Goal: Task Accomplishment & Management: Use online tool/utility

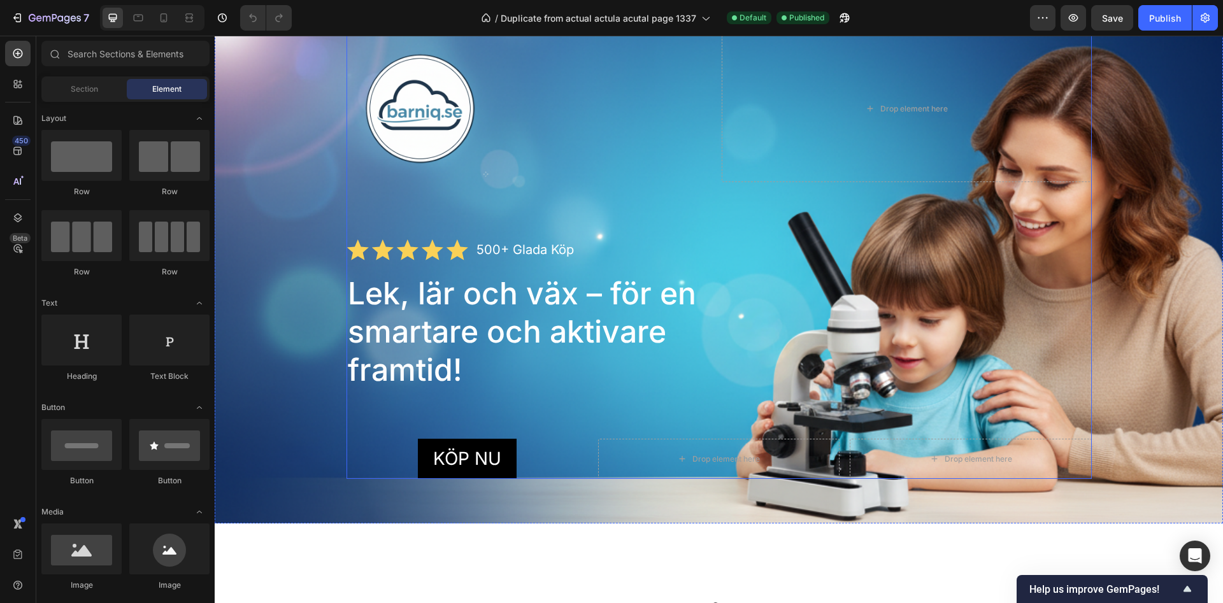
scroll to position [260, 0]
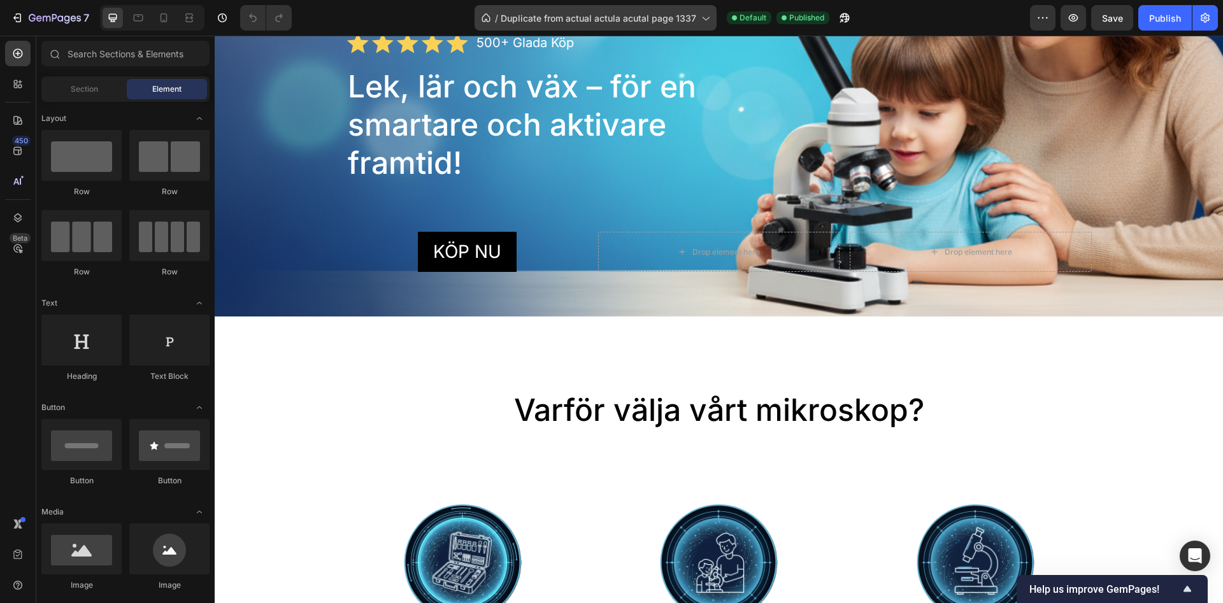
click at [714, 18] on div "/ Duplicate from actual actula acutal page 1337" at bounding box center [596, 17] width 242 height 25
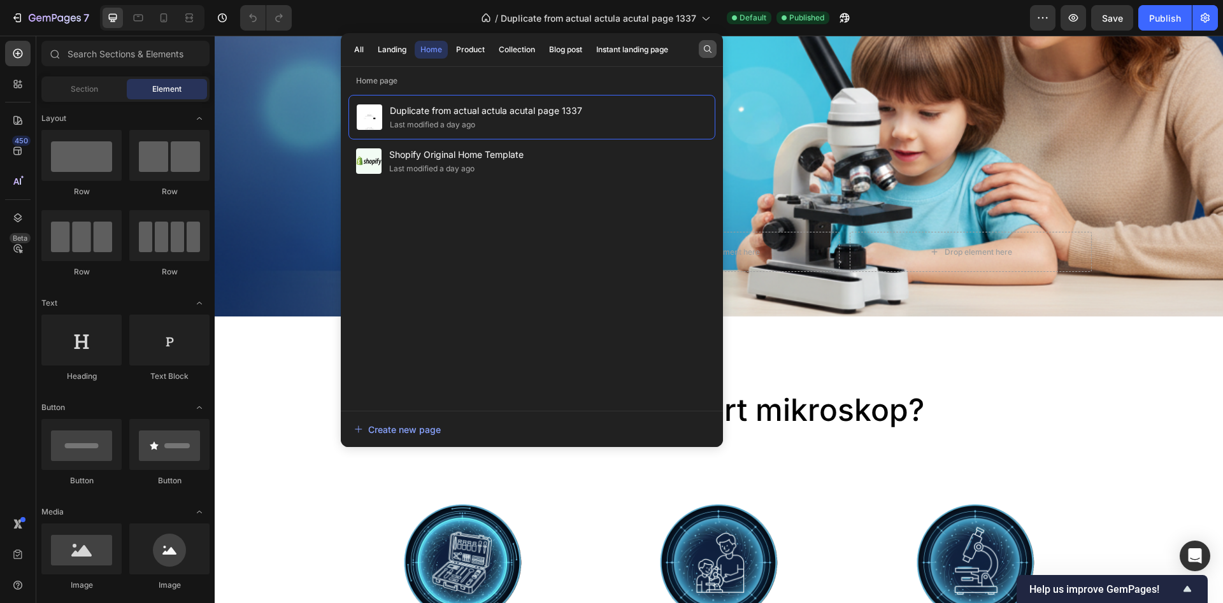
click at [699, 50] on button "button" at bounding box center [708, 49] width 18 height 18
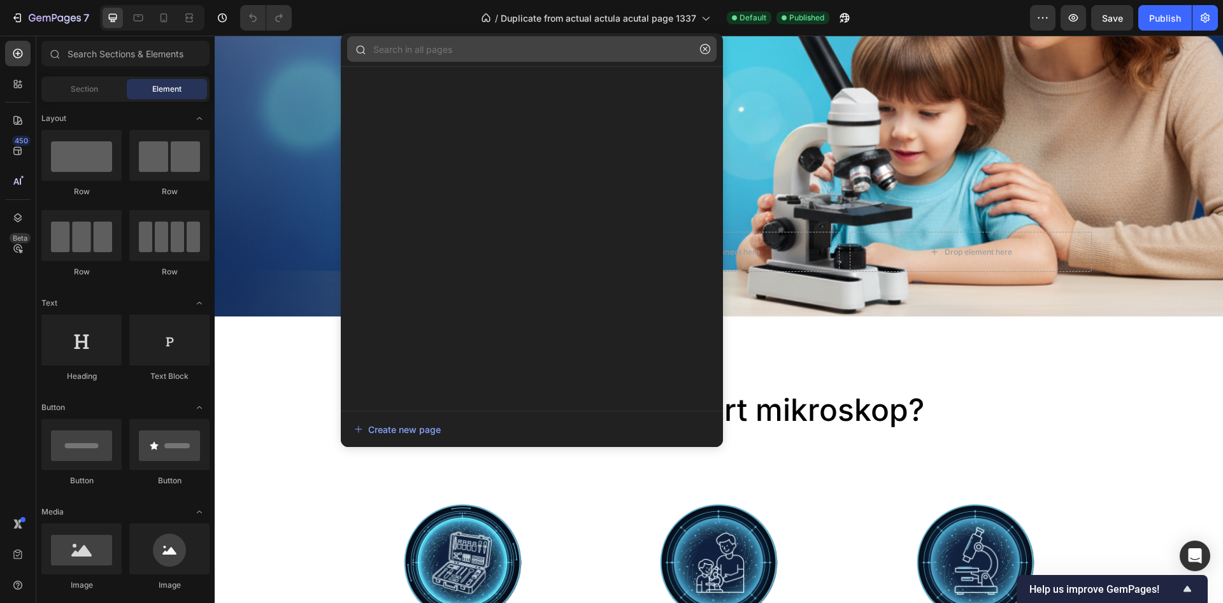
click at [592, 48] on input "text" at bounding box center [531, 48] width 369 height 25
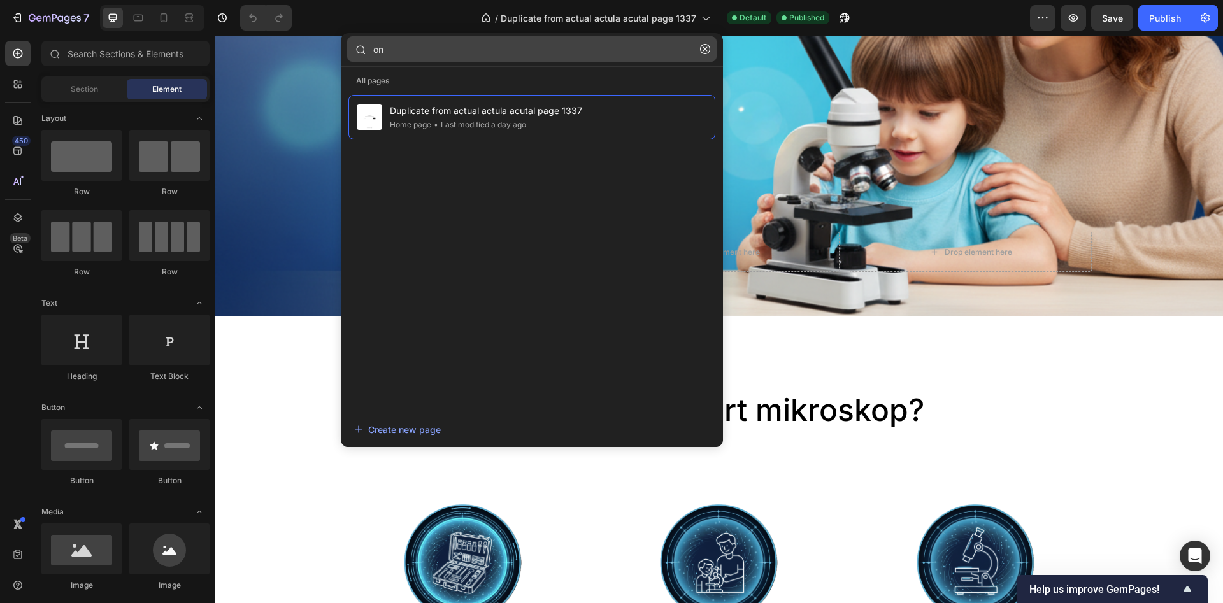
type input "o"
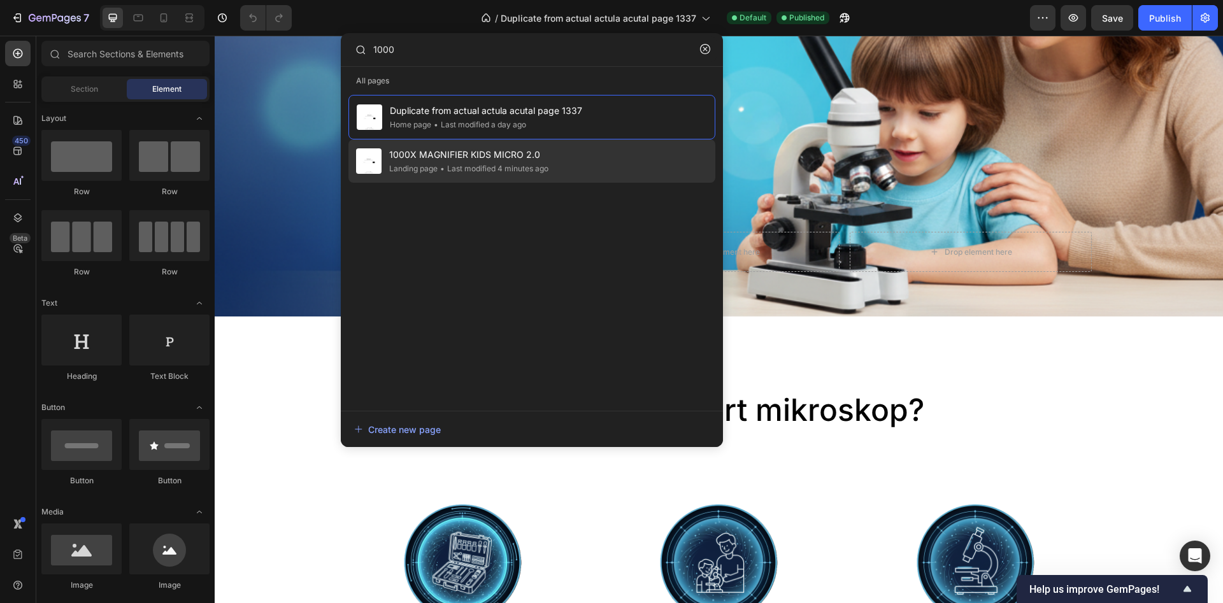
type input "1000"
click at [523, 156] on span "1000X MAGNIFIER KIDS MICRO 2.0" at bounding box center [468, 154] width 159 height 15
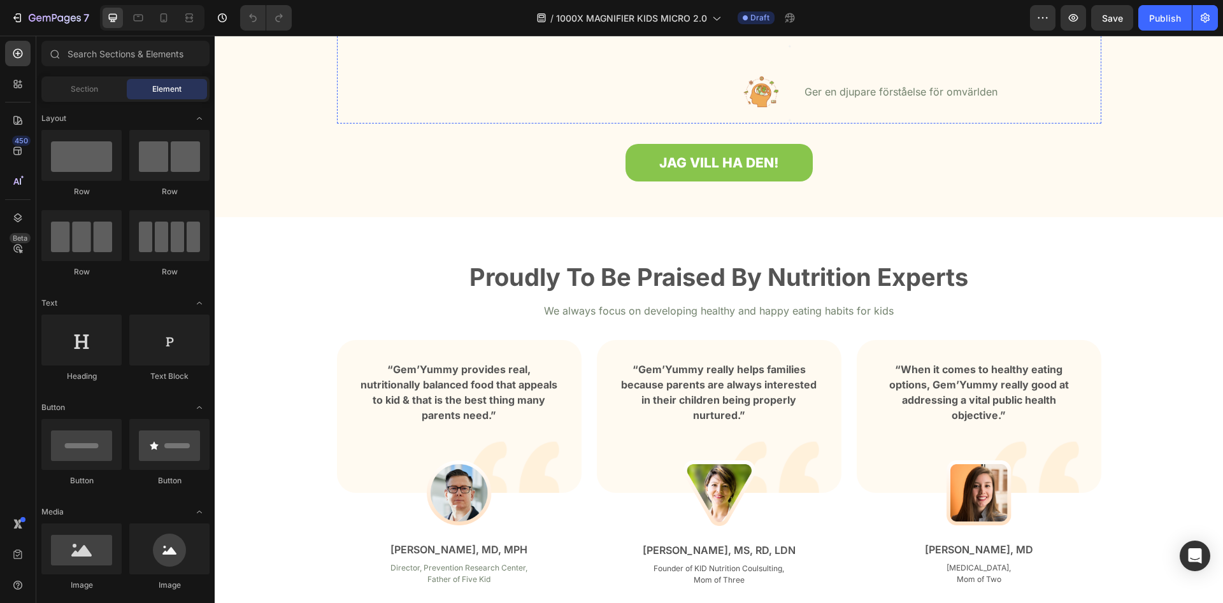
scroll to position [845, 0]
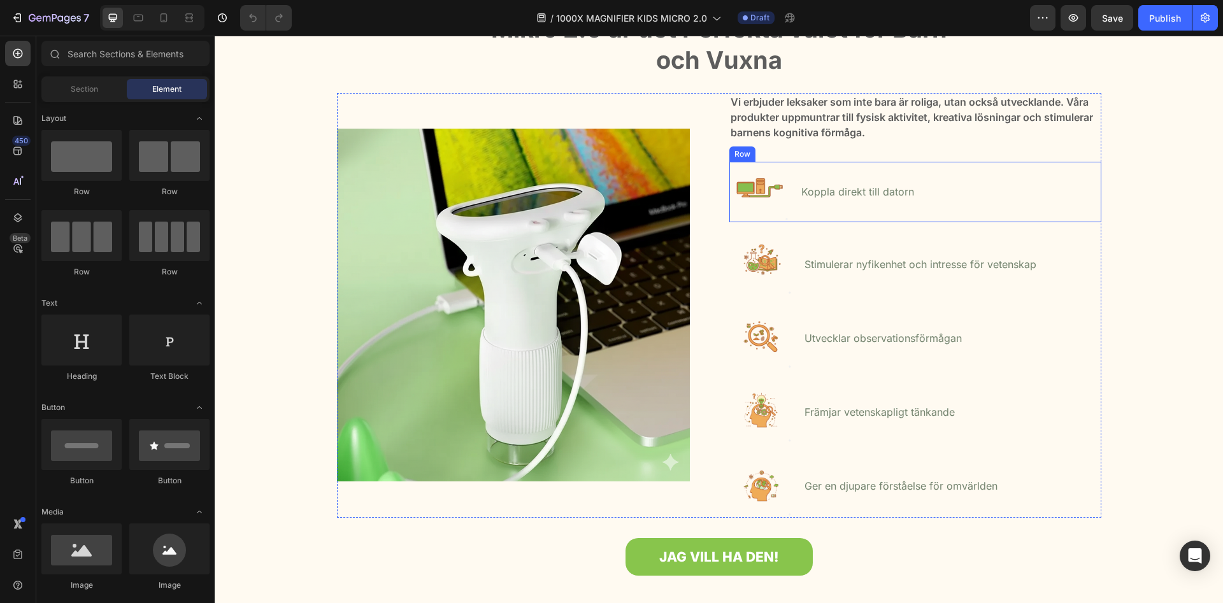
click at [923, 202] on div "Image Koppla direkt till datorn Text block Row" at bounding box center [915, 192] width 372 height 61
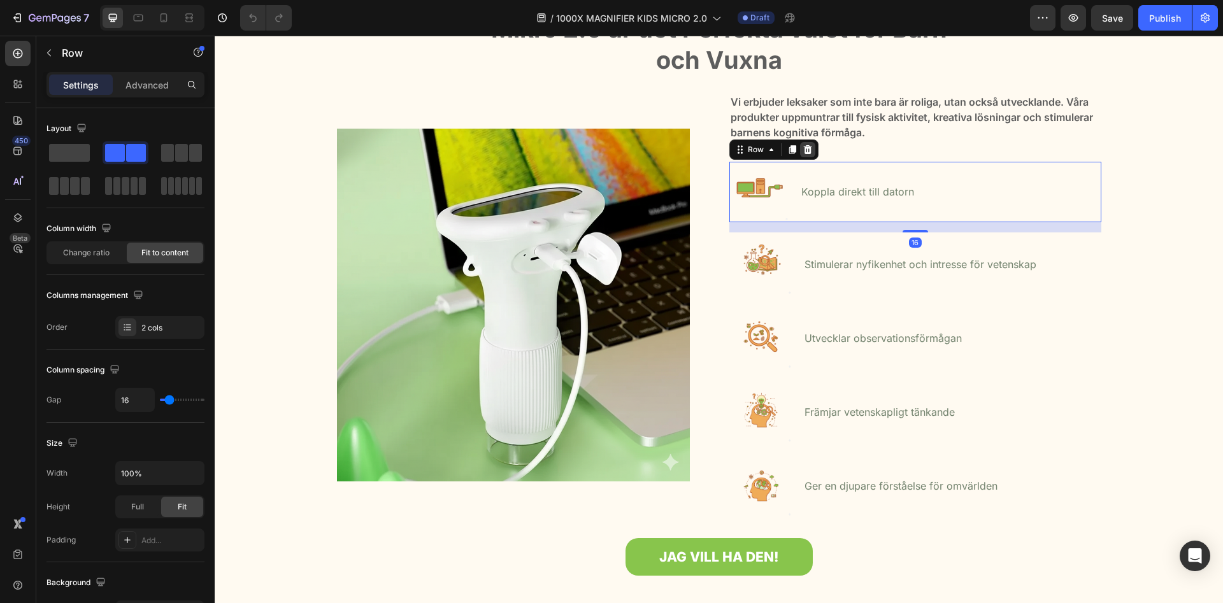
click at [811, 152] on icon at bounding box center [808, 150] width 10 height 10
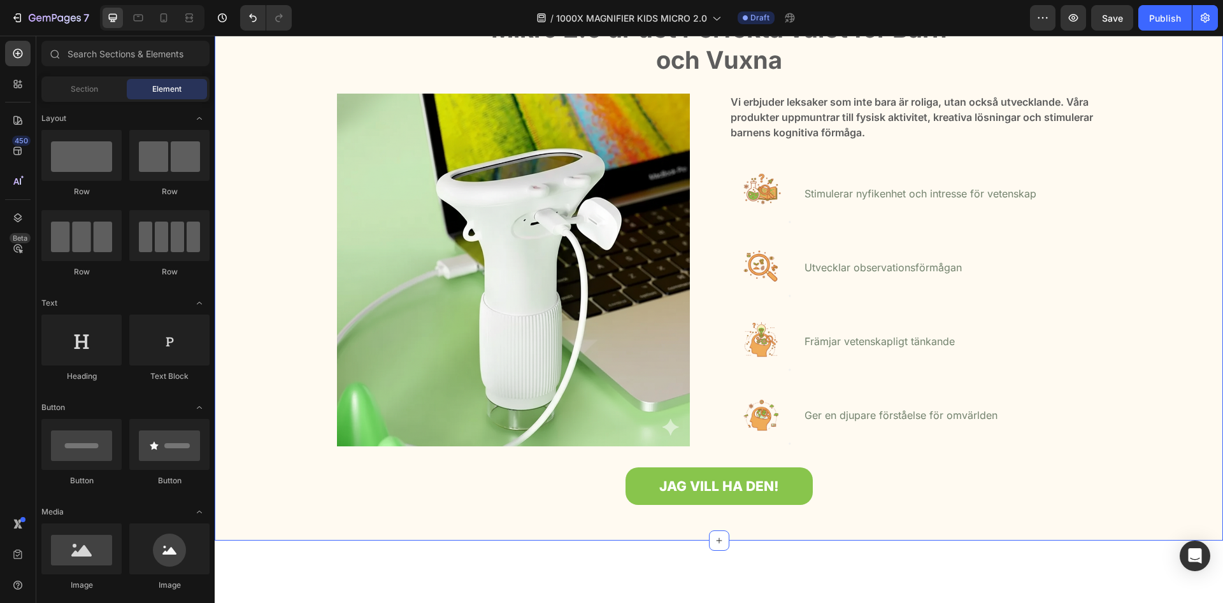
click at [1140, 282] on div "Mikro 2.0 är det Perfekta valet för Barn och Vuxna Heading Row Image Vi erbjude…" at bounding box center [718, 261] width 989 height 498
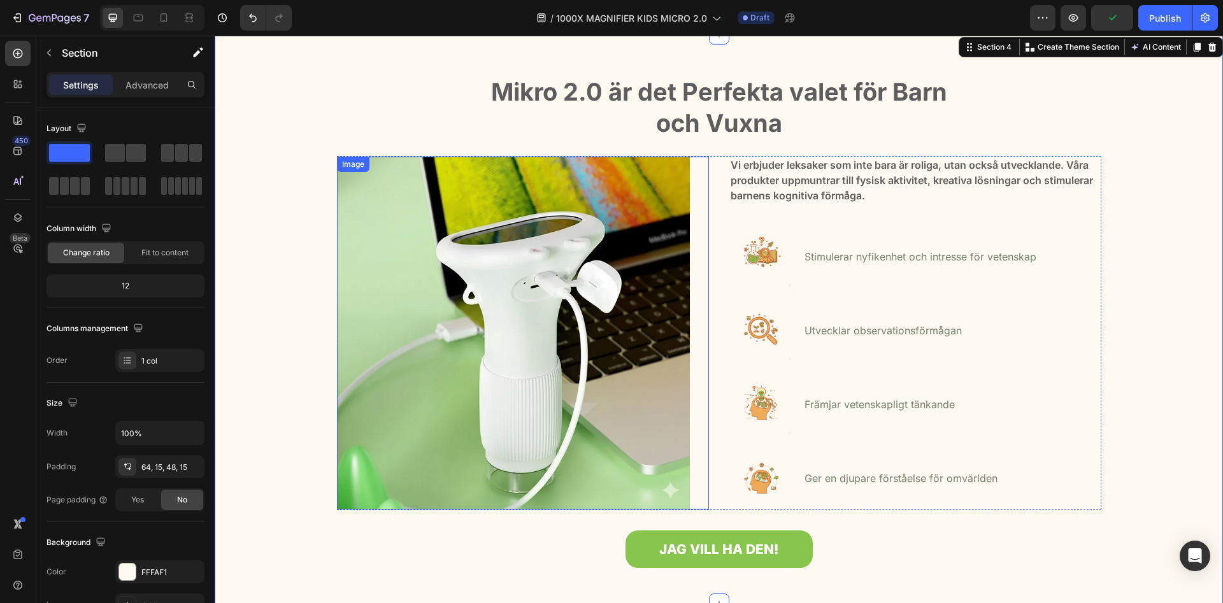
scroll to position [715, 0]
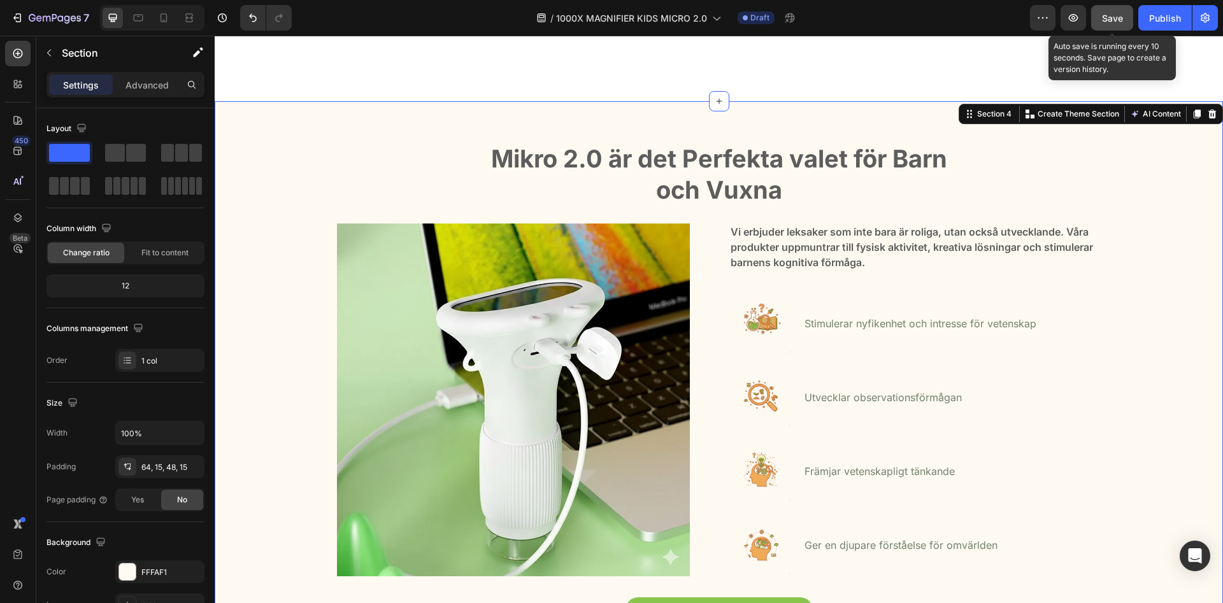
click at [1110, 16] on span "Save" at bounding box center [1112, 18] width 21 height 11
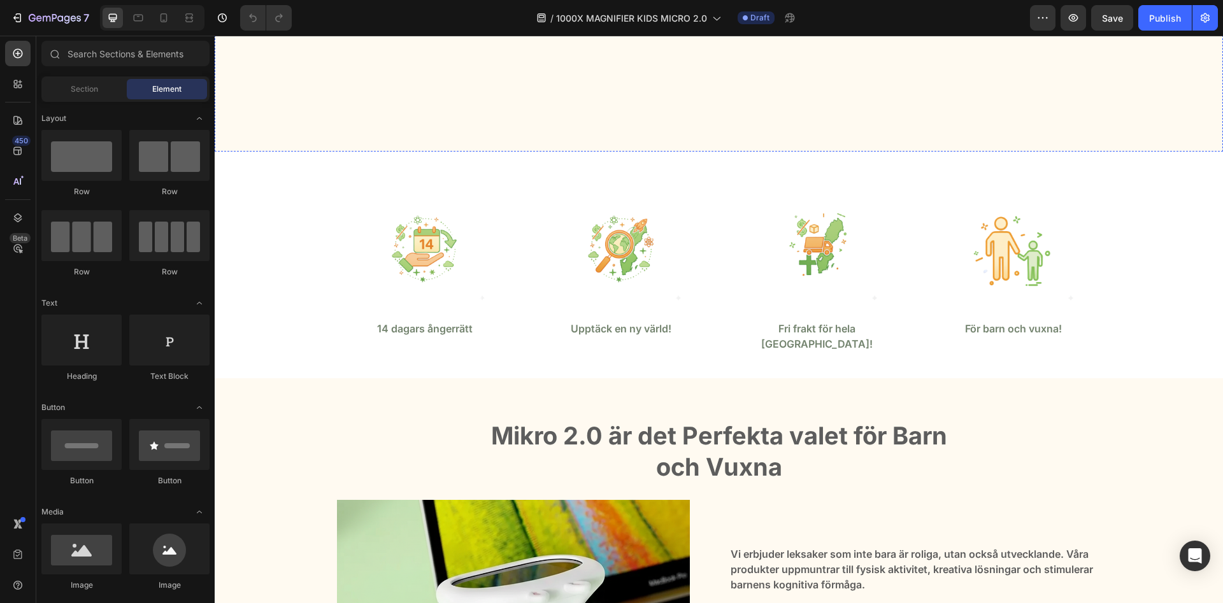
scroll to position [325, 0]
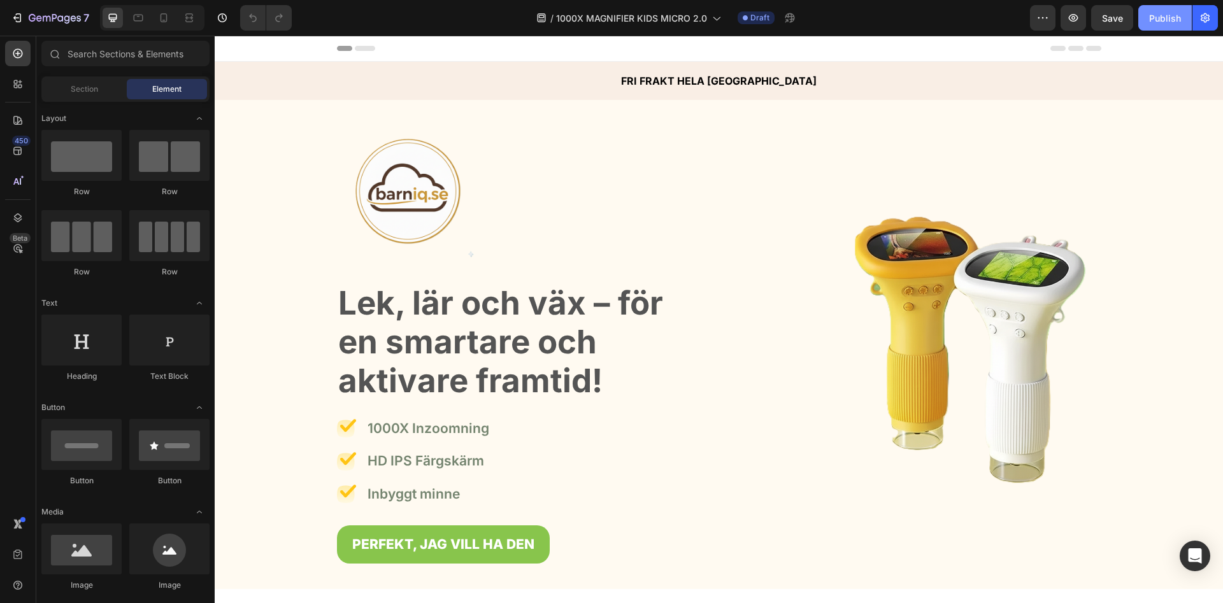
click at [1162, 15] on div "Publish" at bounding box center [1165, 17] width 32 height 13
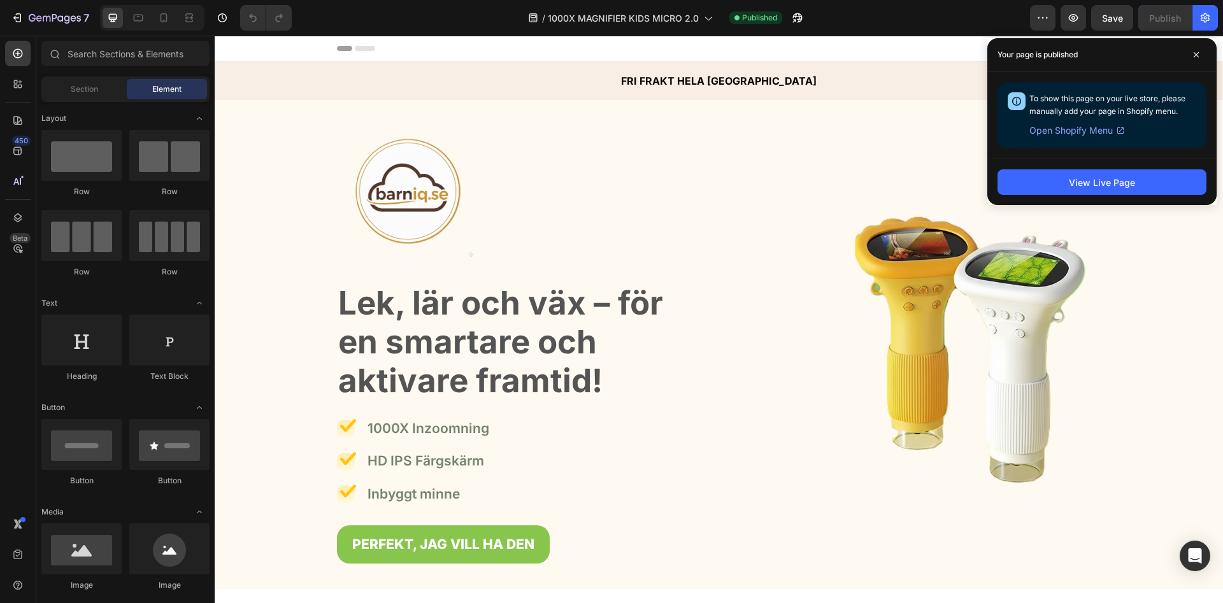
click at [1050, 132] on span "Open Shopify Menu" at bounding box center [1070, 130] width 83 height 15
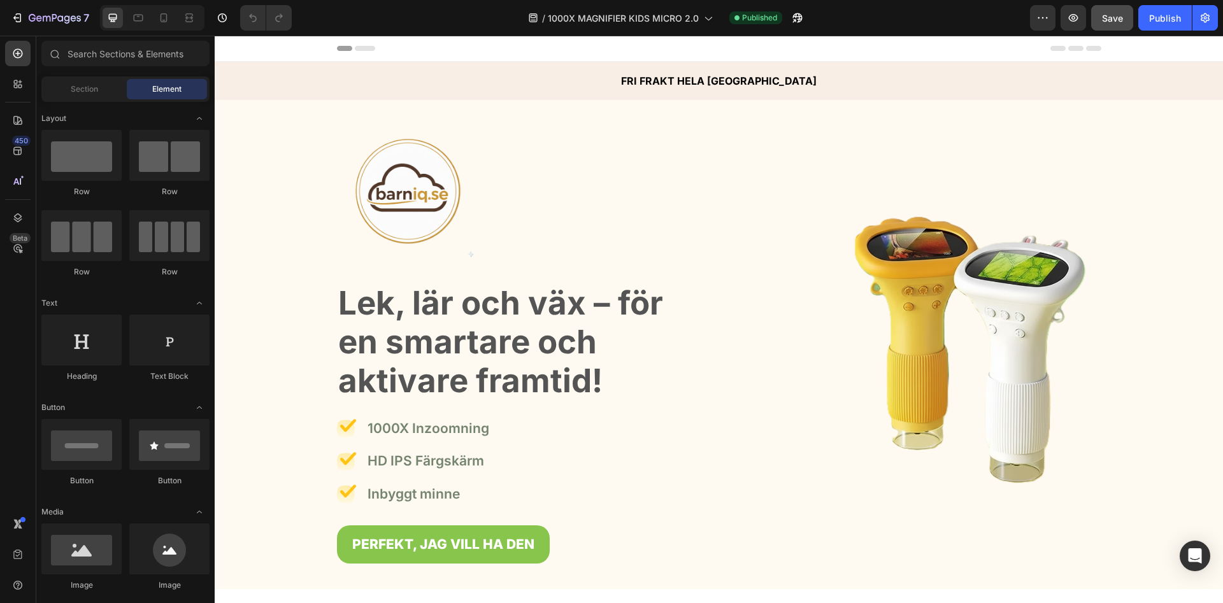
click at [1126, 21] on button "Save" at bounding box center [1112, 17] width 42 height 25
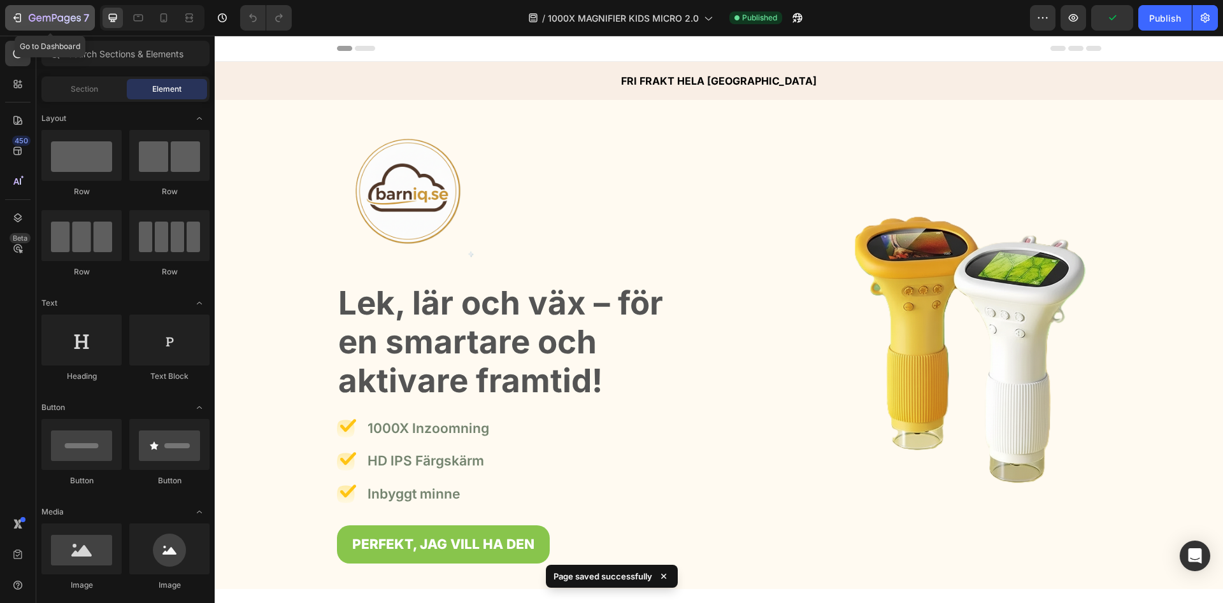
click at [64, 27] on button "7" at bounding box center [50, 17] width 90 height 25
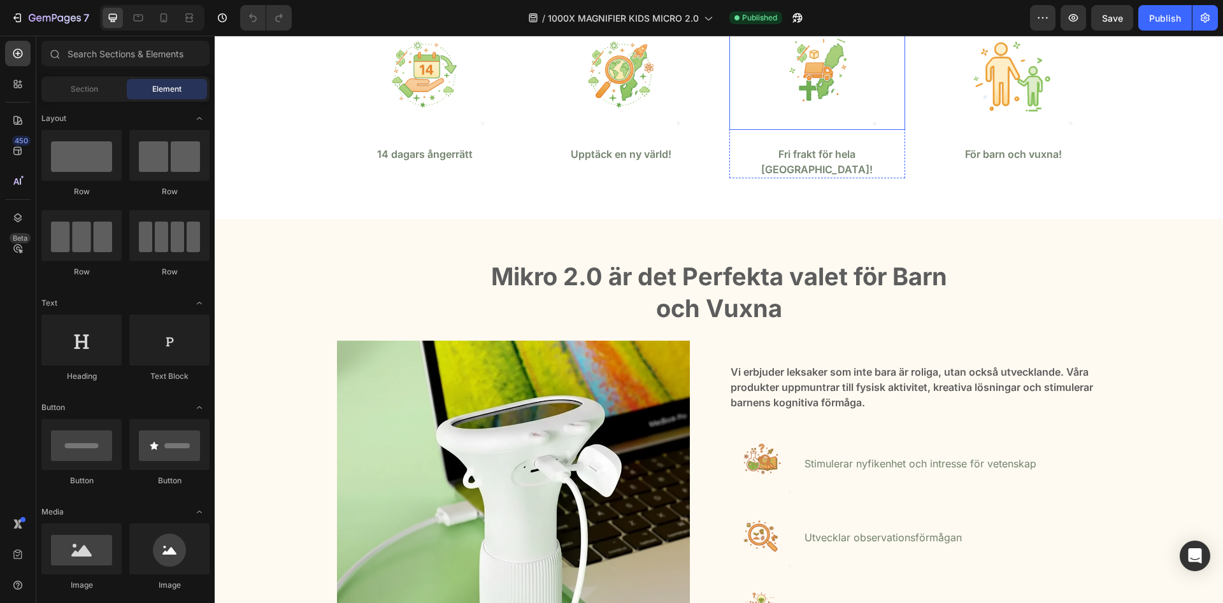
scroll to position [715, 0]
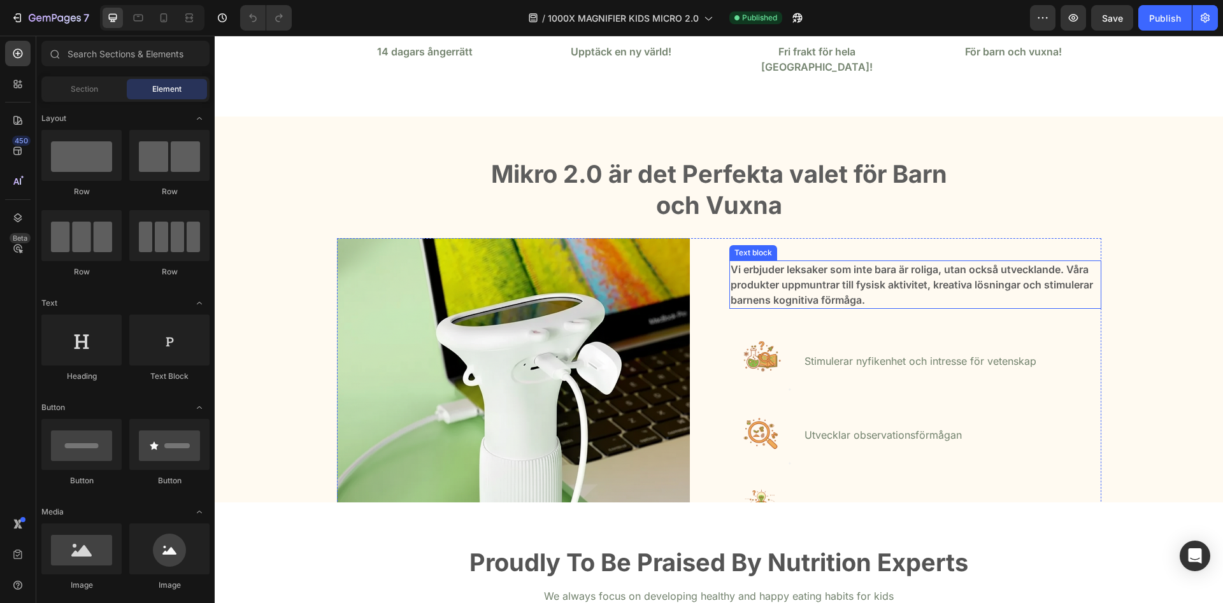
click at [736, 262] on p "Vi erbjuder leksaker som inte bara är roliga, utan också utvecklande. Våra prod…" at bounding box center [915, 285] width 369 height 46
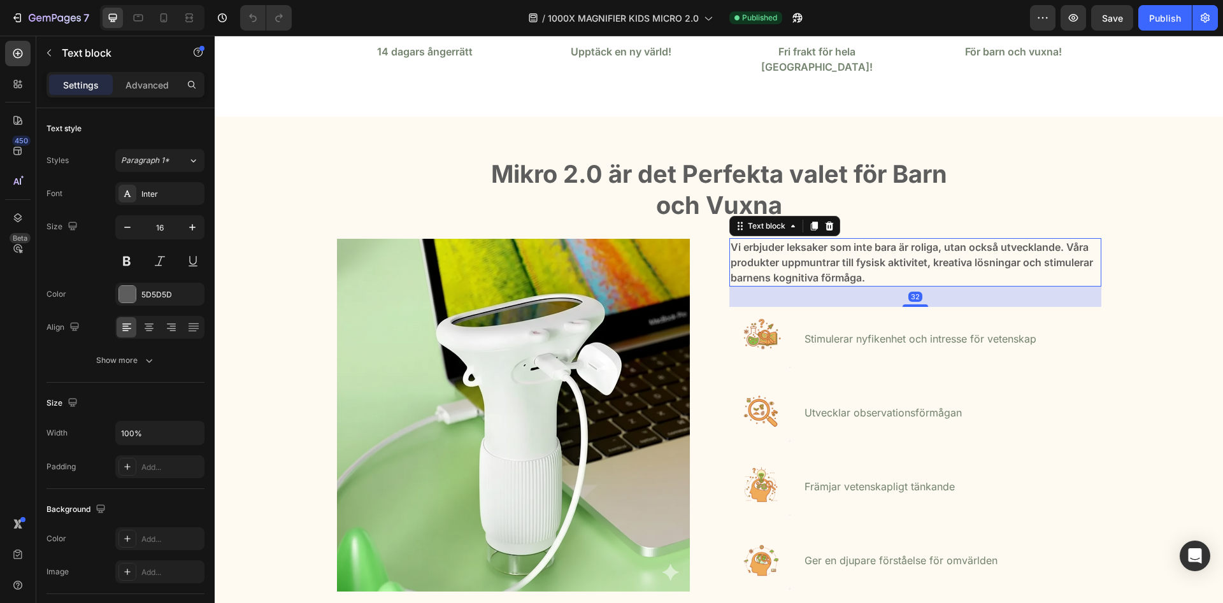
click at [740, 239] on p "Vi erbjuder leksaker som inte bara är roliga, utan också utvecklande. Våra prod…" at bounding box center [915, 262] width 369 height 46
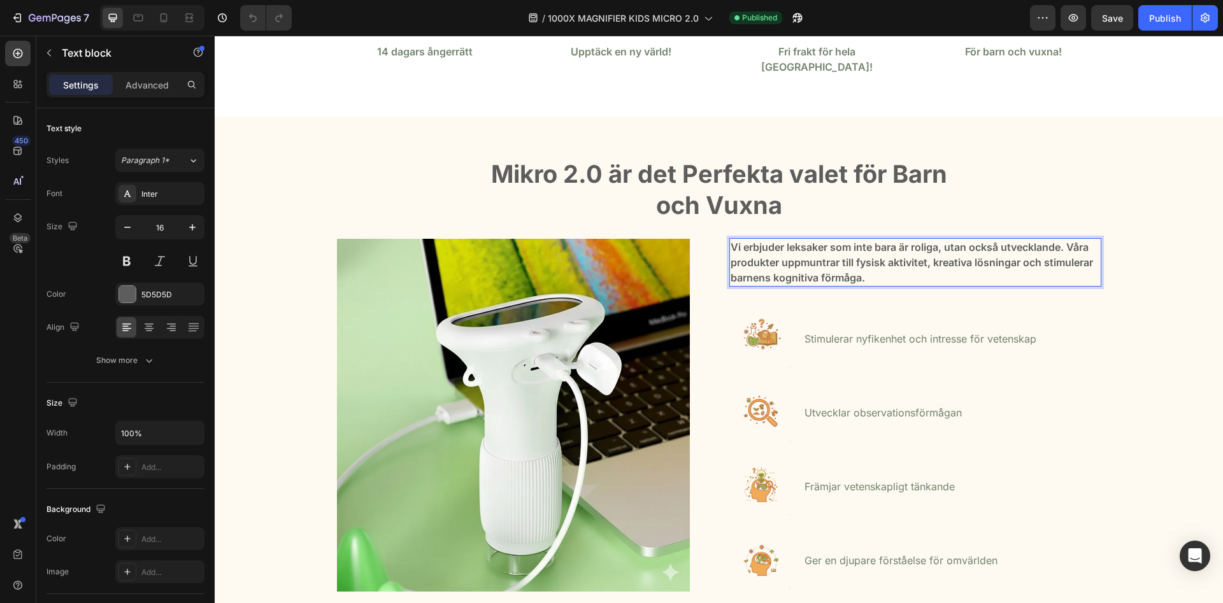
click at [738, 239] on p "Vi erbjuder leksaker som inte bara är roliga, utan också utvecklande. Våra prod…" at bounding box center [915, 262] width 369 height 46
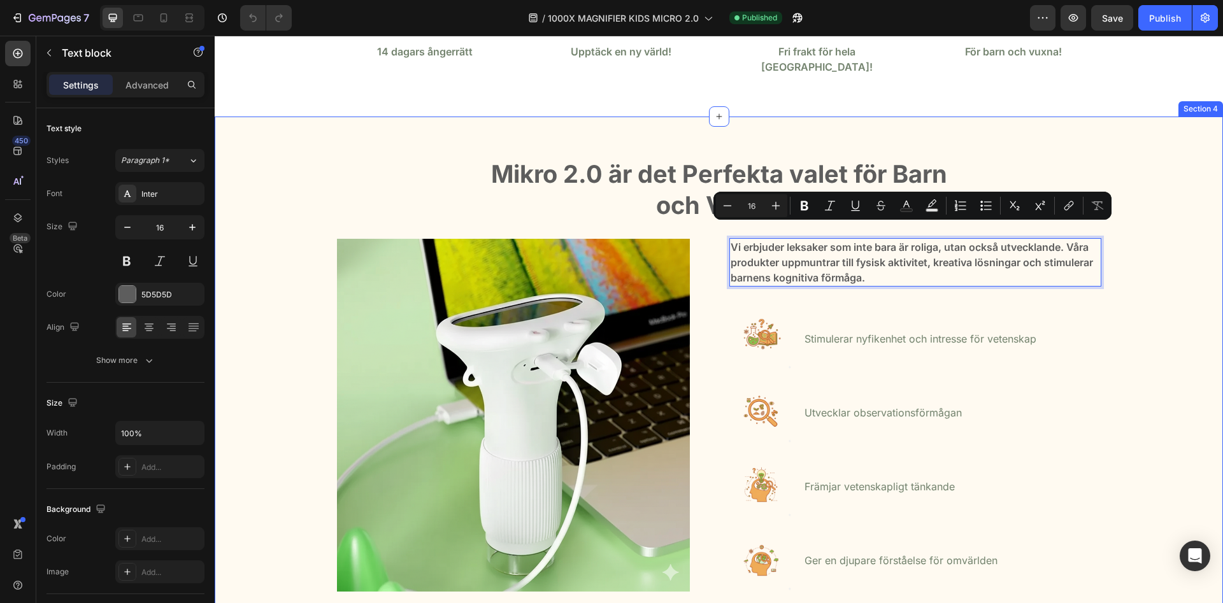
click at [1027, 166] on div "Mikro 2.0 är det Perfekta valet för Barn och Vuxna Heading Row Image Vi erbjude…" at bounding box center [718, 406] width 989 height 498
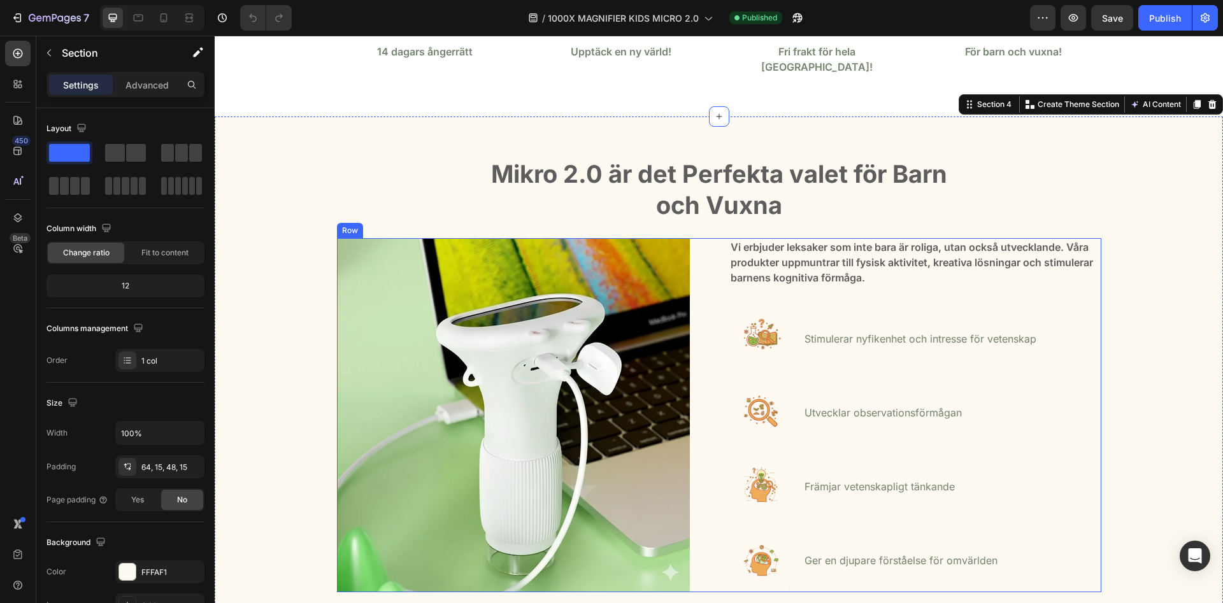
click at [904, 244] on p "Vi erbjuder leksaker som inte bara är roliga, utan också utvecklande. Våra prod…" at bounding box center [915, 262] width 369 height 46
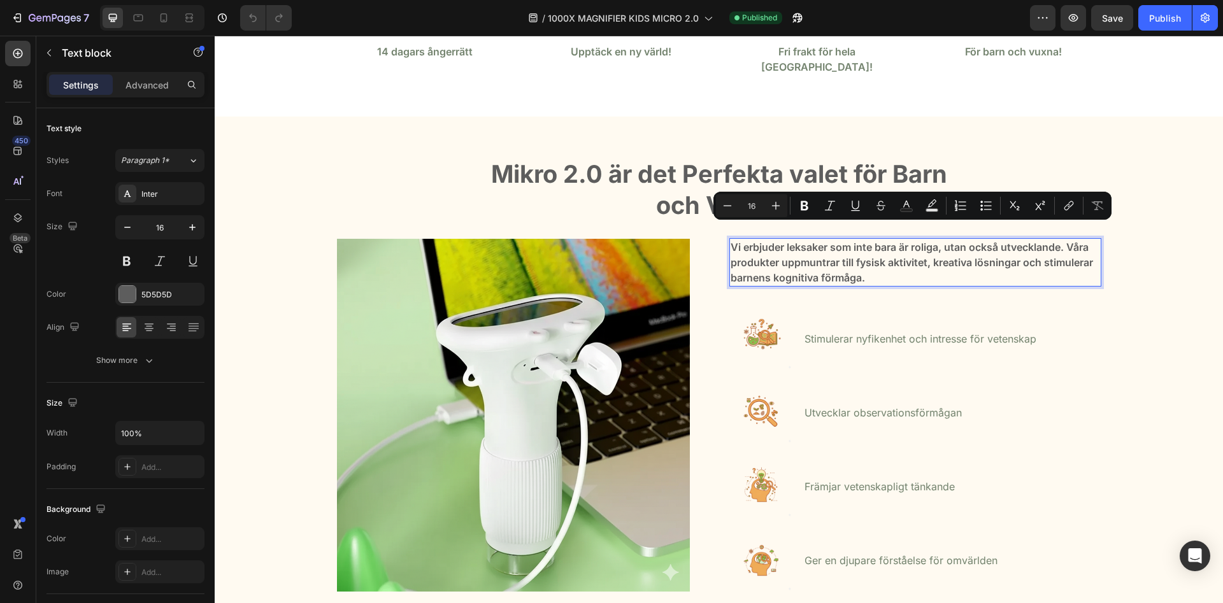
click at [922, 261] on p "Vi erbjuder leksaker som inte bara är roliga, utan också utvecklande. Våra prod…" at bounding box center [915, 262] width 369 height 46
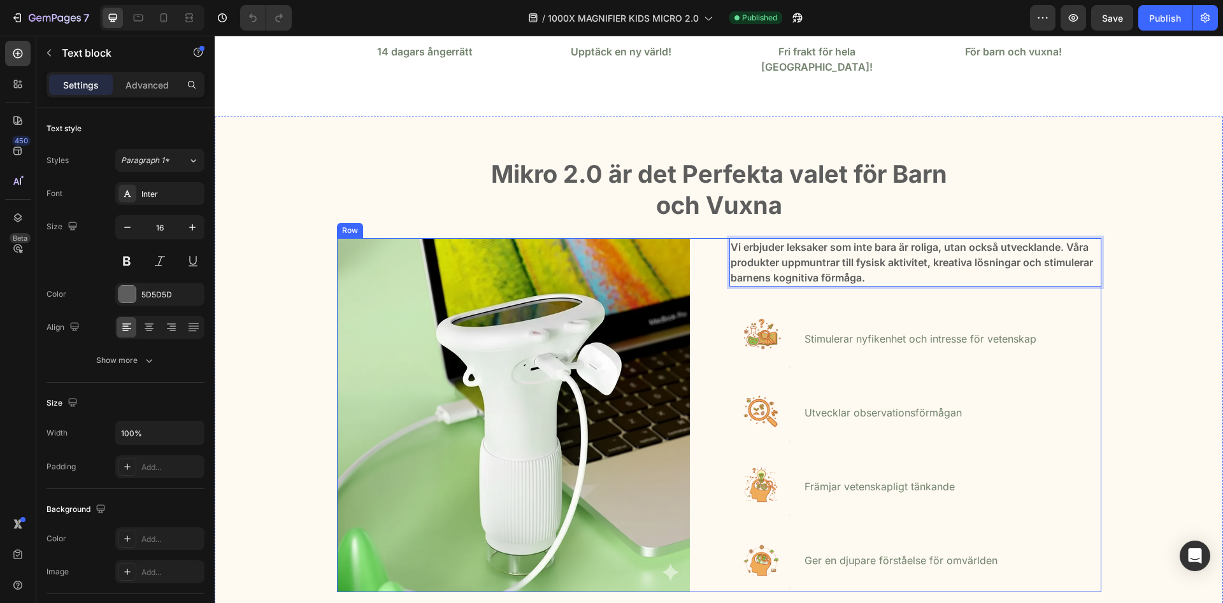
click at [977, 307] on div "Stimulerar nyfikenhet och intresse för vetenskap Text block" at bounding box center [920, 339] width 234 height 64
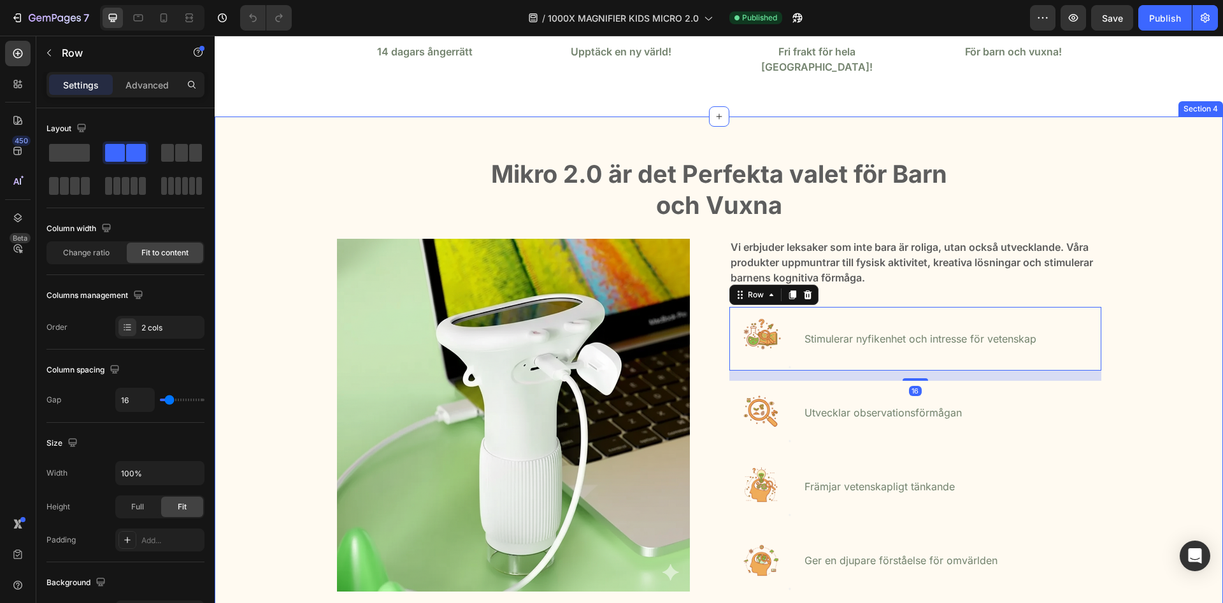
click at [1138, 217] on div "Mikro 2.0 är det Perfekta valet för Barn och Vuxna Heading Row Image Vi erbjude…" at bounding box center [718, 406] width 989 height 498
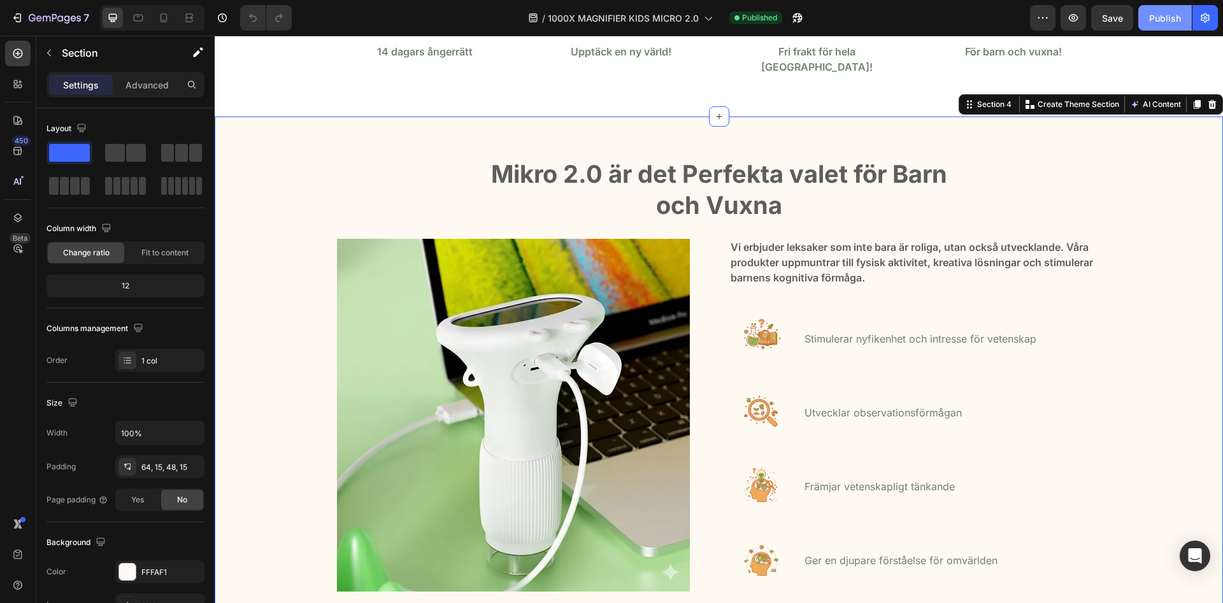
click at [1165, 14] on div "Publish" at bounding box center [1165, 17] width 32 height 13
click at [1213, 22] on button "button" at bounding box center [1204, 17] width 25 height 25
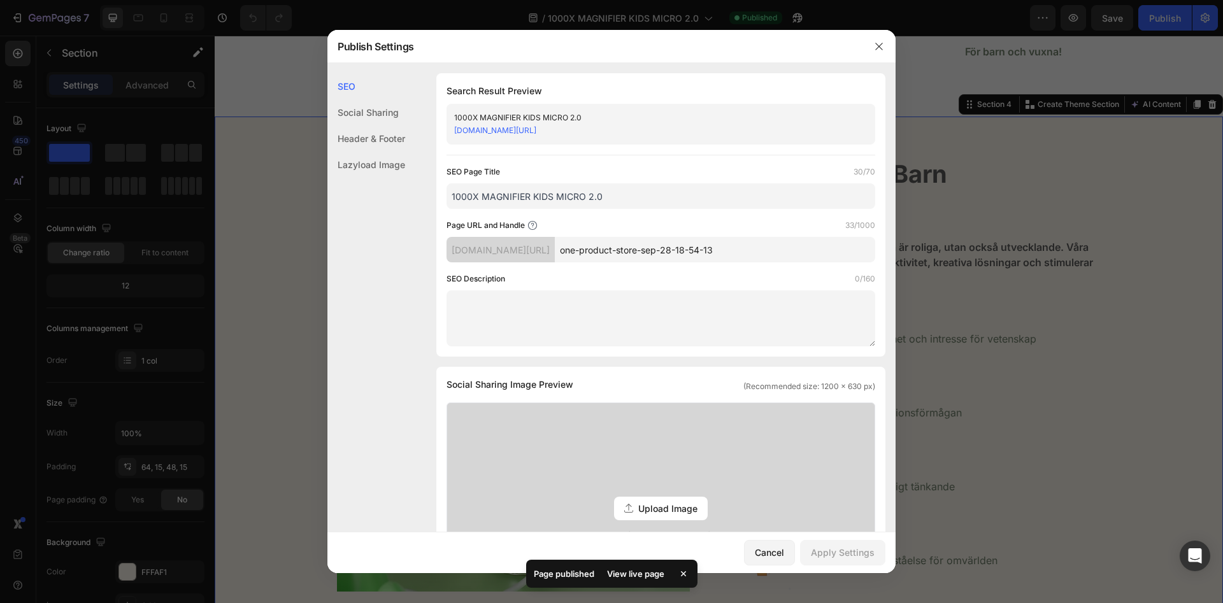
drag, startPoint x: 600, startPoint y: 201, endPoint x: 389, endPoint y: 201, distance: 211.5
click at [447, 204] on input "1000X MAGNIFIER KIDS MICRO 2.0" at bounding box center [661, 195] width 429 height 25
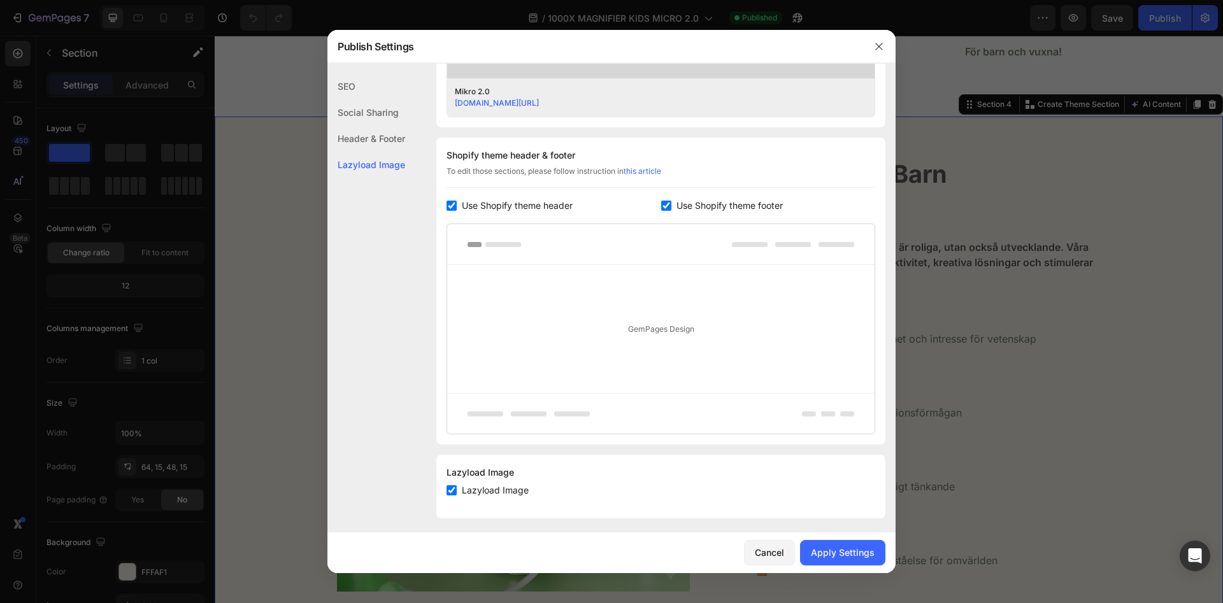
scroll to position [542, 0]
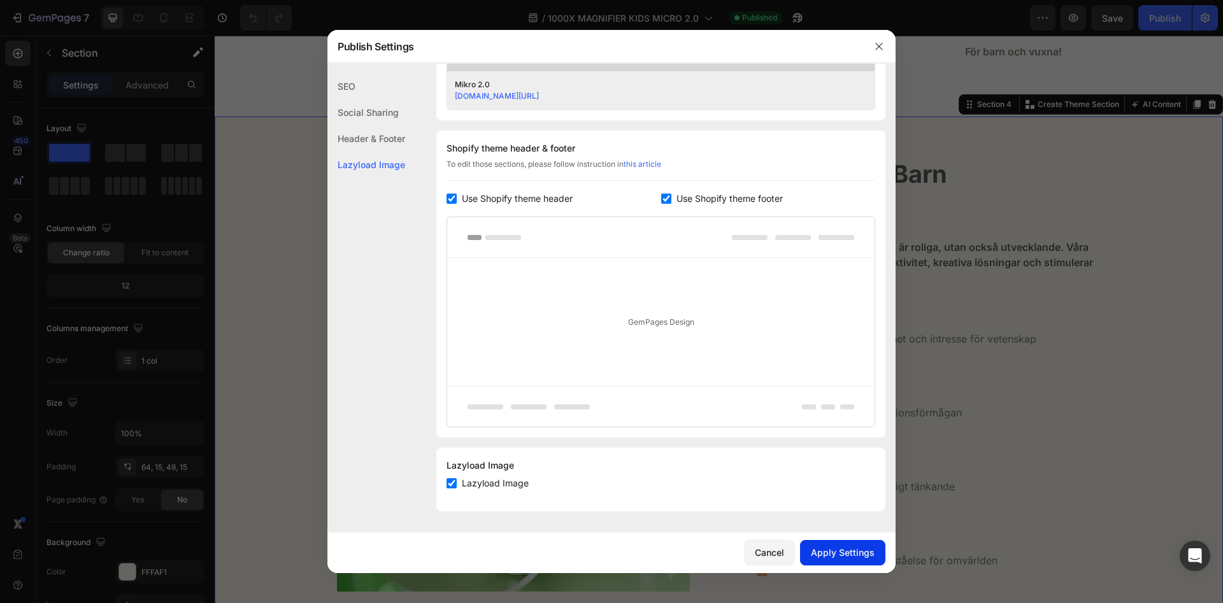
type input "Mikro 2.0"
click at [850, 562] on button "Apply Settings" at bounding box center [842, 552] width 85 height 25
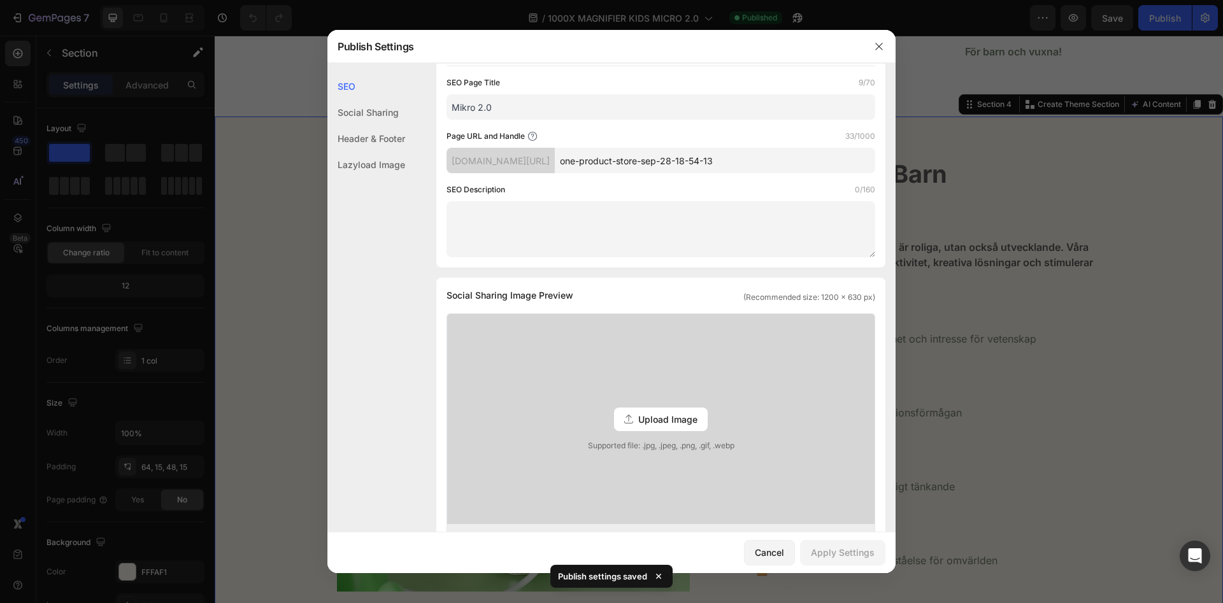
scroll to position [0, 0]
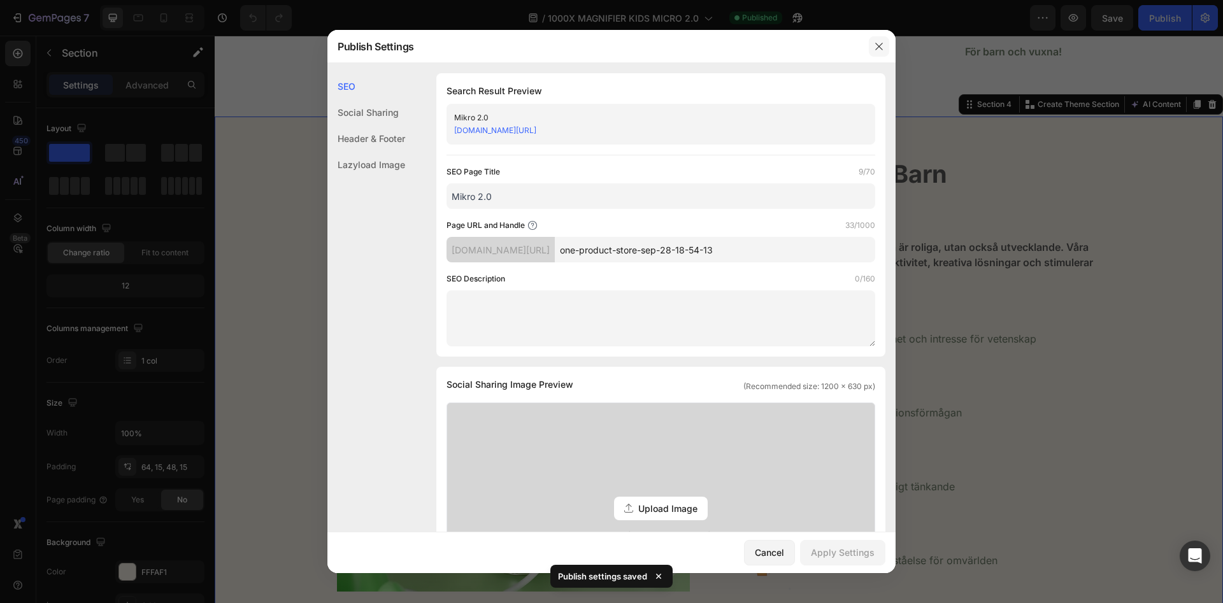
click at [875, 48] on icon "button" at bounding box center [879, 46] width 10 height 10
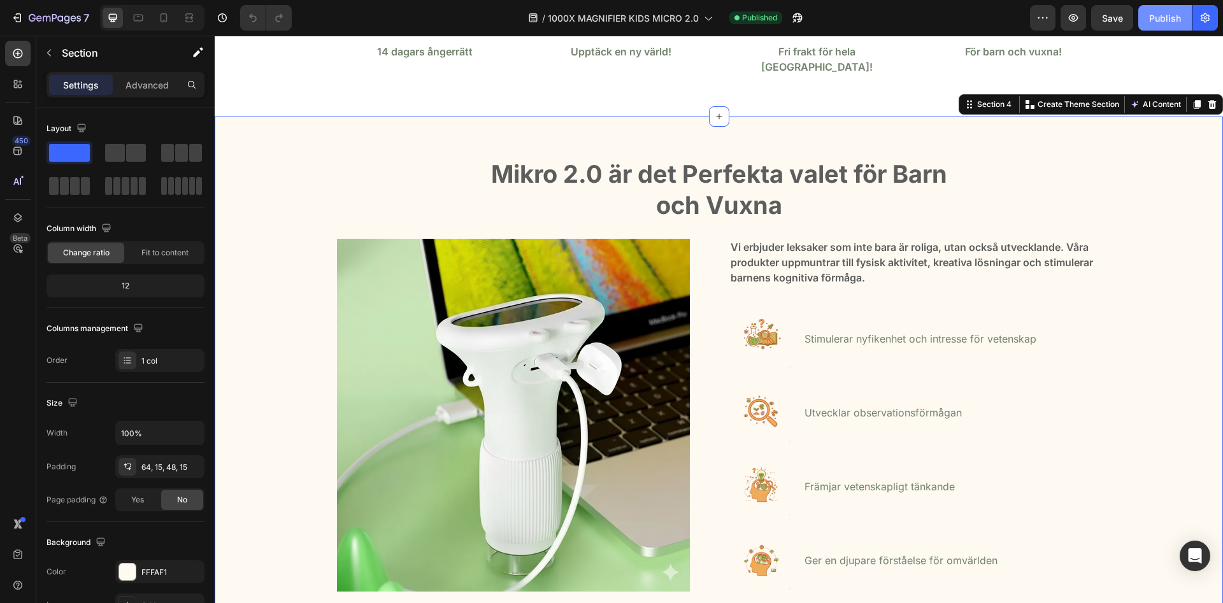
click at [1155, 19] on div "Publish" at bounding box center [1165, 17] width 32 height 13
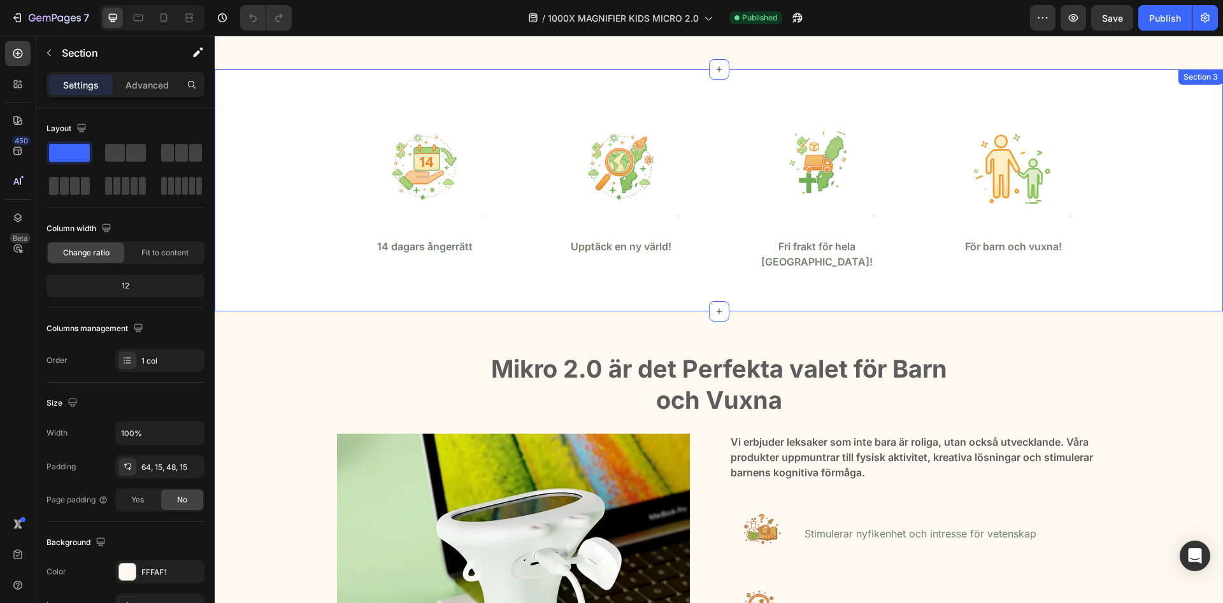
scroll to position [845, 0]
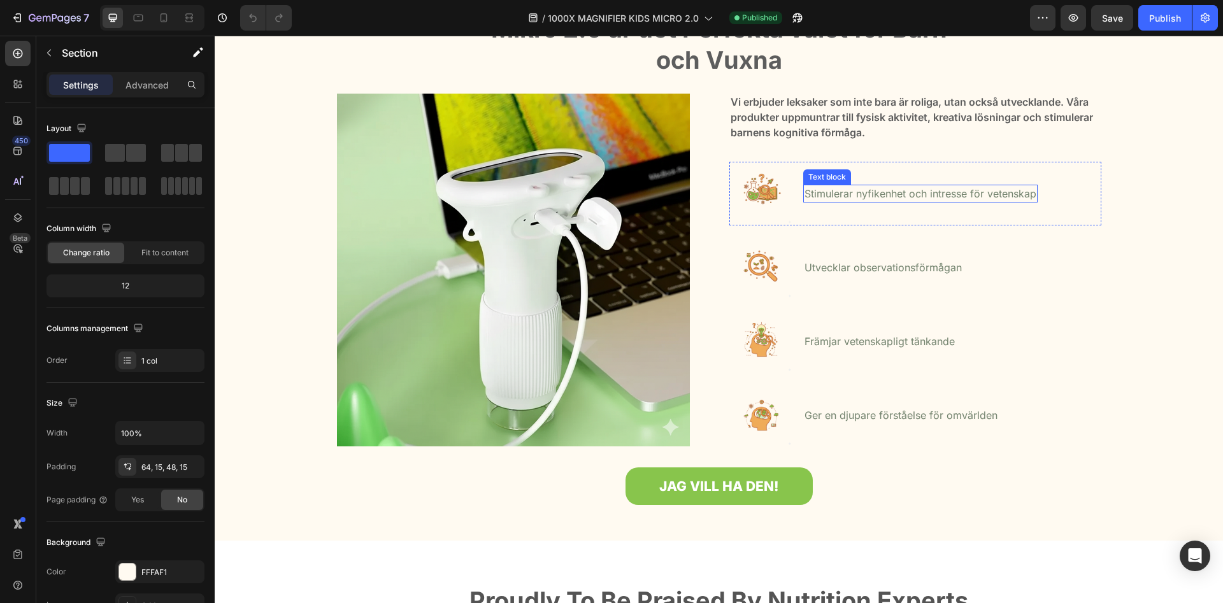
click at [808, 150] on div "Vi erbjuder leksaker som inte bara är roliga, utan också utvecklande. Våra prod…" at bounding box center [915, 270] width 372 height 354
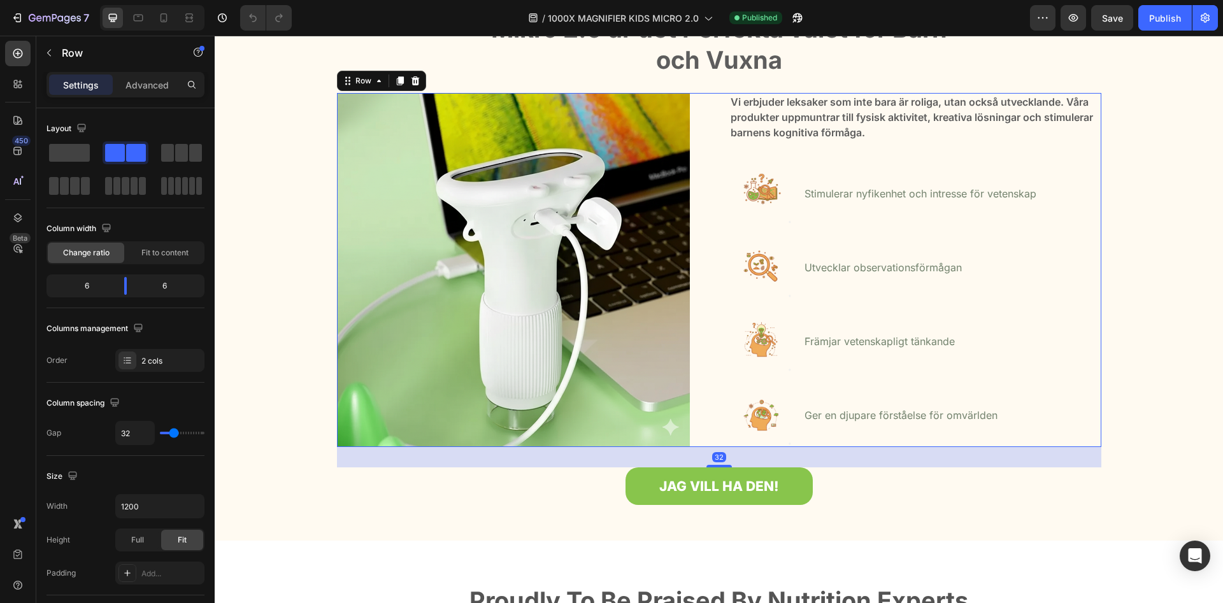
click at [806, 129] on p "Vi erbjuder leksaker som inte bara är roliga, utan också utvecklande. Våra prod…" at bounding box center [915, 117] width 369 height 46
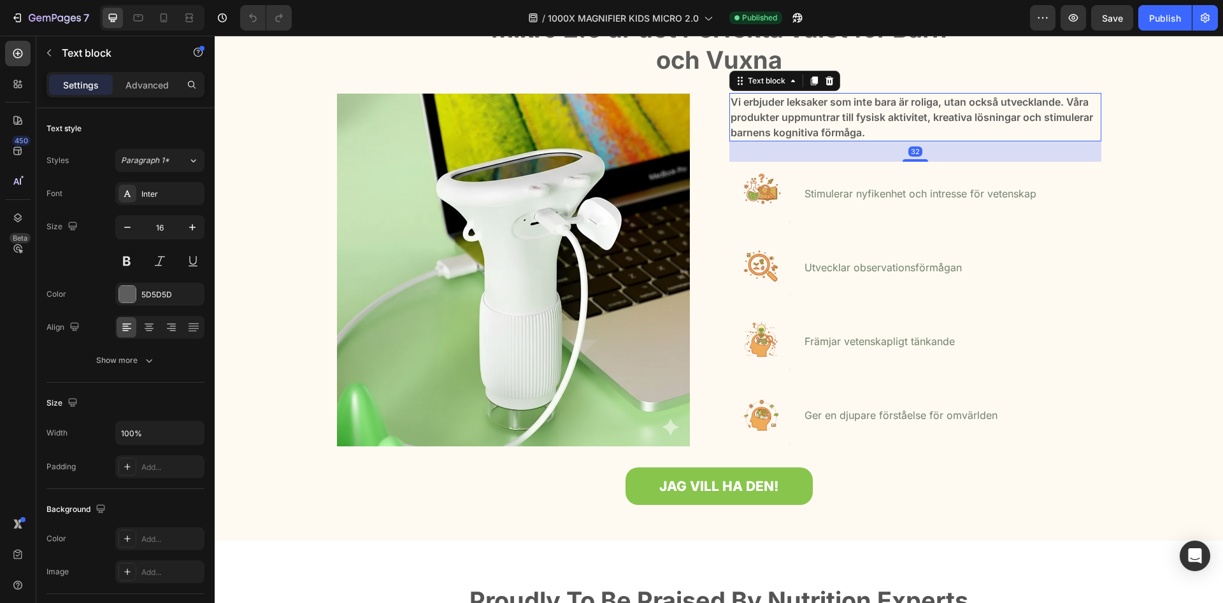
click at [806, 129] on p "Vi erbjuder leksaker som inte bara är roliga, utan också utvecklande. Våra prod…" at bounding box center [915, 117] width 369 height 46
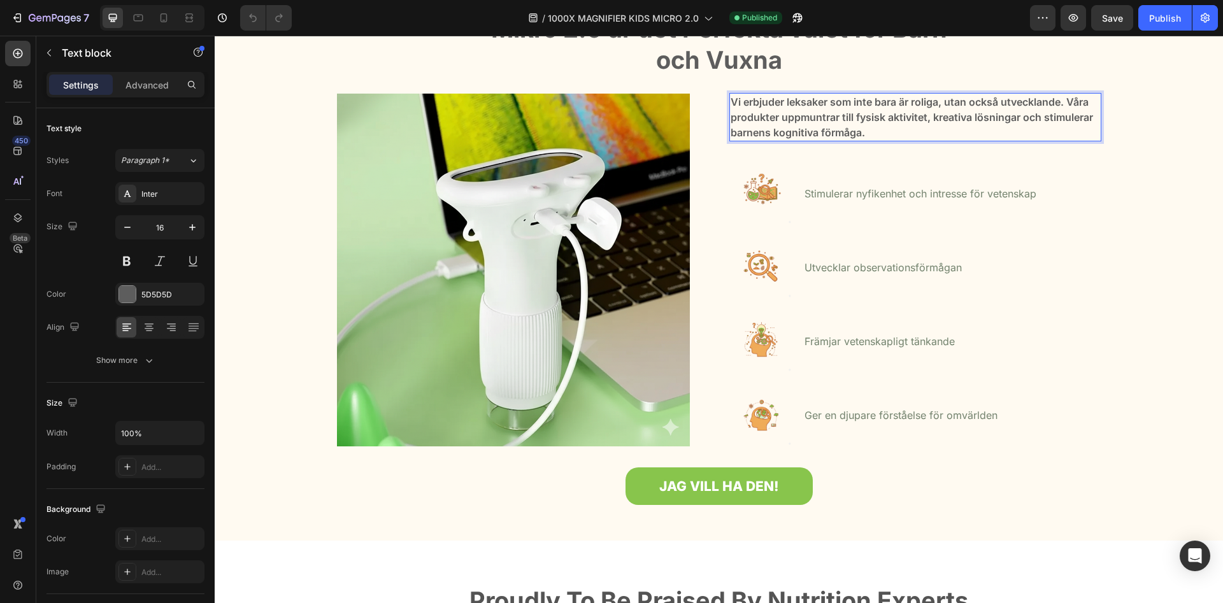
click at [806, 129] on p "Vi erbjuder leksaker som inte bara är roliga, utan också utvecklande. Våra prod…" at bounding box center [915, 117] width 369 height 46
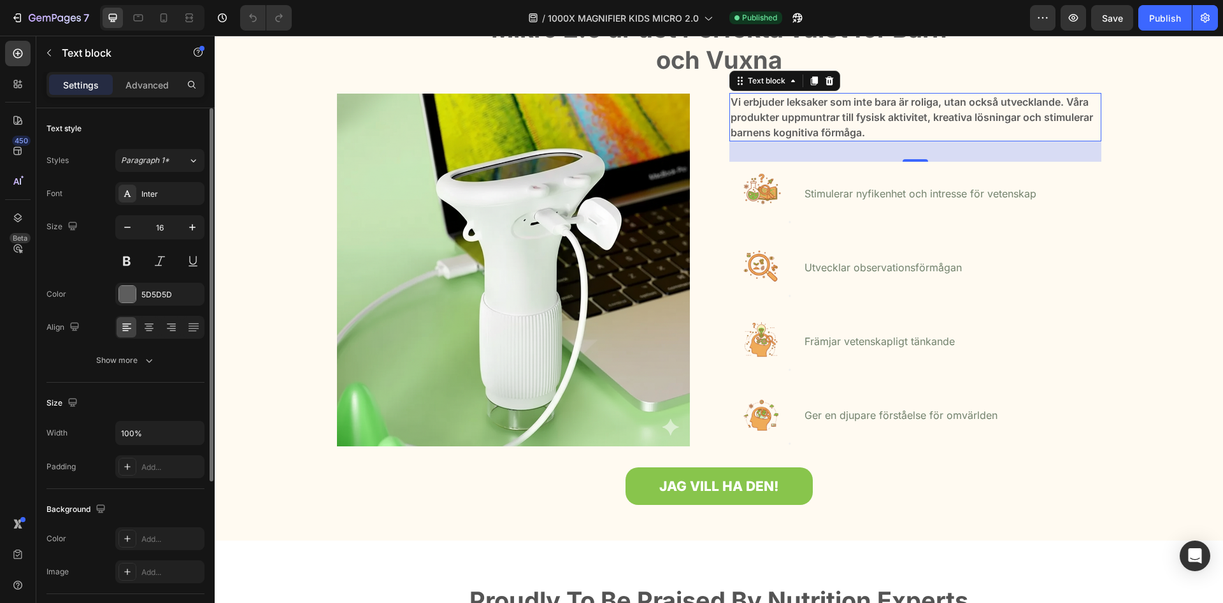
click at [160, 327] on div at bounding box center [159, 327] width 89 height 23
click at [157, 328] on div at bounding box center [149, 327] width 20 height 20
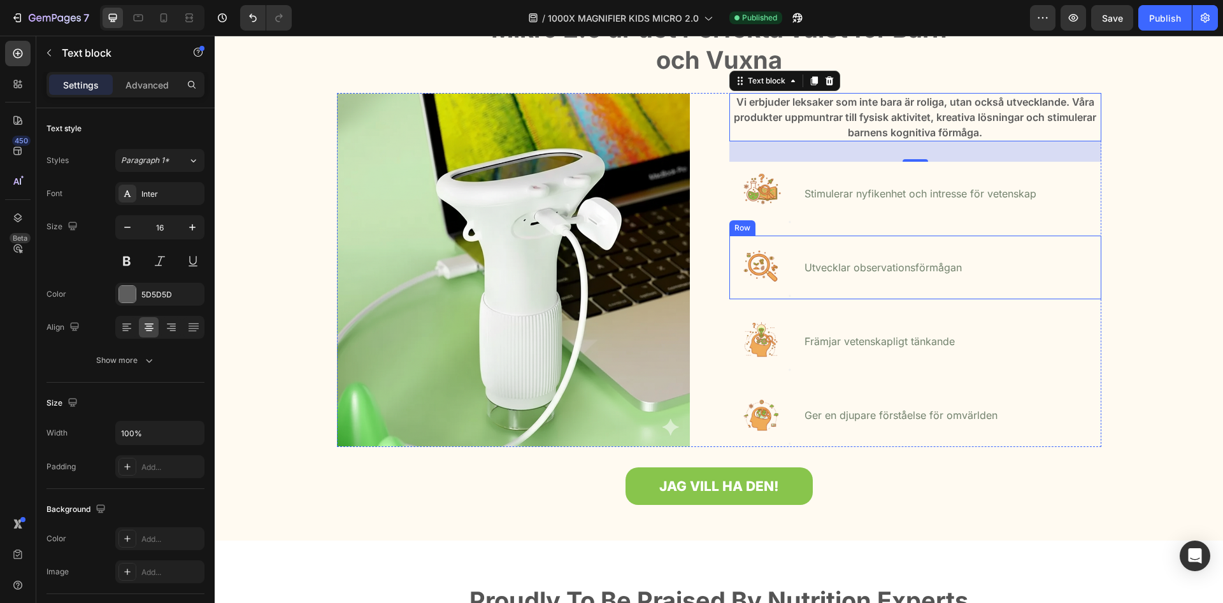
click at [1040, 266] on div "Image Utvecklar observationsförmågan Text block Row" at bounding box center [915, 268] width 372 height 64
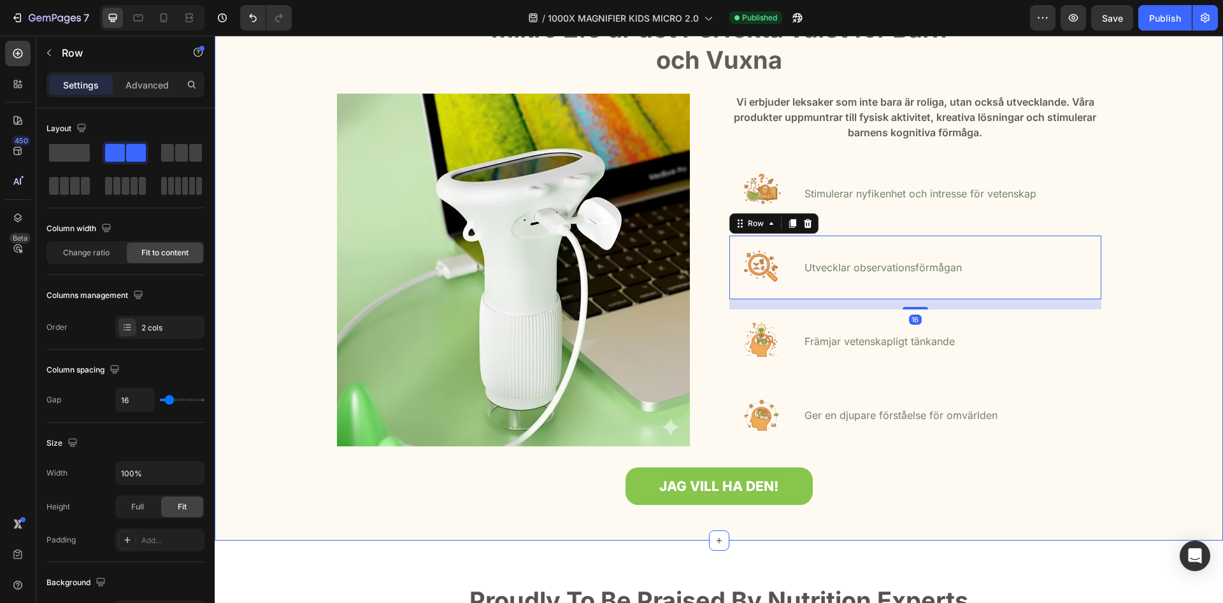
click at [1122, 227] on div "Mikro 2.0 är det Perfekta valet för Barn och Vuxna Heading Row Image Vi erbjude…" at bounding box center [718, 261] width 989 height 498
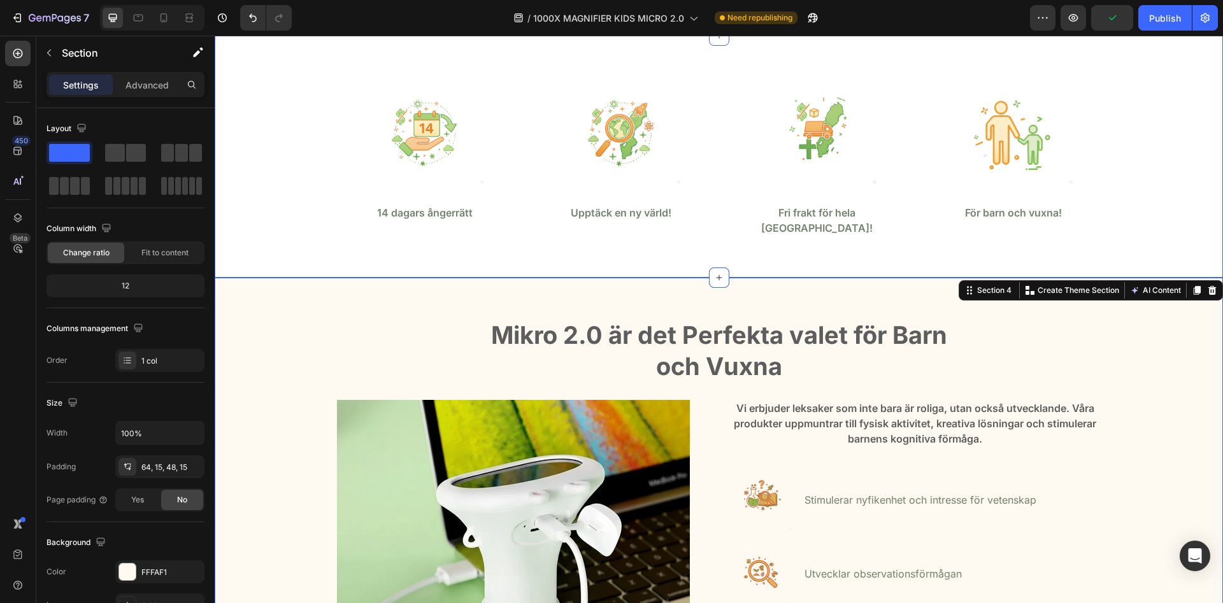
scroll to position [455, 0]
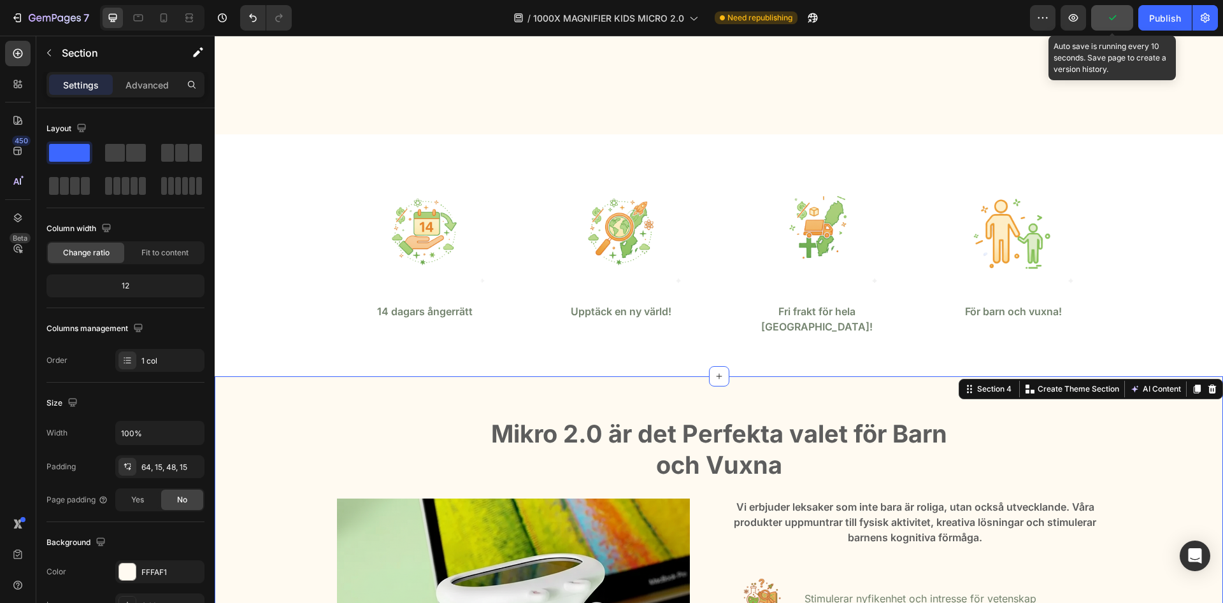
click at [1108, 22] on icon "button" at bounding box center [1112, 17] width 13 height 13
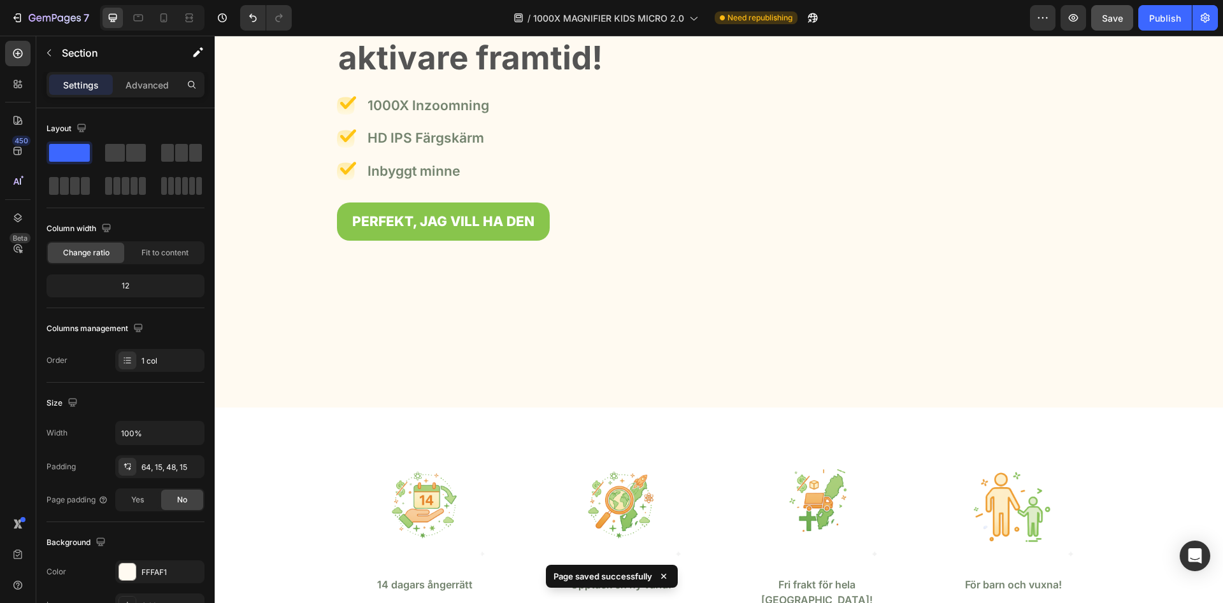
scroll to position [130, 0]
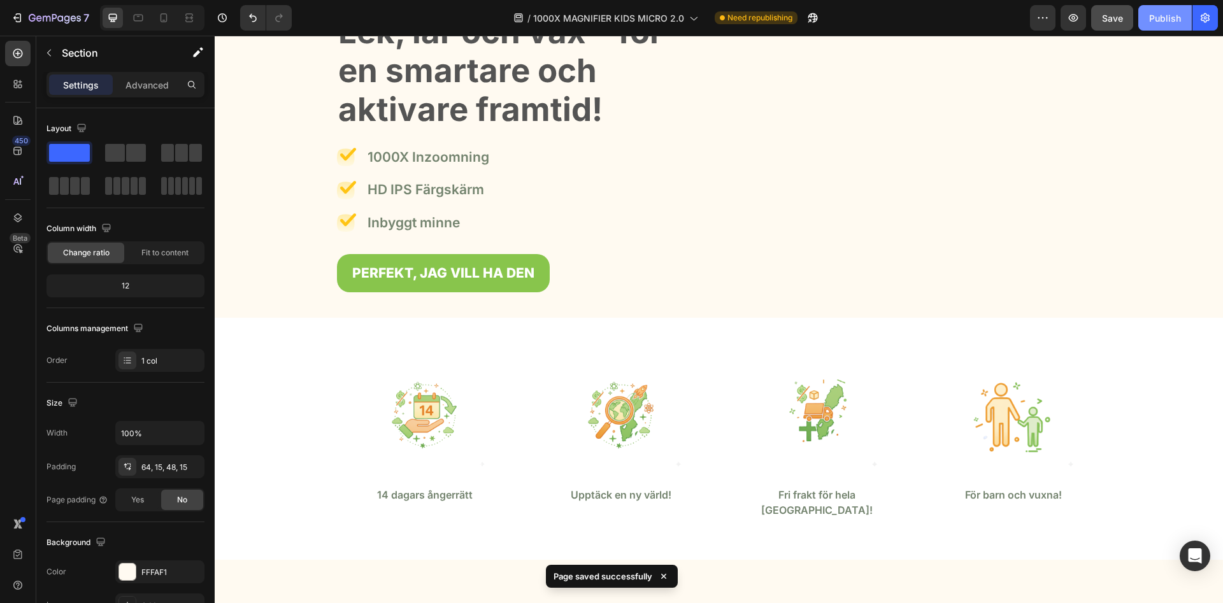
click at [1178, 23] on div "Publish" at bounding box center [1165, 17] width 32 height 13
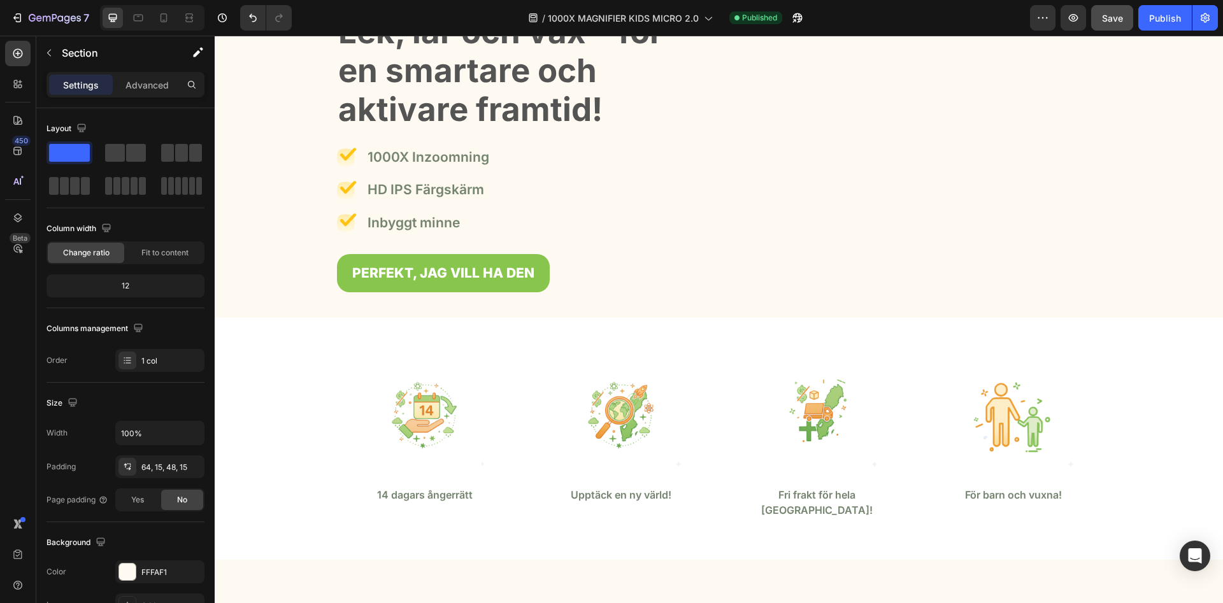
scroll to position [0, 0]
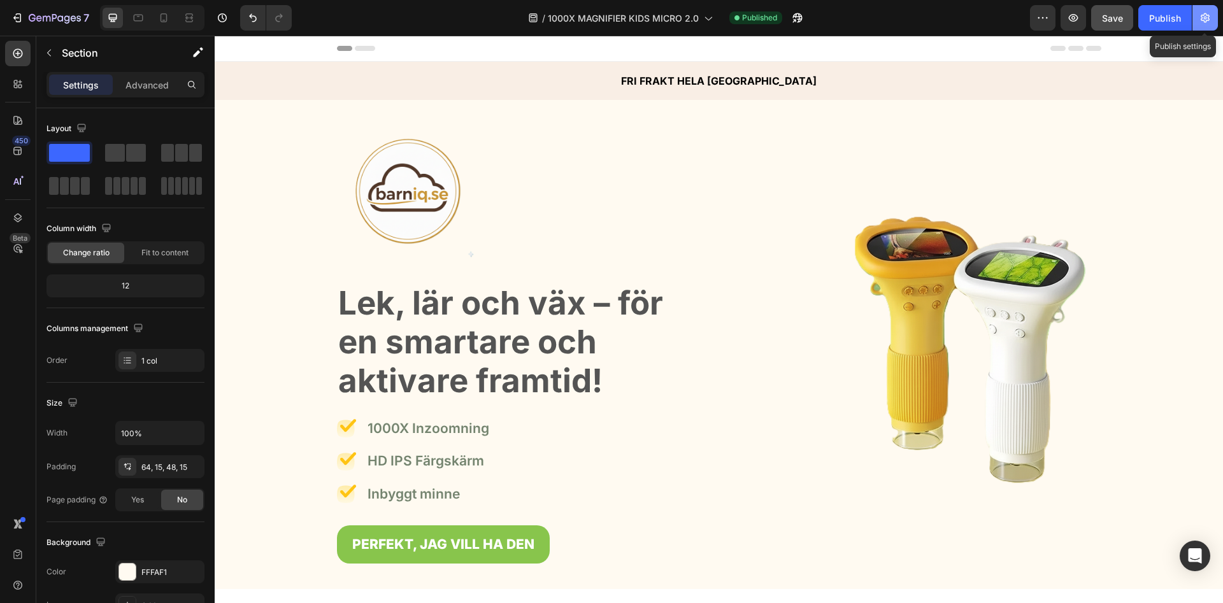
click at [1210, 21] on icon "button" at bounding box center [1205, 17] width 13 height 13
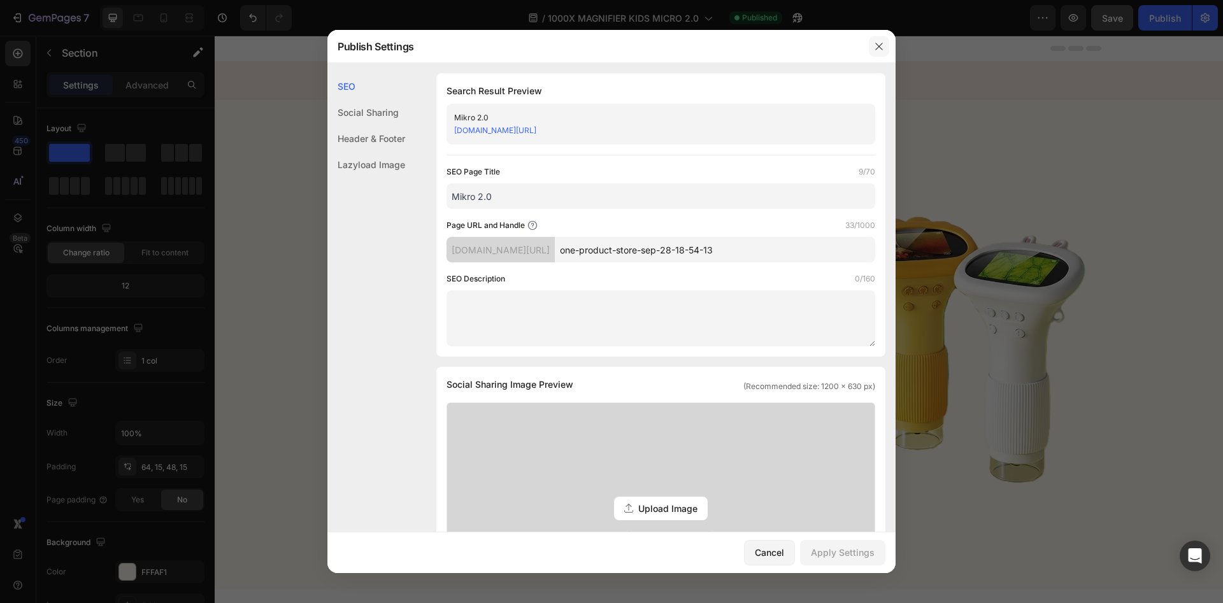
drag, startPoint x: 882, startPoint y: 50, endPoint x: 675, endPoint y: 3, distance: 211.5
click at [882, 50] on icon "button" at bounding box center [879, 46] width 10 height 10
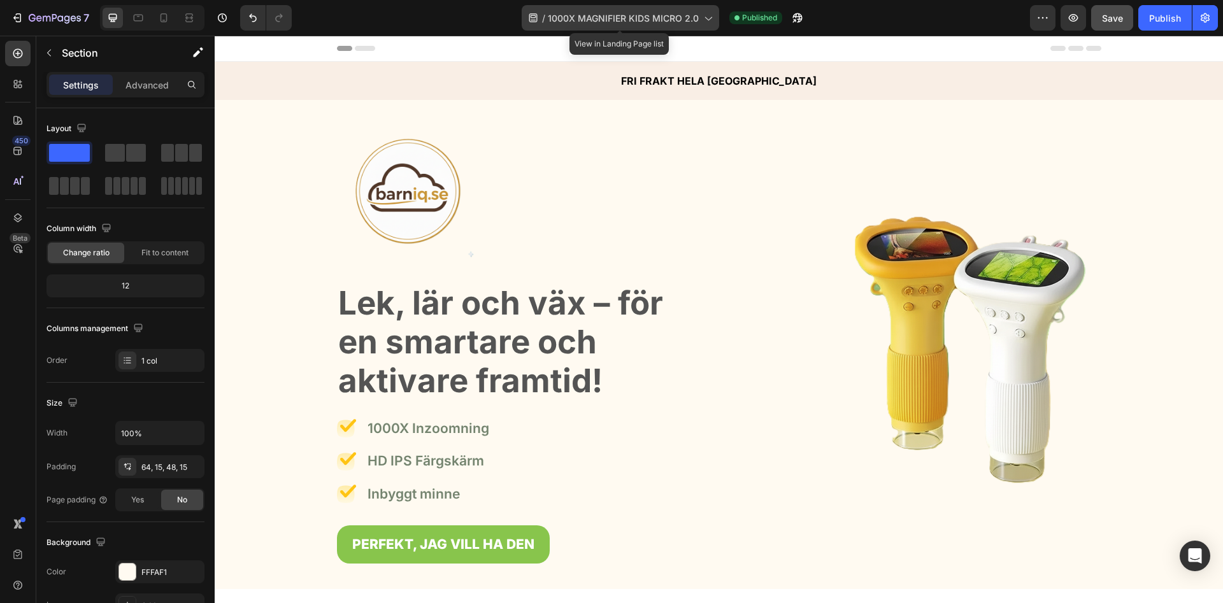
click at [625, 9] on div "/ 1000X MAGNIFIER KIDS MICRO 2.0" at bounding box center [620, 17] width 197 height 25
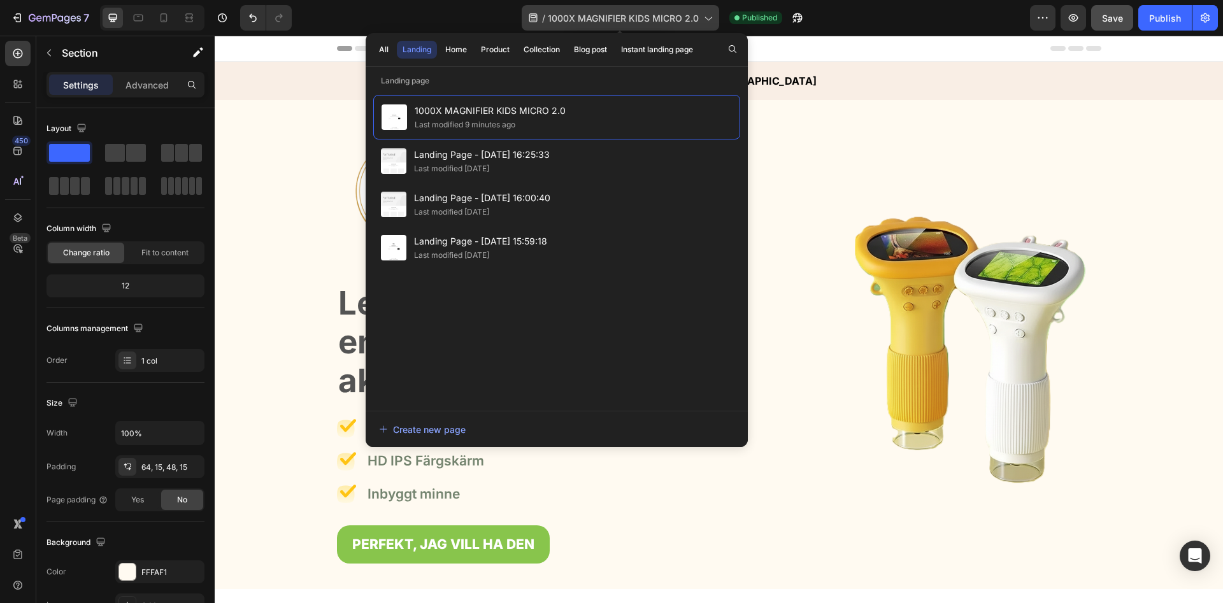
click at [625, 9] on div "/ 1000X MAGNIFIER KIDS MICRO 2.0" at bounding box center [620, 17] width 197 height 25
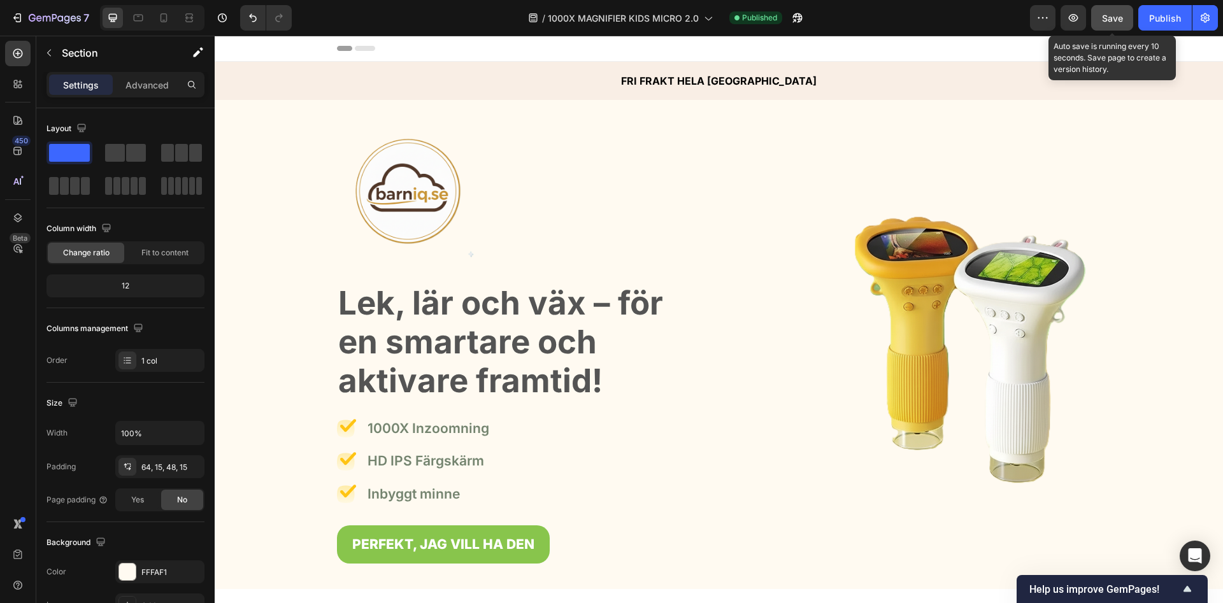
click at [1111, 22] on span "Save" at bounding box center [1112, 18] width 21 height 11
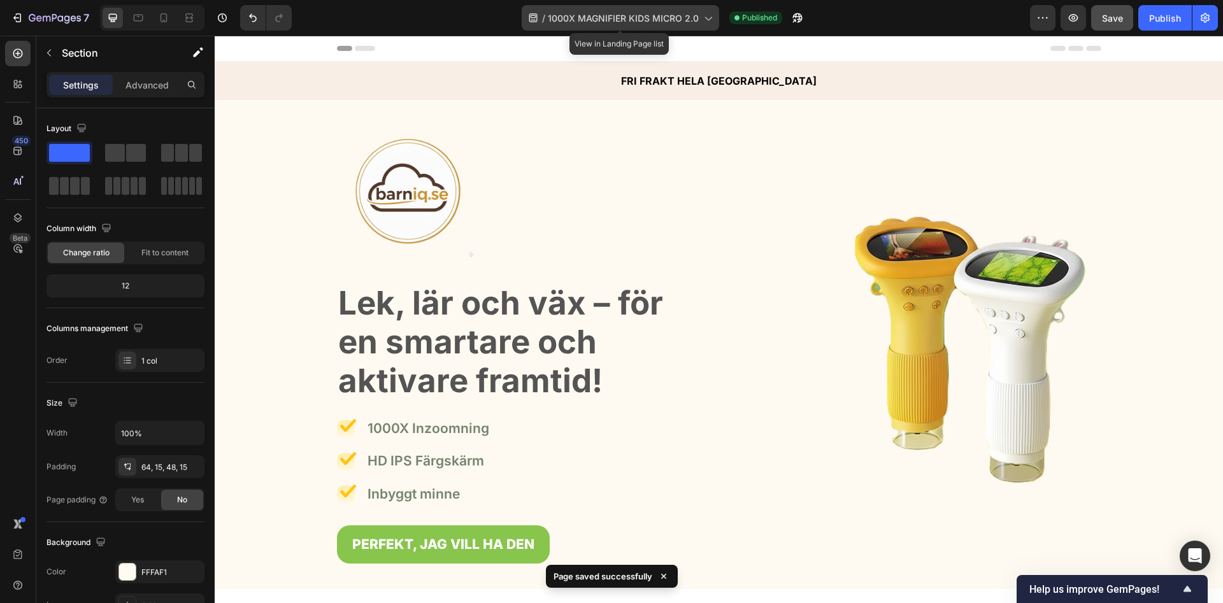
click at [667, 18] on span "1000X MAGNIFIER KIDS MICRO 2.0" at bounding box center [623, 17] width 151 height 13
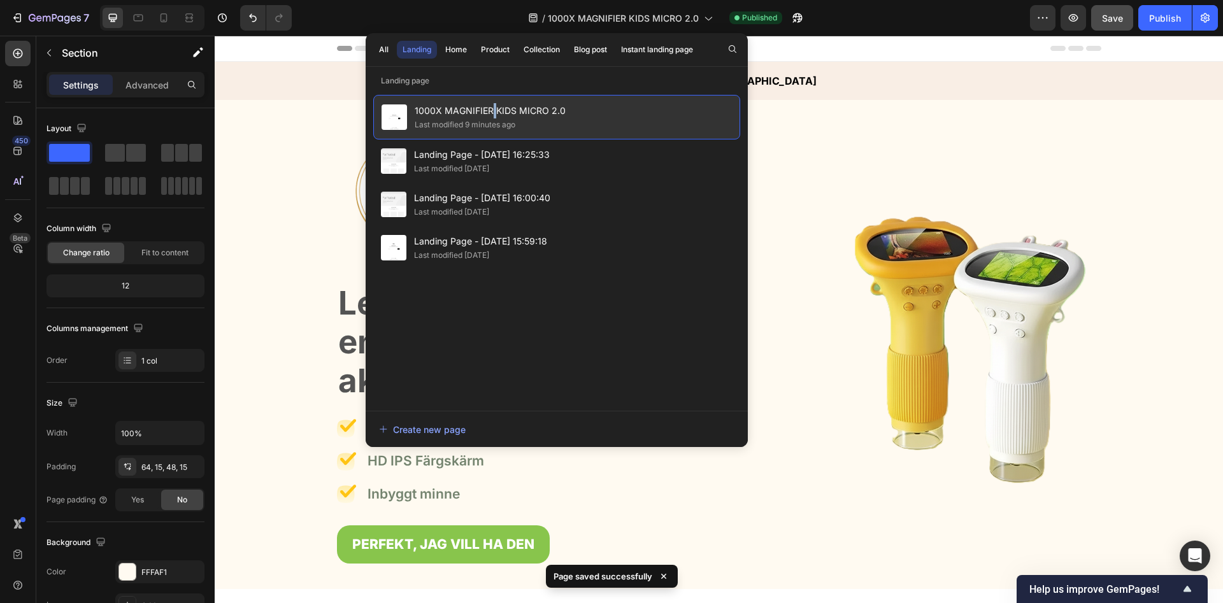
click at [494, 115] on span "1000X MAGNIFIER KIDS MICRO 2.0" at bounding box center [490, 110] width 151 height 15
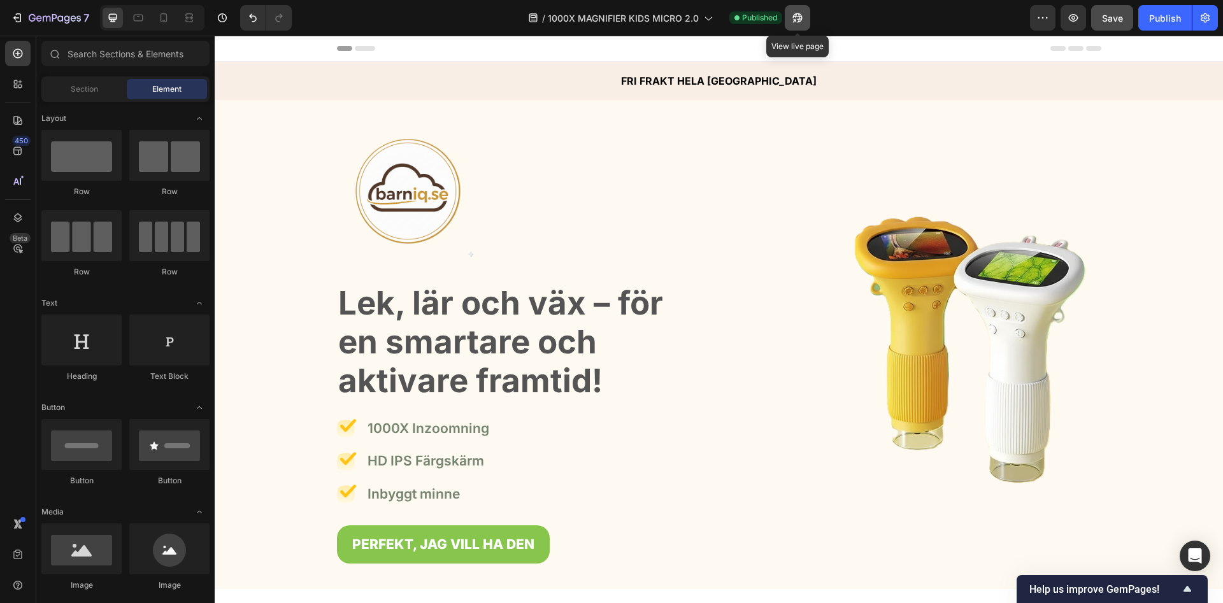
click at [801, 22] on icon "button" at bounding box center [797, 17] width 13 height 13
click at [1161, 23] on div "Publish" at bounding box center [1165, 17] width 32 height 13
click at [1122, 22] on span "Save" at bounding box center [1112, 18] width 21 height 11
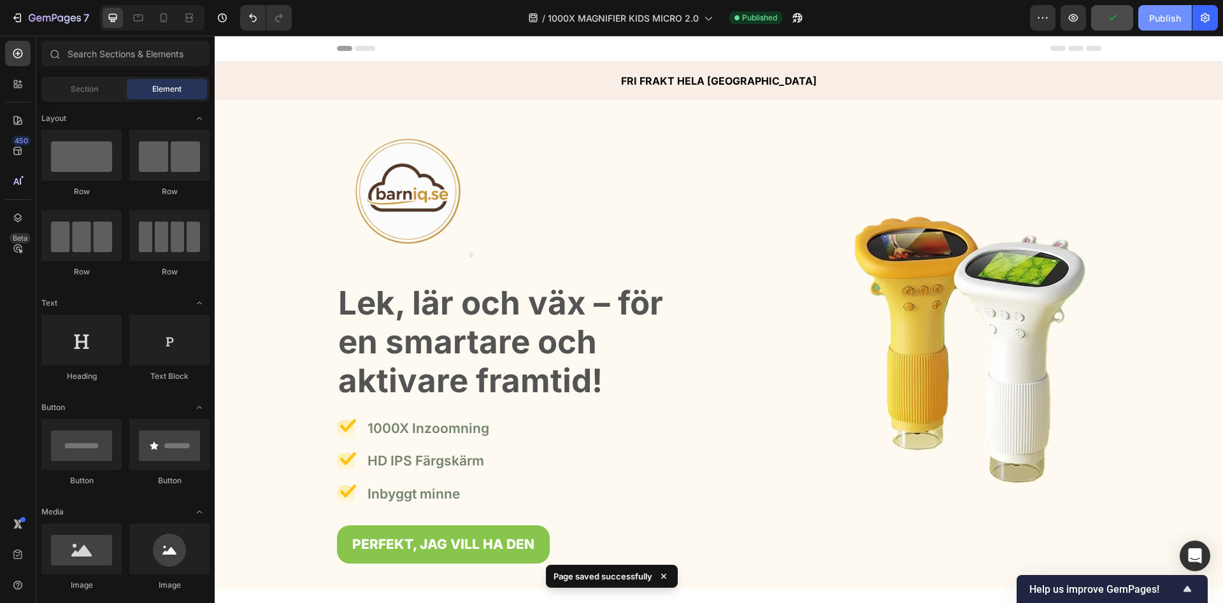
click at [1162, 25] on button "Publish" at bounding box center [1165, 17] width 54 height 25
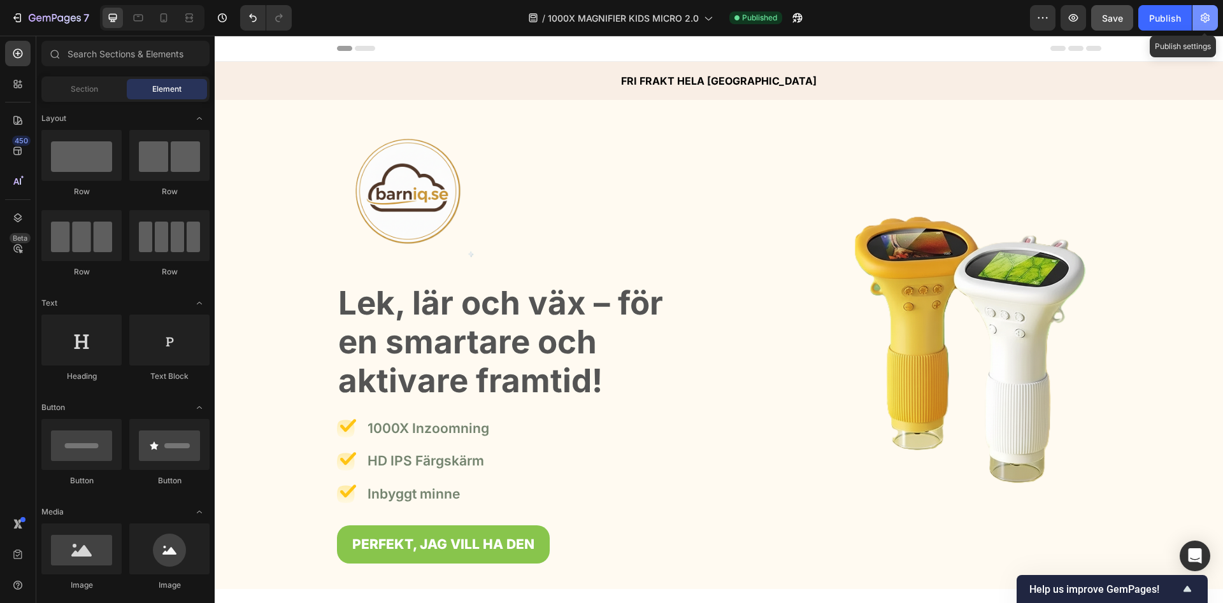
click at [1198, 28] on button "button" at bounding box center [1204, 17] width 25 height 25
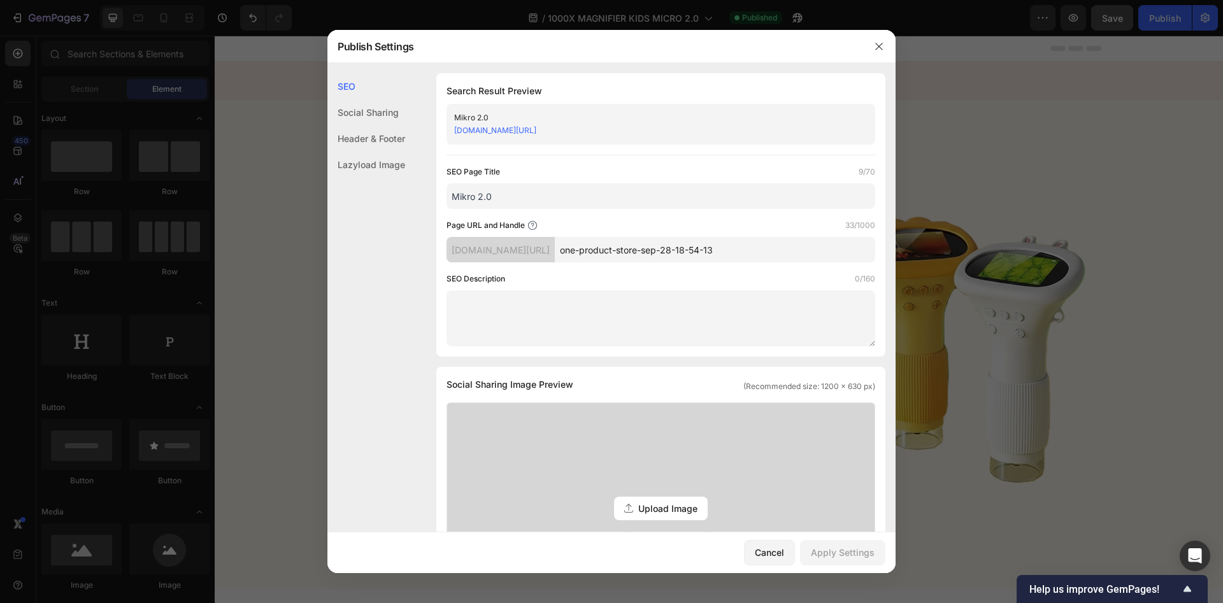
click at [536, 134] on link "vdtdvr-p4.myshopify.com/pages/one-product-store-sep-28-18-54-13" at bounding box center [495, 130] width 82 height 10
click at [557, 297] on textarea at bounding box center [661, 318] width 429 height 56
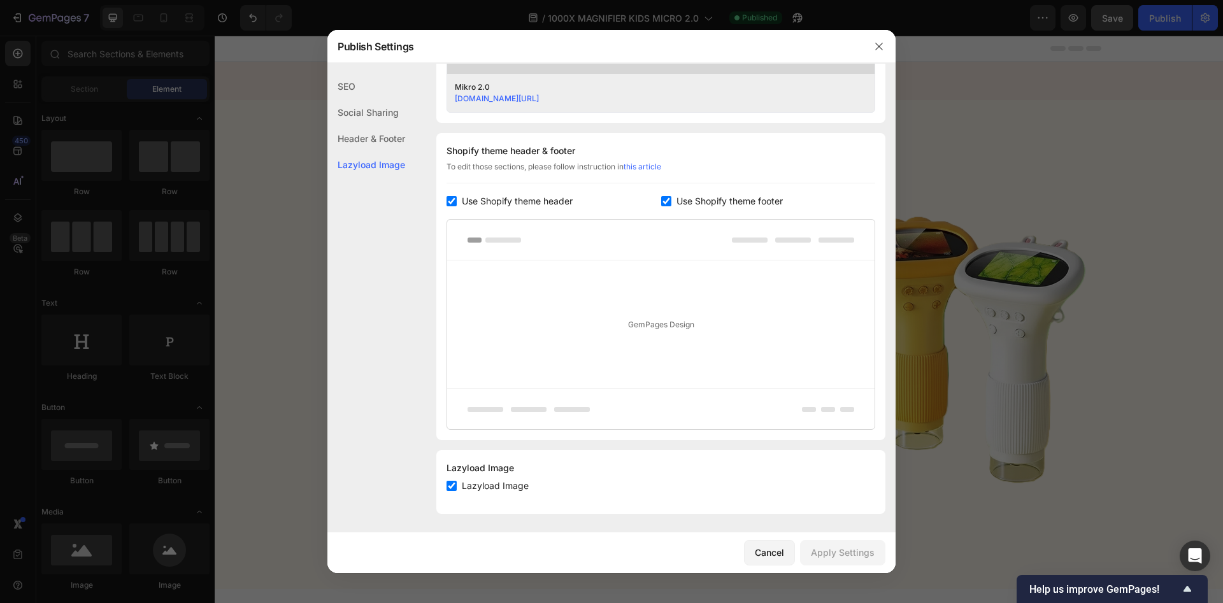
scroll to position [542, 0]
click at [344, 139] on div "Header & Footer" at bounding box center [366, 138] width 78 height 26
click at [359, 120] on div "Social Sharing" at bounding box center [366, 112] width 78 height 26
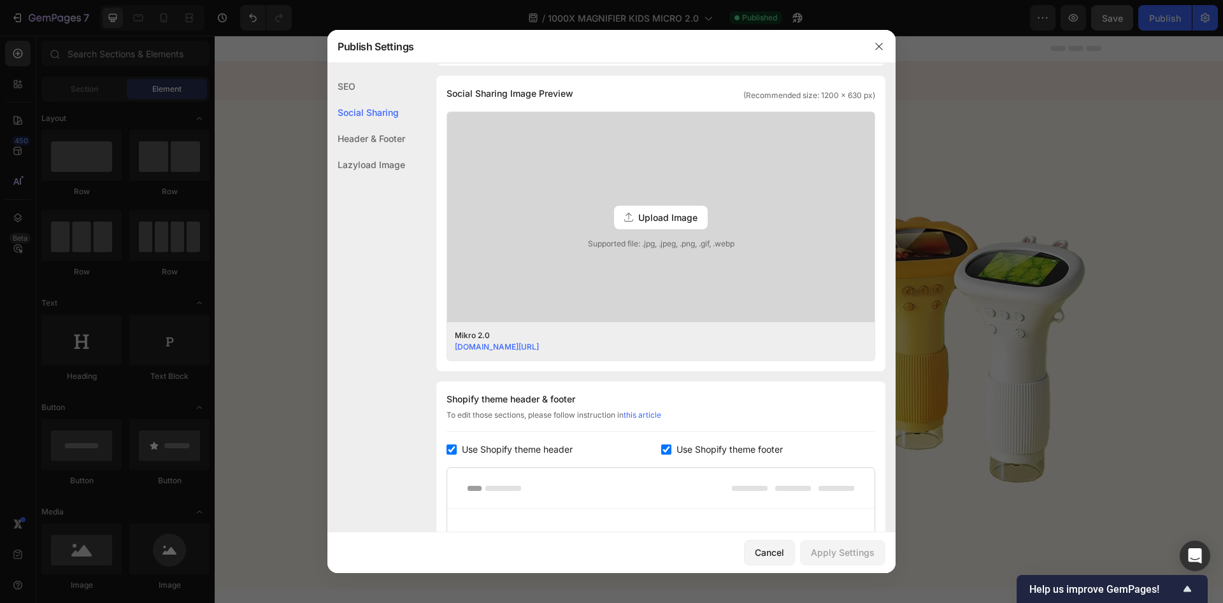
click at [355, 91] on div "SEO" at bounding box center [366, 86] width 78 height 26
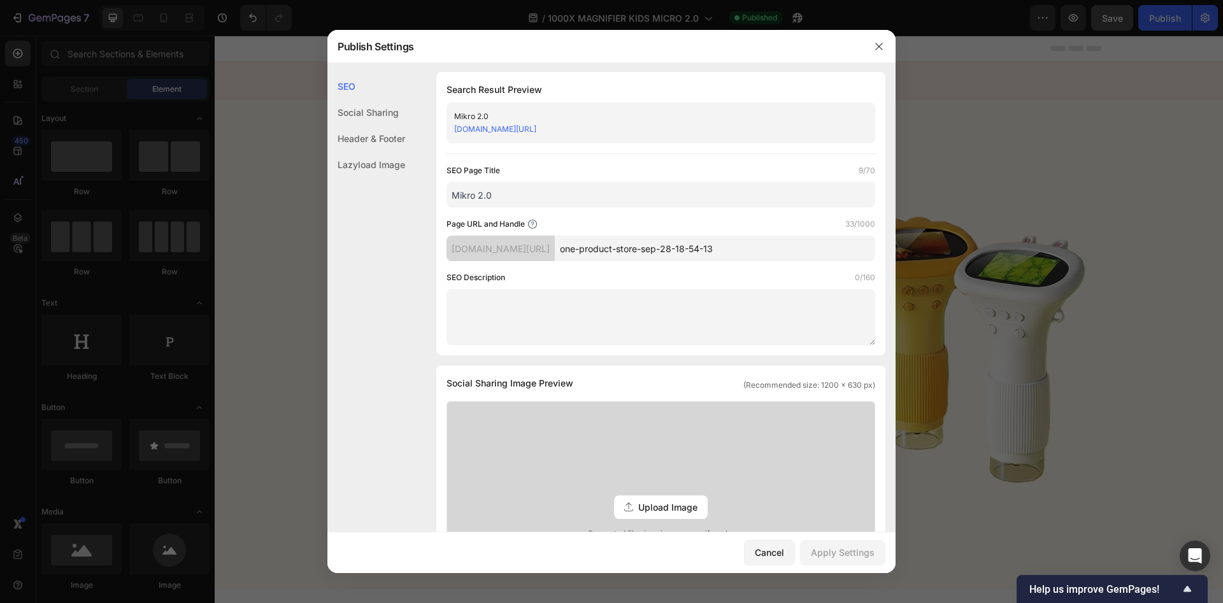
scroll to position [0, 0]
click at [778, 553] on div "Cancel" at bounding box center [769, 552] width 29 height 13
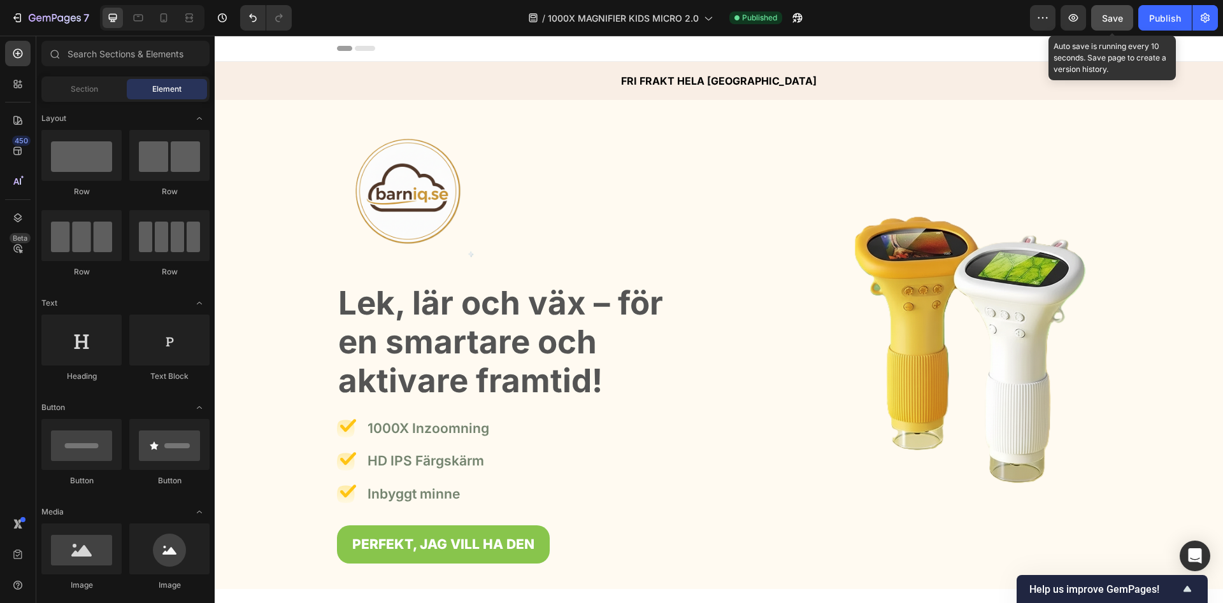
click at [1097, 19] on button "Save" at bounding box center [1112, 17] width 42 height 25
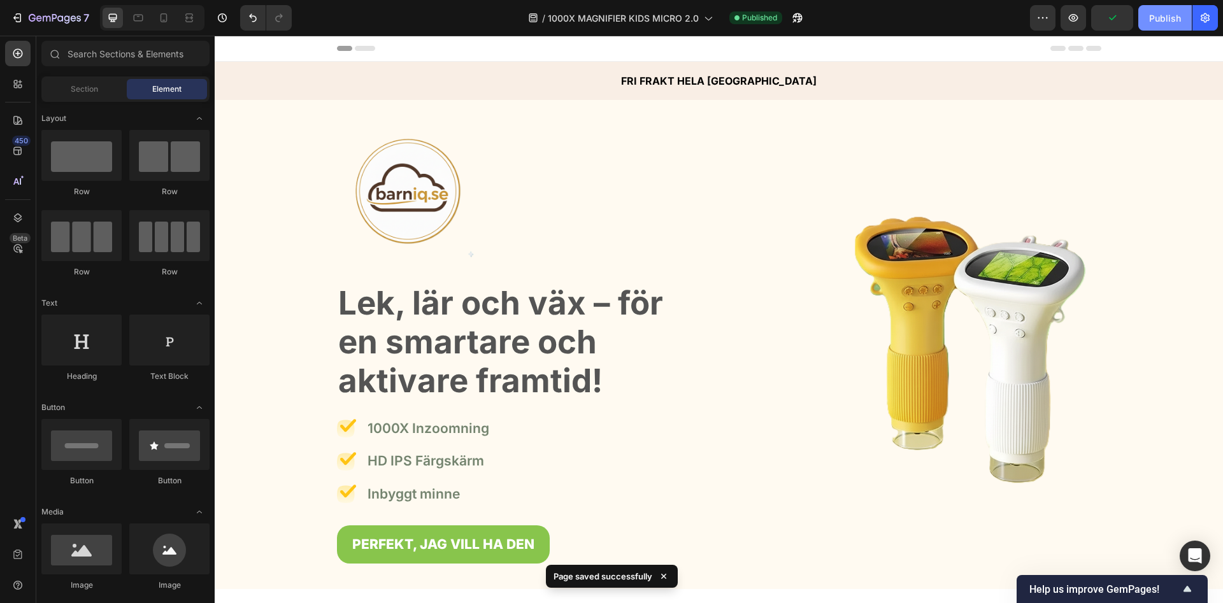
click at [1154, 22] on div "Publish" at bounding box center [1165, 17] width 32 height 13
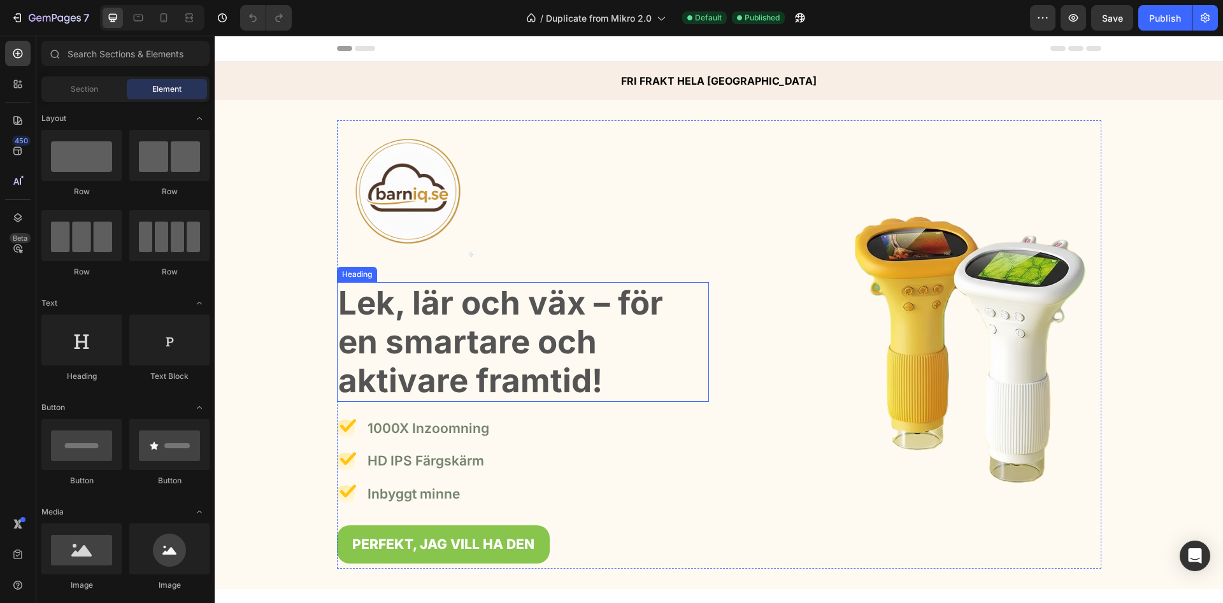
click at [494, 298] on h2 "Lek, lär och väx – för en smartare och aktivare framtid!" at bounding box center [523, 342] width 372 height 120
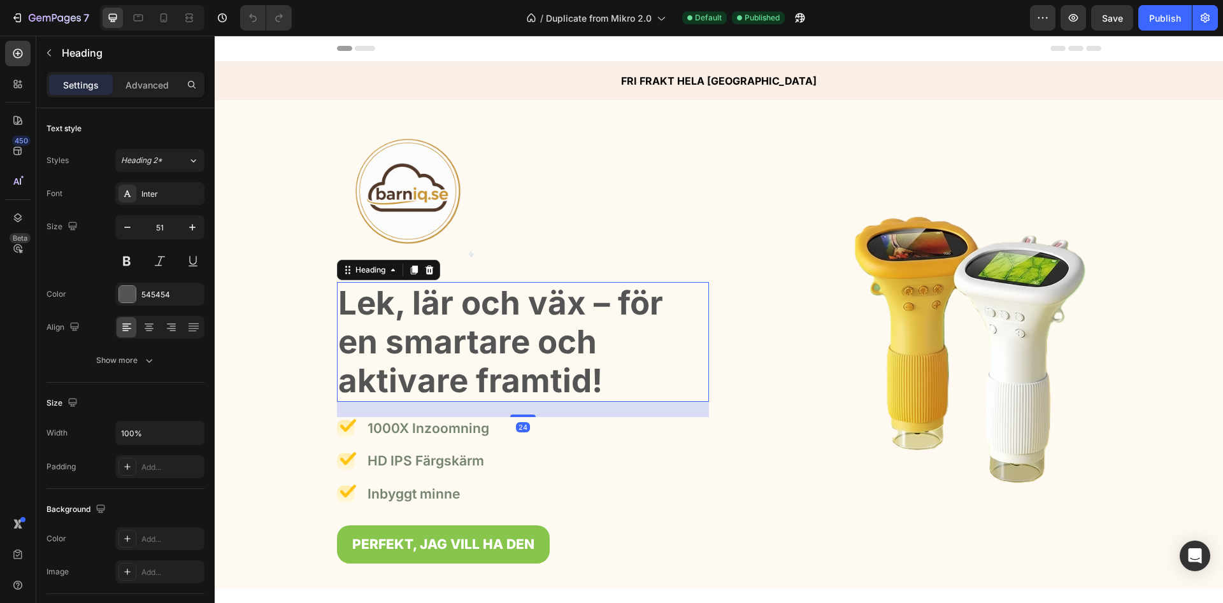
click at [494, 297] on h2 "Lek, lär och väx – för en smartare och aktivare framtid!" at bounding box center [523, 342] width 372 height 120
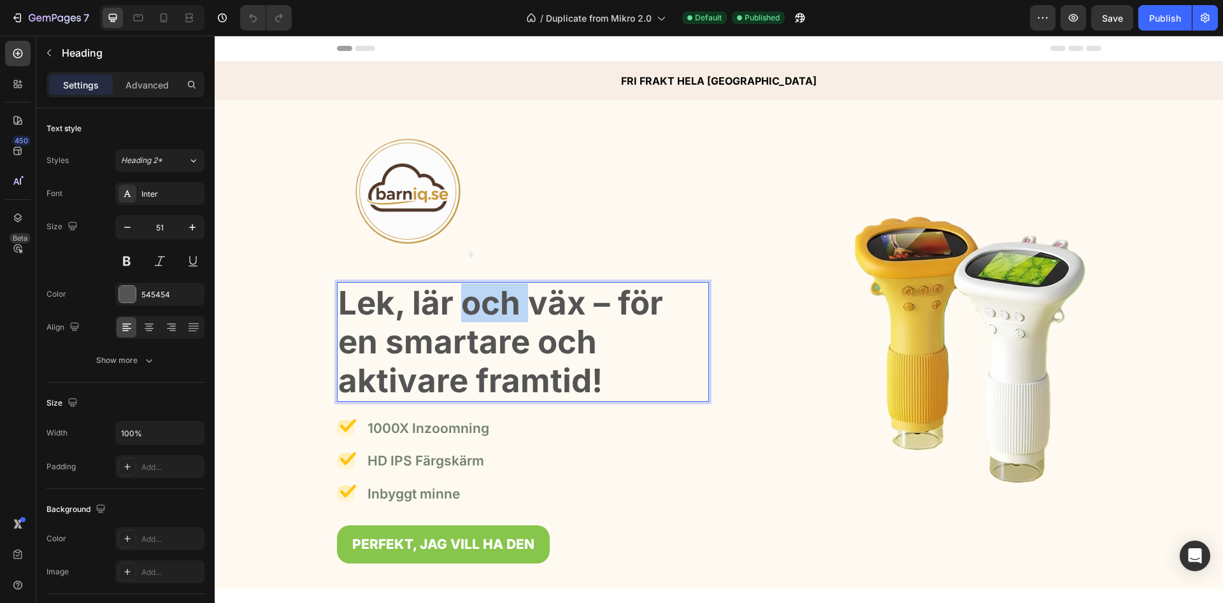
click at [494, 297] on p "Lek, lär och väx – för en smartare och aktivare framtid!" at bounding box center [522, 341] width 369 height 117
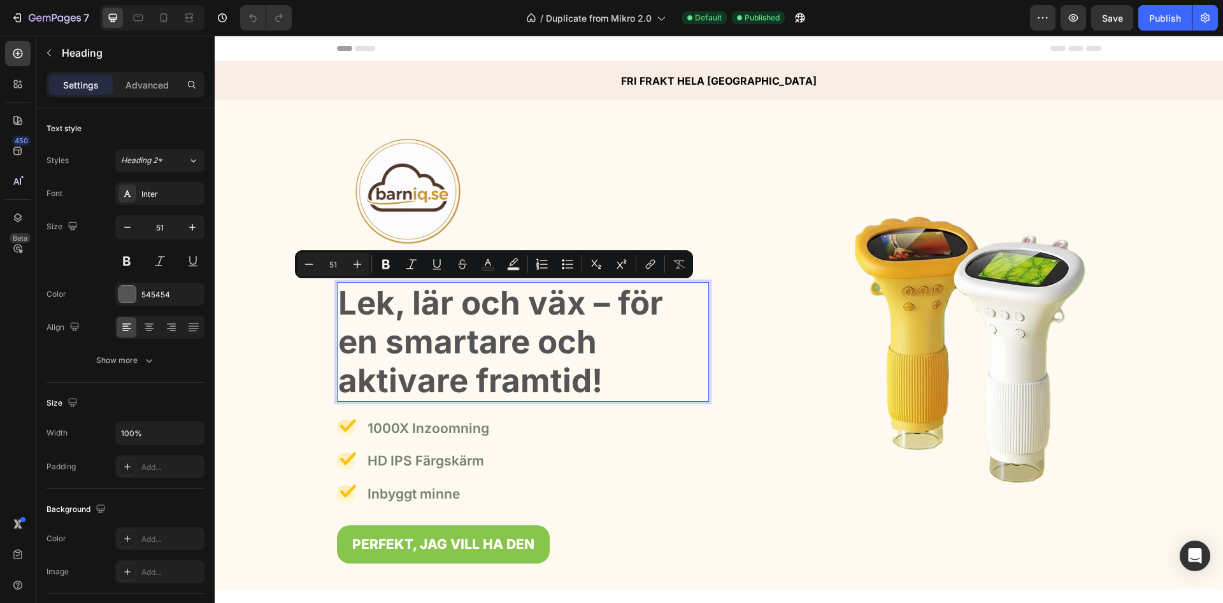
click at [344, 305] on p "Lek, lär och väx – för en smartare och aktivare framtid!" at bounding box center [522, 341] width 369 height 117
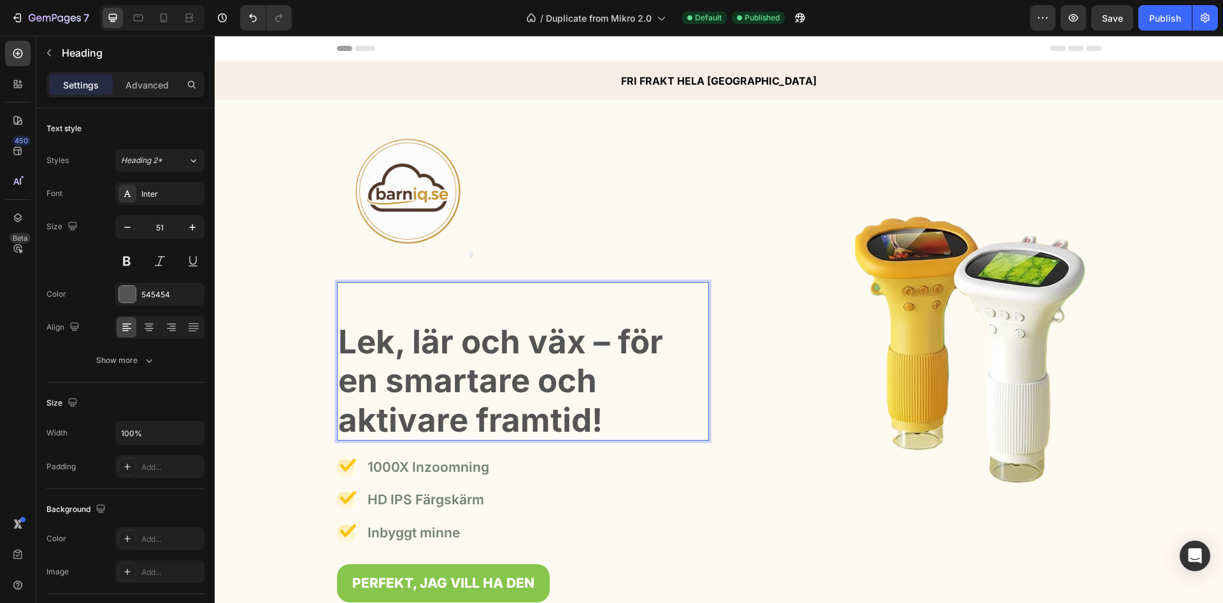
click at [407, 304] on p "Lek, lär och väx – för en smartare och aktivare framtid!" at bounding box center [522, 361] width 369 height 156
click at [315, 256] on div "Image ⁠⁠⁠⁠⁠⁠⁠Mikro 2.0 Lek, lär och väx – för en smartare och aktivare framtid!…" at bounding box center [718, 363] width 989 height 487
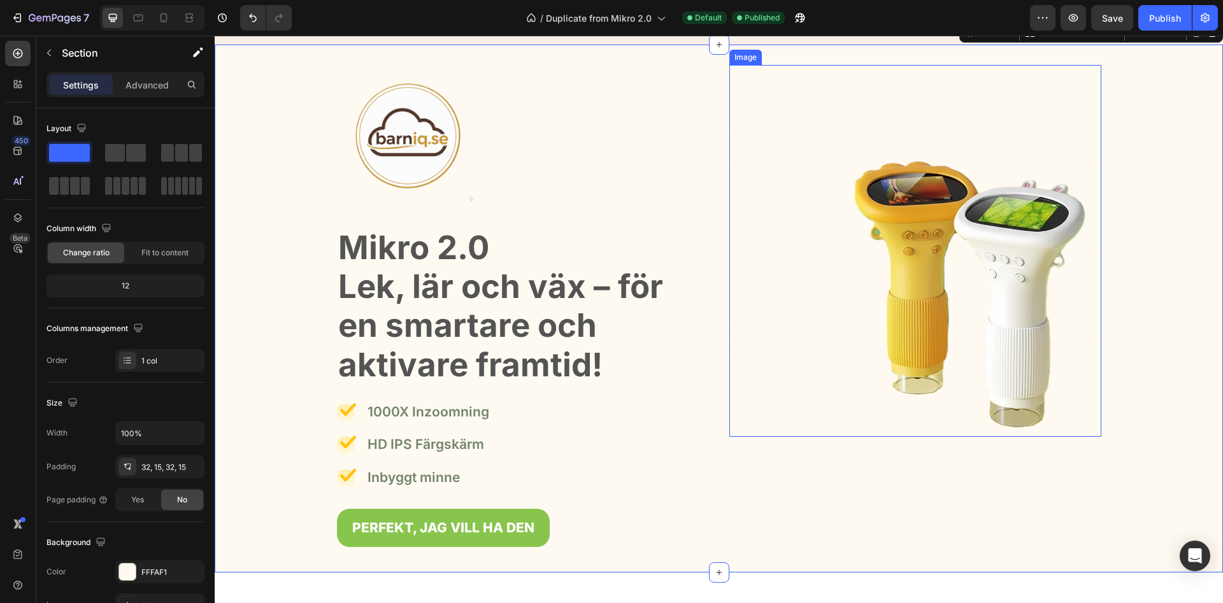
scroll to position [65, 0]
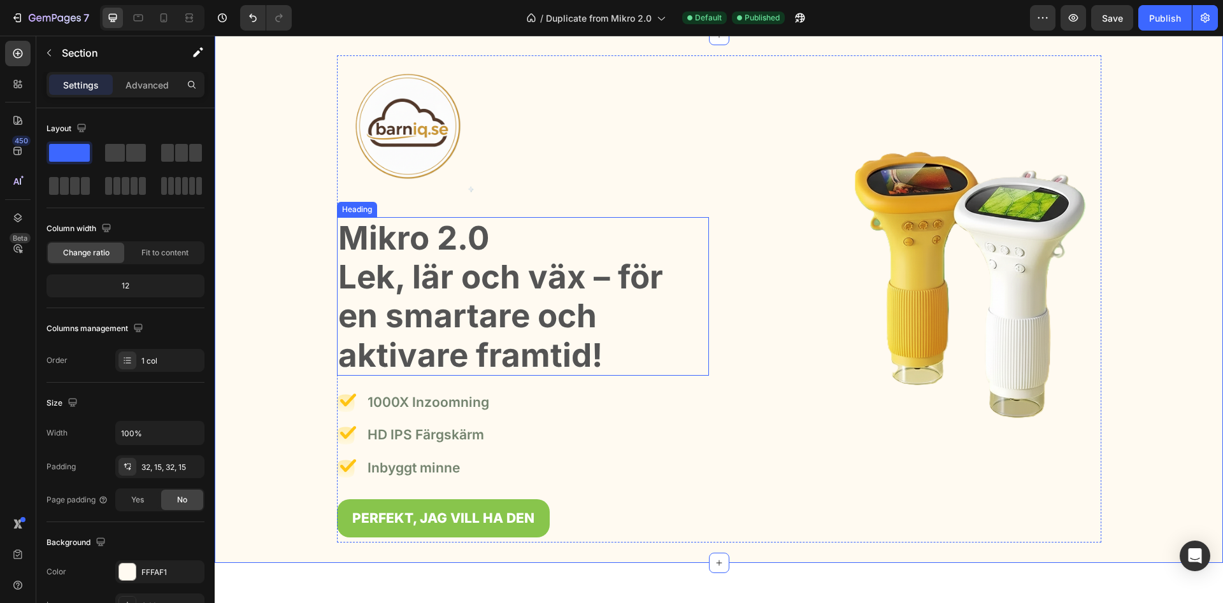
click at [634, 241] on p "⁠⁠⁠⁠⁠⁠⁠Mikro 2.0 Lek, lär och väx – för en smartare och aktivare framtid!" at bounding box center [522, 296] width 369 height 156
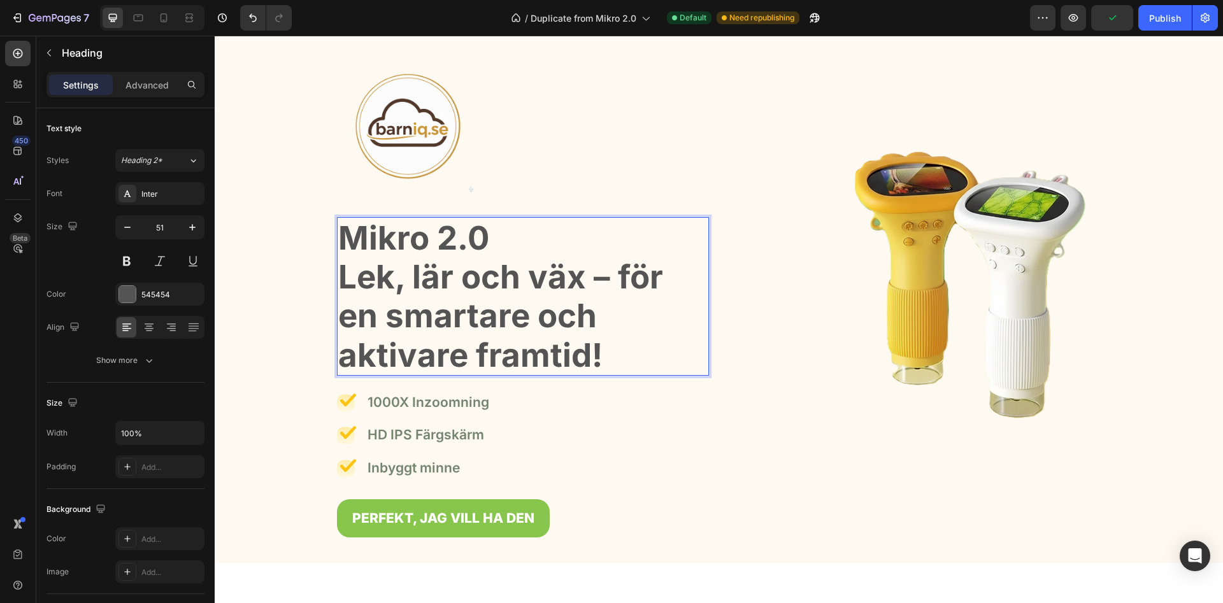
click at [344, 280] on p "Mikro 2.0 Lek, lär och väx – för en smartare och aktivare framtid!" at bounding box center [522, 296] width 369 height 156
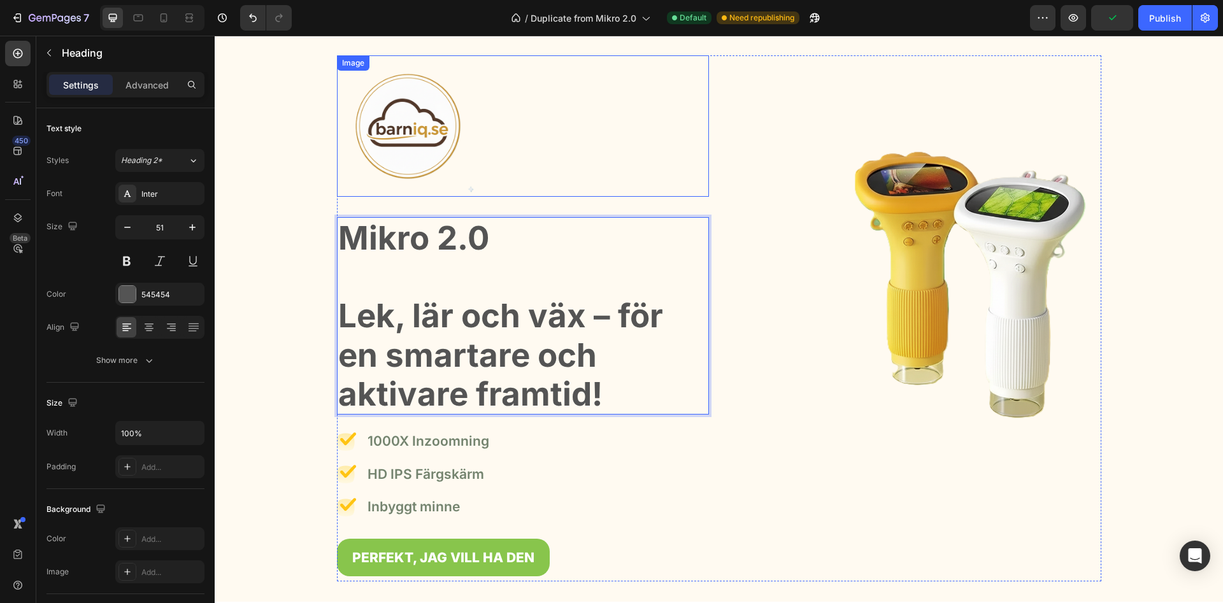
click at [631, 163] on div at bounding box center [523, 125] width 372 height 141
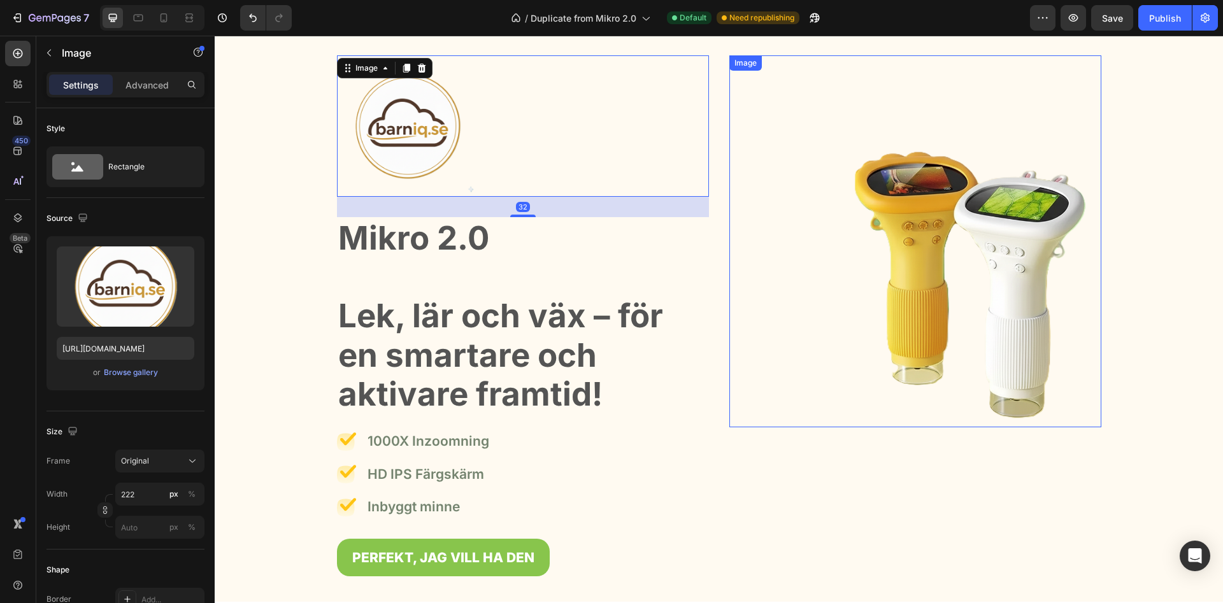
click at [782, 392] on img at bounding box center [915, 241] width 372 height 372
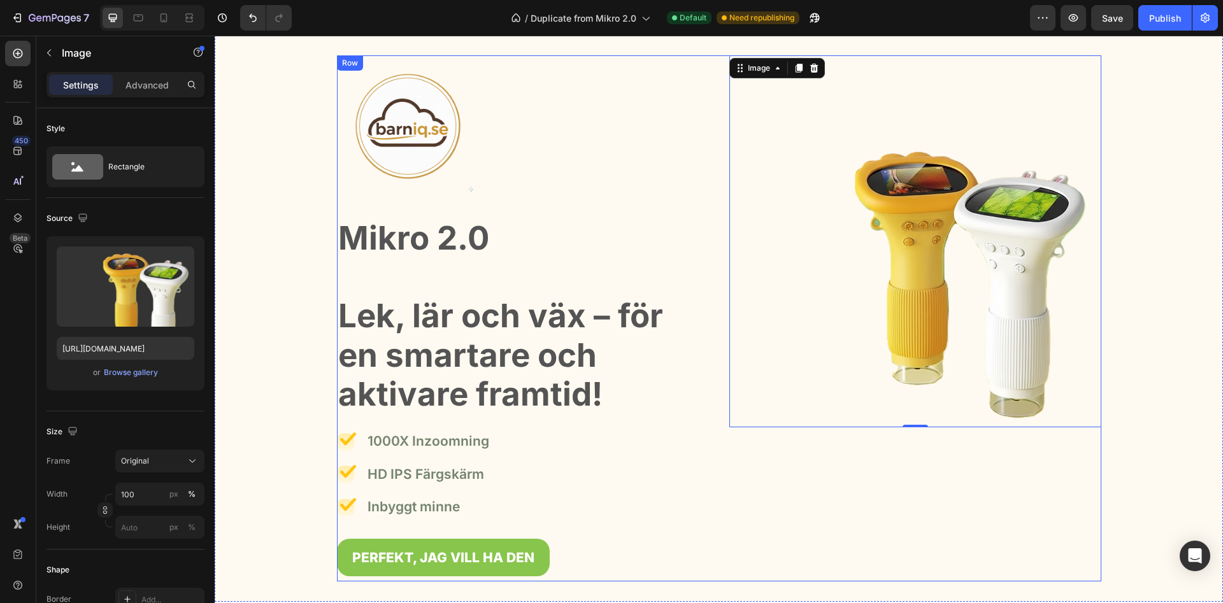
click at [872, 499] on div "Image 0 Row" at bounding box center [915, 318] width 372 height 526
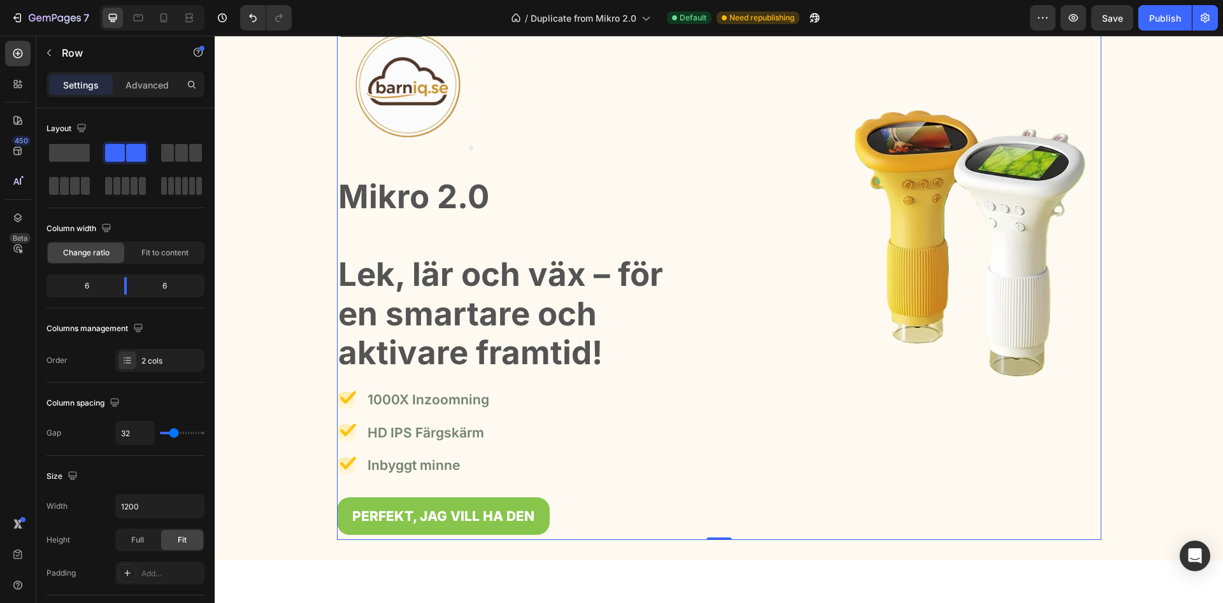
scroll to position [130, 0]
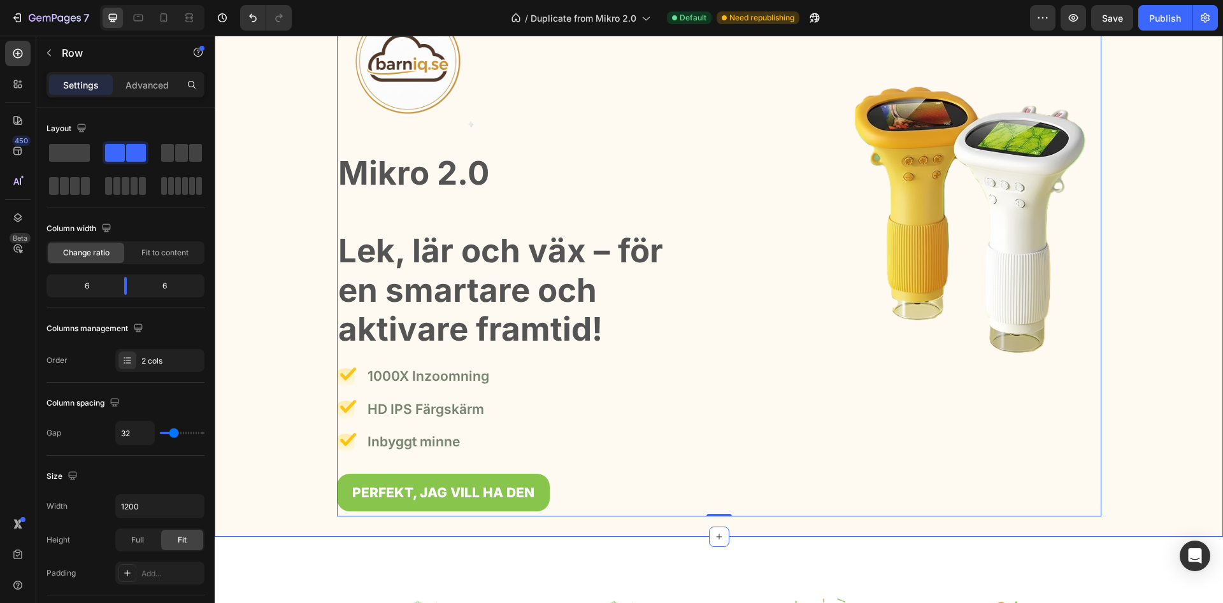
click at [274, 254] on div "Image Mikro 2.0 Lek, lär och väx – för en smartare och aktivare framtid! Headin…" at bounding box center [718, 253] width 989 height 526
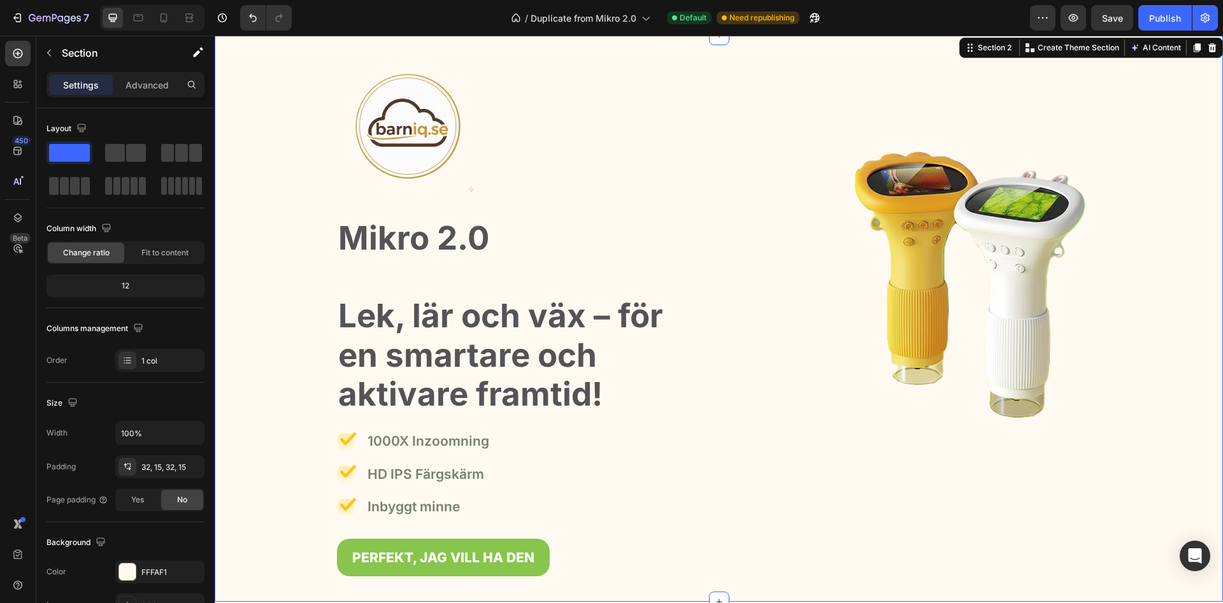
scroll to position [0, 0]
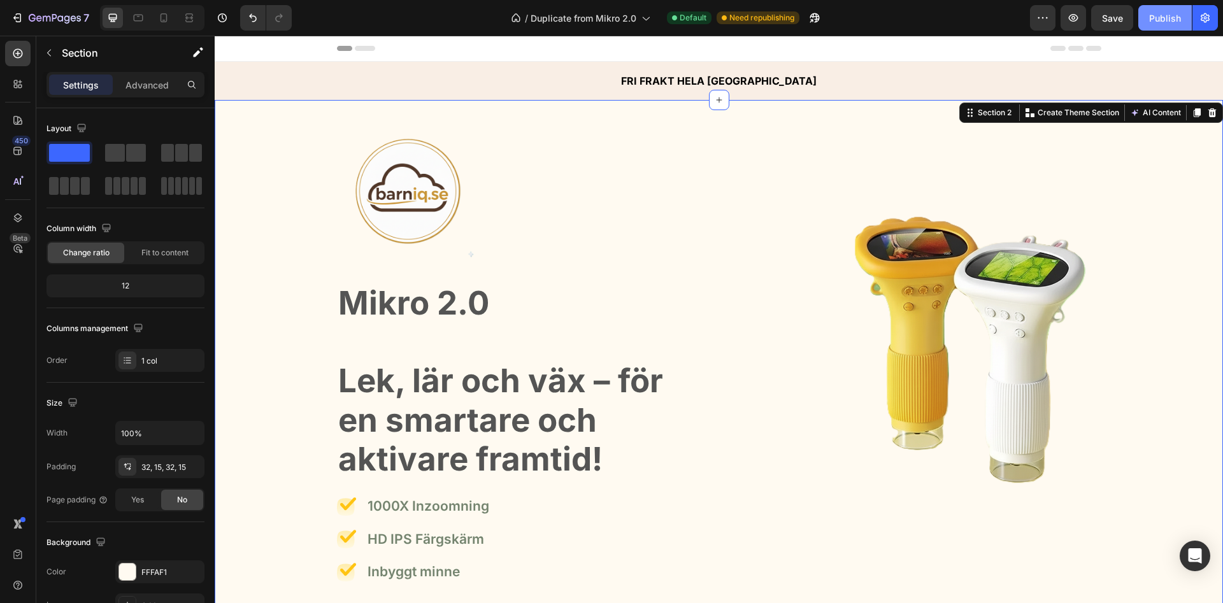
click at [1168, 17] on div "Publish" at bounding box center [1165, 17] width 32 height 13
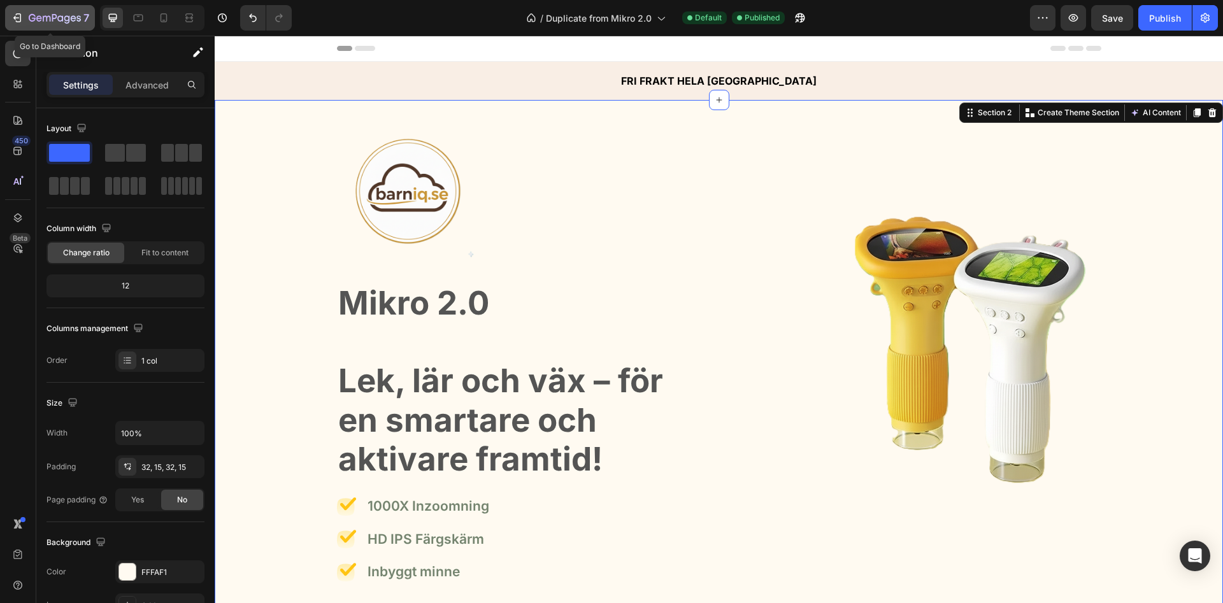
click at [32, 12] on div "7" at bounding box center [59, 17] width 61 height 15
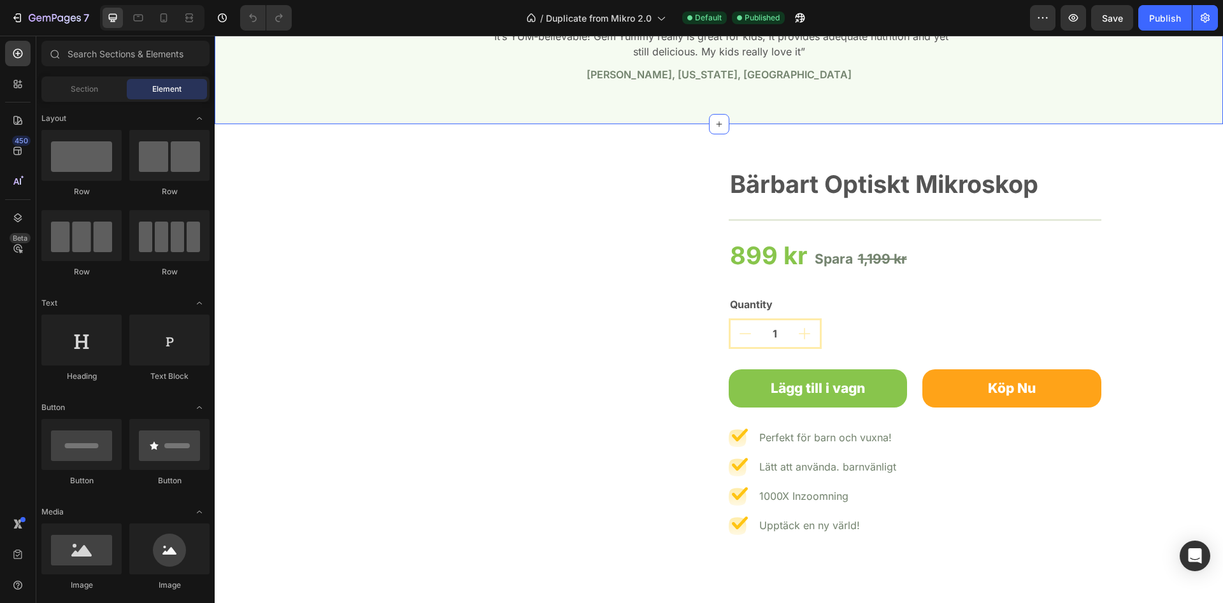
scroll to position [2103, 0]
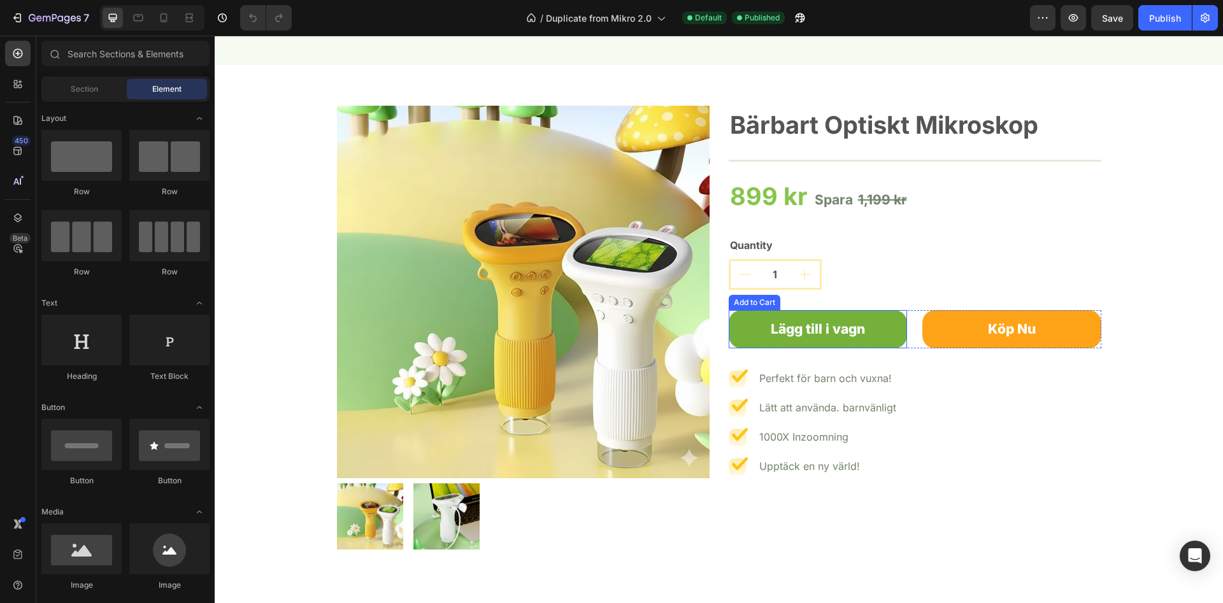
click at [877, 334] on button "Lägg till i vagn" at bounding box center [818, 329] width 179 height 38
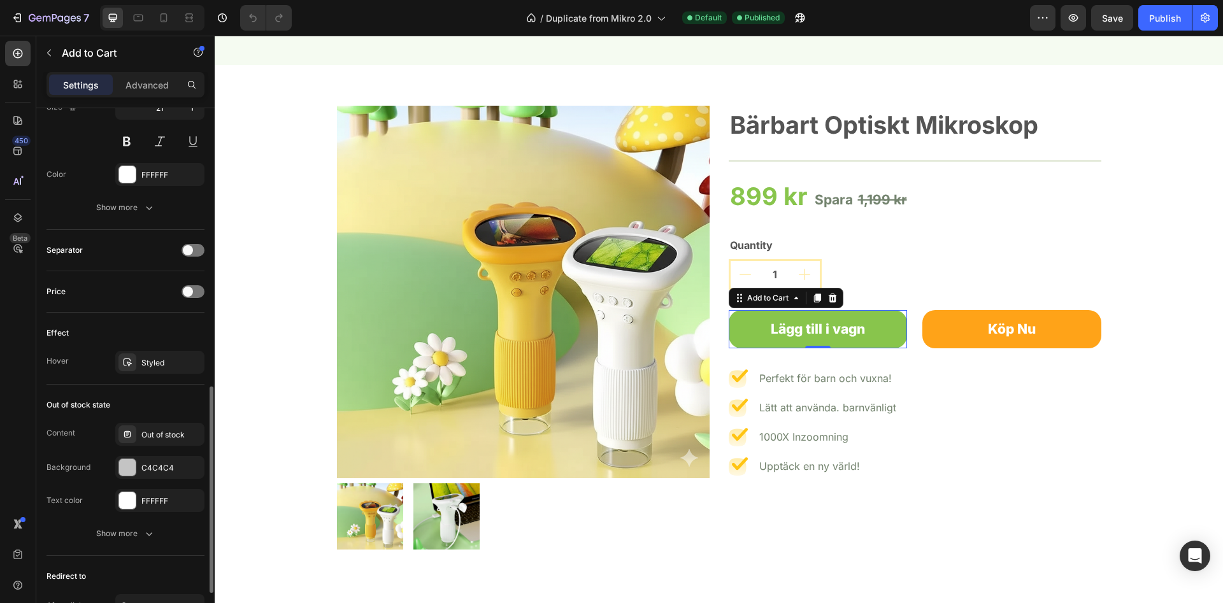
scroll to position [834, 0]
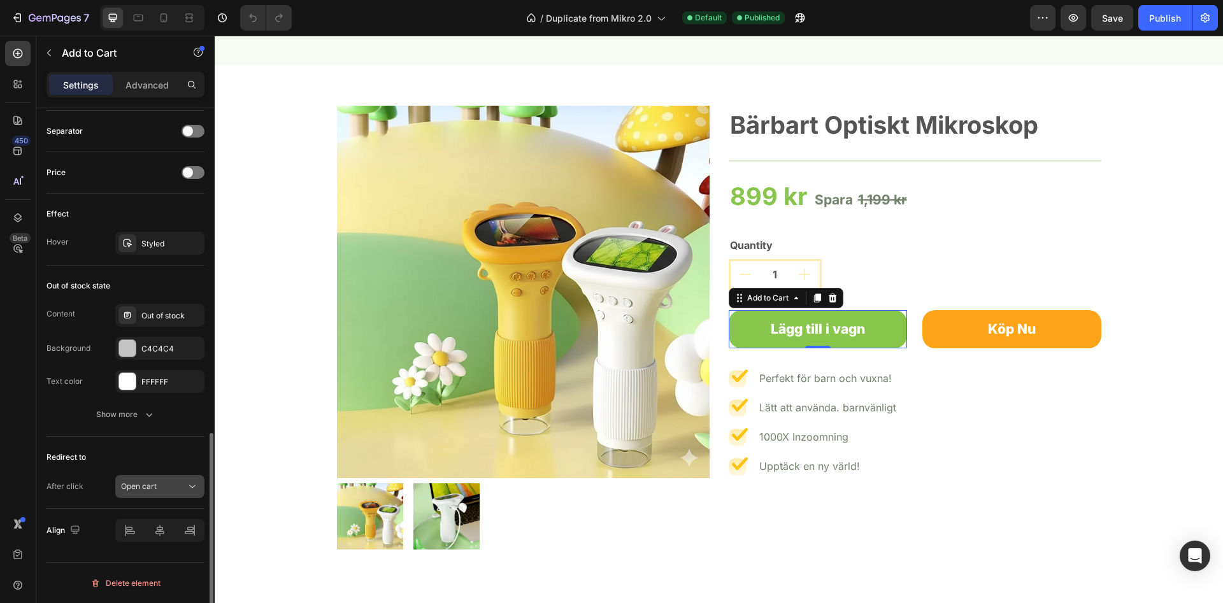
click at [162, 481] on div "Open cart" at bounding box center [153, 486] width 65 height 11
click at [89, 483] on div "After click Open cart" at bounding box center [125, 486] width 158 height 23
click at [141, 481] on span "Open cart" at bounding box center [139, 486] width 36 height 11
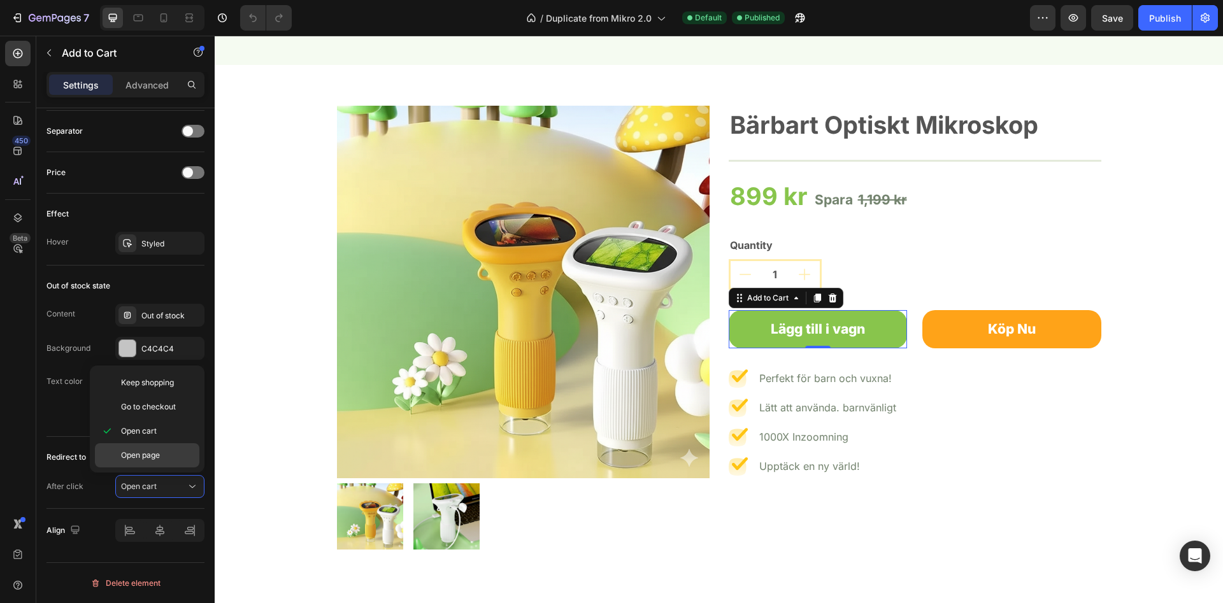
click at [129, 458] on span "Open page" at bounding box center [140, 455] width 39 height 11
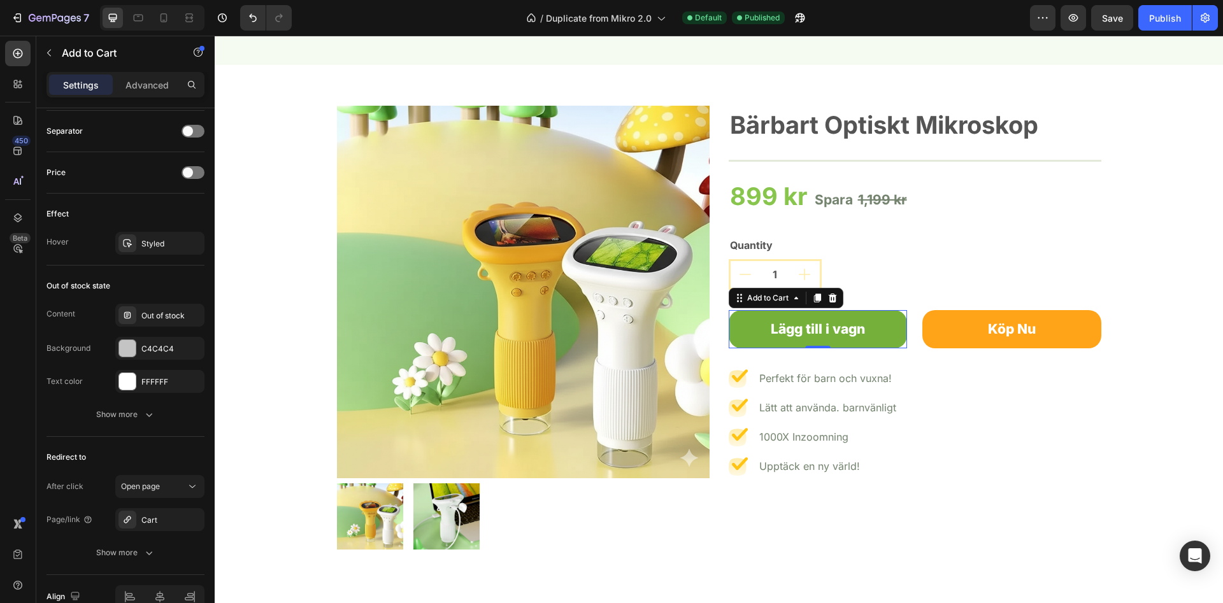
click at [882, 328] on button "Lägg till i vagn" at bounding box center [818, 329] width 179 height 38
click at [1160, 22] on div "Publish" at bounding box center [1165, 17] width 32 height 13
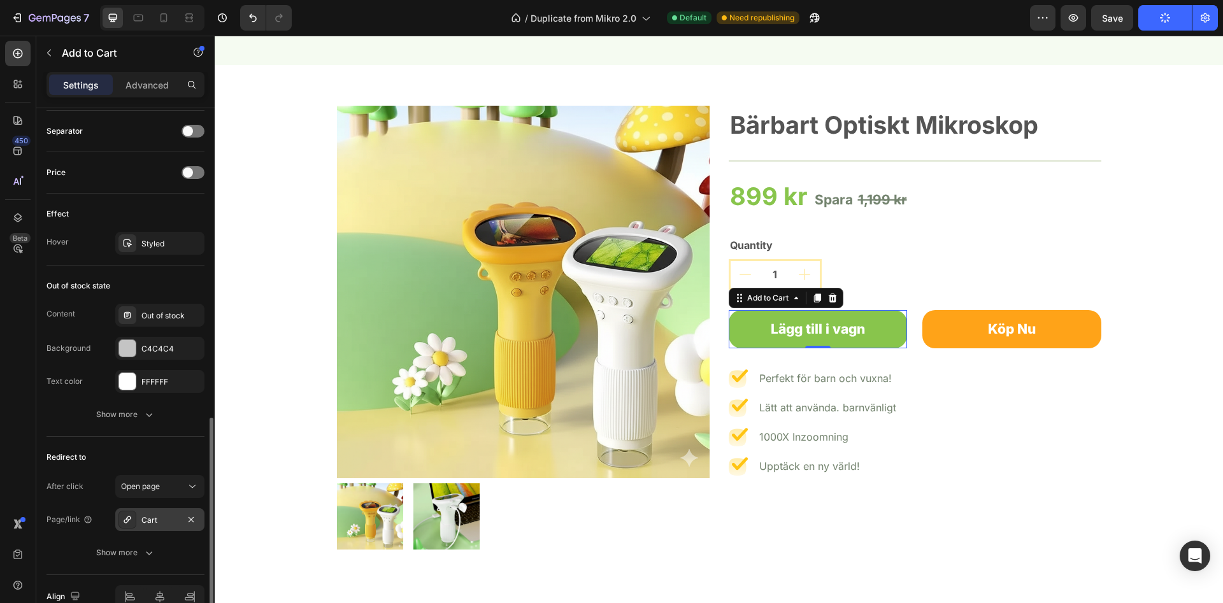
click at [160, 527] on div "Cart" at bounding box center [159, 519] width 89 height 23
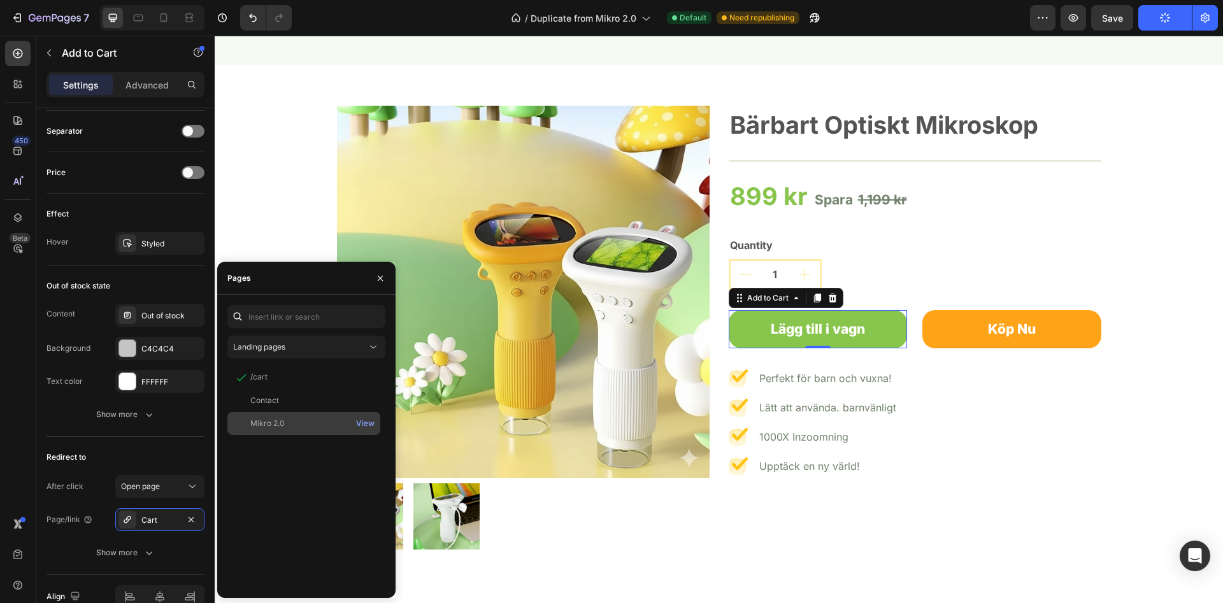
click at [260, 423] on div "Mikro 2.0" at bounding box center [267, 423] width 34 height 11
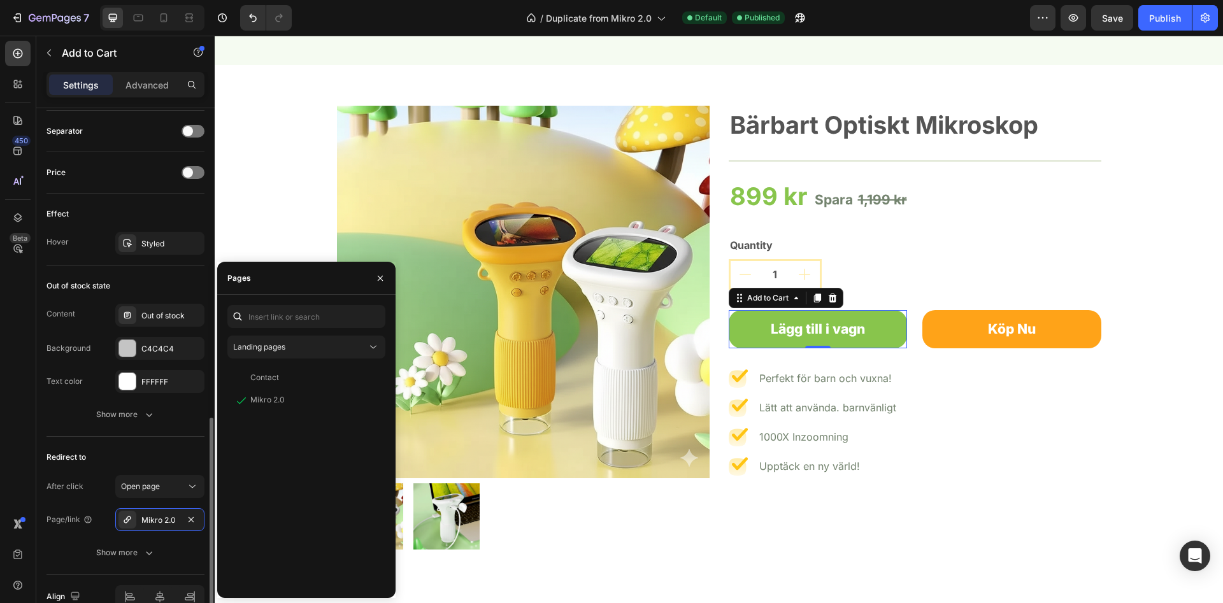
click at [166, 461] on div "Redirect to" at bounding box center [125, 457] width 158 height 20
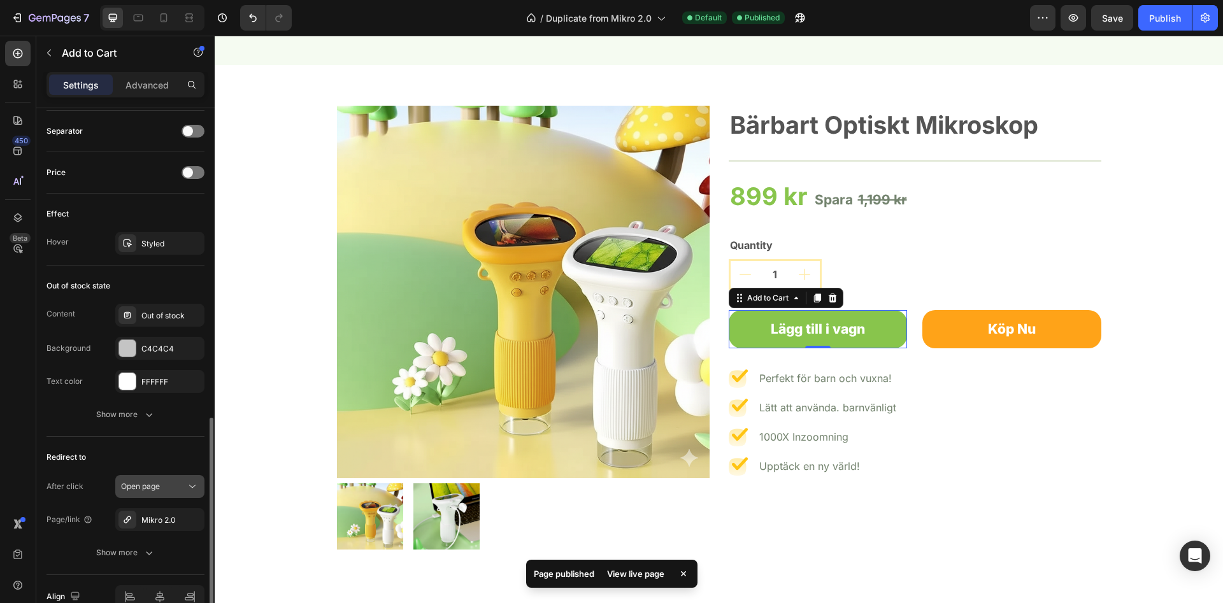
click at [172, 482] on div "Open page" at bounding box center [153, 486] width 65 height 11
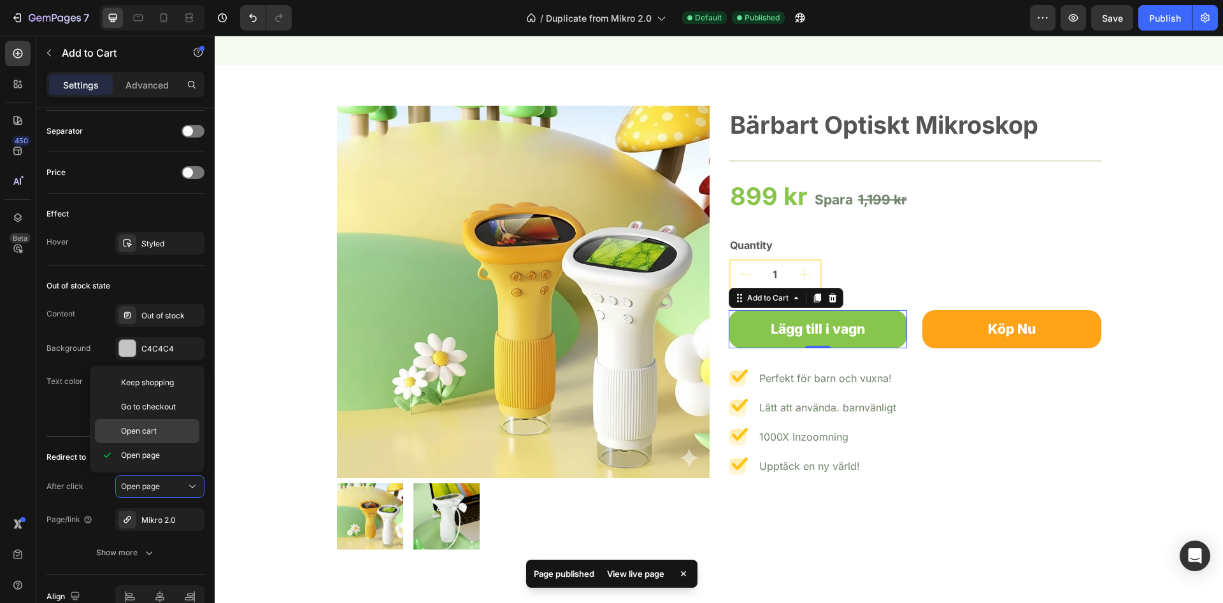
click at [162, 442] on div "Open cart" at bounding box center [147, 431] width 104 height 24
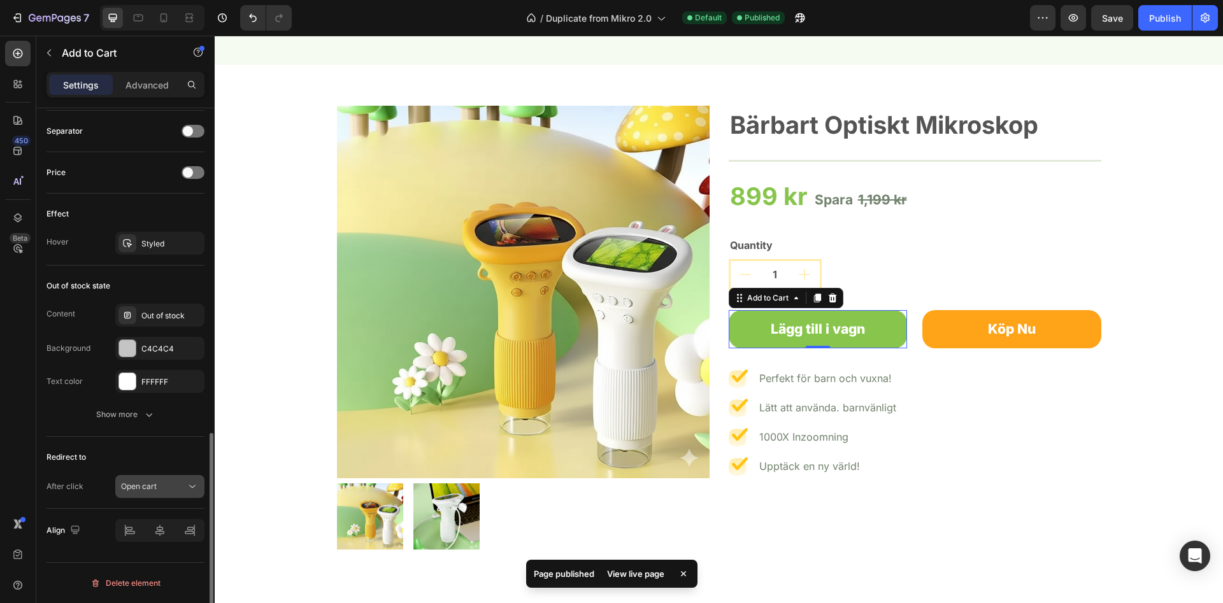
click at [154, 478] on button "Open cart" at bounding box center [159, 486] width 89 height 23
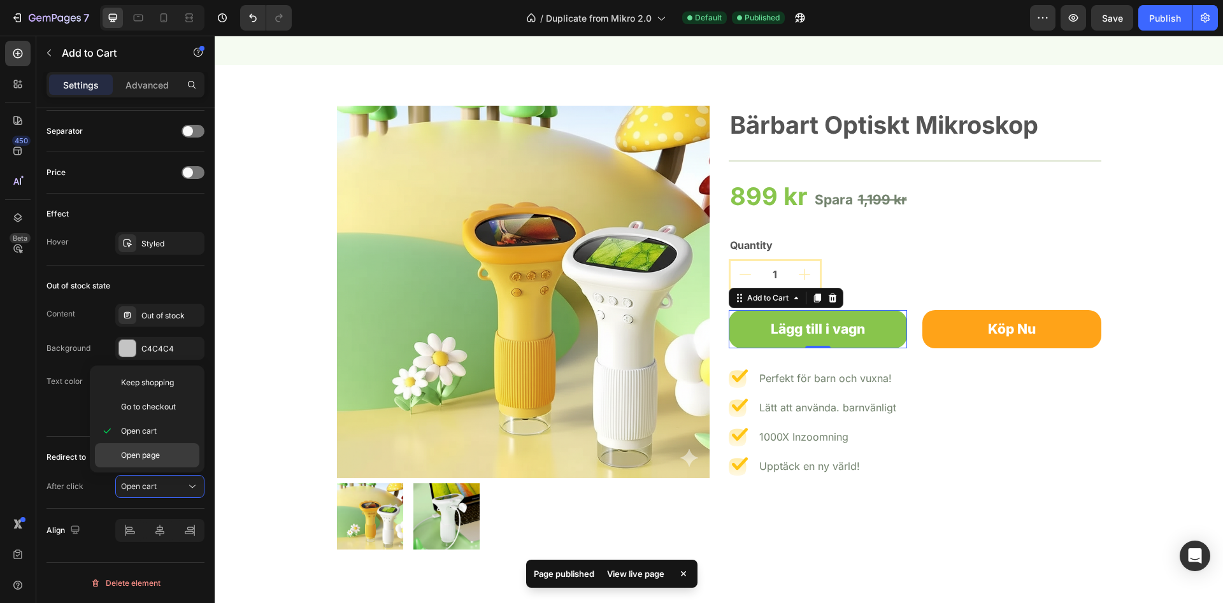
click at [158, 462] on div "Open page" at bounding box center [147, 455] width 104 height 24
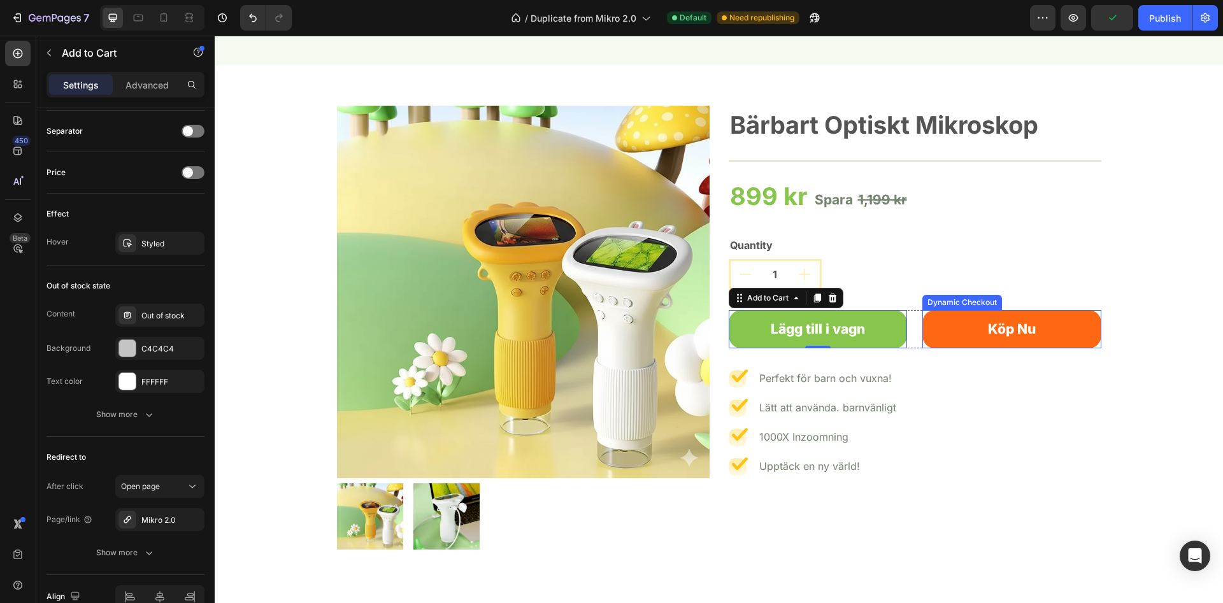
click at [990, 342] on button "Köp Nu" at bounding box center [1011, 329] width 179 height 38
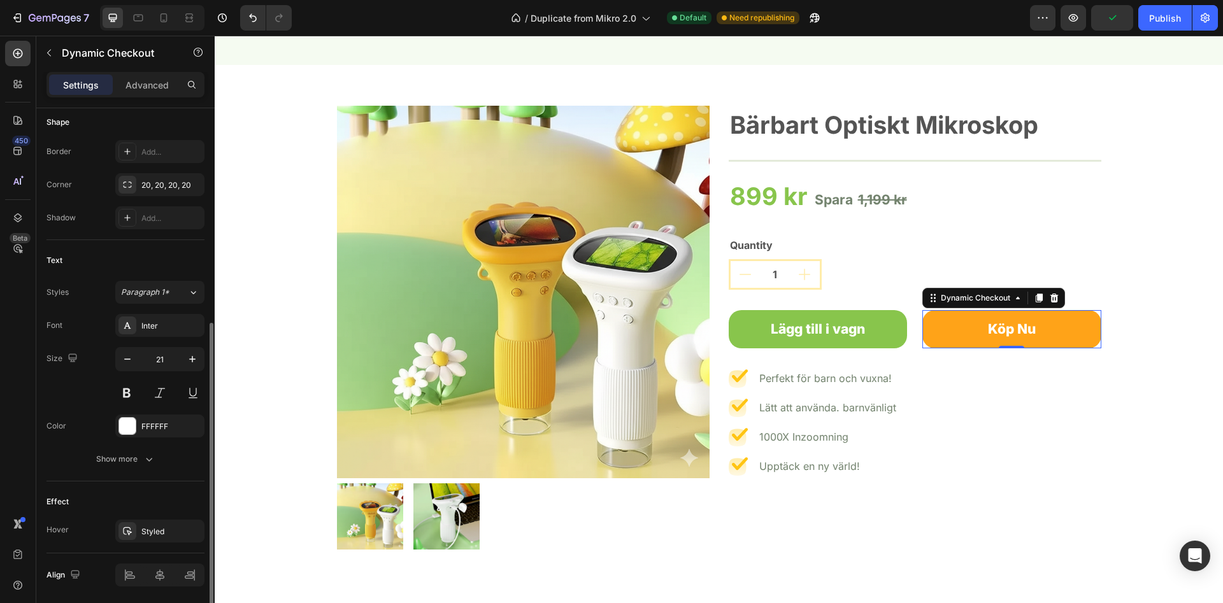
scroll to position [434, 0]
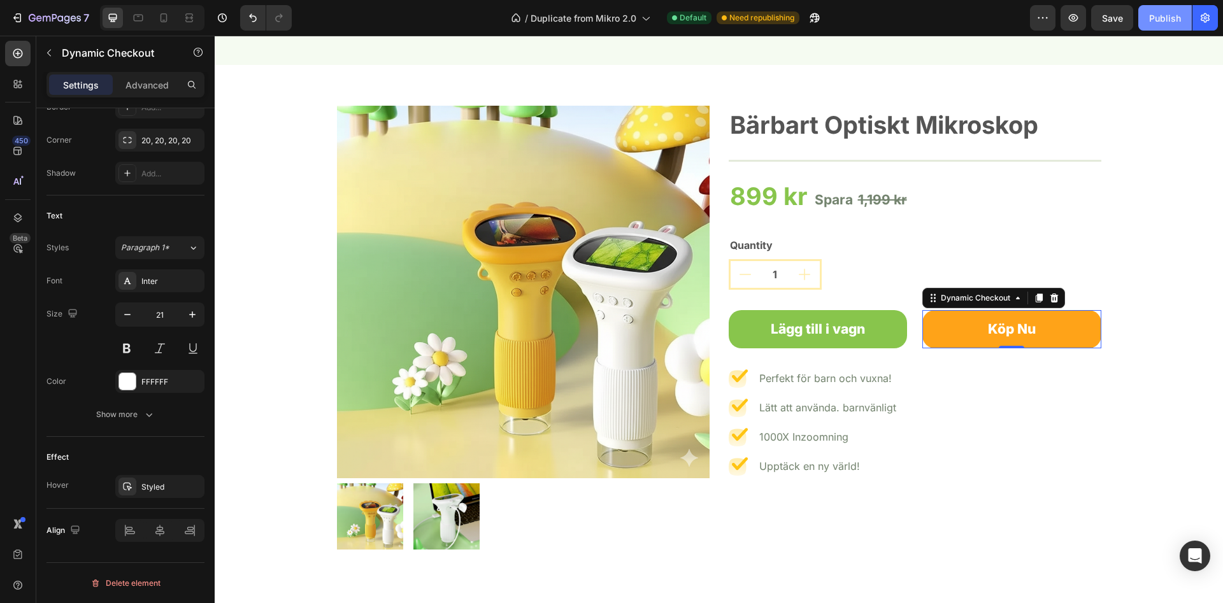
click at [1164, 18] on div "Publish" at bounding box center [1165, 17] width 32 height 13
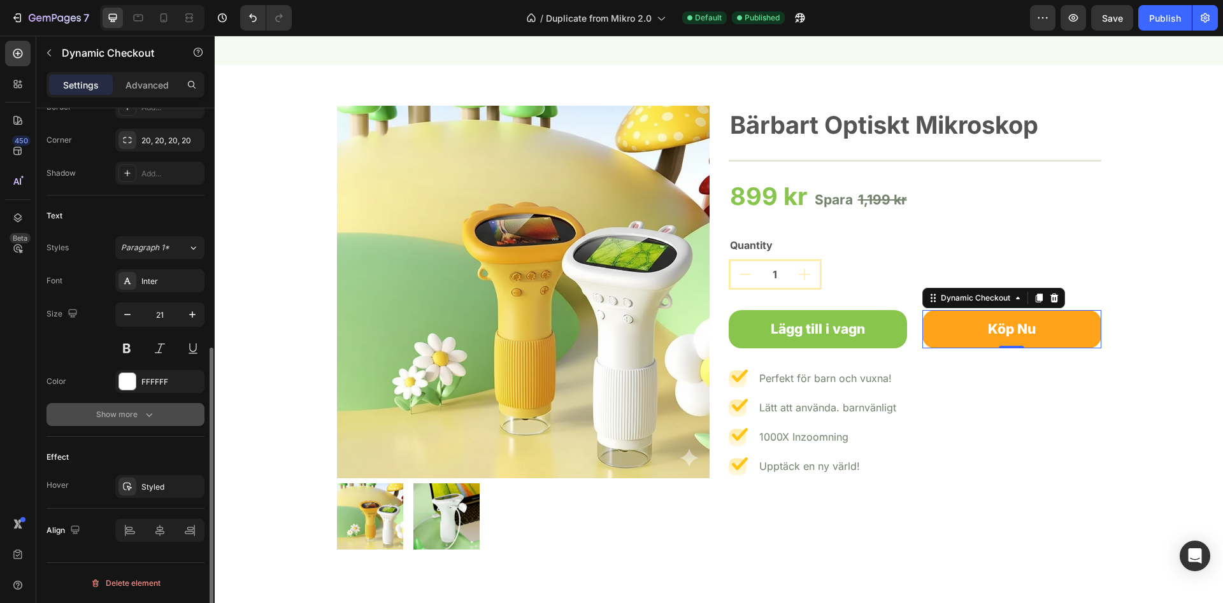
click at [157, 415] on button "Show more" at bounding box center [125, 414] width 158 height 23
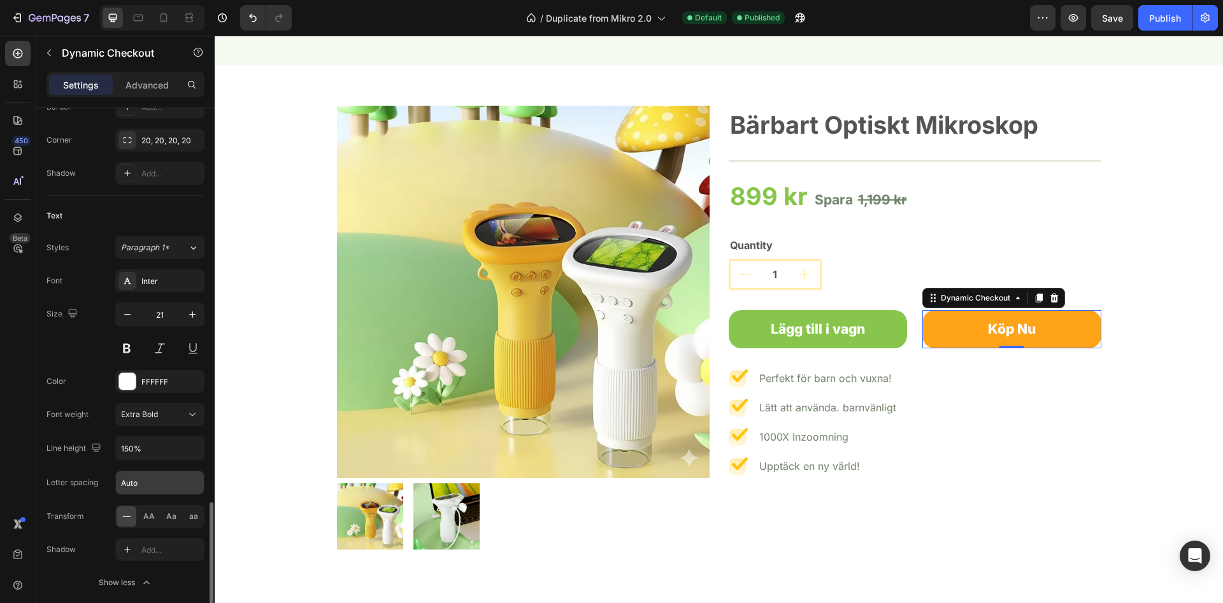
scroll to position [603, 0]
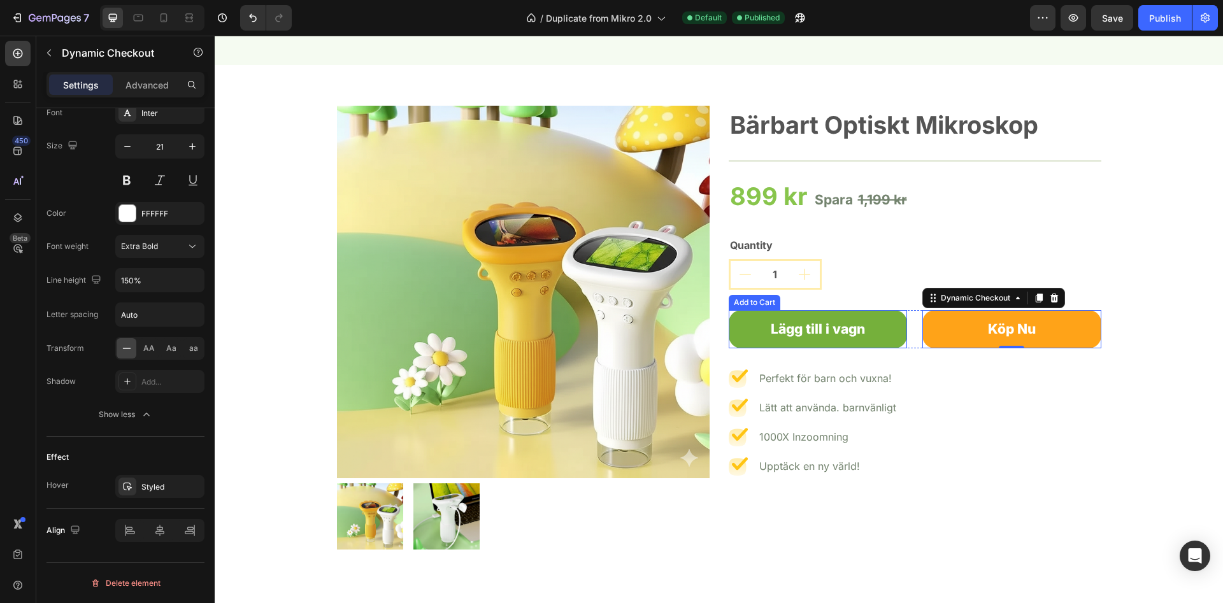
click at [885, 329] on button "Lägg till i vagn" at bounding box center [818, 329] width 179 height 38
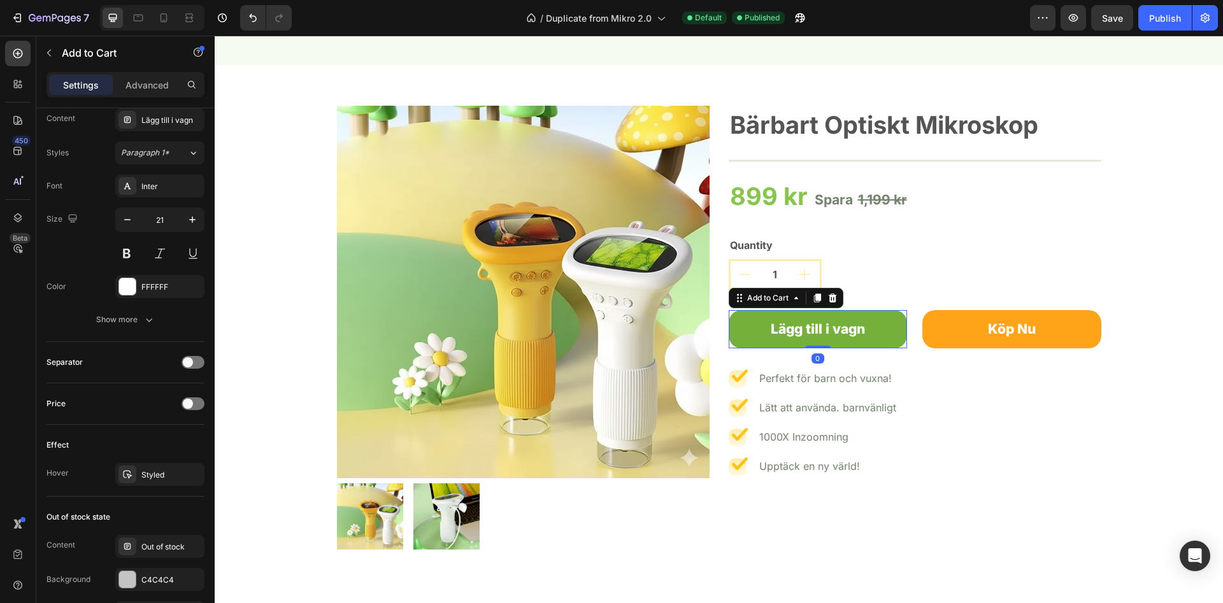
scroll to position [0, 0]
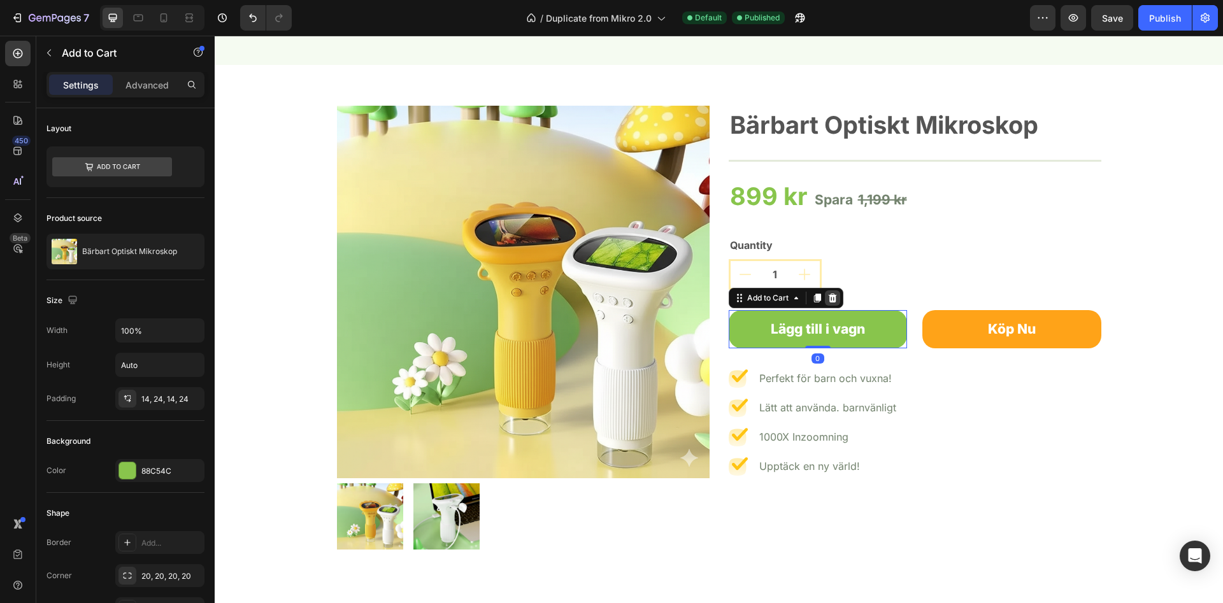
click at [836, 302] on icon at bounding box center [832, 298] width 10 height 10
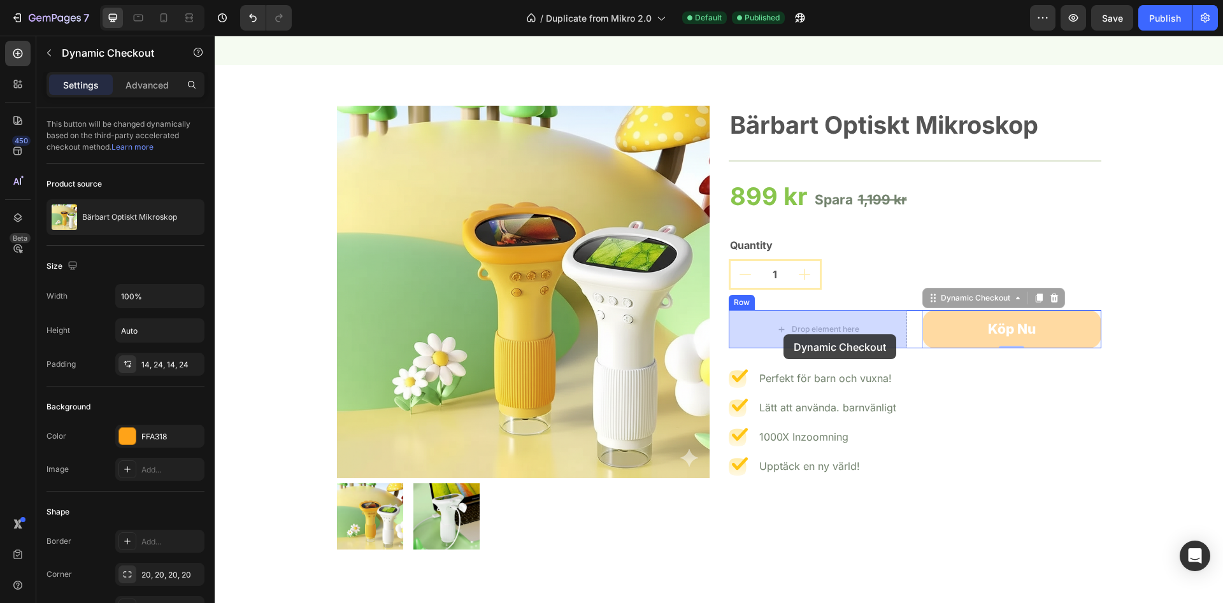
drag, startPoint x: 979, startPoint y: 329, endPoint x: 780, endPoint y: 334, distance: 199.4
click at [780, 334] on div "Header We Couldn’t Have Said It Better Ourselves Heading See why thousands of p…" at bounding box center [719, 62] width 1008 height 4260
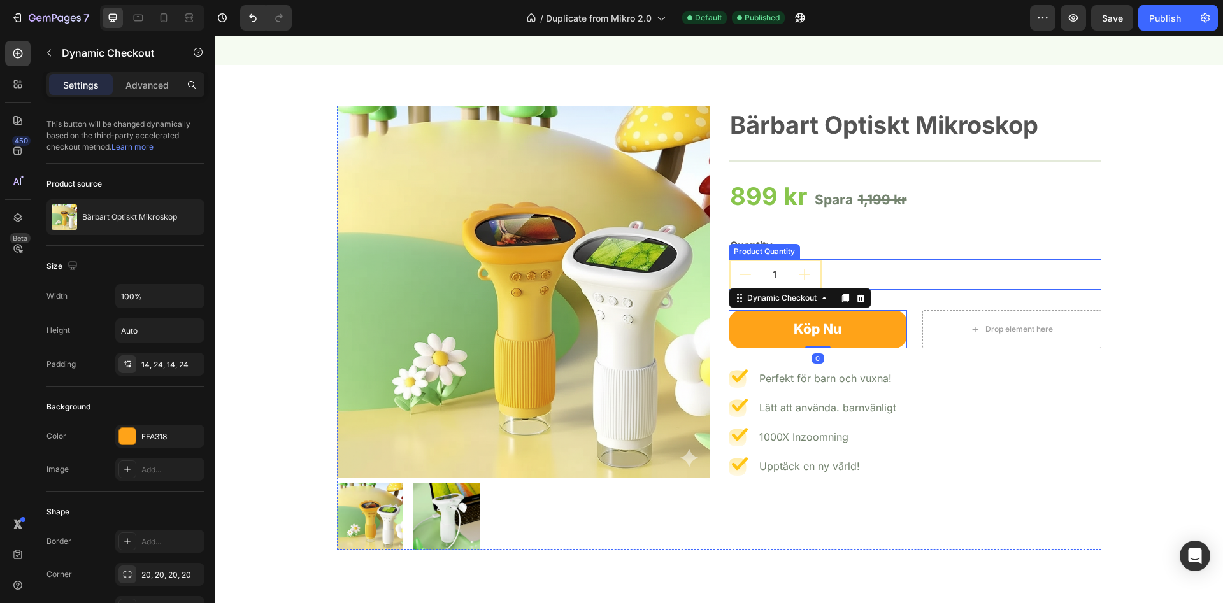
click at [971, 261] on div "1" at bounding box center [915, 274] width 373 height 31
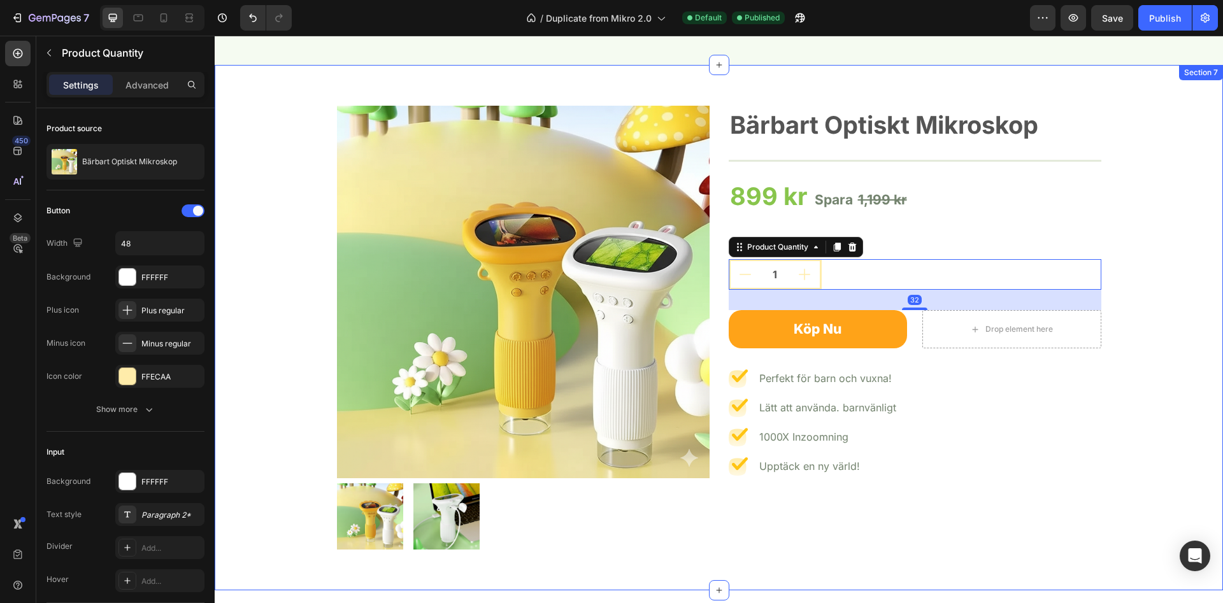
click at [1131, 269] on div "Product Images Bärbart Optiskt Mikroskop Product Title Title Line 899 kr Produc…" at bounding box center [718, 328] width 989 height 444
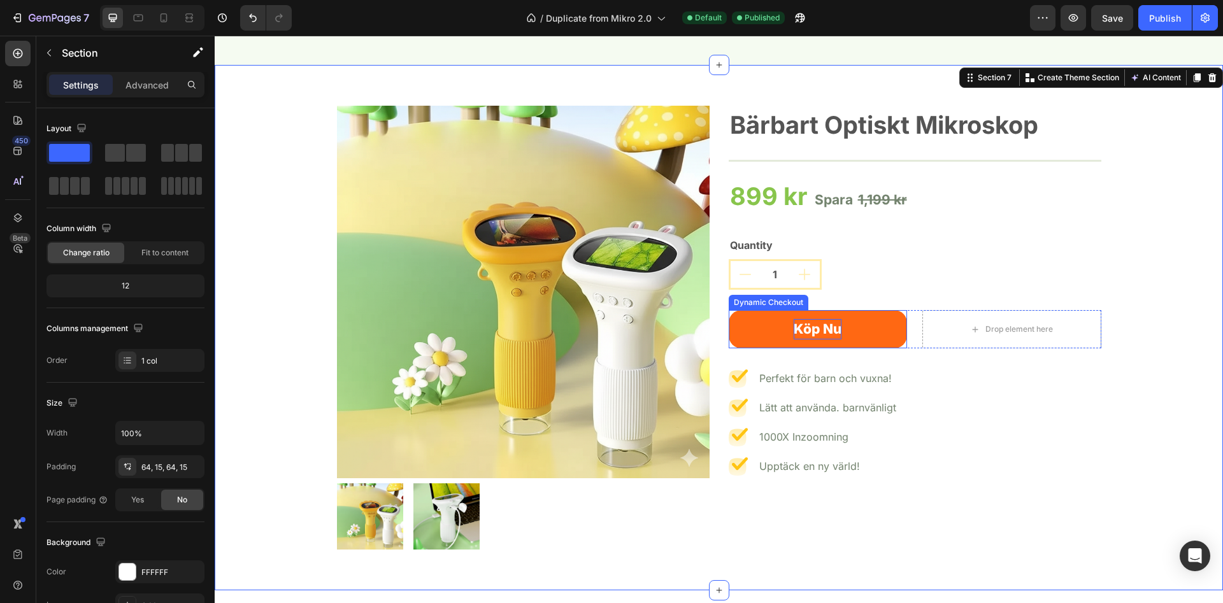
click at [812, 327] on p "Köp Nu" at bounding box center [818, 329] width 48 height 20
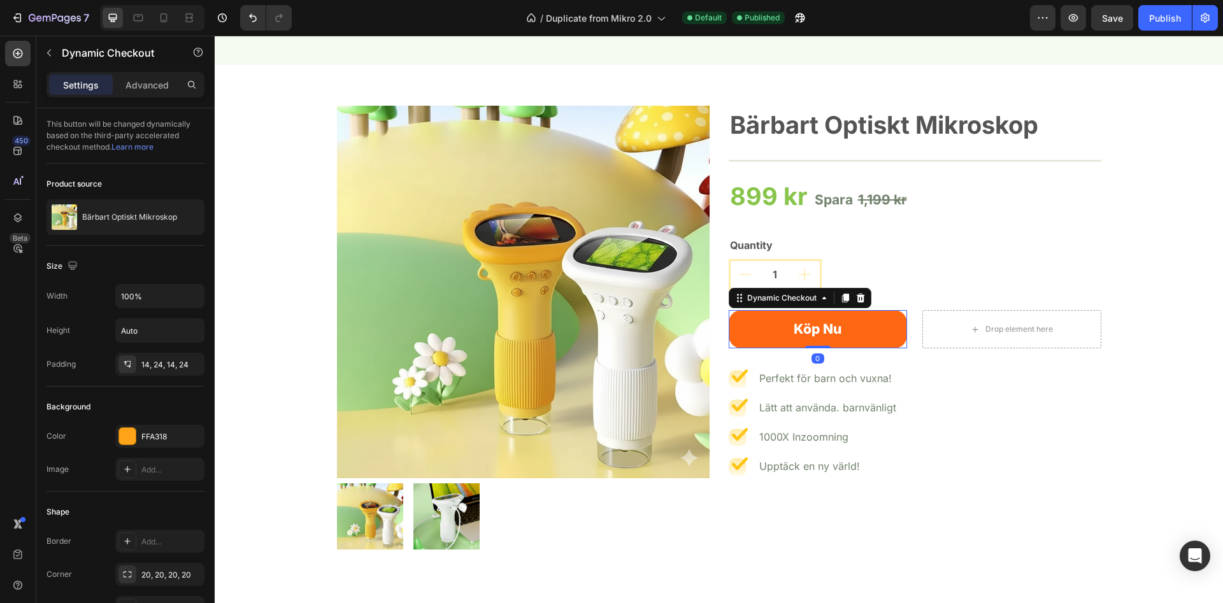
click at [858, 325] on button "Köp Nu" at bounding box center [818, 329] width 179 height 38
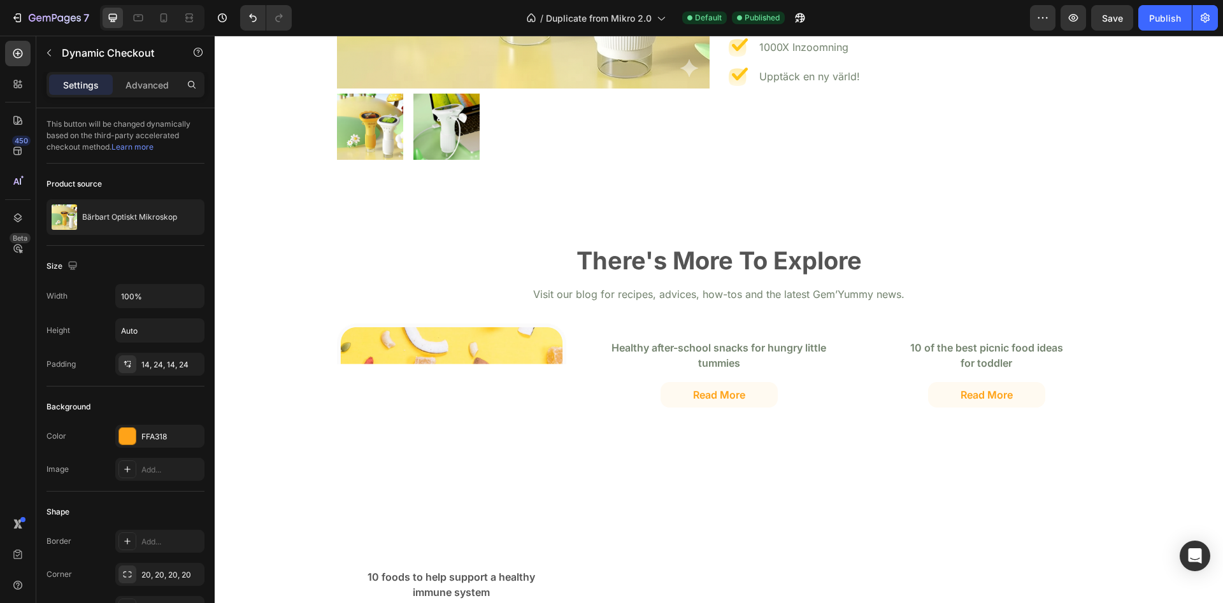
scroll to position [434, 0]
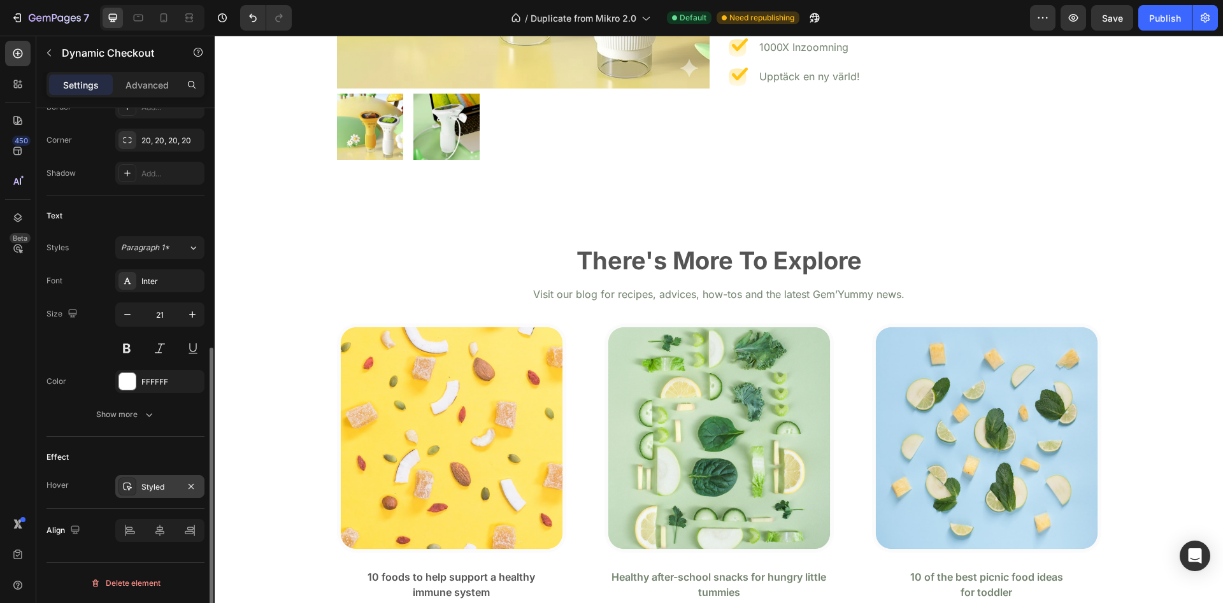
click at [155, 480] on div "Styled" at bounding box center [159, 486] width 89 height 23
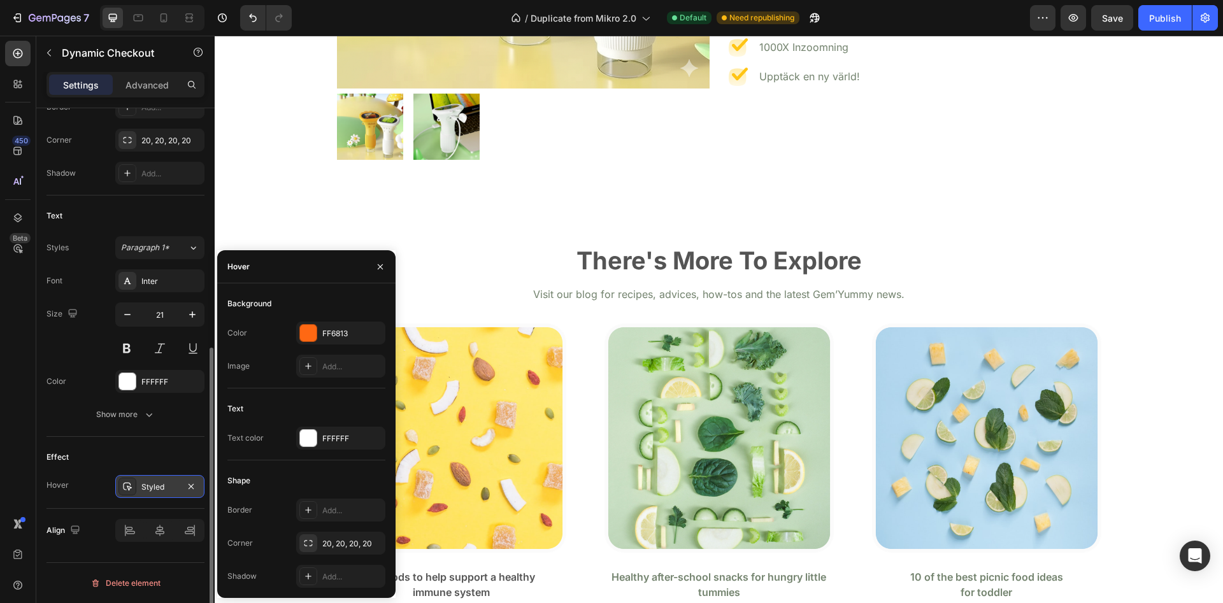
click at [155, 480] on div "Styled" at bounding box center [159, 486] width 89 height 23
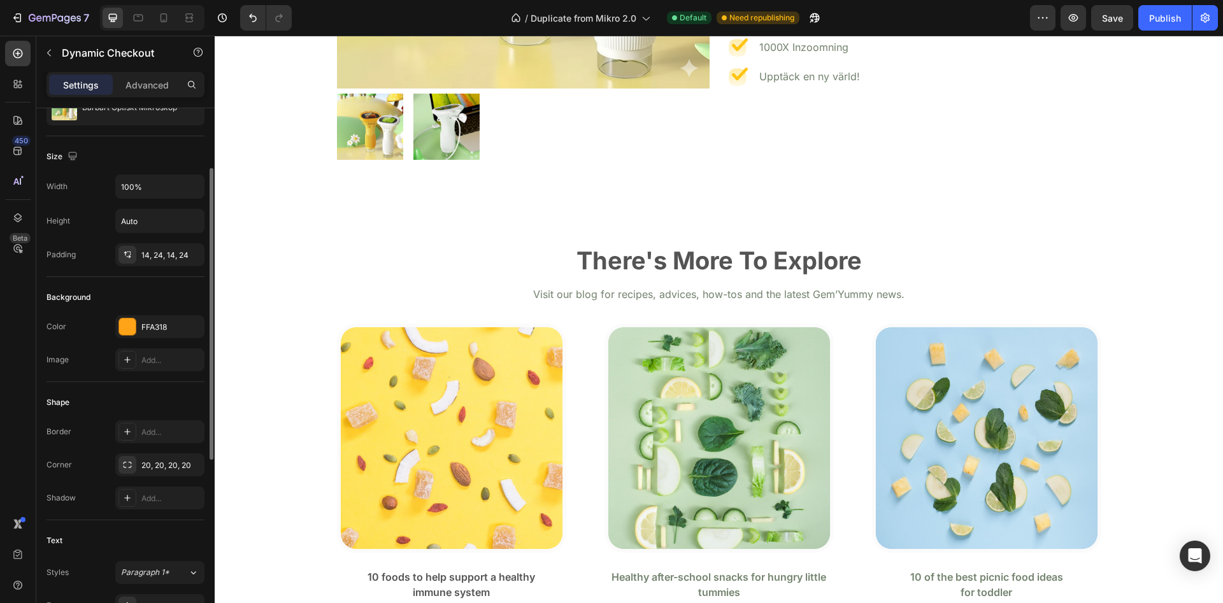
scroll to position [0, 0]
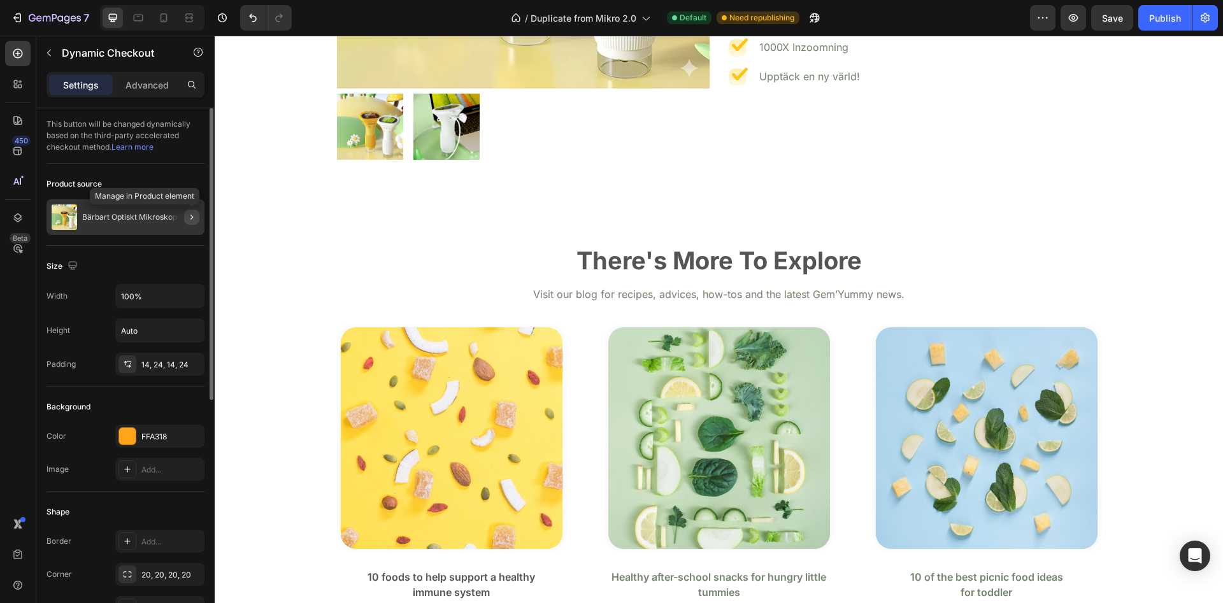
click at [192, 218] on icon "button" at bounding box center [191, 217] width 3 height 5
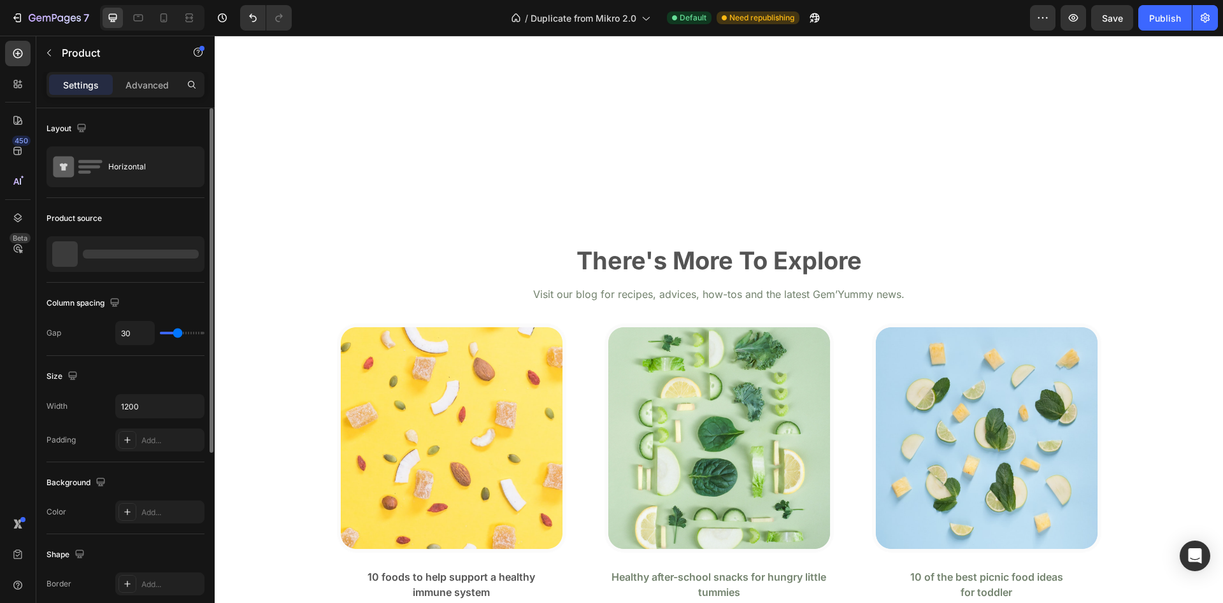
scroll to position [2927, 0]
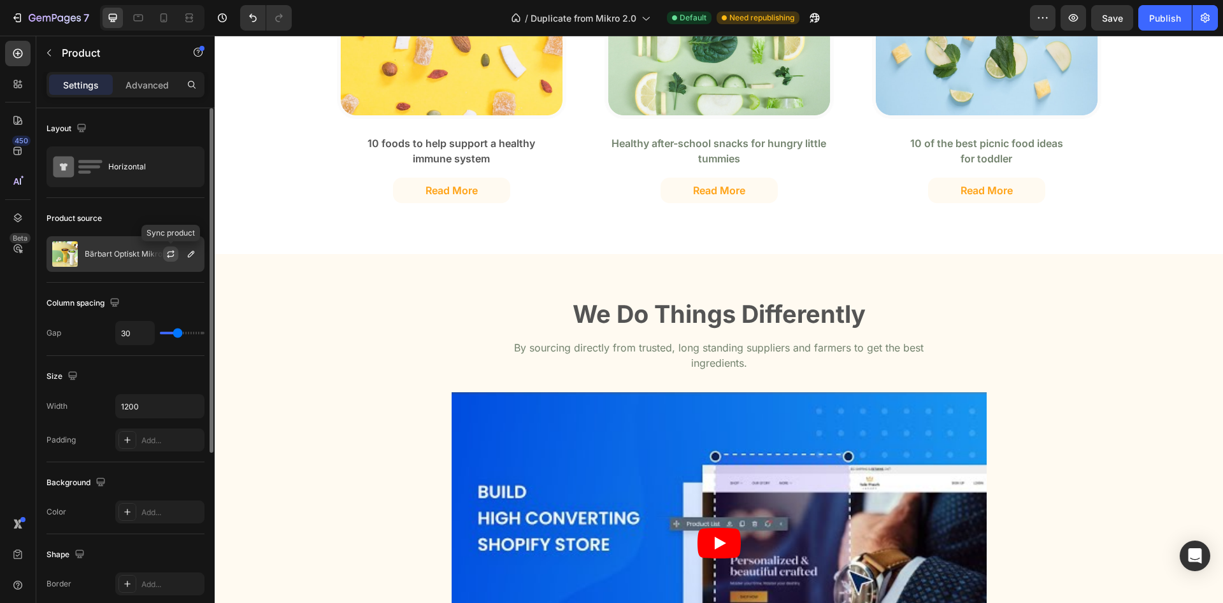
click at [174, 254] on icon "button" at bounding box center [171, 254] width 10 height 10
click at [194, 255] on icon "button" at bounding box center [191, 254] width 10 height 10
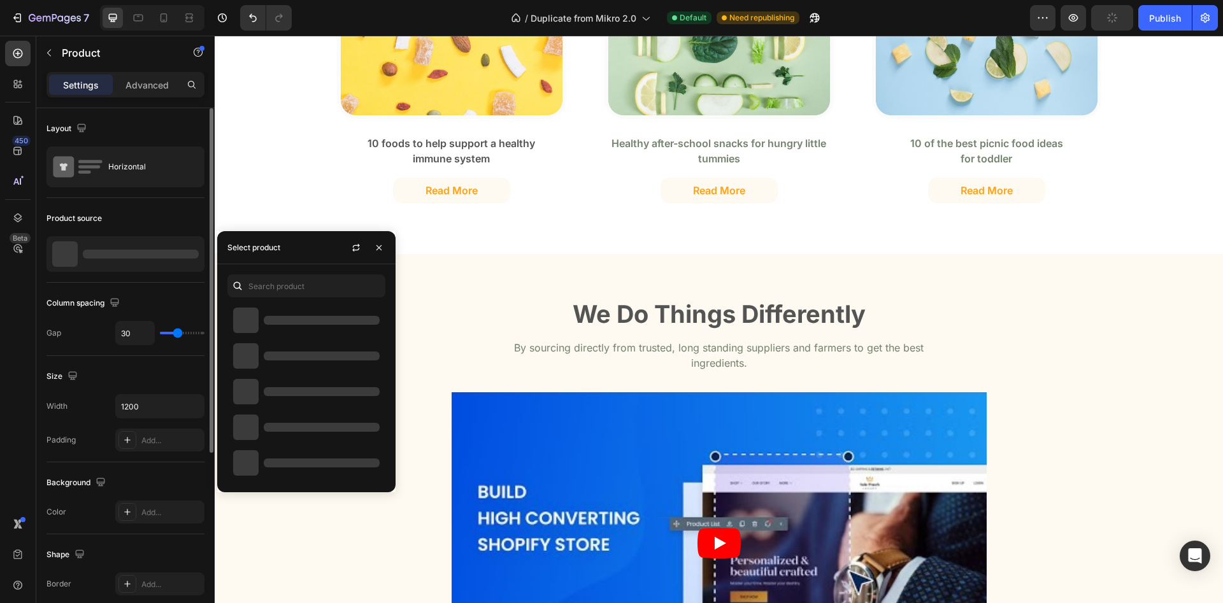
click at [194, 255] on div at bounding box center [141, 254] width 116 height 9
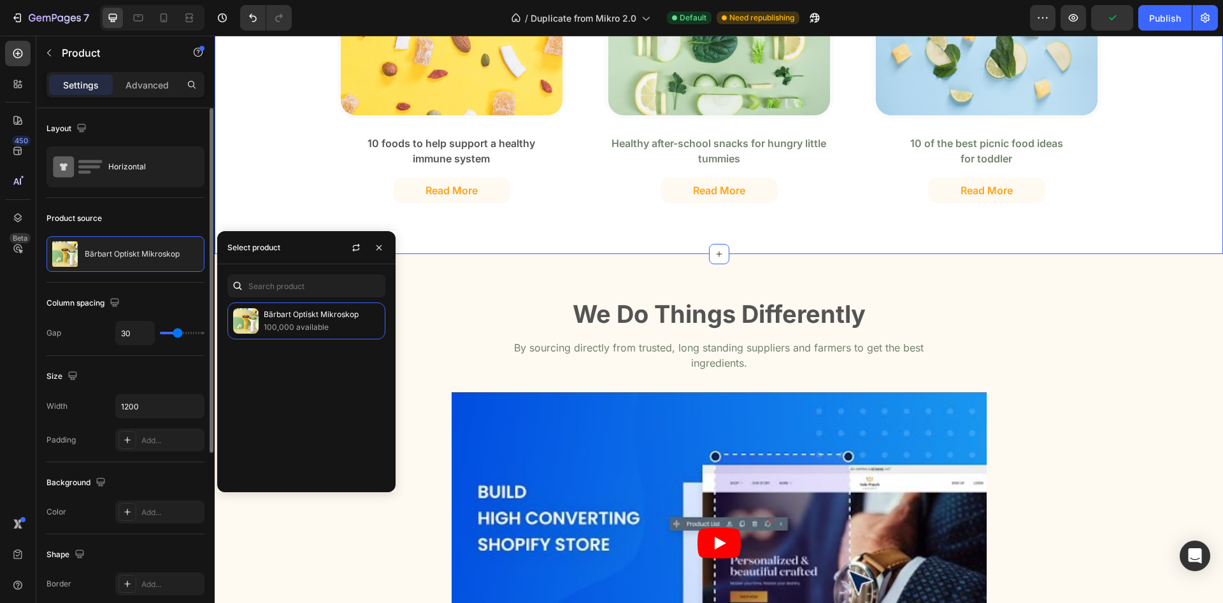
click at [253, 201] on div "There's More To Explore Heading Visit our blog for recipes, advices, how-tos an…" at bounding box center [718, 16] width 989 height 416
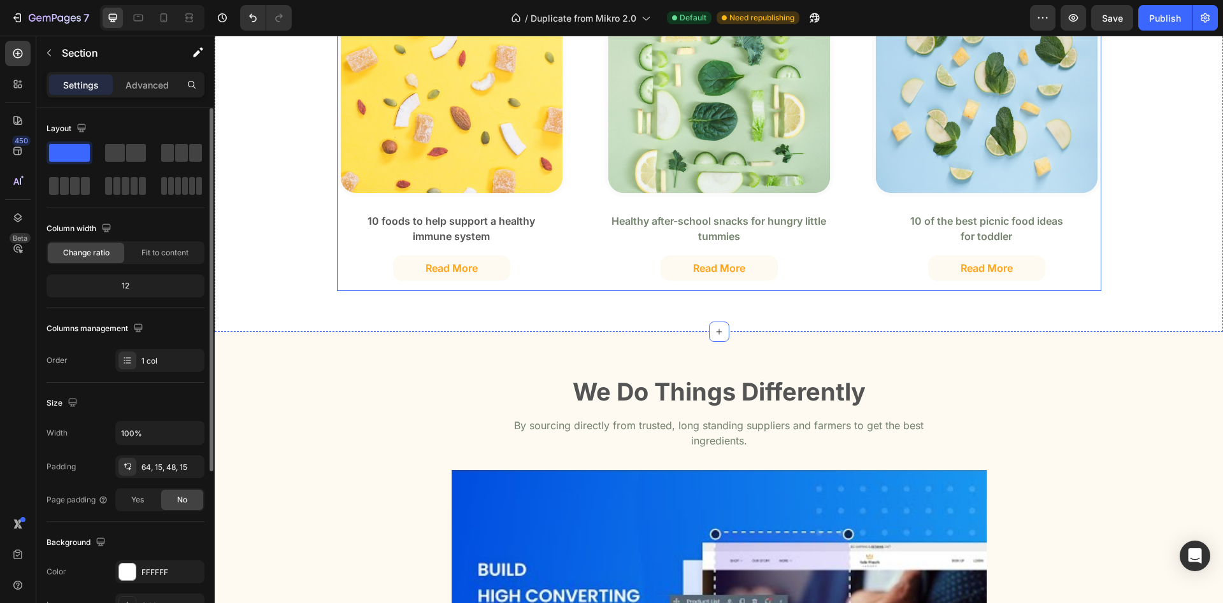
scroll to position [2472, 0]
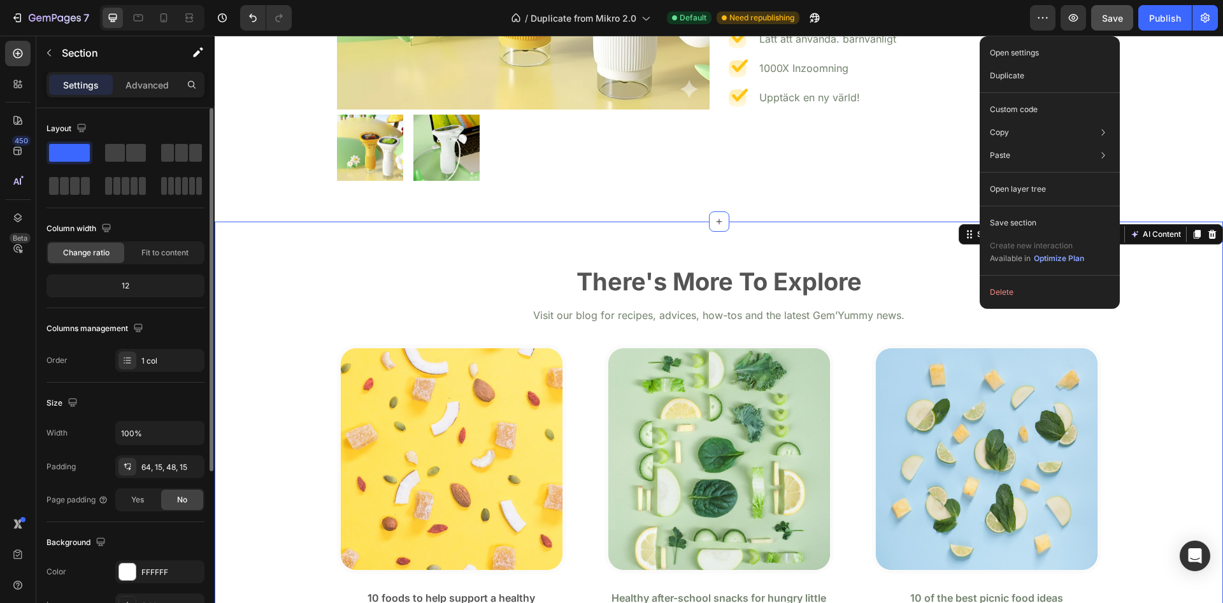
click at [1096, 18] on button "Save" at bounding box center [1112, 17] width 42 height 25
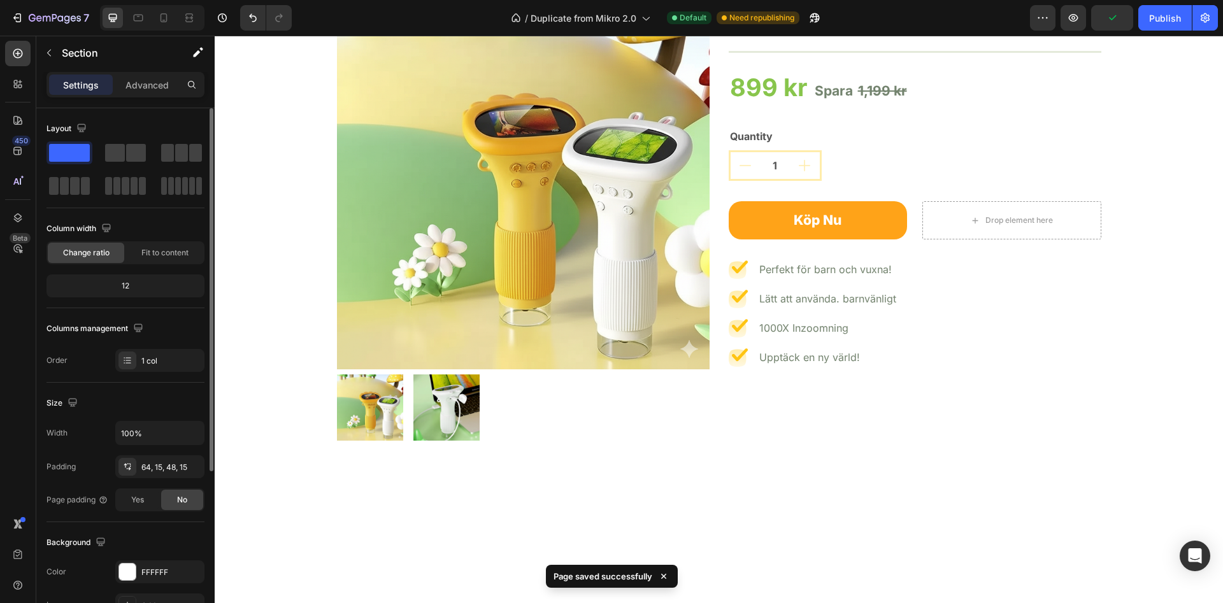
scroll to position [1887, 0]
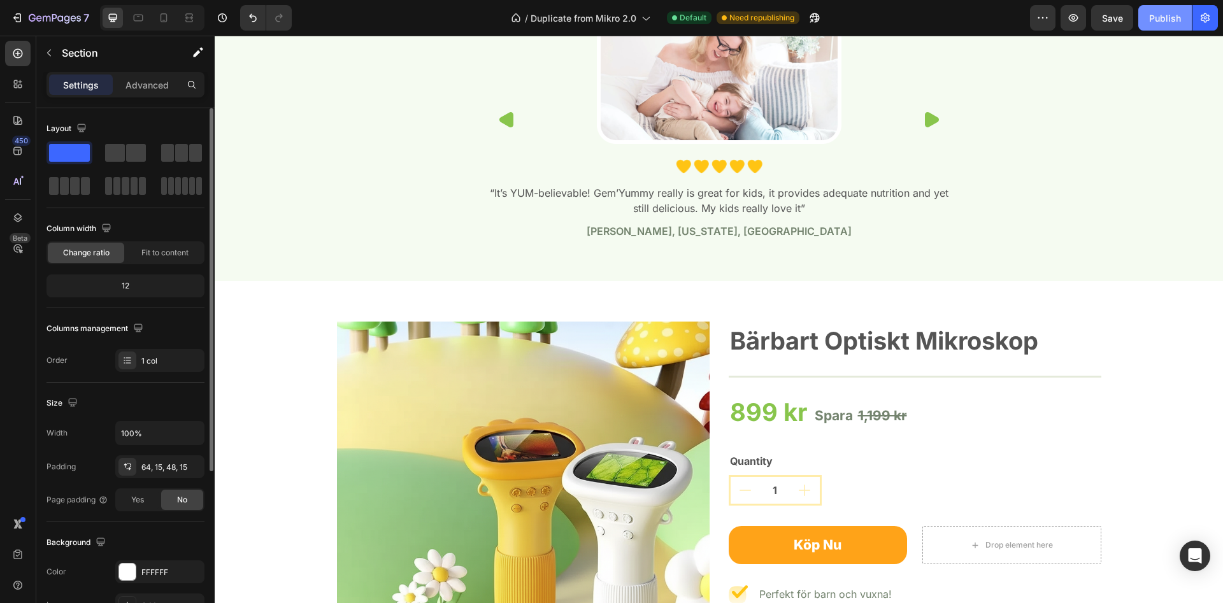
click at [1161, 15] on div "Publish" at bounding box center [1165, 17] width 32 height 13
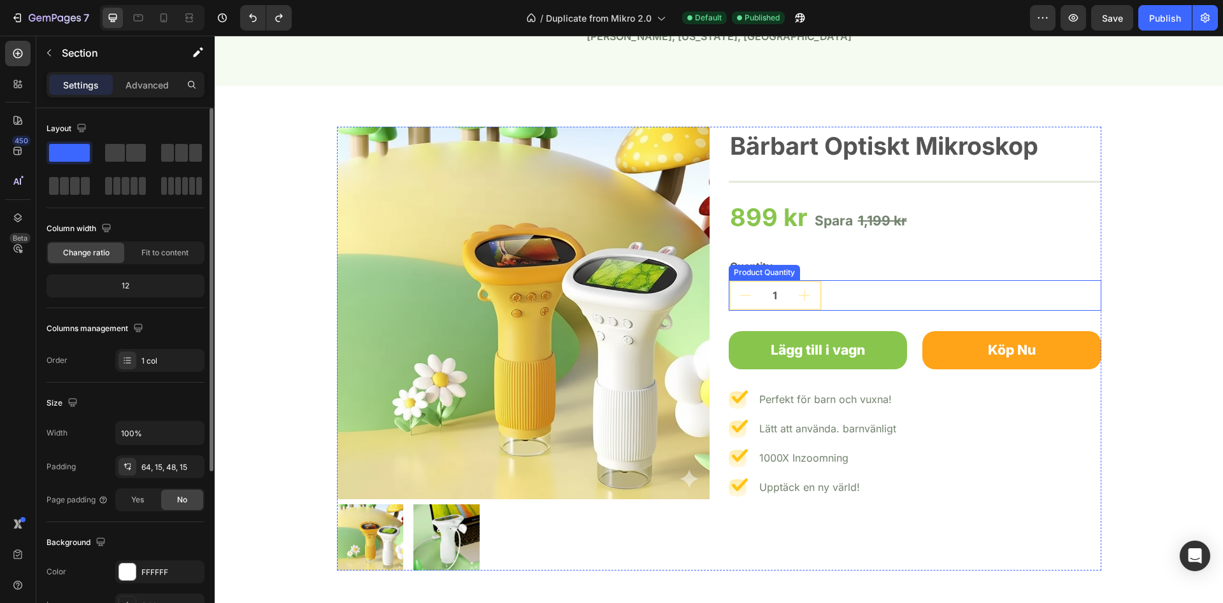
click at [878, 296] on div "1" at bounding box center [915, 295] width 373 height 31
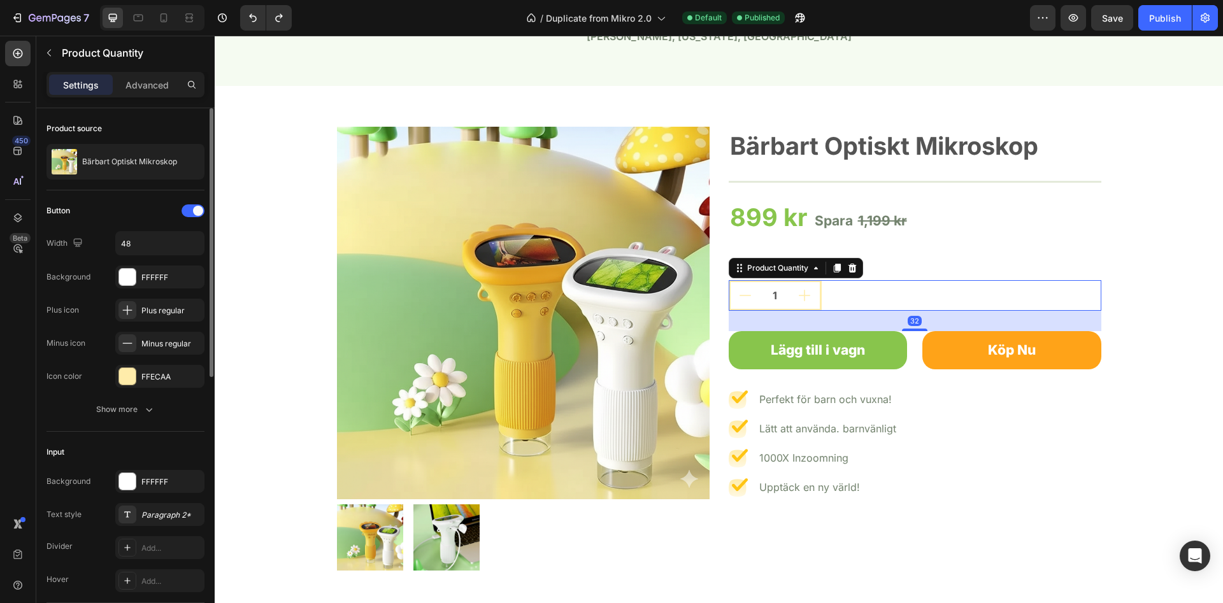
click at [933, 255] on div "Bärbart Optiskt Mikroskop Product Title Title Line 899 kr Product Price Product…" at bounding box center [915, 349] width 373 height 444
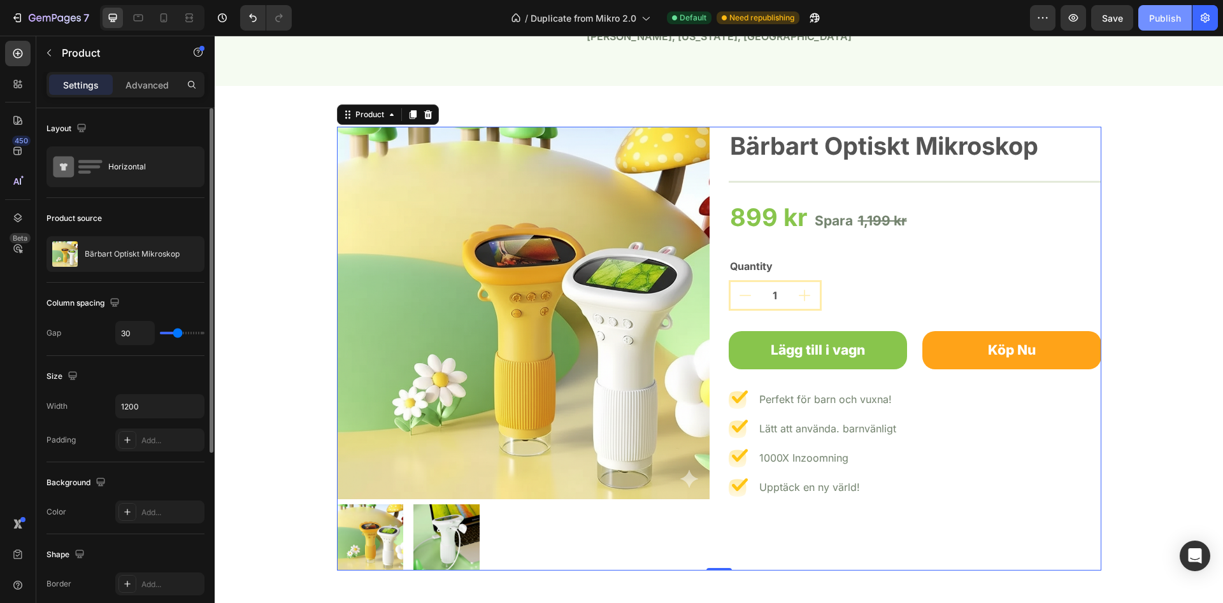
click at [1150, 18] on div "Publish" at bounding box center [1165, 17] width 32 height 13
click at [1203, 23] on icon "button" at bounding box center [1205, 17] width 13 height 13
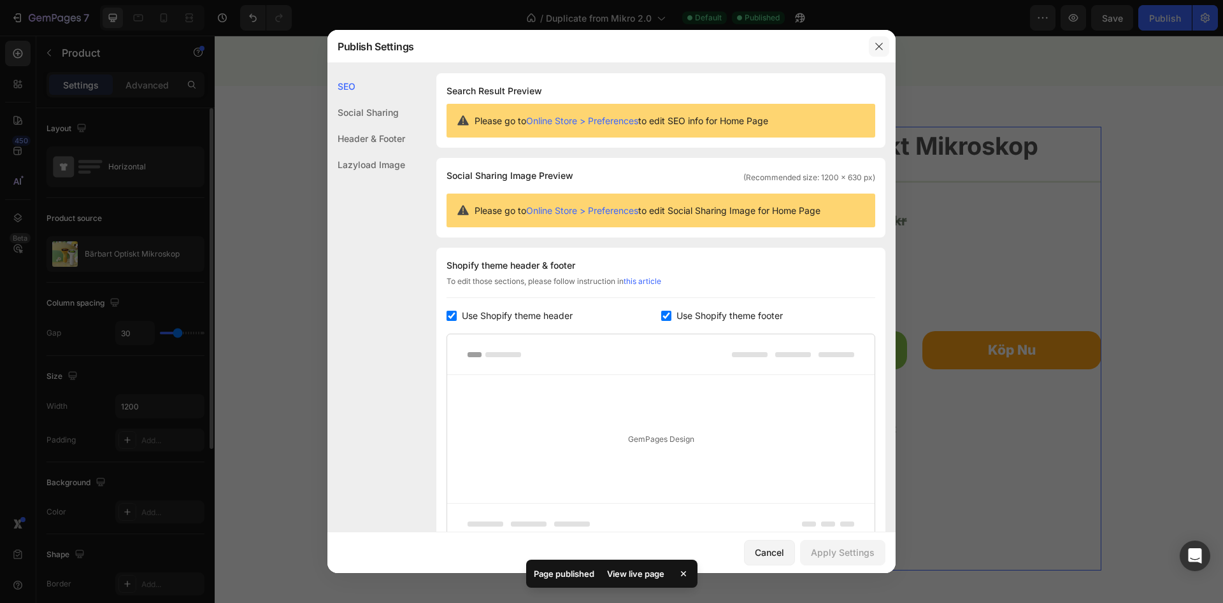
click at [883, 39] on button "button" at bounding box center [879, 46] width 20 height 20
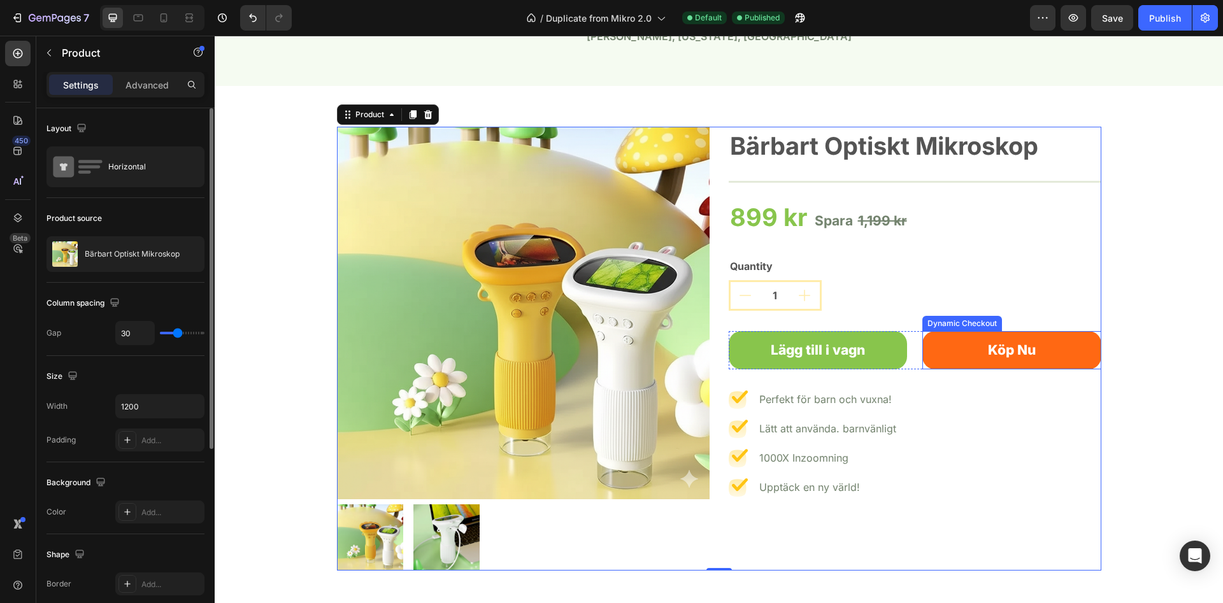
click at [960, 348] on button "Köp Nu" at bounding box center [1011, 350] width 179 height 38
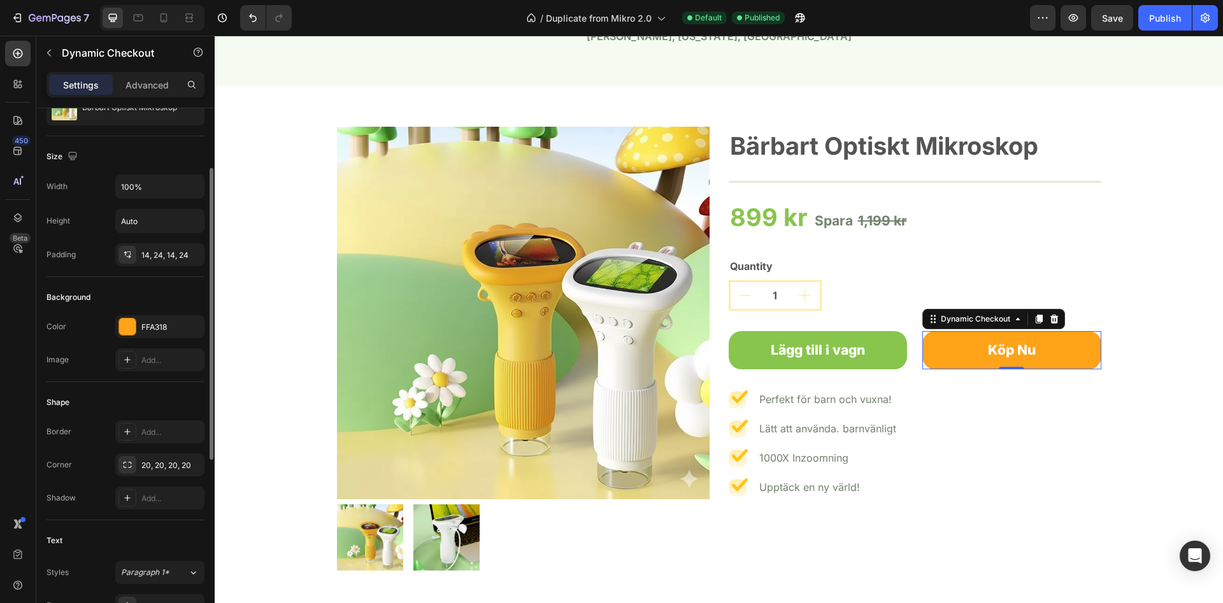
scroll to position [0, 0]
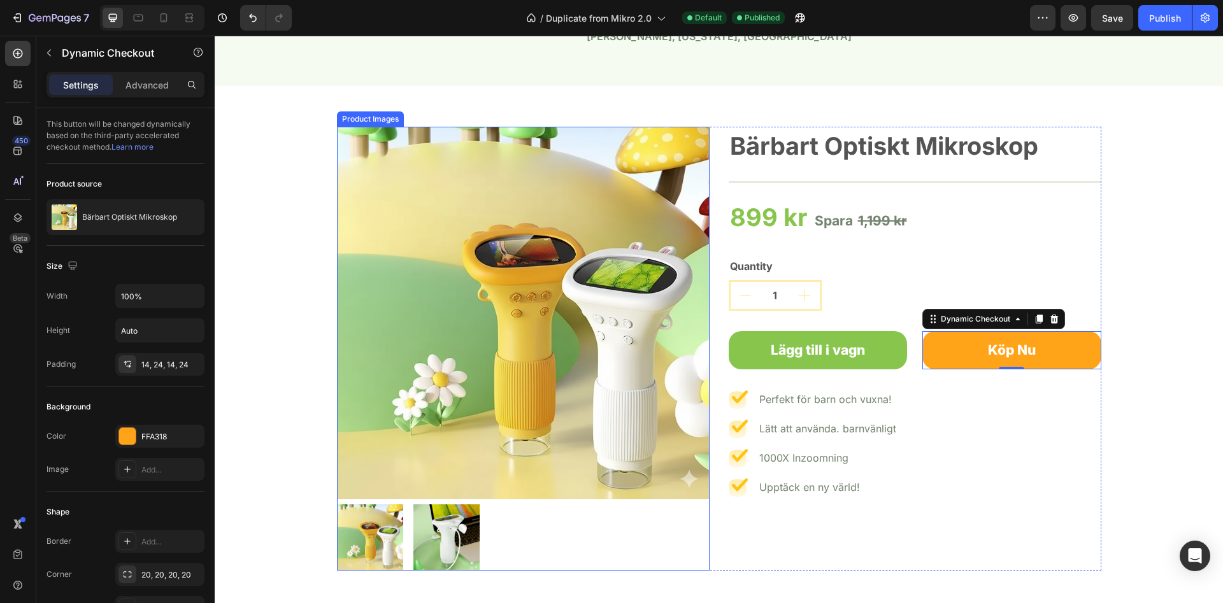
click at [434, 535] on img at bounding box center [446, 537] width 66 height 66
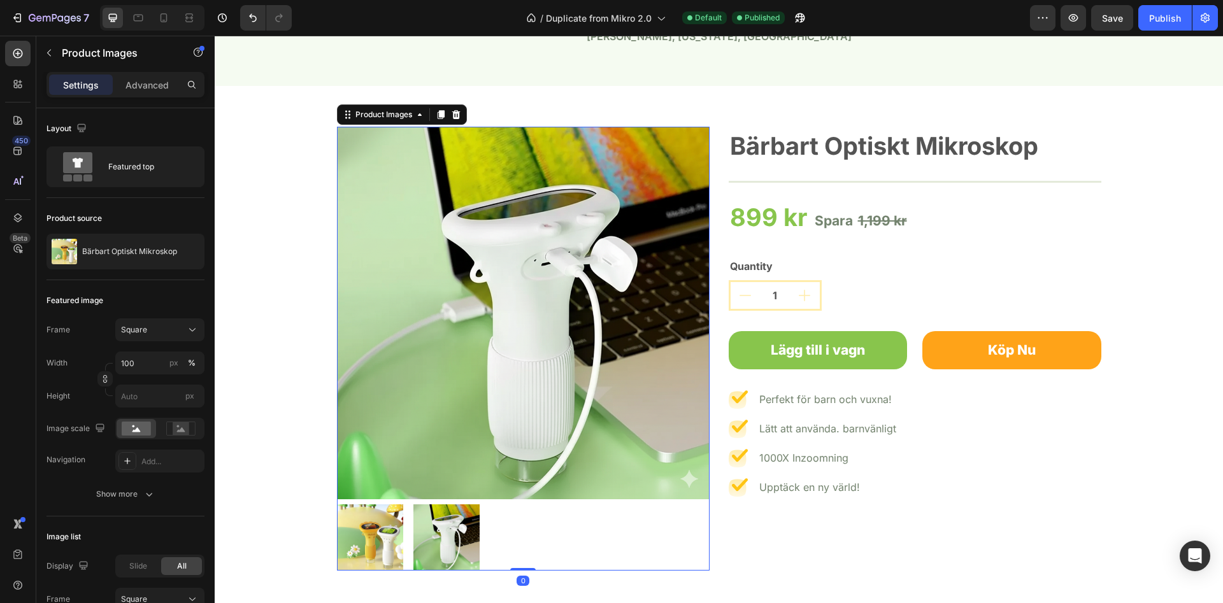
click at [390, 534] on img at bounding box center [370, 537] width 66 height 66
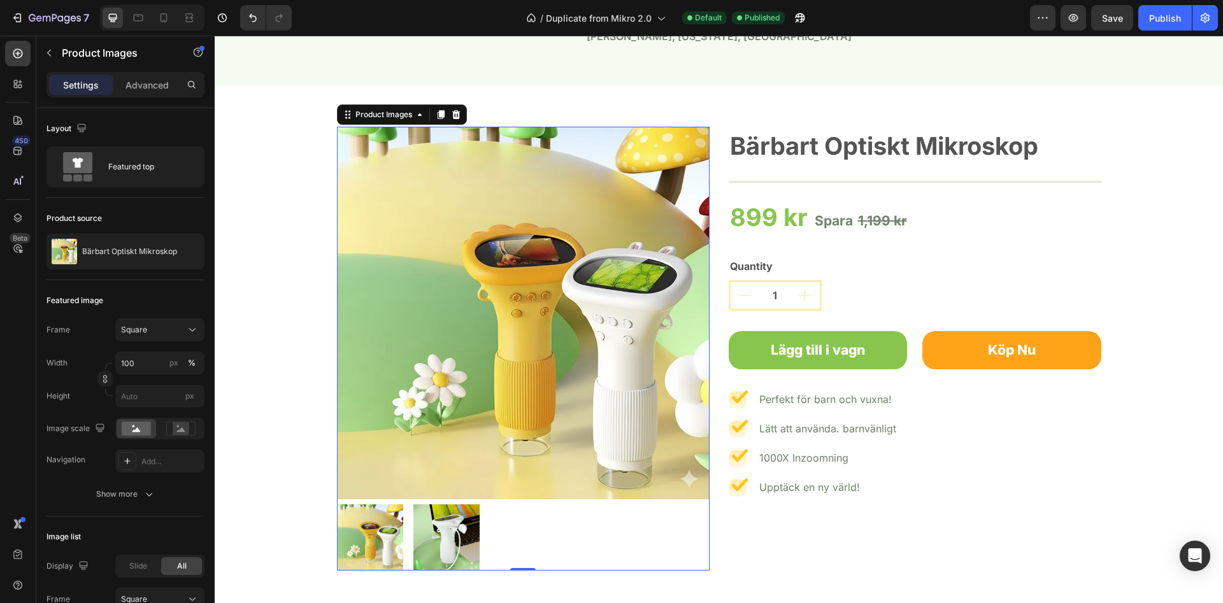
click at [438, 511] on img at bounding box center [446, 537] width 66 height 66
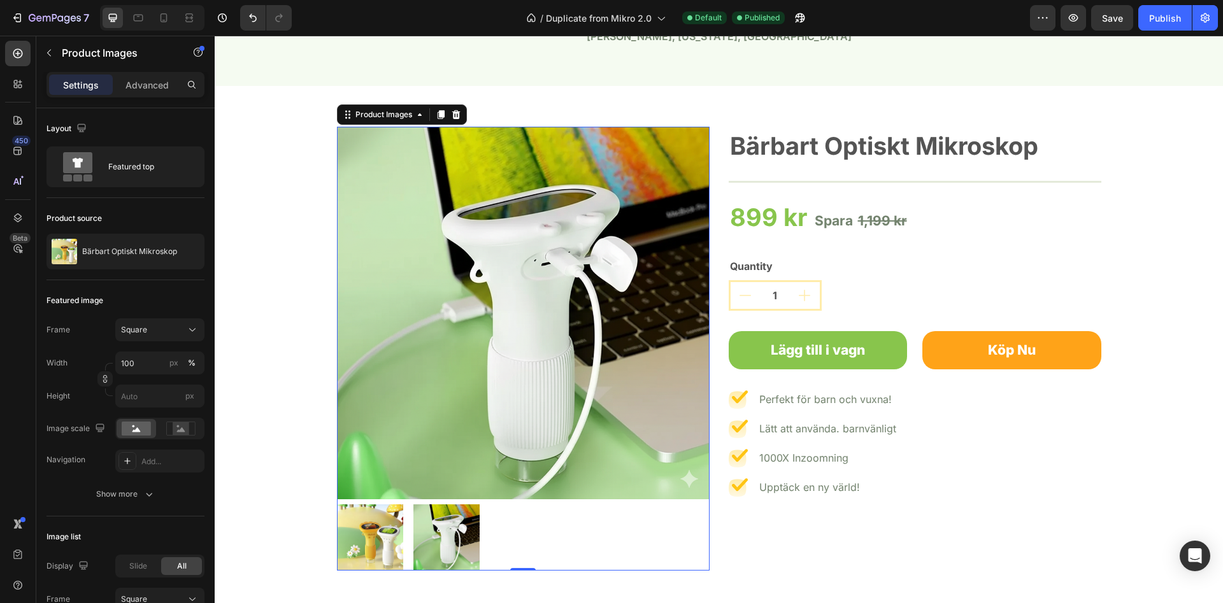
click at [392, 519] on img at bounding box center [370, 537] width 66 height 66
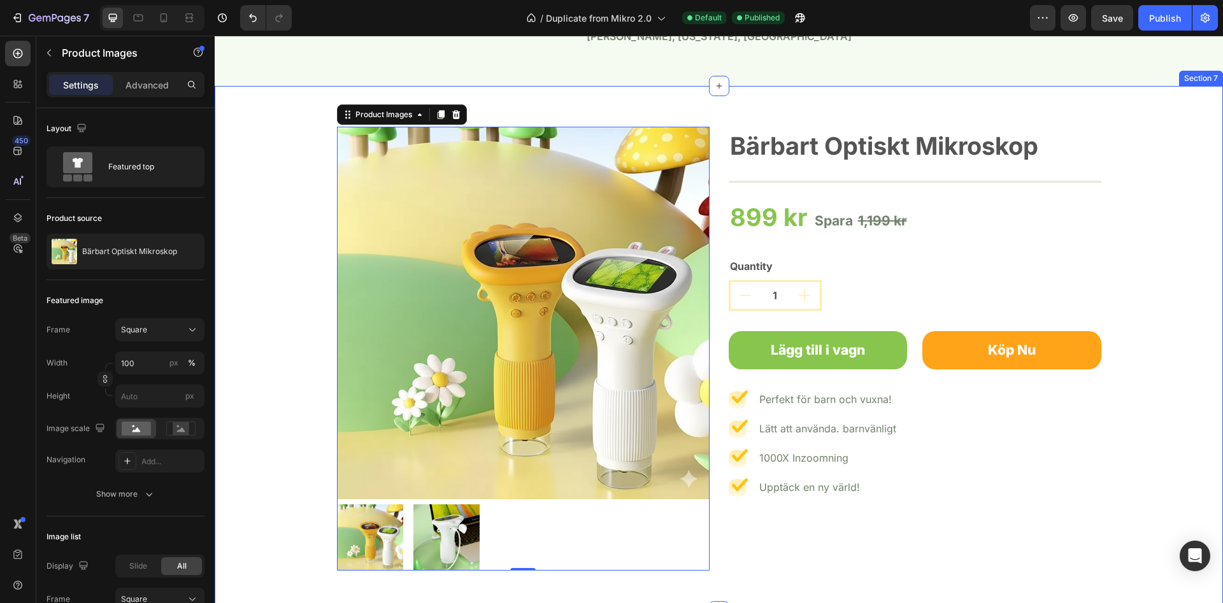
click at [302, 408] on div "Product Images 0 Bärbart Optiskt Mikroskop Product Title Title Line 899 kr Prod…" at bounding box center [718, 349] width 989 height 444
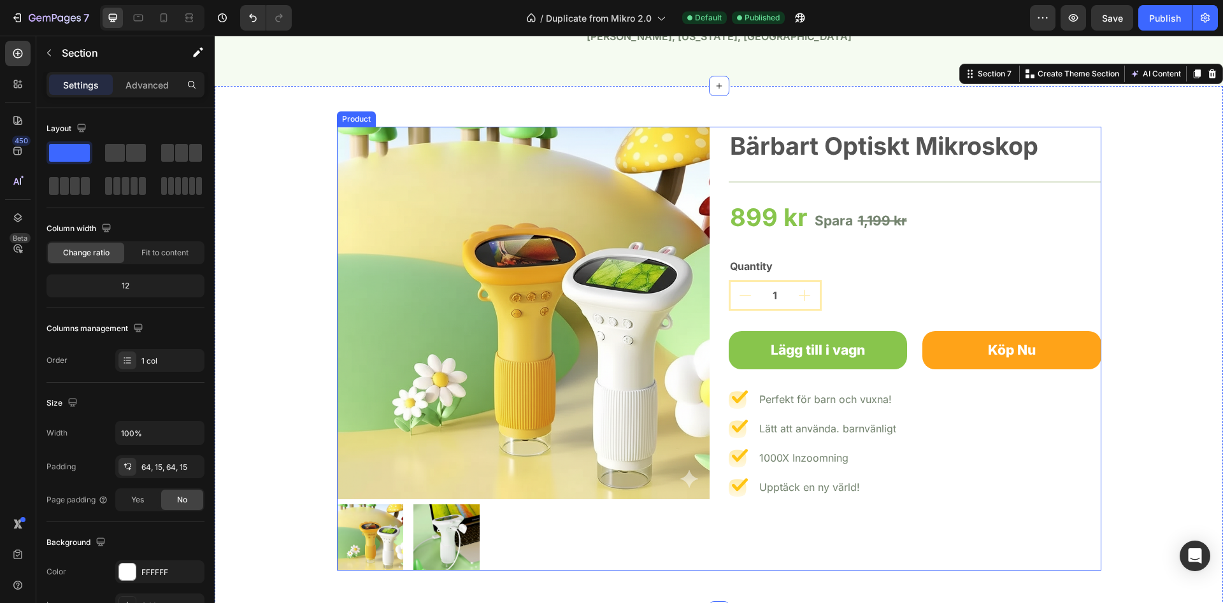
click at [859, 150] on h2 "Bärbart Optiskt Mikroskop" at bounding box center [915, 146] width 373 height 39
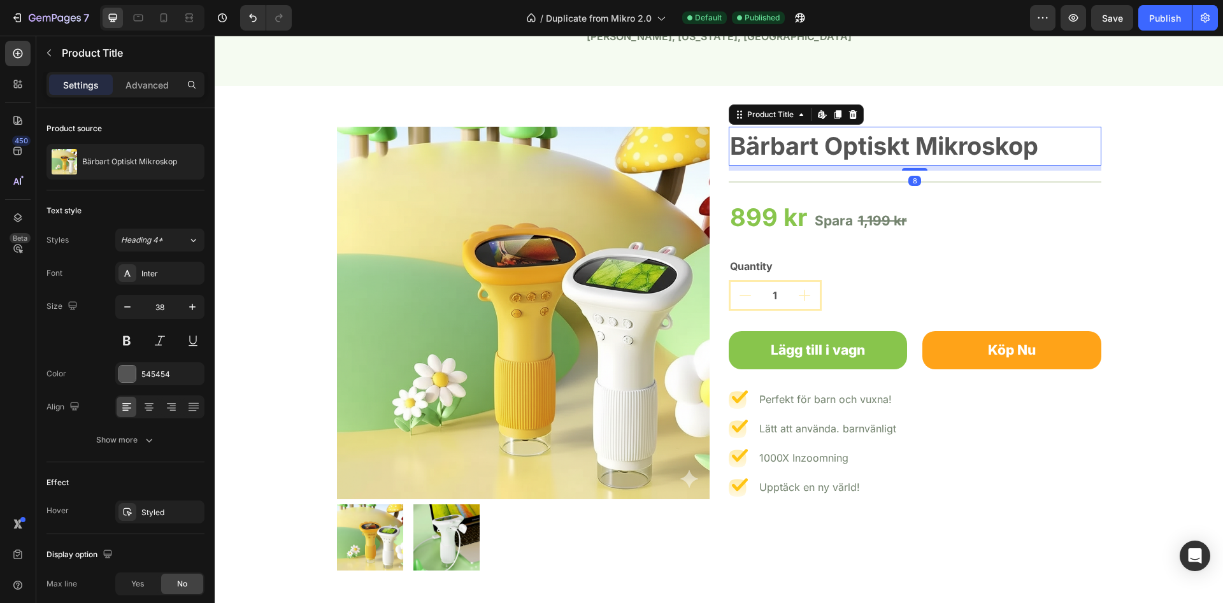
click at [859, 150] on h2 "Bärbart Optiskt Mikroskop" at bounding box center [915, 146] width 373 height 39
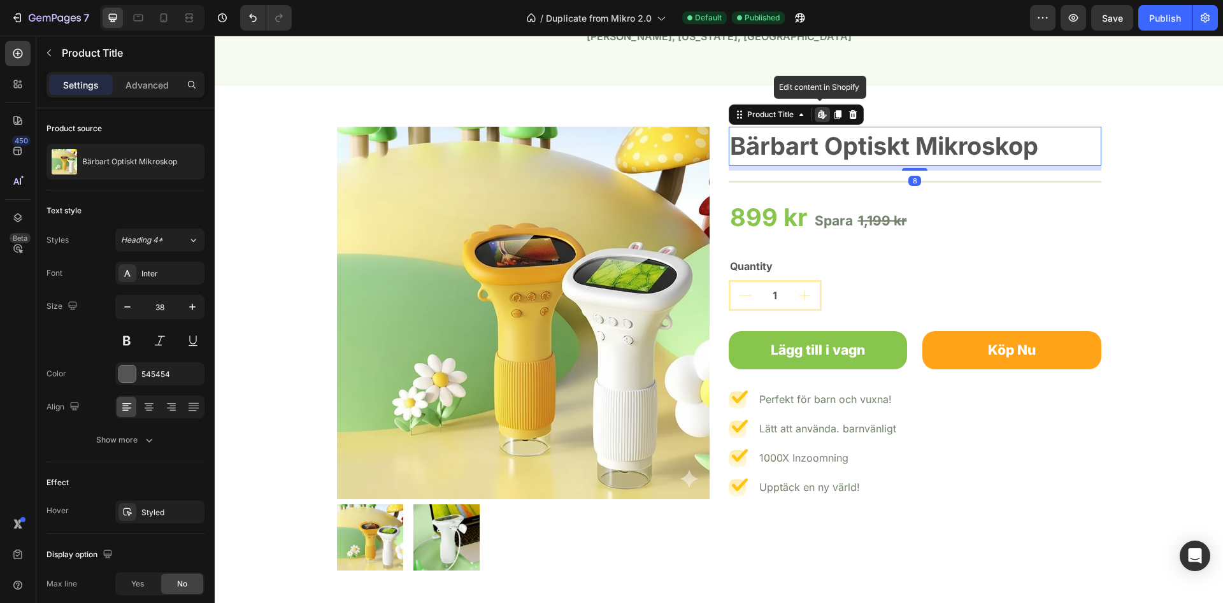
click at [859, 150] on h2 "Bärbart Optiskt Mikroskop" at bounding box center [915, 146] width 373 height 39
click at [876, 147] on h2 "Bärbart Optiskt Mikroskop" at bounding box center [915, 146] width 373 height 39
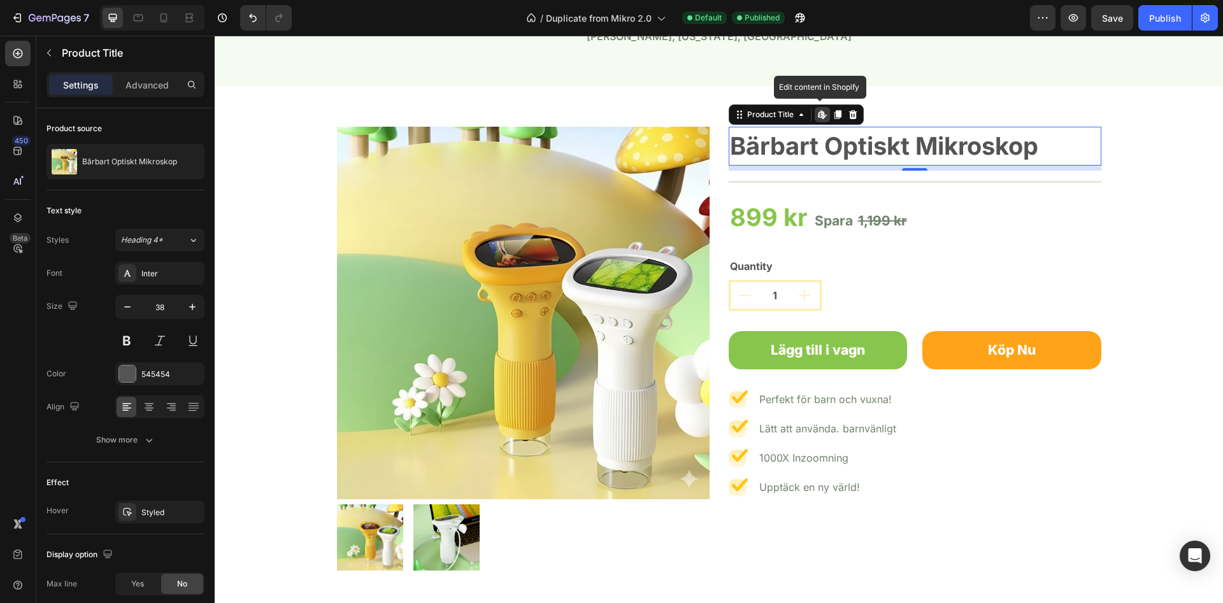
click at [876, 147] on h2 "Bärbart Optiskt Mikroskop" at bounding box center [915, 146] width 373 height 39
drag, startPoint x: 903, startPoint y: 143, endPoint x: 942, endPoint y: 141, distance: 39.5
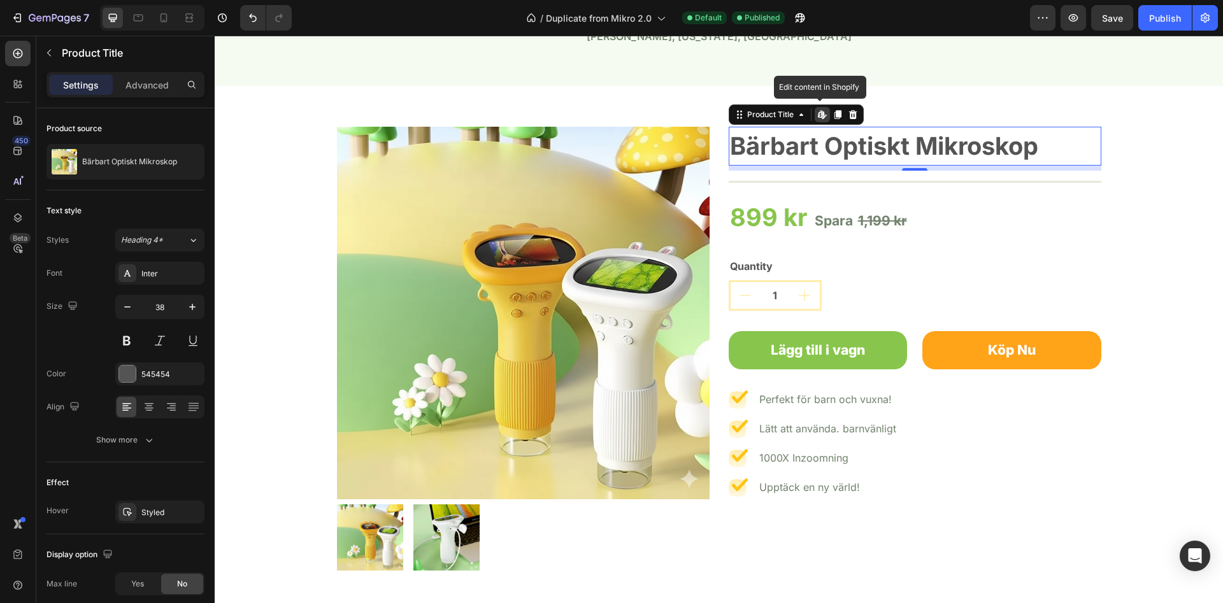
click at [903, 143] on h2 "Bärbart Optiskt Mikroskop" at bounding box center [915, 146] width 373 height 39
click at [1005, 144] on h2 "Bärbart Optiskt Mikroskop" at bounding box center [915, 146] width 373 height 39
click at [1031, 142] on h2 "Bärbart Optiskt Mikroskop" at bounding box center [915, 146] width 373 height 39
drag, startPoint x: 1032, startPoint y: 142, endPoint x: 1038, endPoint y: 143, distance: 6.4
click at [1033, 142] on h2 "Bärbart Optiskt Mikroskop" at bounding box center [915, 146] width 373 height 39
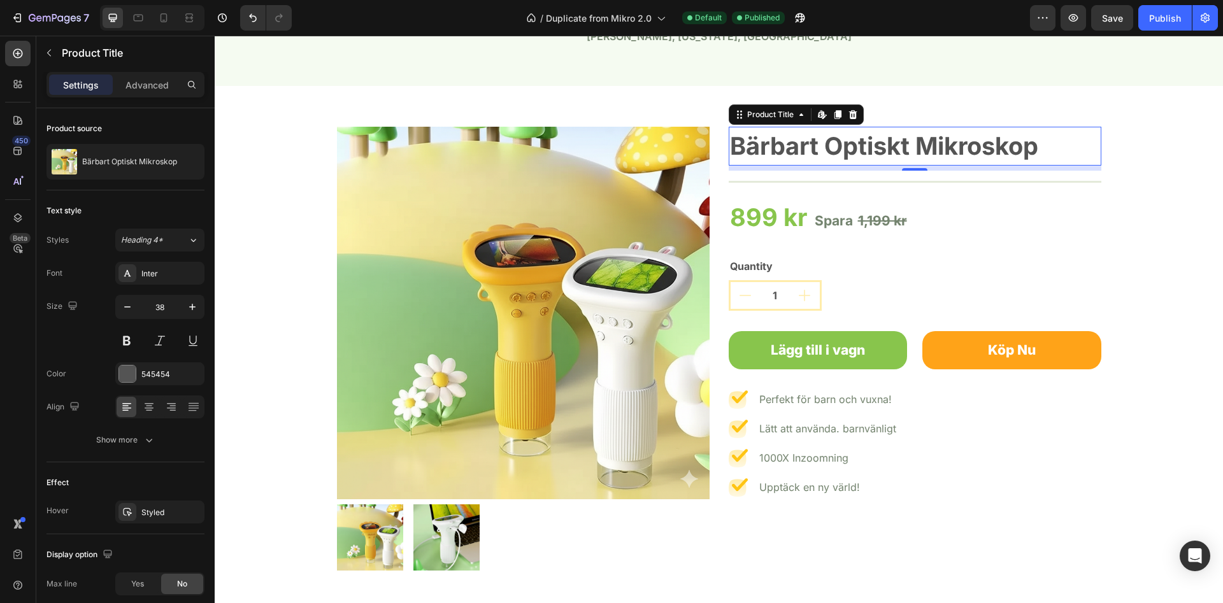
click at [1039, 143] on h2 "Bärbart Optiskt Mikroskop" at bounding box center [915, 146] width 373 height 39
click at [1043, 144] on h2 "Bärbart Optiskt Mikroskop" at bounding box center [915, 146] width 373 height 39
click at [1041, 144] on h2 "Bärbart Optiskt Mikroskop" at bounding box center [915, 146] width 373 height 39
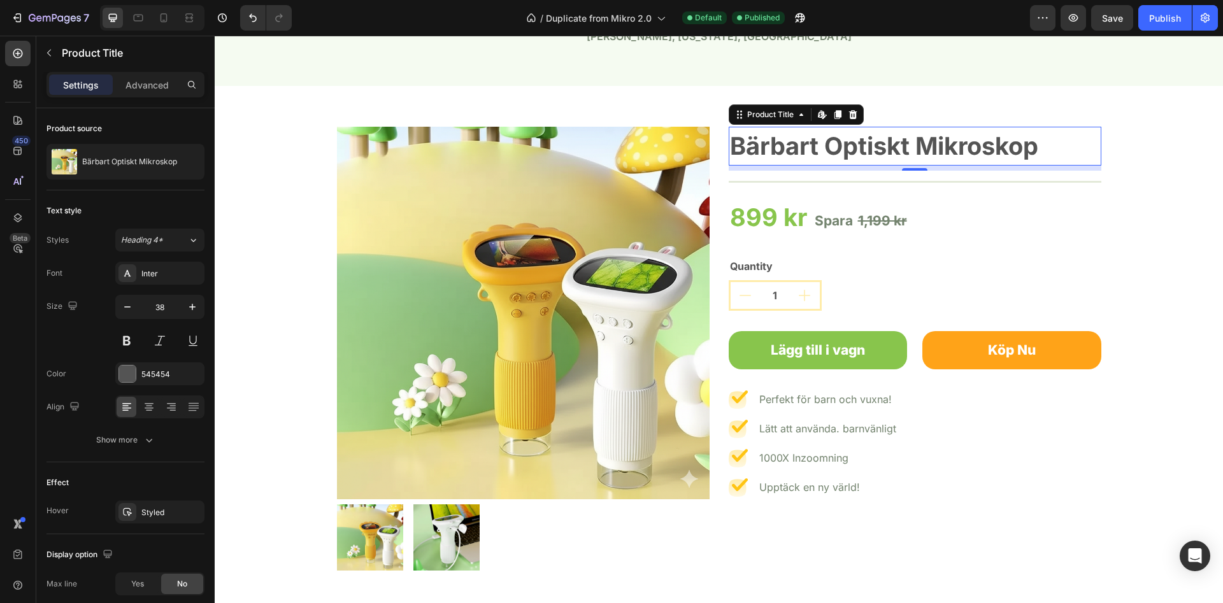
click at [1041, 144] on h2 "Bärbart Optiskt Mikroskop" at bounding box center [915, 146] width 373 height 39
click at [992, 88] on div "Product Images Bärbart Optiskt Mikroskop Product Title Edit content in Shopify …" at bounding box center [719, 348] width 1008 height 525
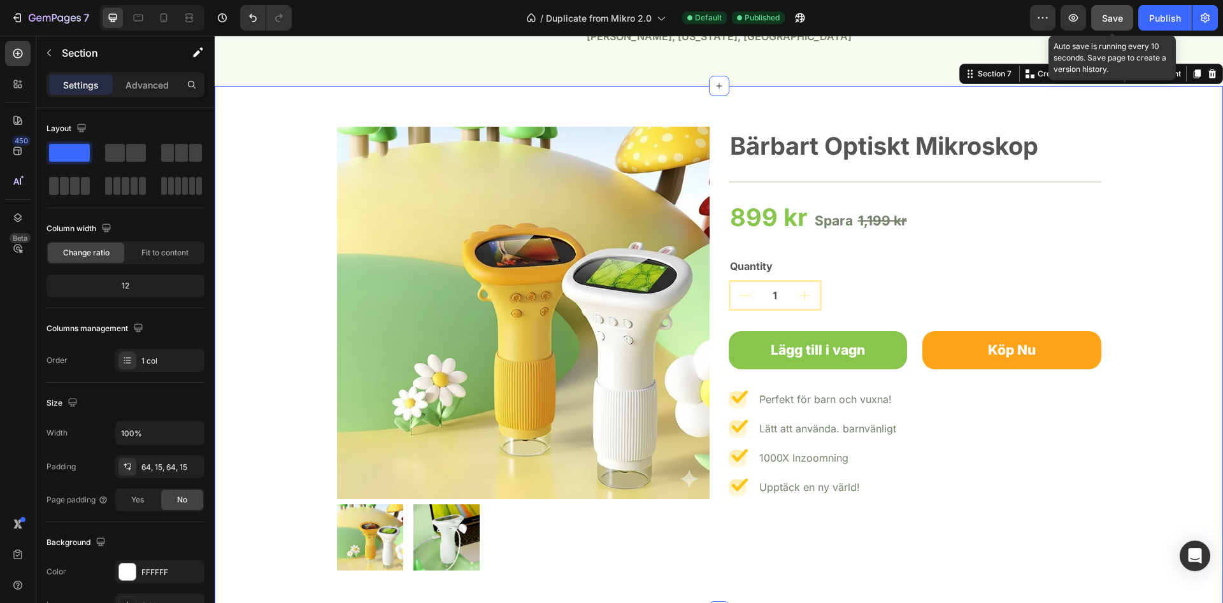
click at [1104, 18] on span "Save" at bounding box center [1112, 18] width 21 height 11
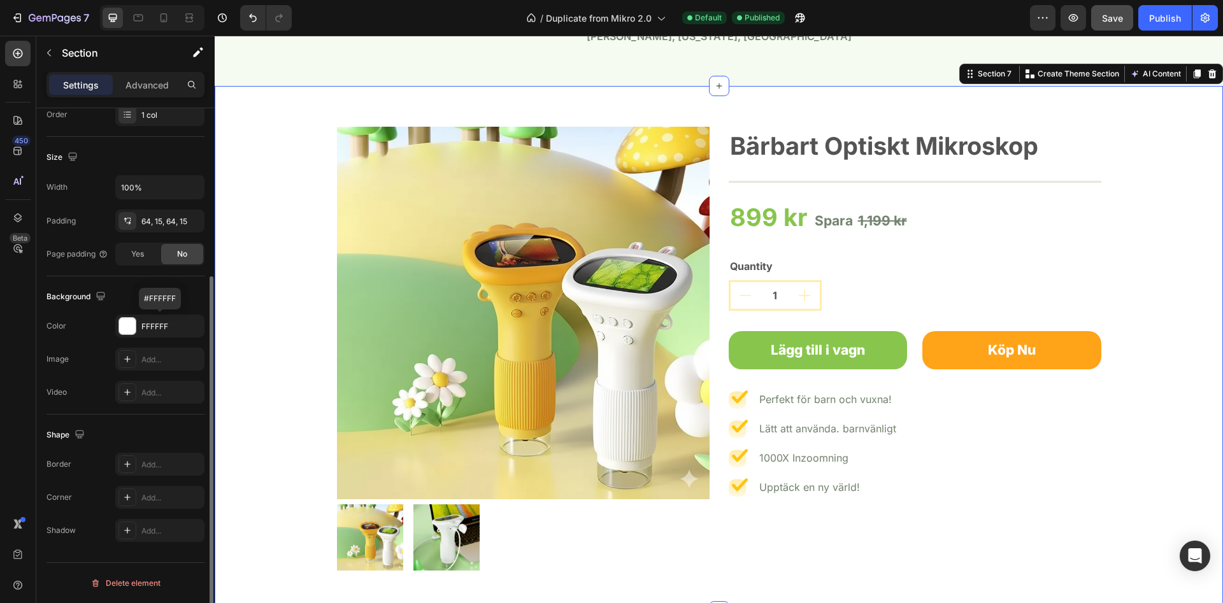
scroll to position [51, 0]
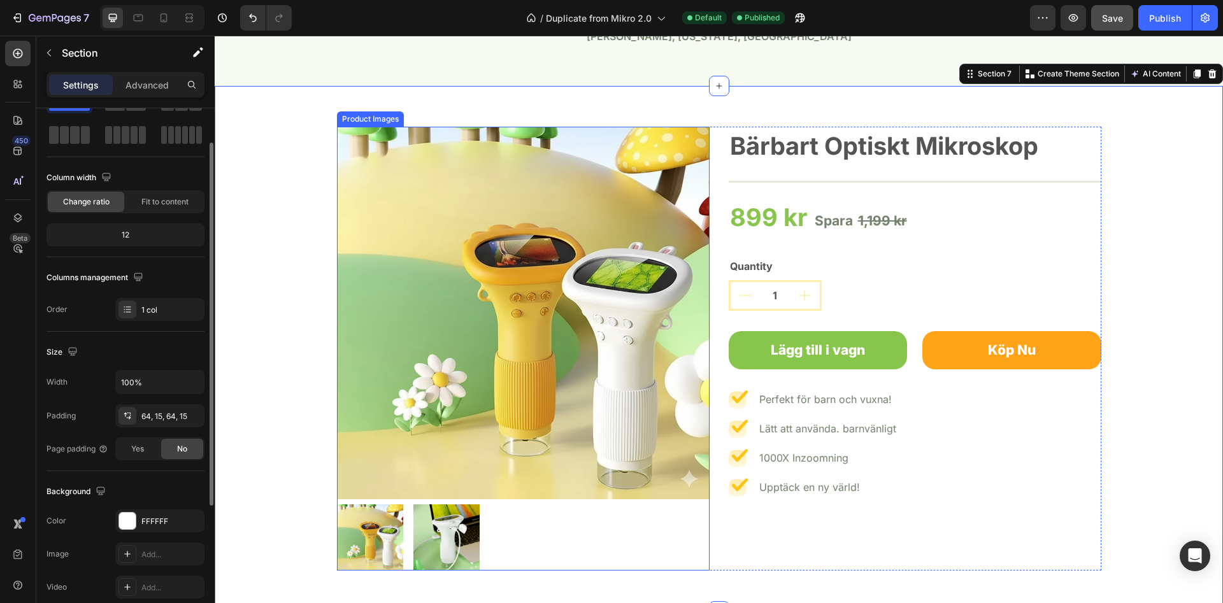
click at [604, 281] on img at bounding box center [523, 313] width 373 height 373
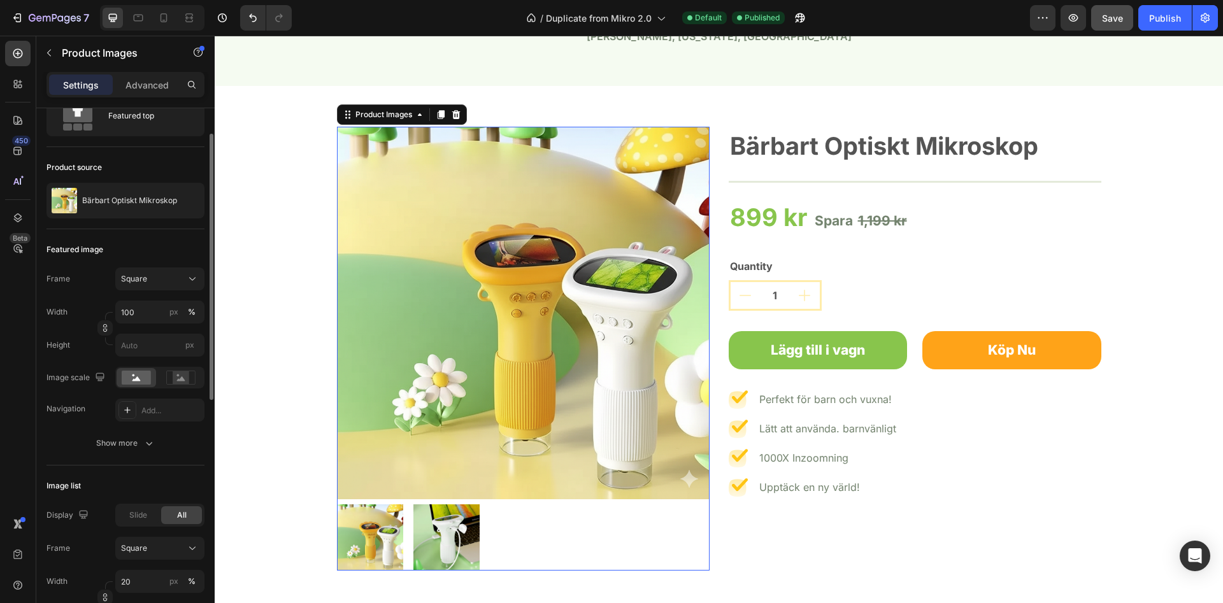
scroll to position [0, 0]
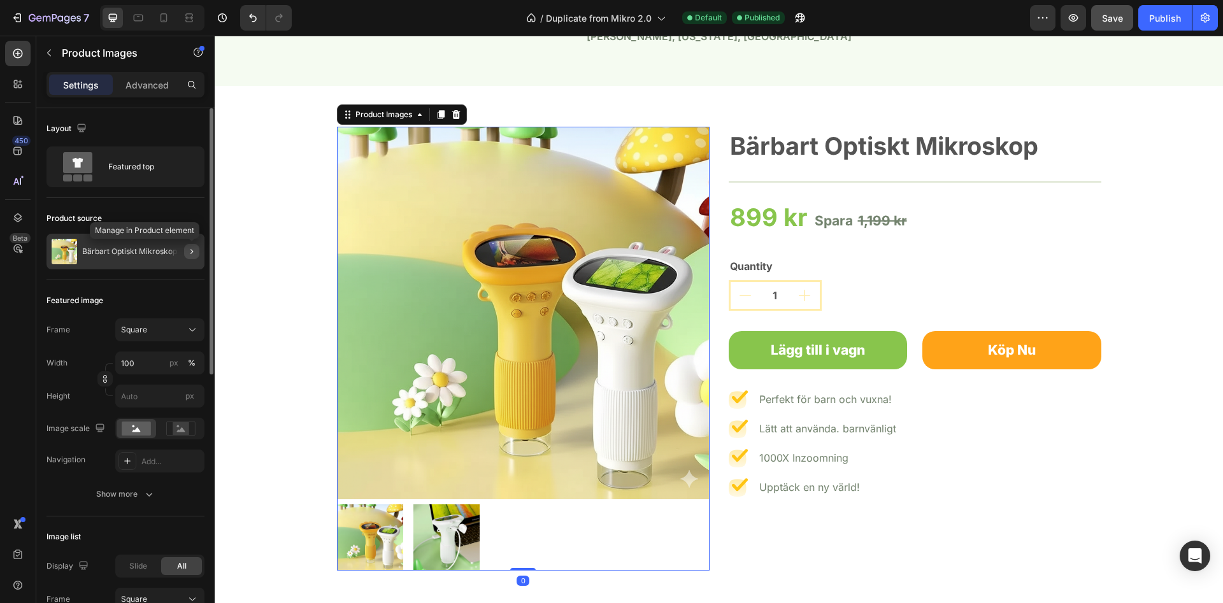
click at [192, 252] on icon "button" at bounding box center [192, 252] width 10 height 10
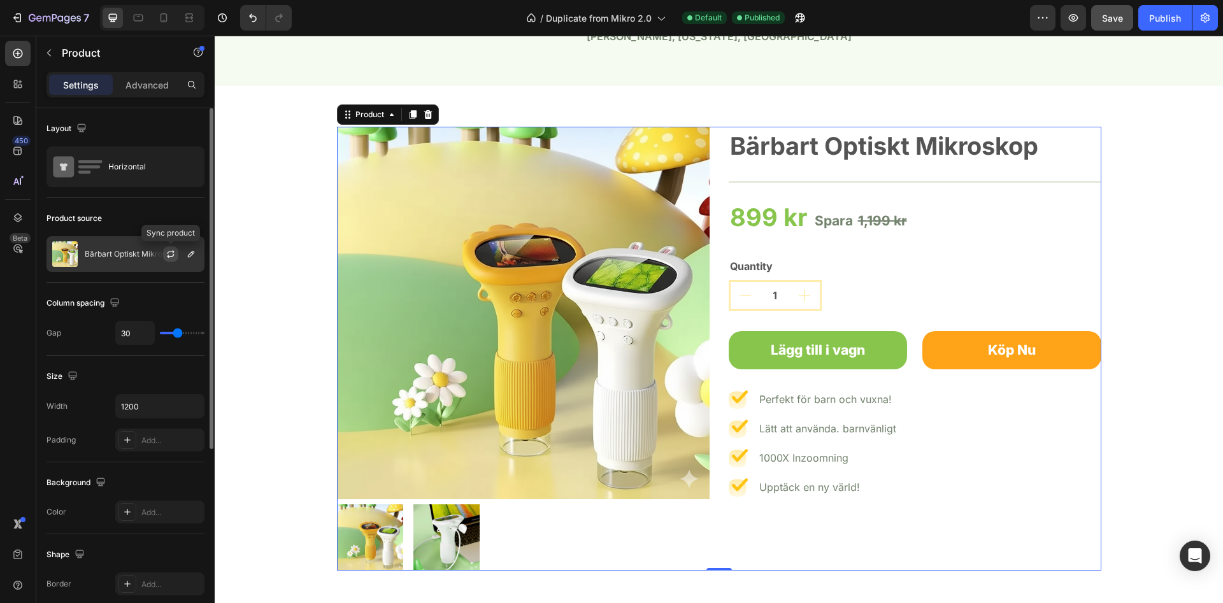
click at [170, 252] on icon "button" at bounding box center [171, 254] width 10 height 10
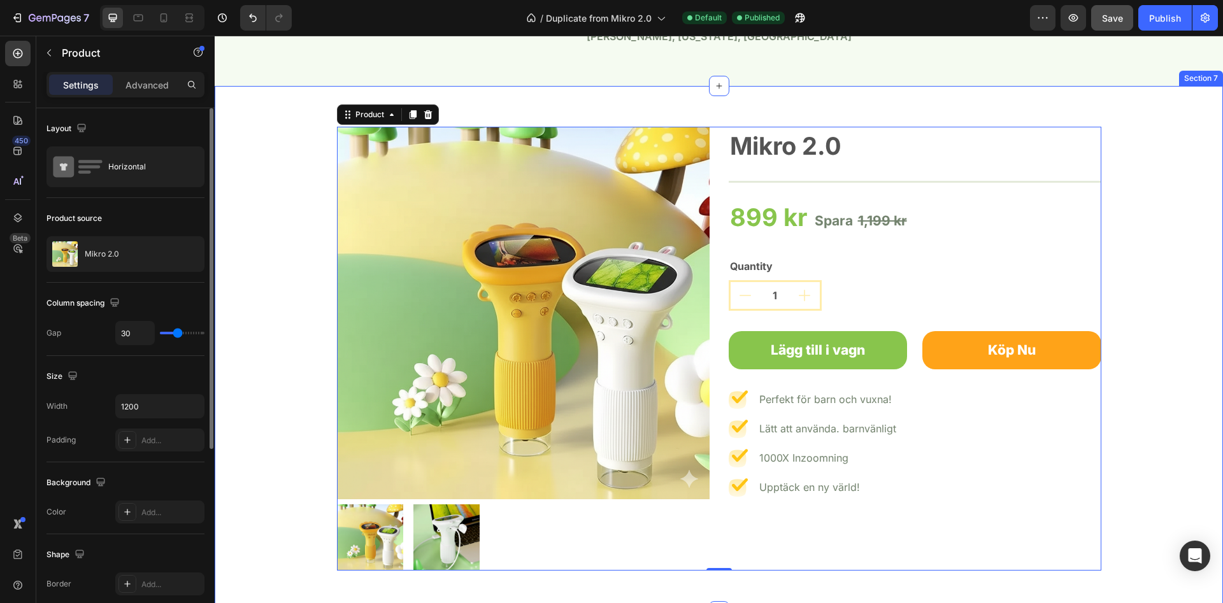
click at [294, 185] on div "Product Images Mikro 2.0 Product Title Title Line 899 kr Product Price Product …" at bounding box center [718, 349] width 989 height 444
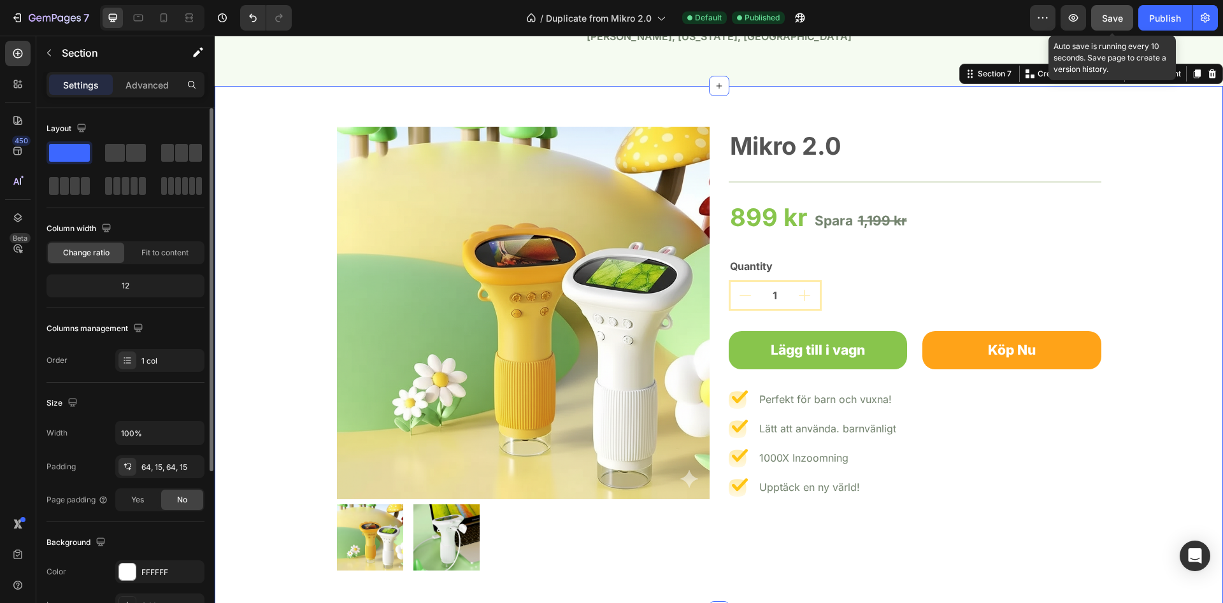
click at [1132, 20] on button "Save" at bounding box center [1112, 17] width 42 height 25
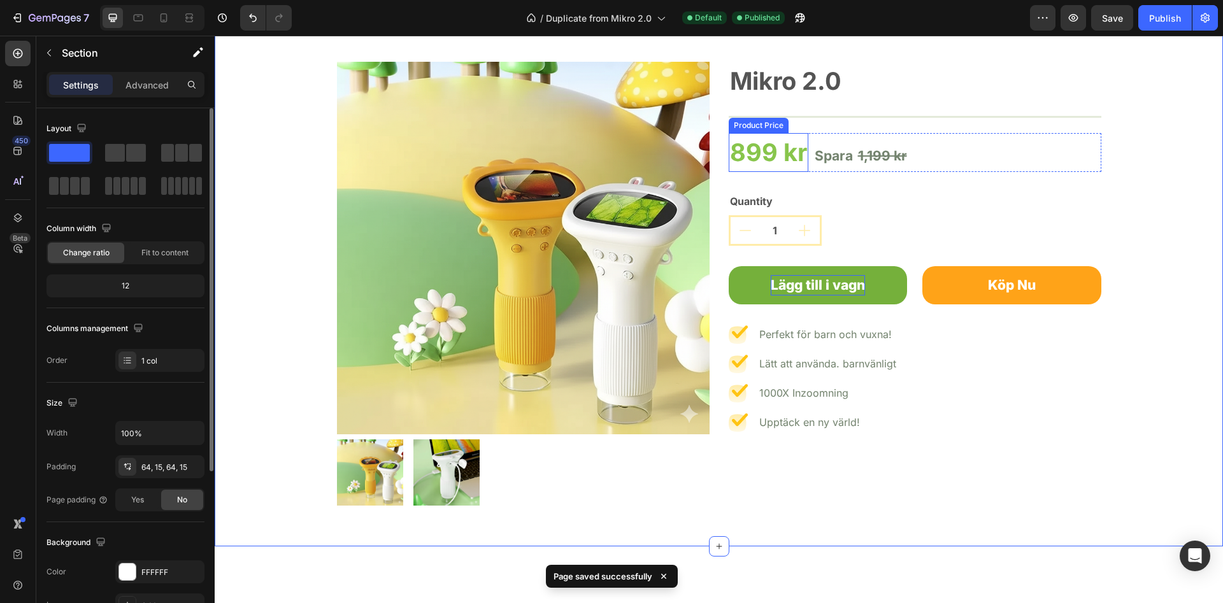
scroll to position [2082, 0]
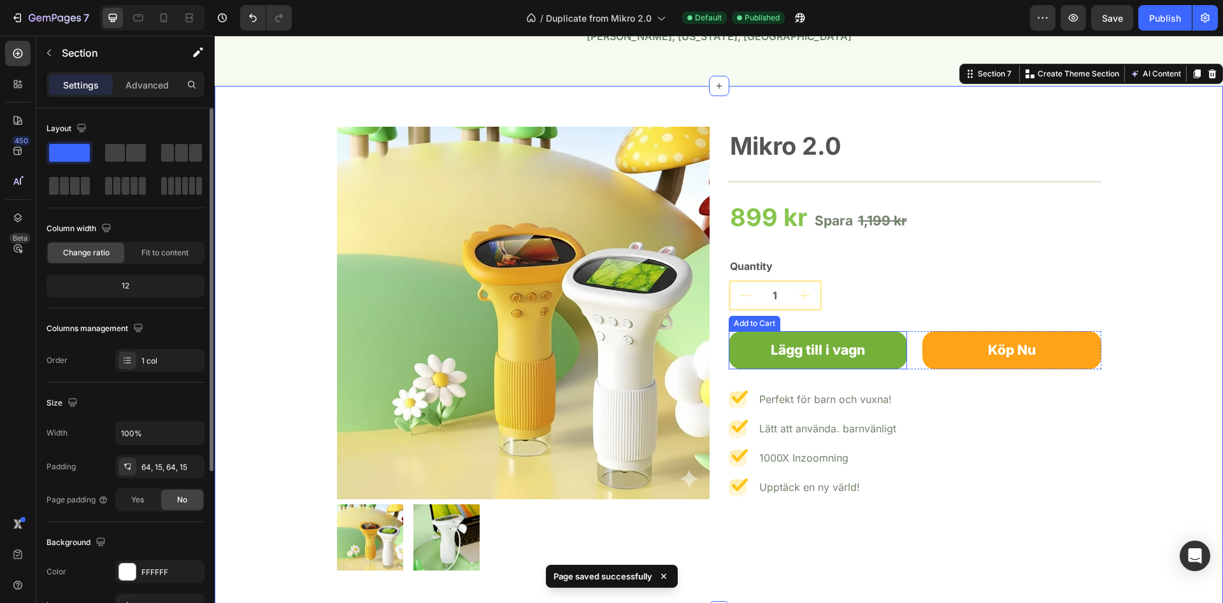
click at [879, 349] on button "Lägg till i vagn" at bounding box center [818, 350] width 179 height 38
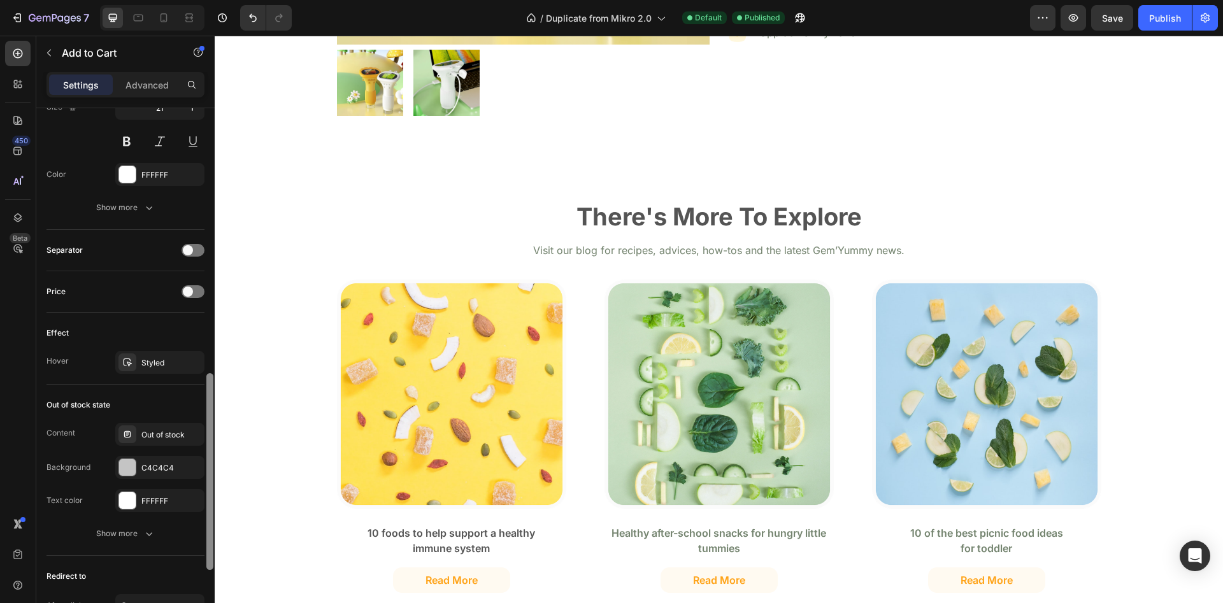
scroll to position [900, 0]
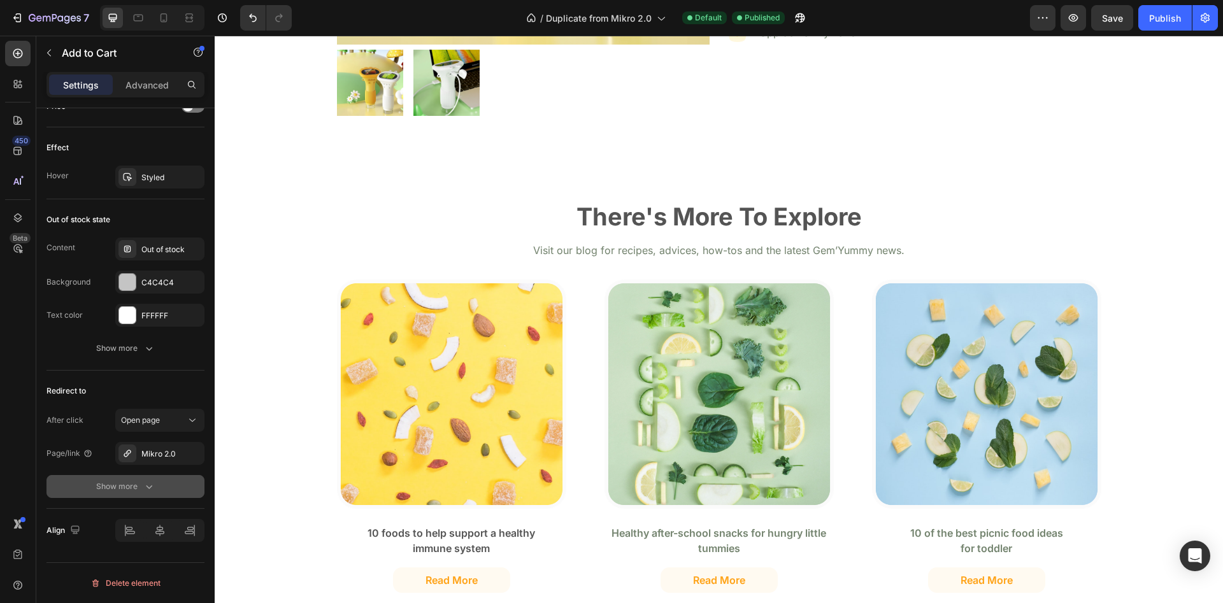
click at [159, 483] on button "Show more" at bounding box center [125, 486] width 158 height 23
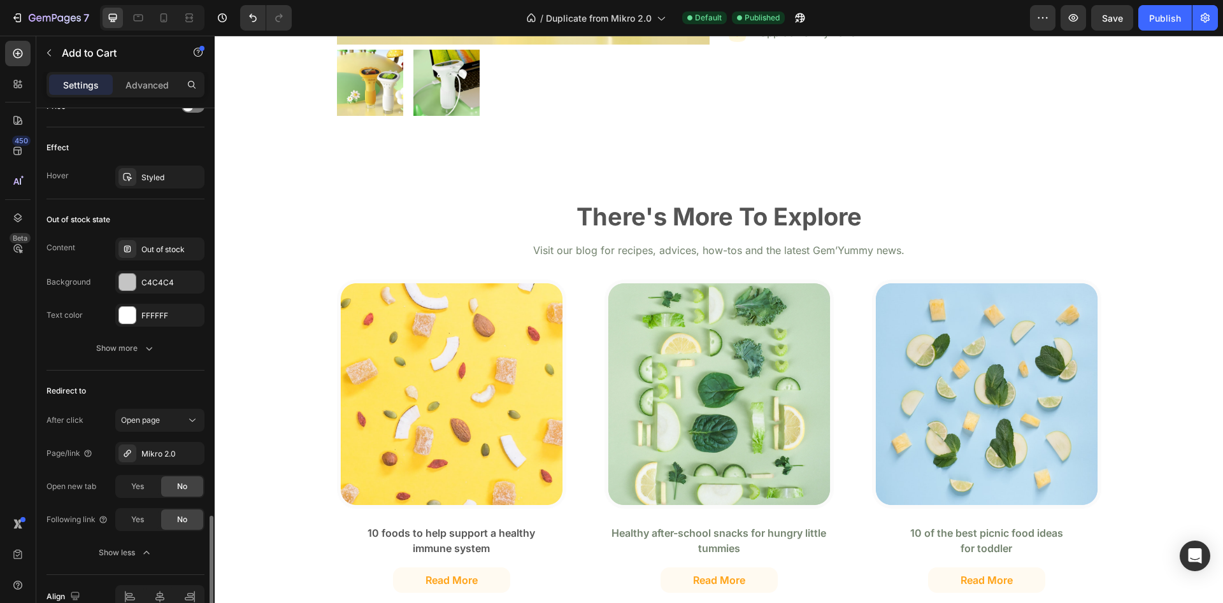
scroll to position [965, 0]
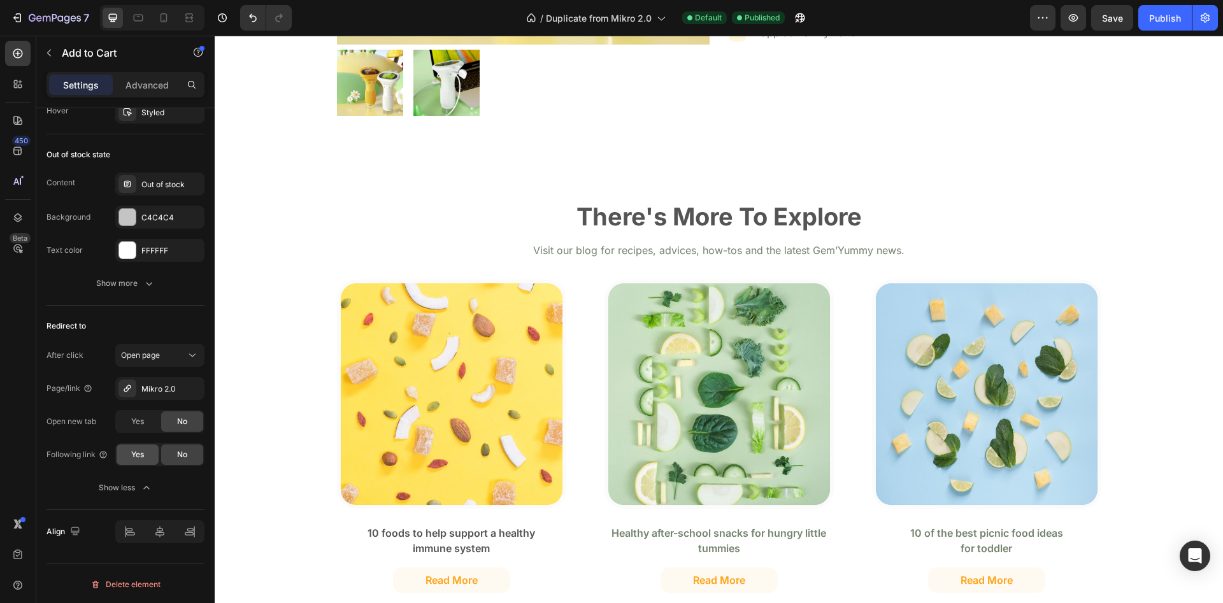
click at [143, 457] on span "Yes" at bounding box center [137, 454] width 13 height 11
click at [140, 425] on span "Yes" at bounding box center [137, 421] width 13 height 11
click at [173, 389] on div "Mikro 2.0" at bounding box center [159, 388] width 37 height 11
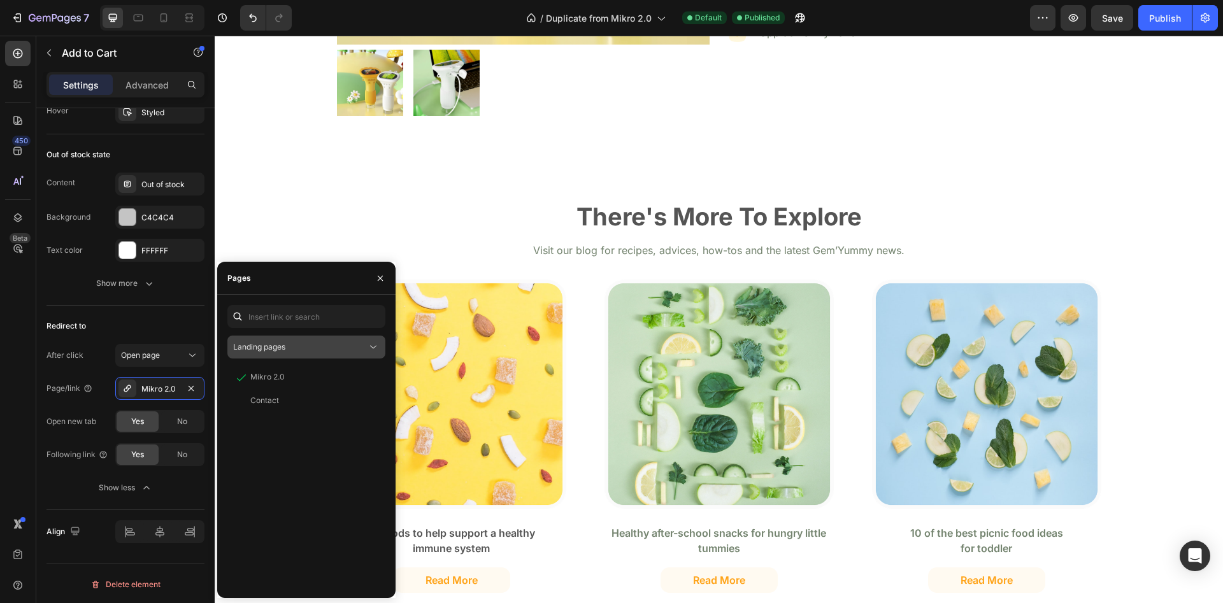
click at [300, 344] on div "Landing pages" at bounding box center [300, 346] width 134 height 11
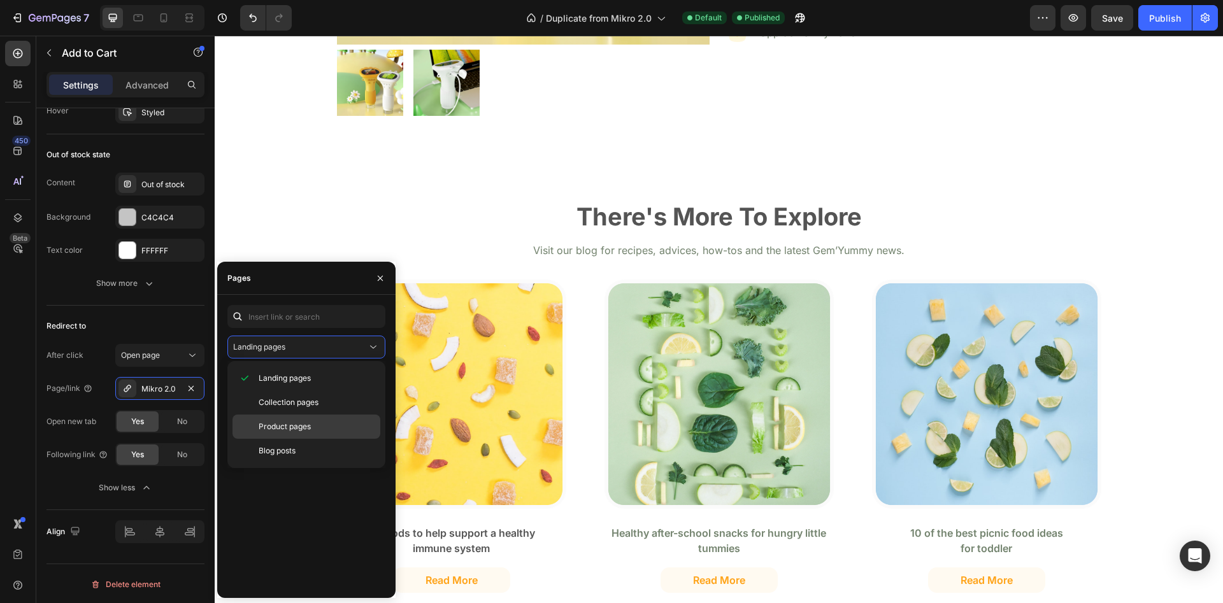
click at [301, 424] on span "Product pages" at bounding box center [285, 426] width 52 height 11
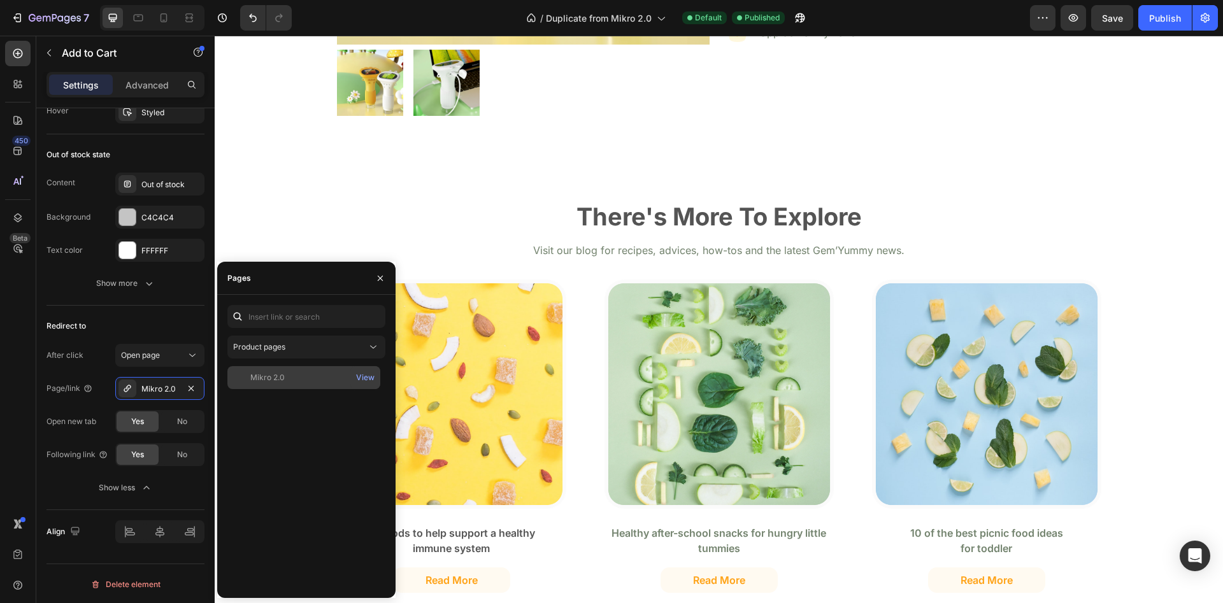
click at [290, 383] on div "Mikro 2.0" at bounding box center [303, 377] width 143 height 11
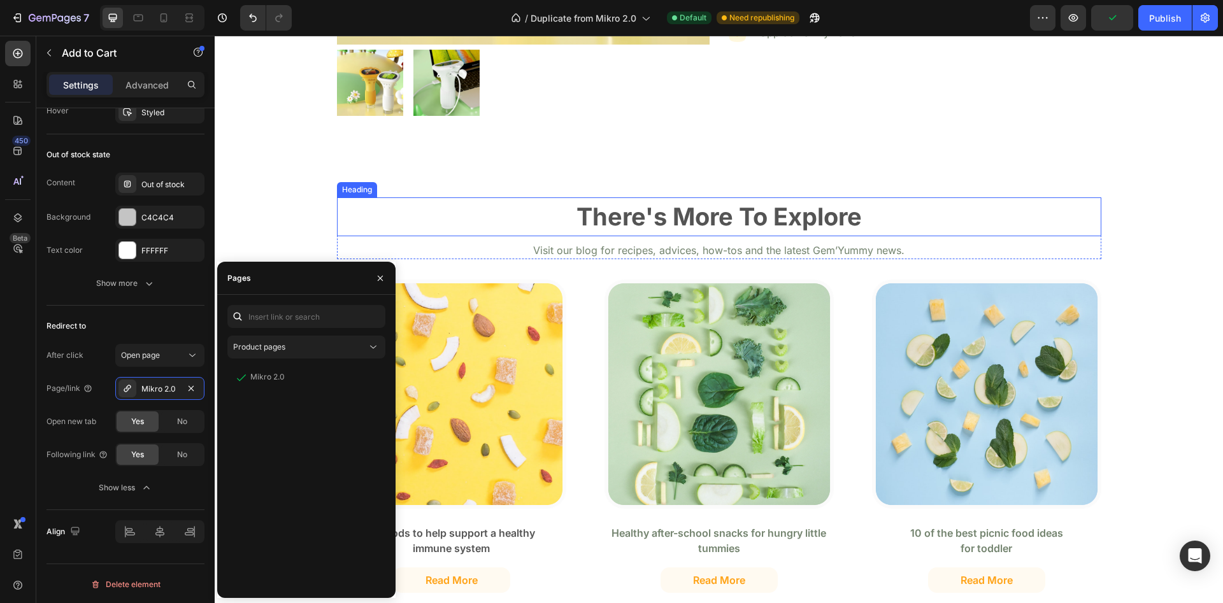
click at [518, 217] on p "There's More To Explore" at bounding box center [719, 217] width 762 height 36
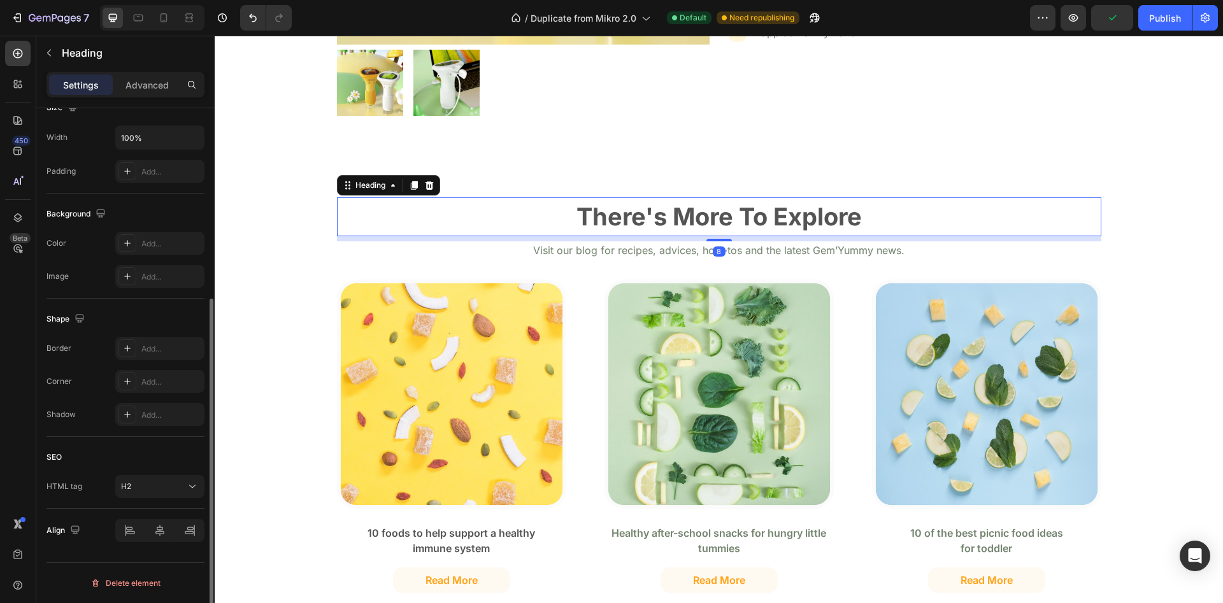
scroll to position [0, 0]
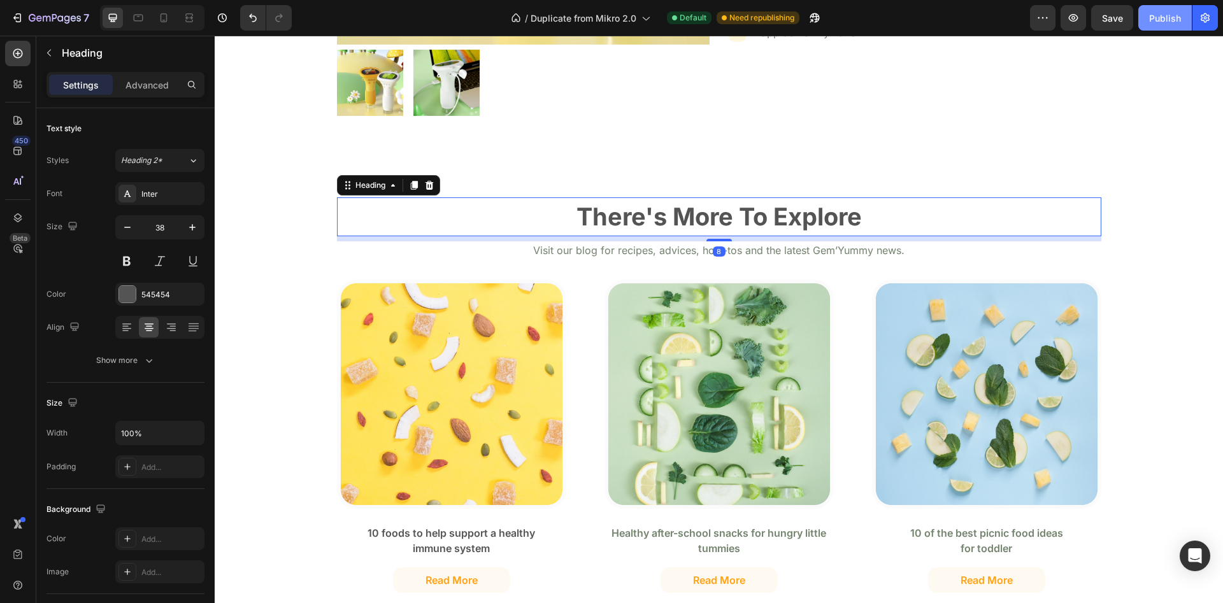
click at [1163, 18] on div "Publish" at bounding box center [1165, 17] width 32 height 13
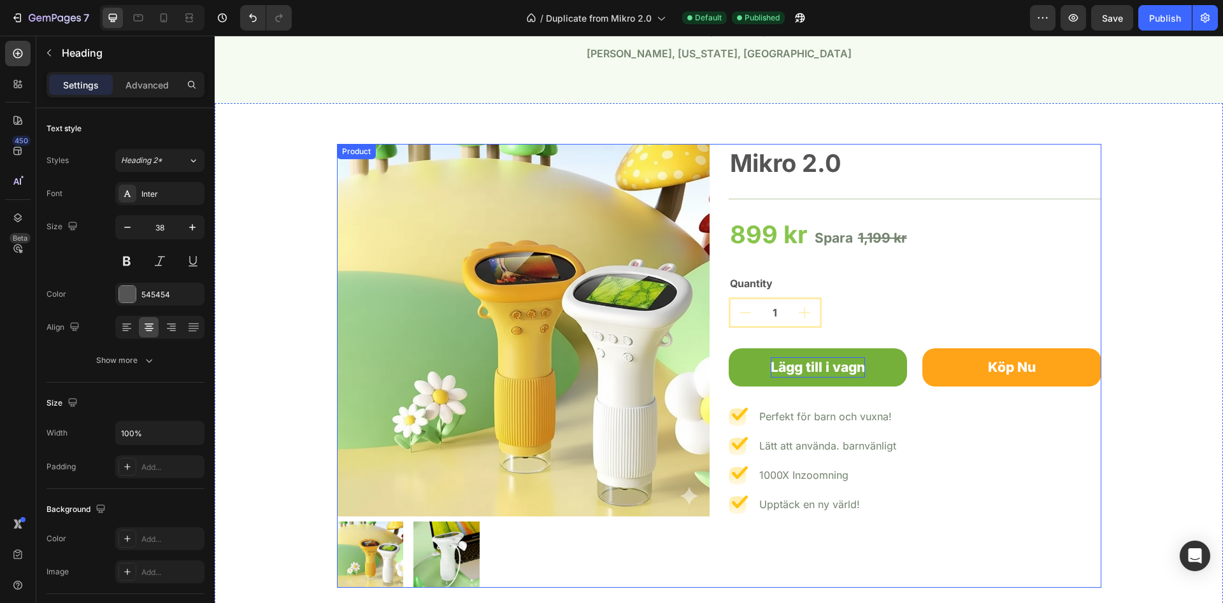
scroll to position [2404, 0]
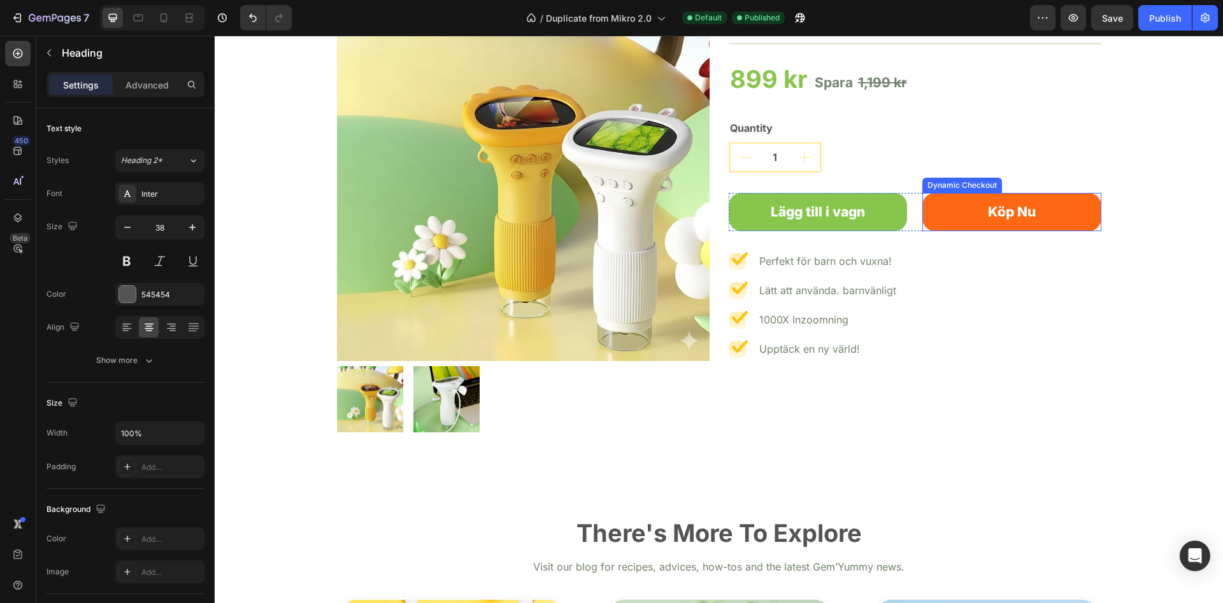
click at [1062, 204] on button "Köp Nu" at bounding box center [1011, 212] width 179 height 38
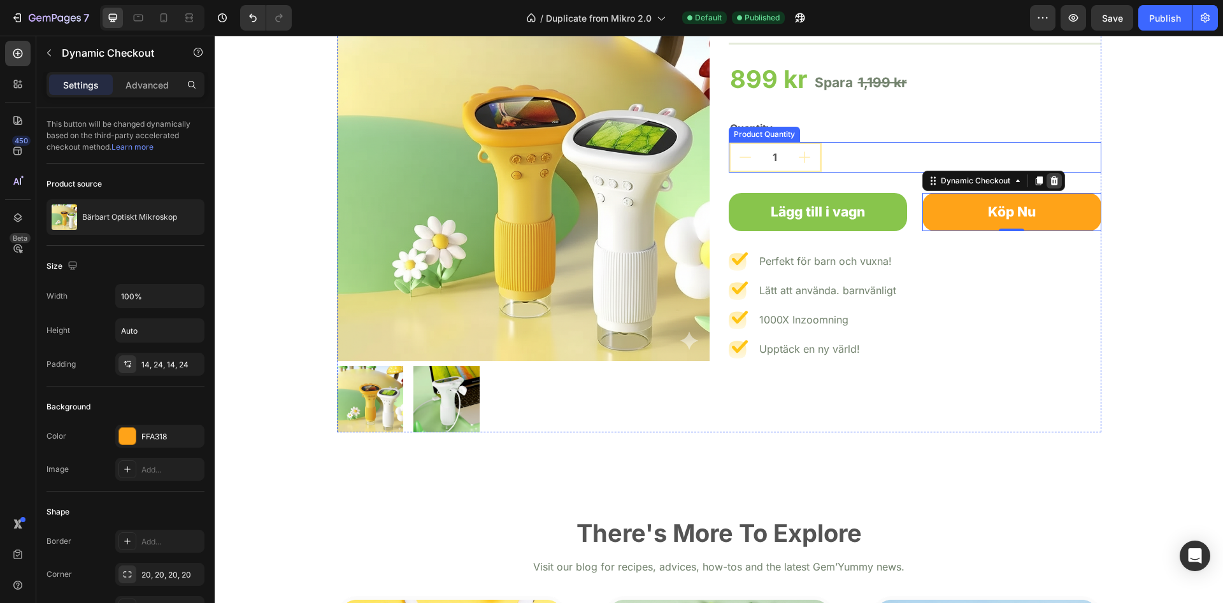
click at [1051, 178] on icon at bounding box center [1054, 181] width 10 height 10
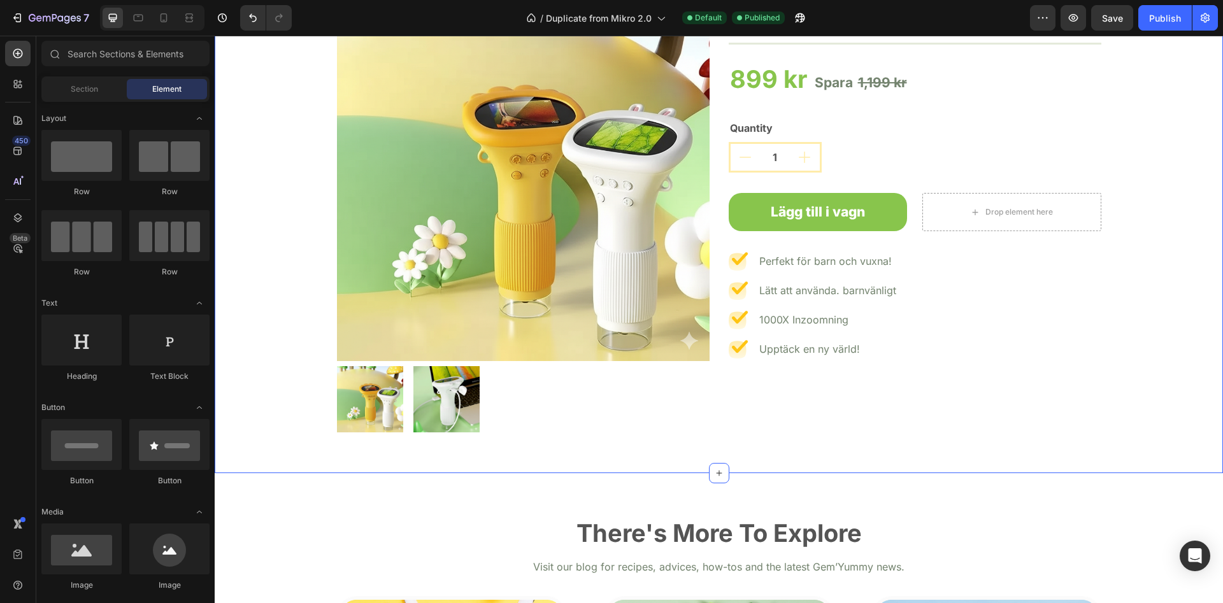
click at [1178, 216] on div "Product Images Mikro 2.0 Product Title Title Line 899 kr Product Price Product …" at bounding box center [718, 211] width 989 height 444
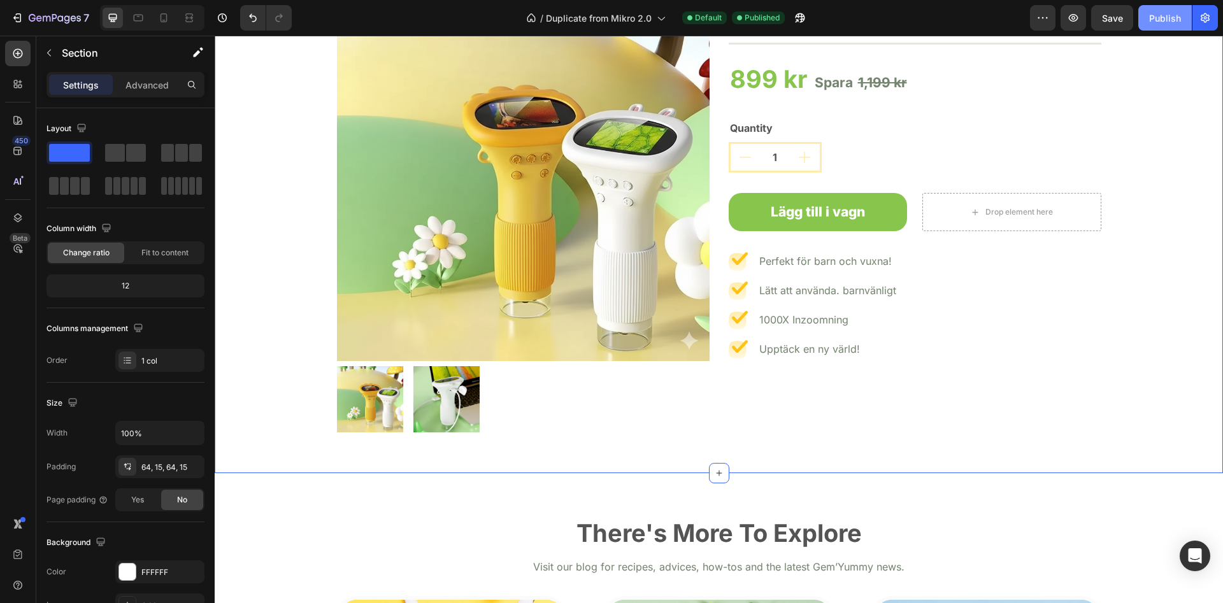
click at [1162, 16] on div "Publish" at bounding box center [1165, 17] width 32 height 13
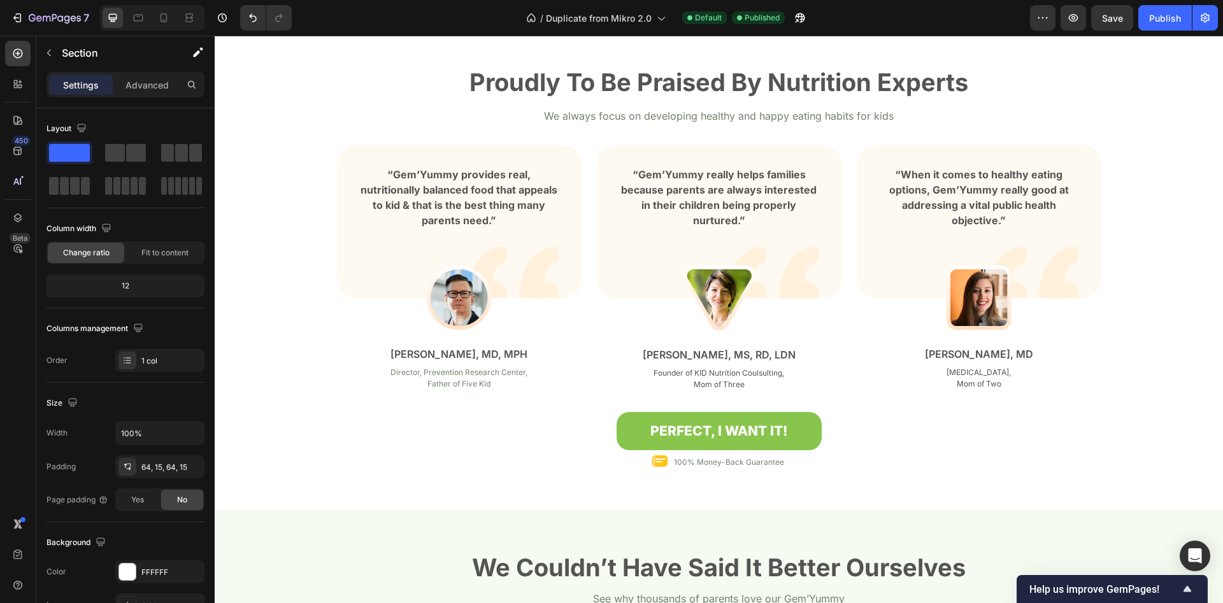
scroll to position [1247, 0]
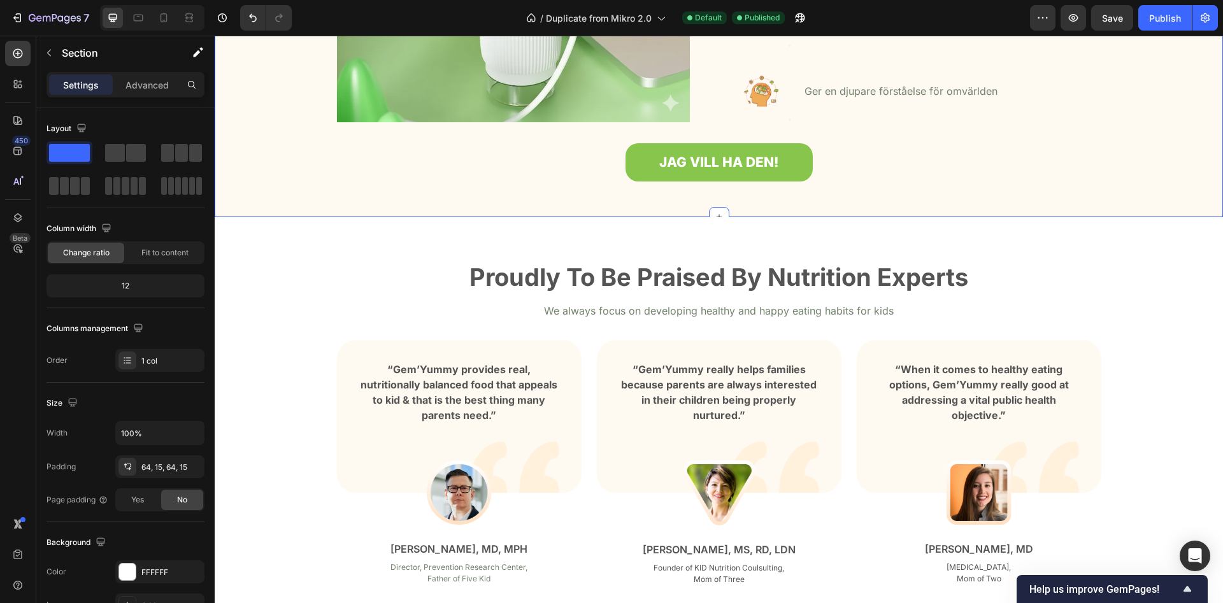
click at [547, 221] on div "Proudly To Be Praised By Nutrition Experts Heading We always focus on developin…" at bounding box center [719, 461] width 1008 height 488
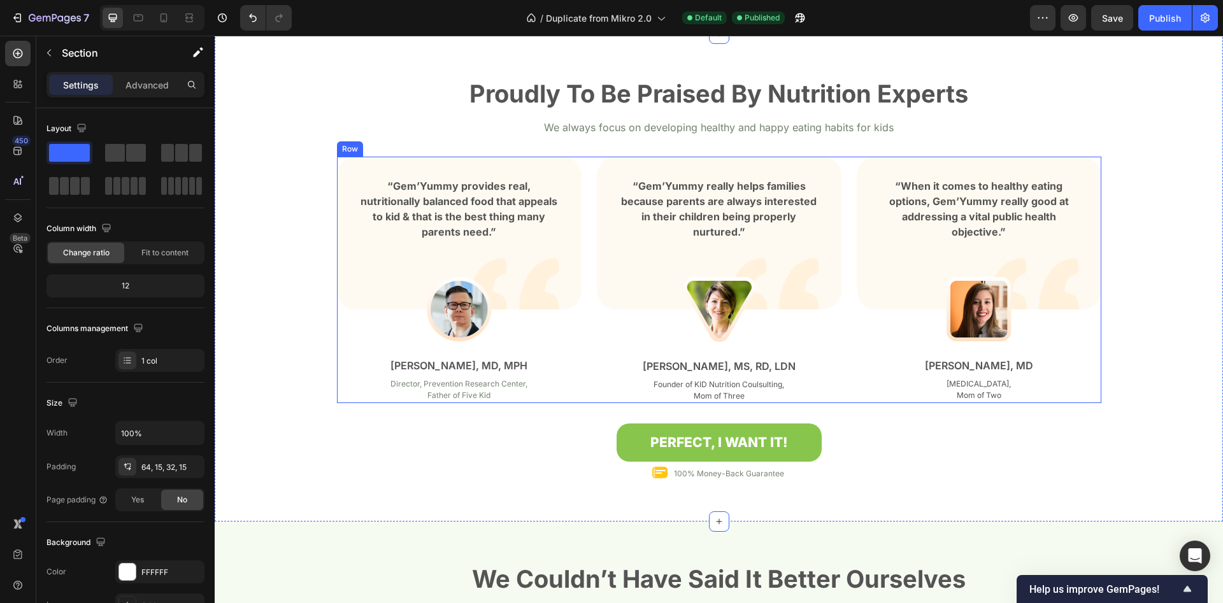
scroll to position [966, 0]
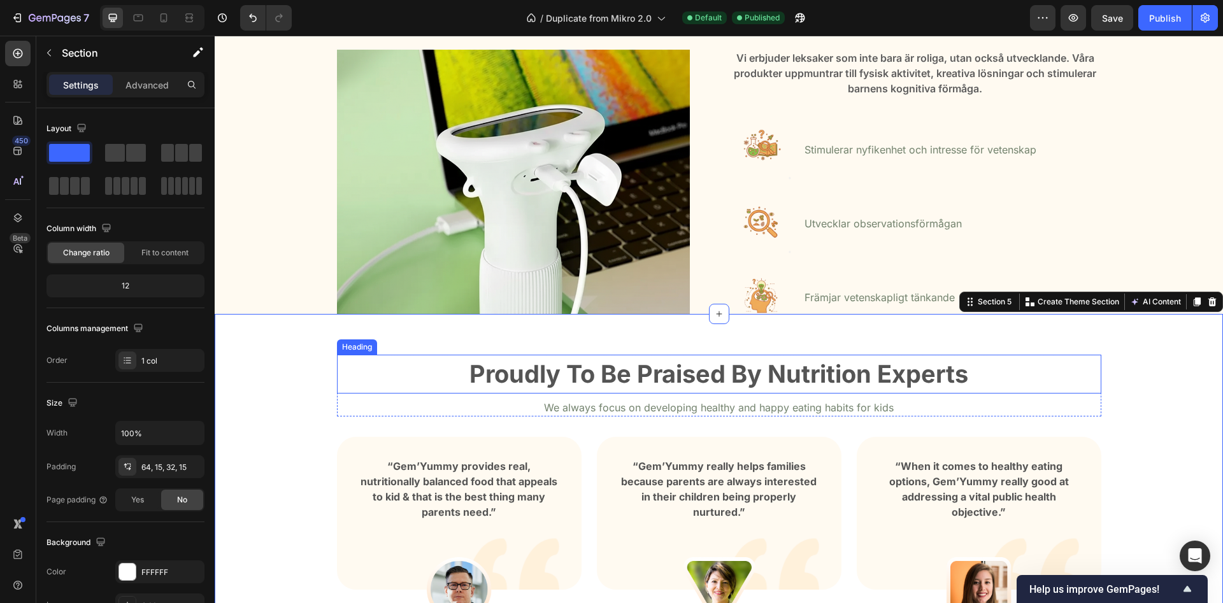
click at [440, 356] on p "Proudly To Be Praised By Nutrition Experts" at bounding box center [719, 374] width 762 height 36
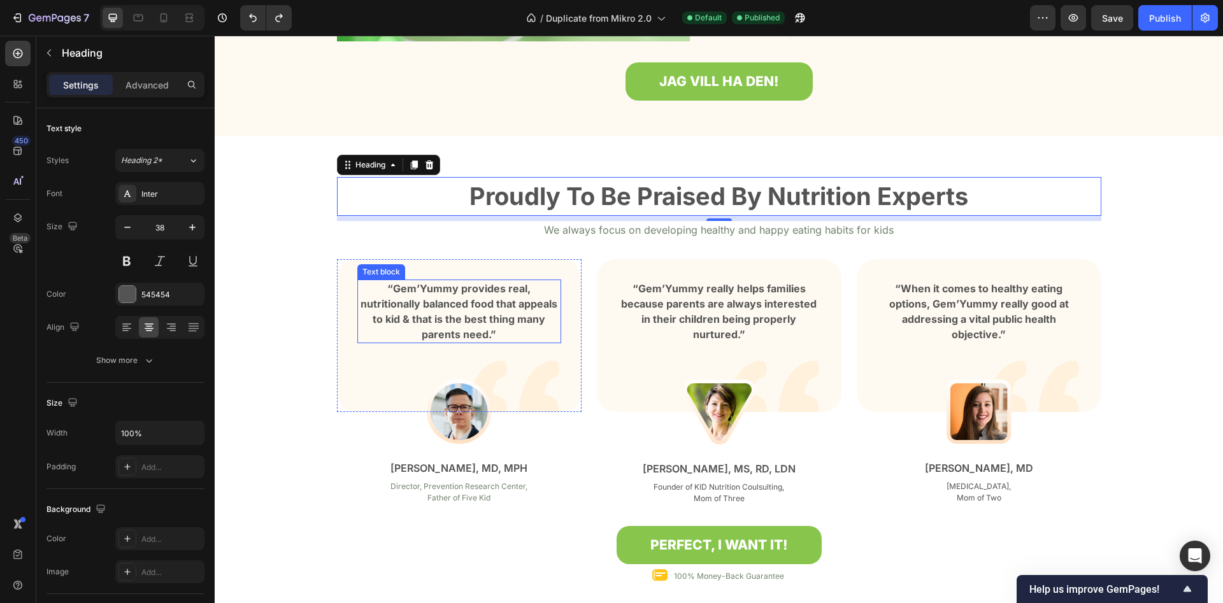
scroll to position [1356, 0]
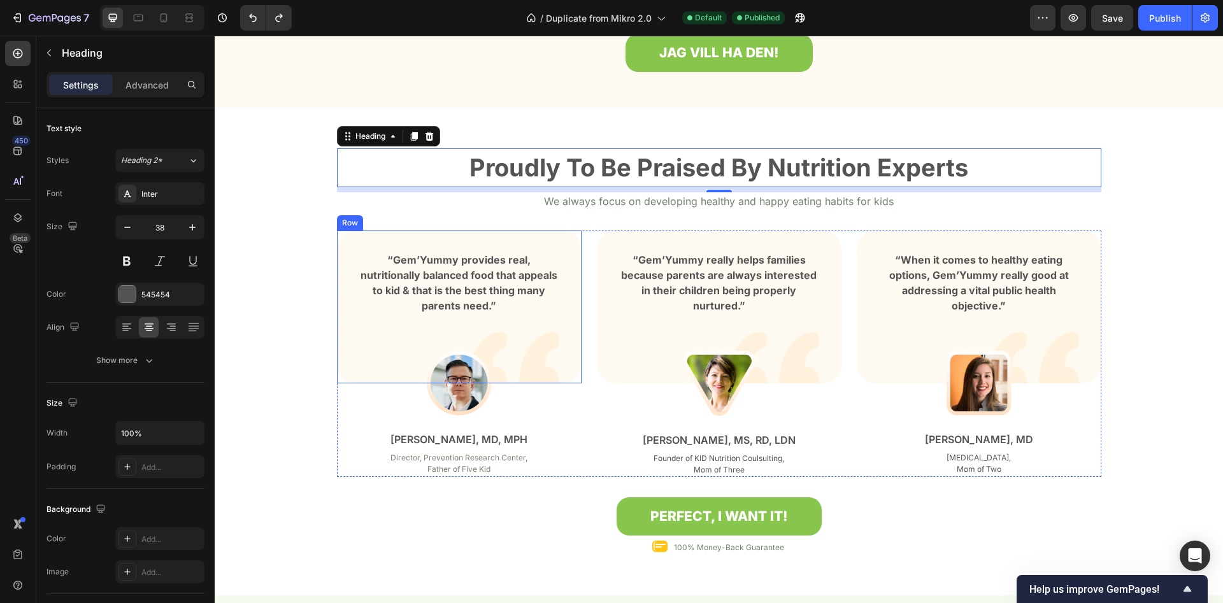
click at [342, 314] on div "“Gem’Yummy provides real, nutritionally balanced food that appeals to kid & tha…" at bounding box center [459, 307] width 245 height 153
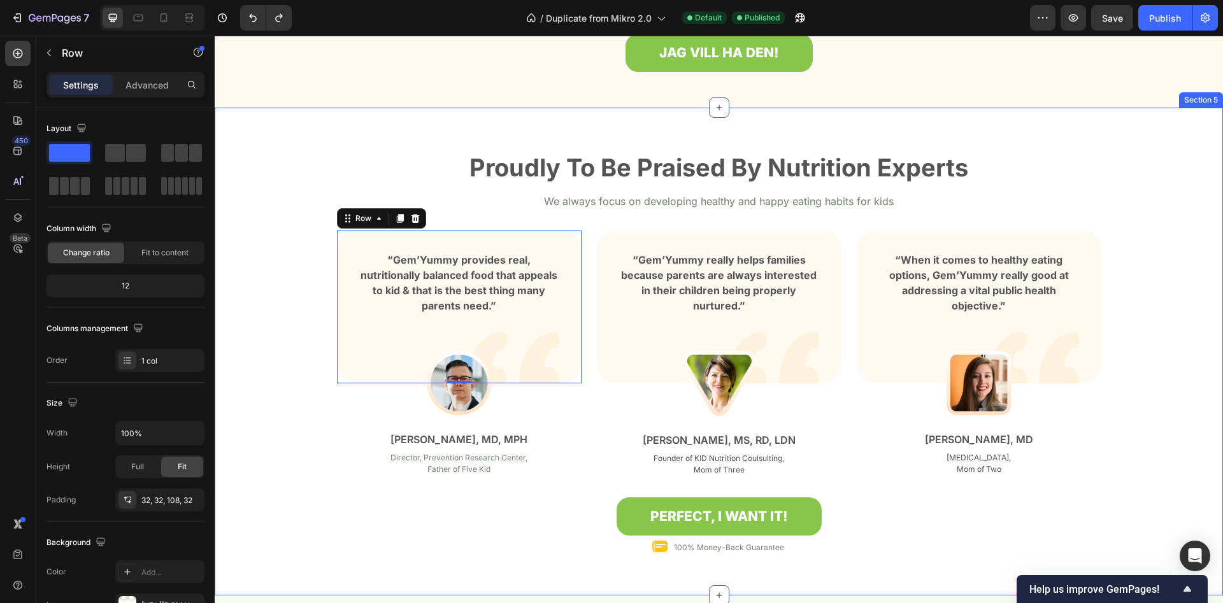
click at [301, 303] on div "Proudly To Be Praised By Nutrition Experts Heading We always focus on developin…" at bounding box center [718, 361] width 989 height 427
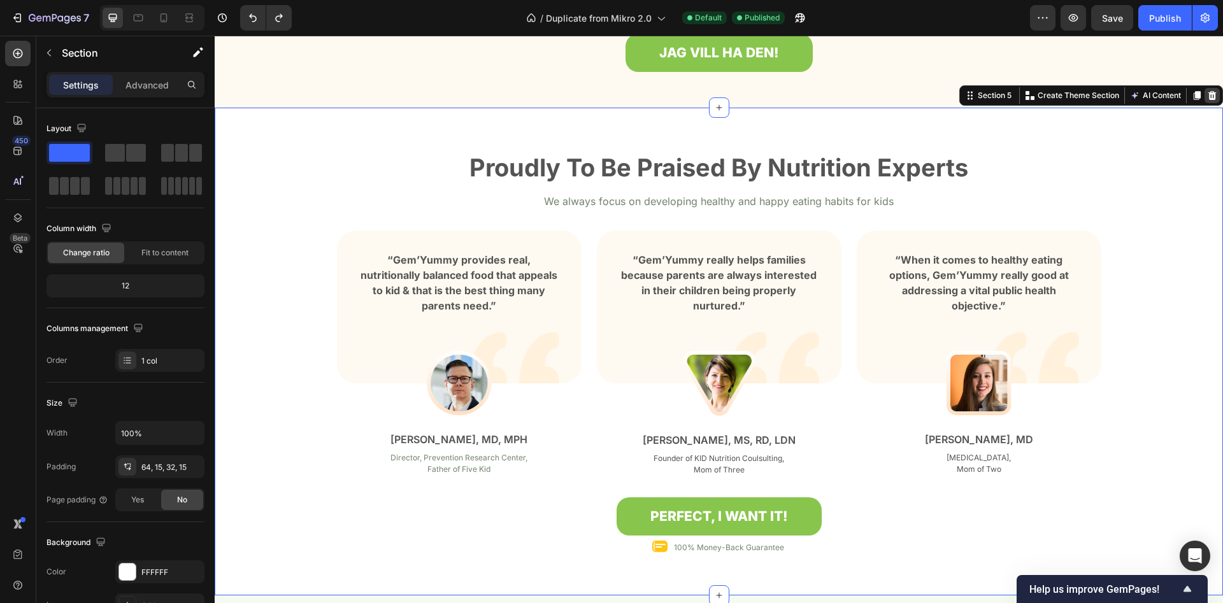
click at [1209, 92] on icon at bounding box center [1212, 95] width 8 height 9
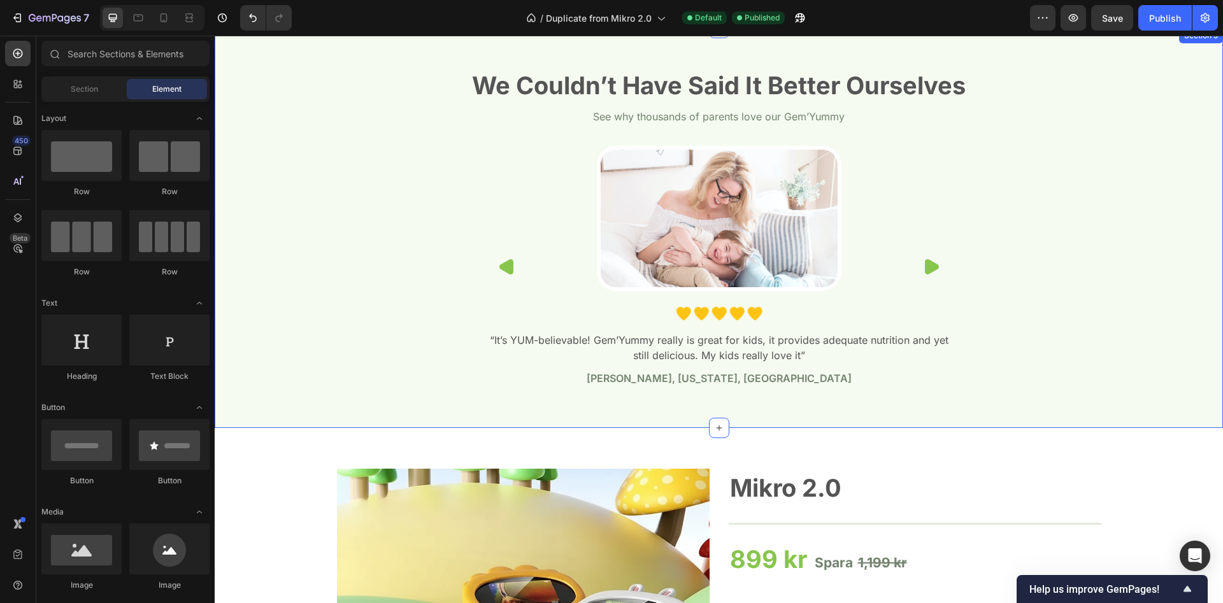
scroll to position [1421, 0]
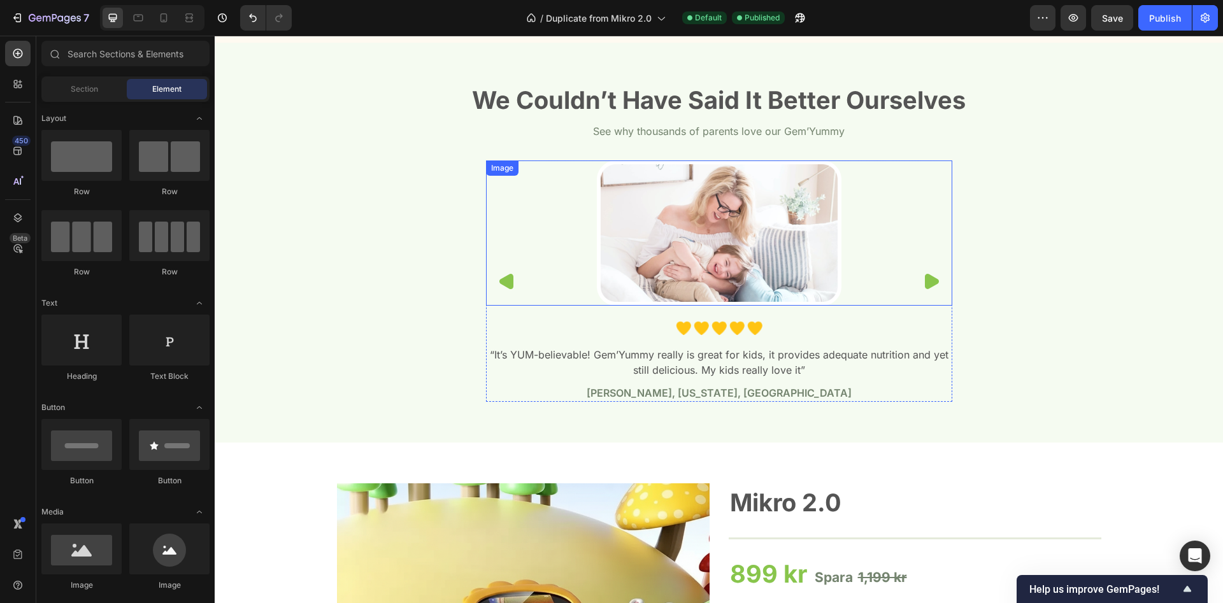
click at [890, 264] on div at bounding box center [719, 233] width 466 height 145
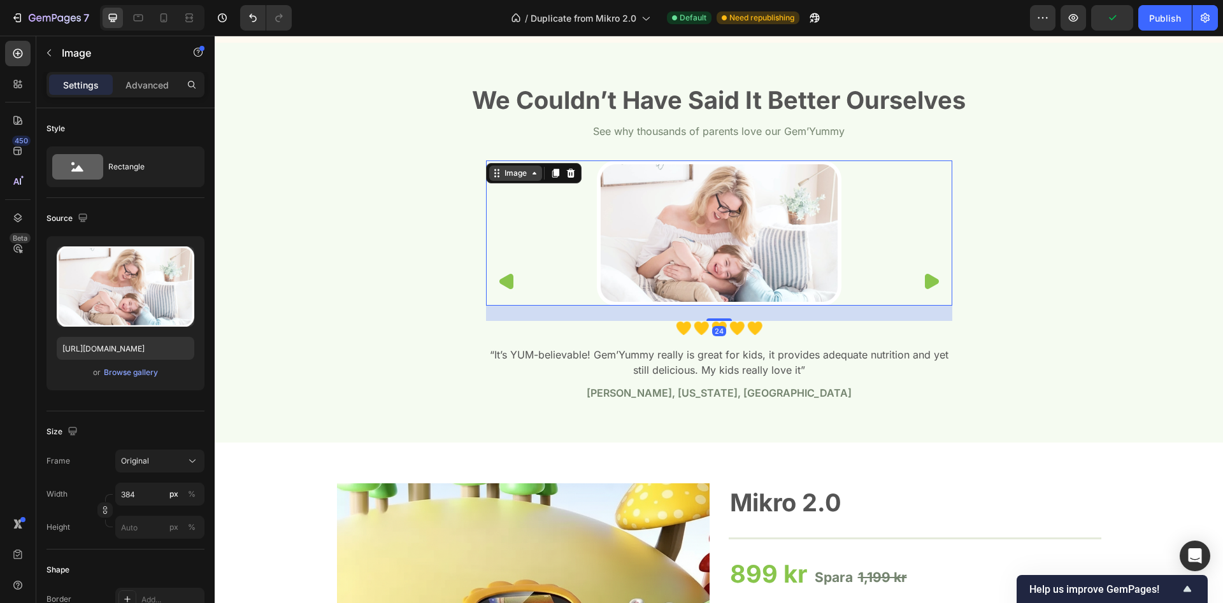
click at [531, 175] on icon at bounding box center [534, 173] width 10 height 10
click at [527, 176] on div "Image" at bounding box center [515, 173] width 27 height 11
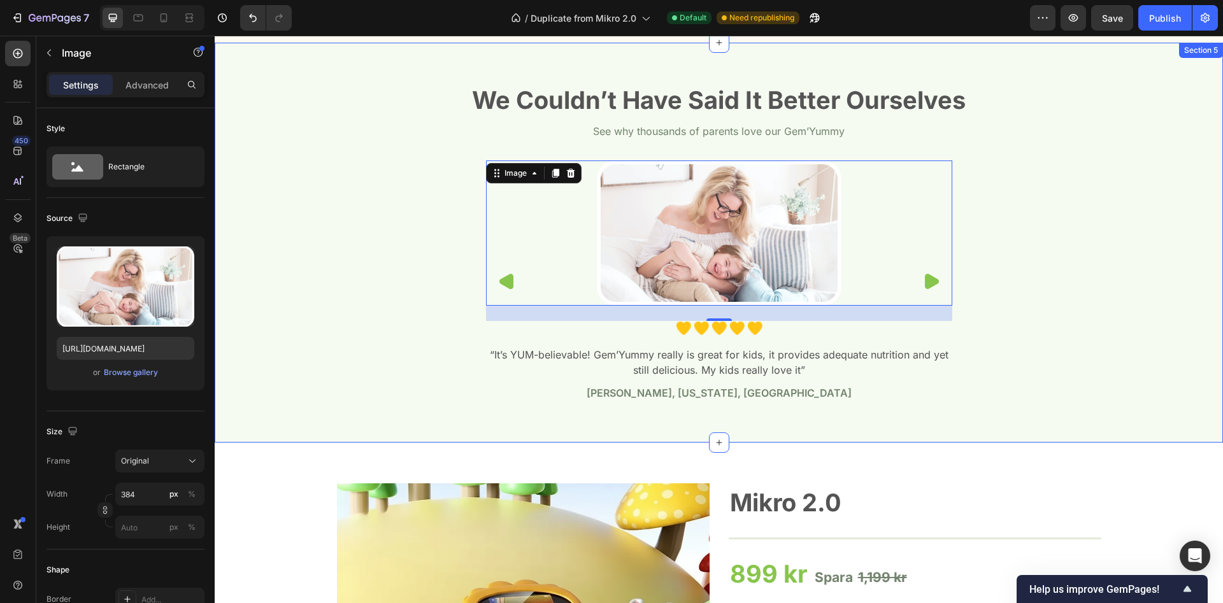
click at [982, 250] on div "We Couldn’t Have Said It Better Ourselves Heading See why thousands of parents …" at bounding box center [718, 247] width 989 height 329
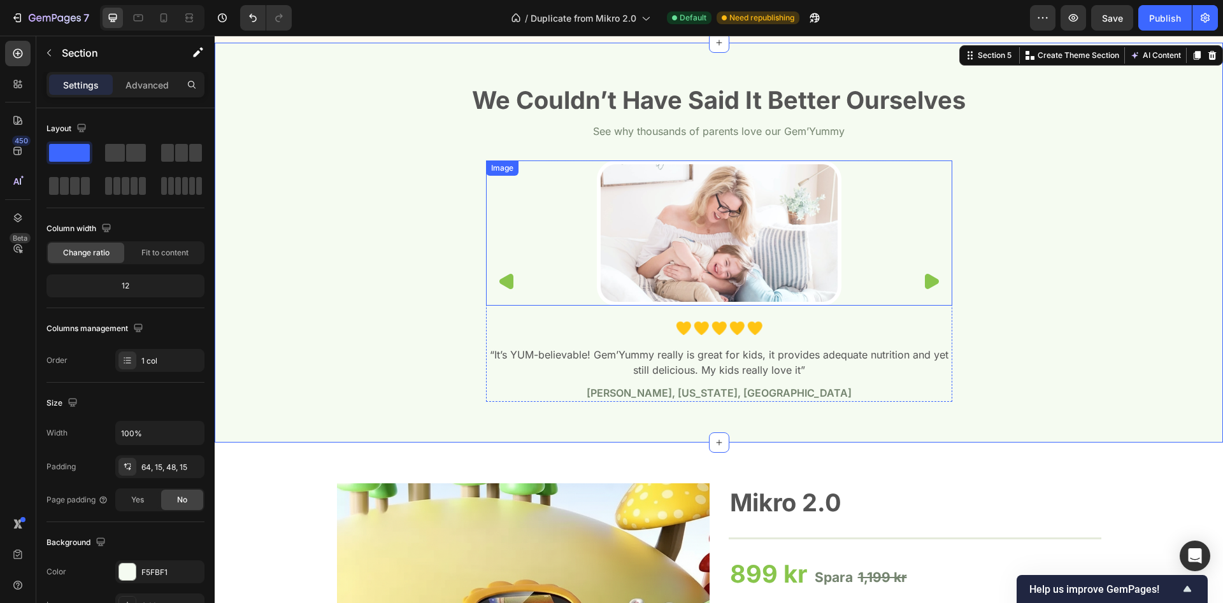
click at [633, 270] on img at bounding box center [719, 233] width 245 height 145
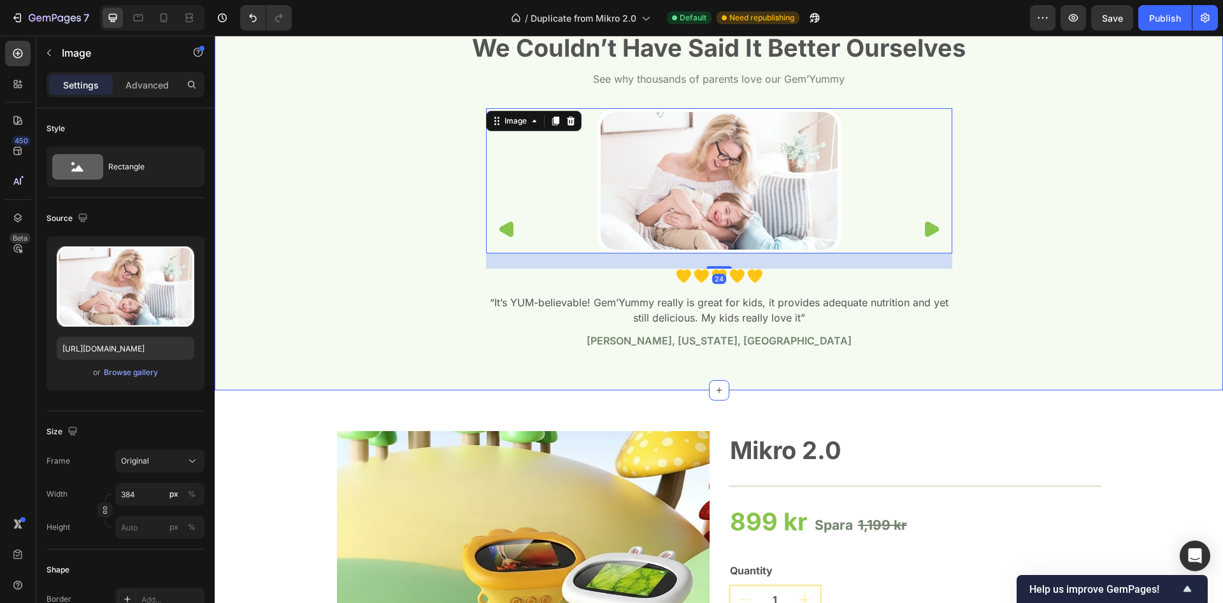
scroll to position [1486, 0]
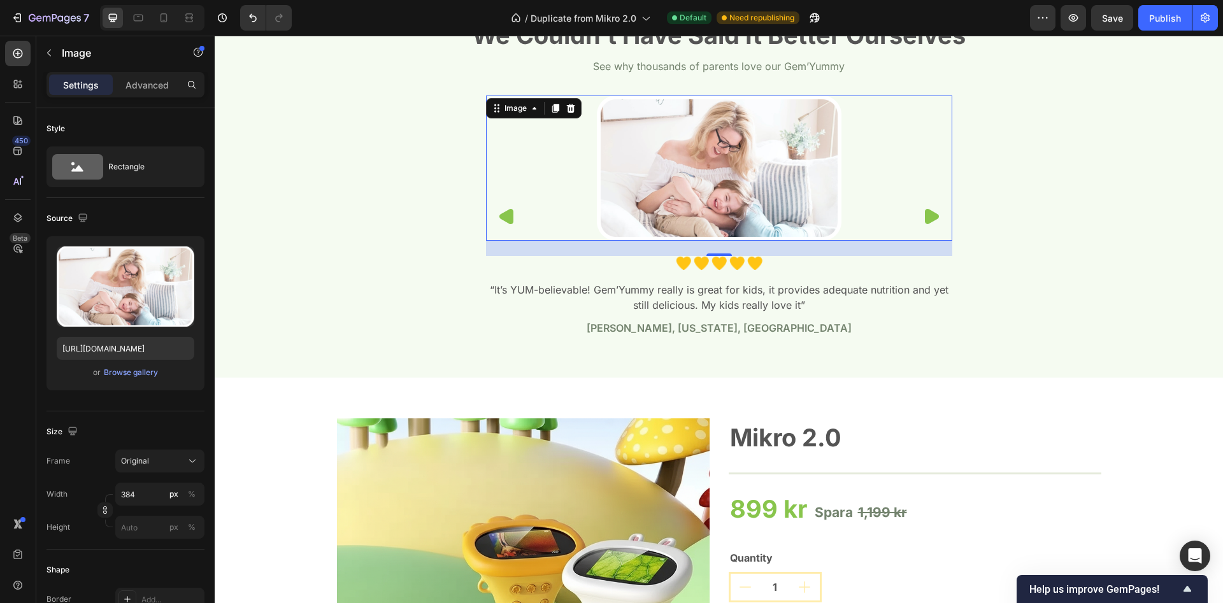
click at [926, 217] on icon "Carousel Next Arrow" at bounding box center [932, 216] width 14 height 15
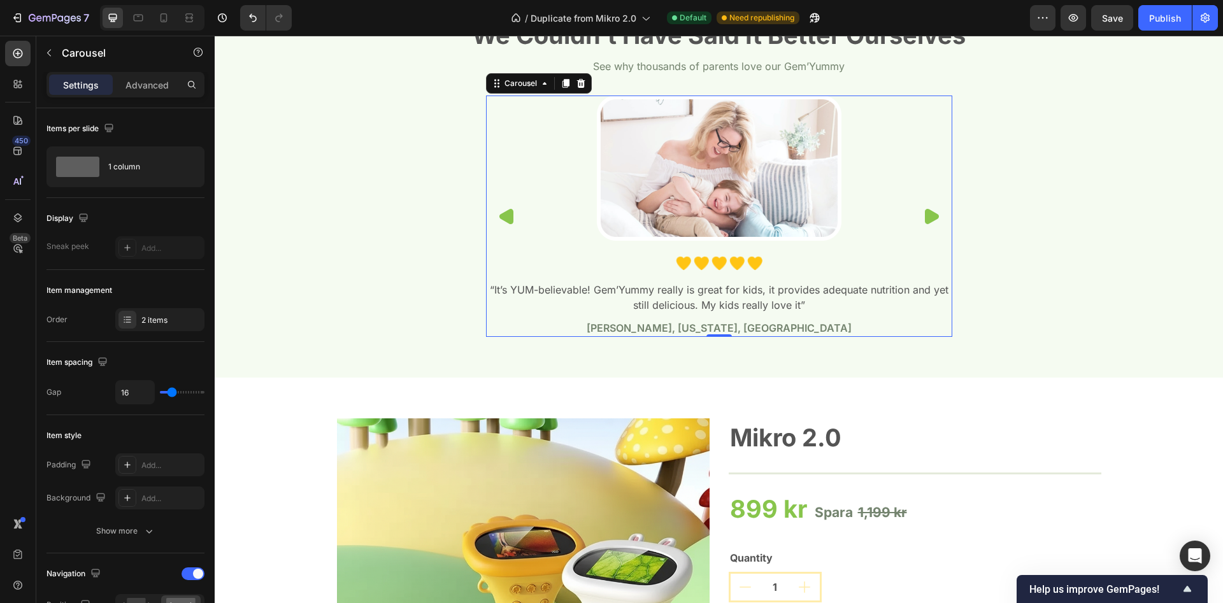
click at [924, 217] on icon "Carousel Next Arrow" at bounding box center [931, 216] width 15 height 15
click at [924, 217] on button "Carousel Next Arrow" at bounding box center [932, 216] width 20 height 20
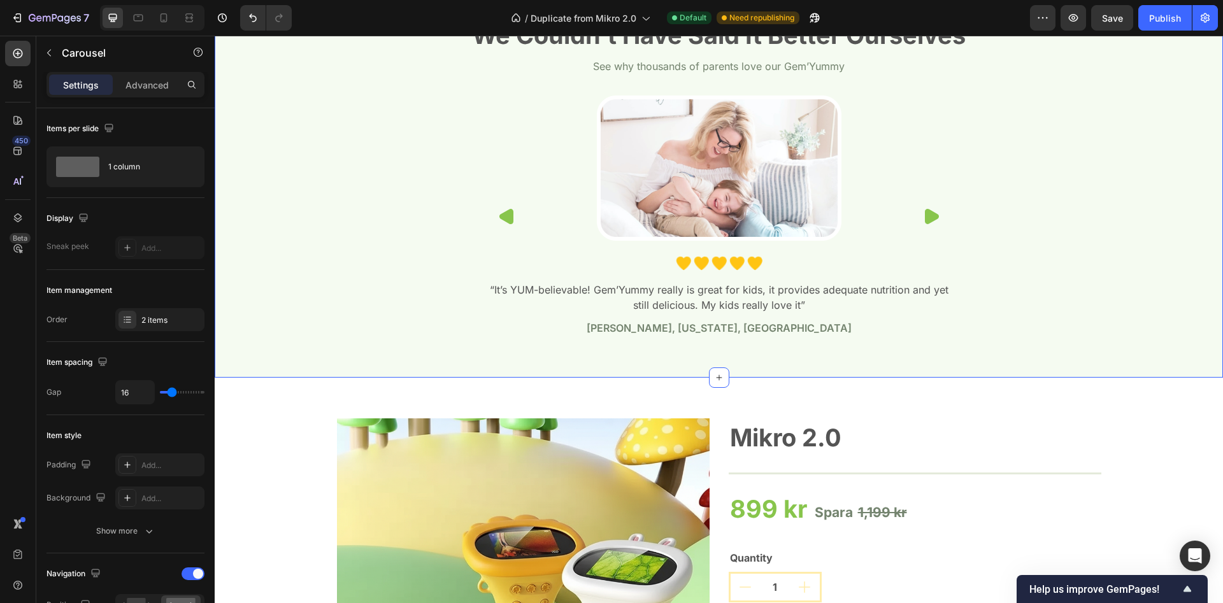
click at [1011, 213] on div "We Couldn’t Have Said It Better Ourselves Heading See why thousands of parents …" at bounding box center [718, 182] width 989 height 329
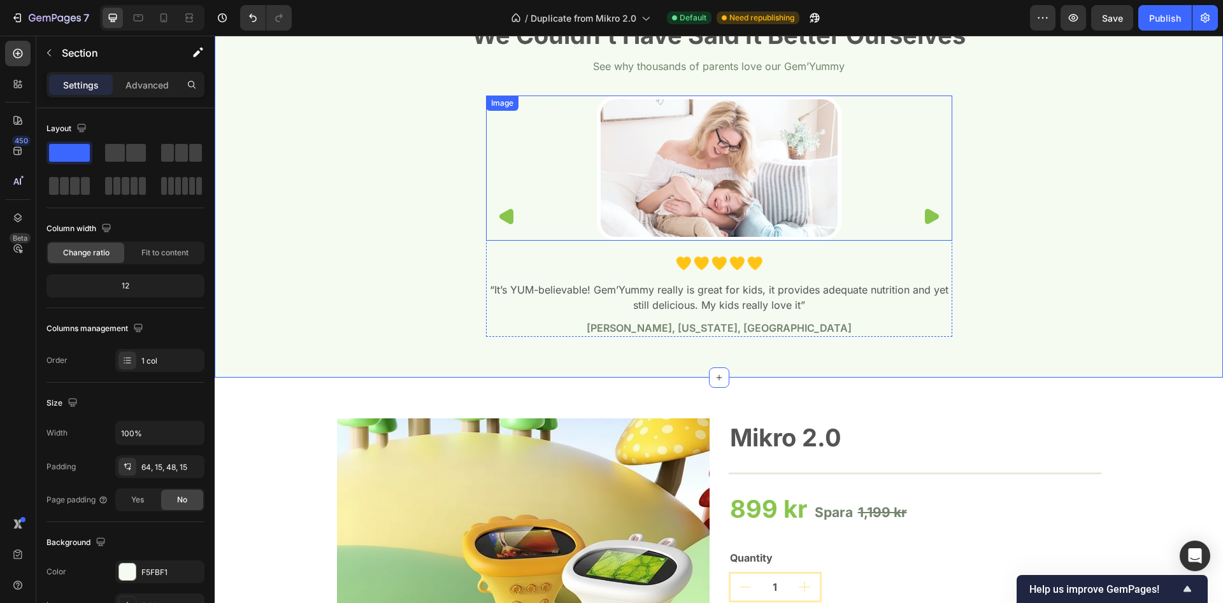
click at [875, 193] on div at bounding box center [719, 168] width 466 height 145
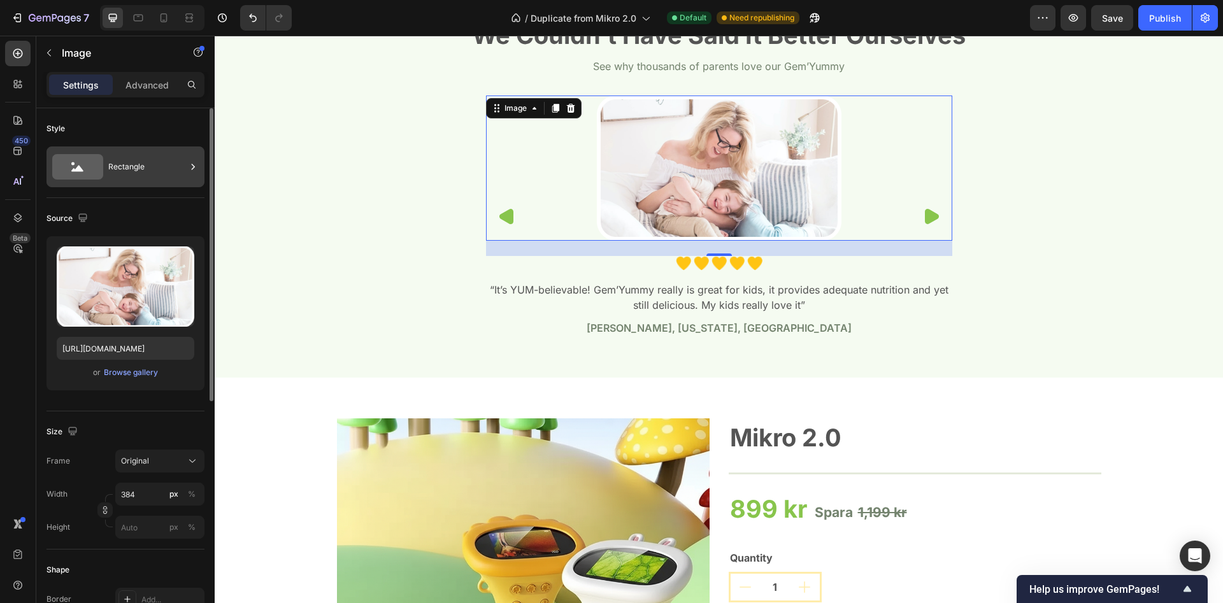
click at [124, 161] on div "Rectangle" at bounding box center [147, 166] width 78 height 29
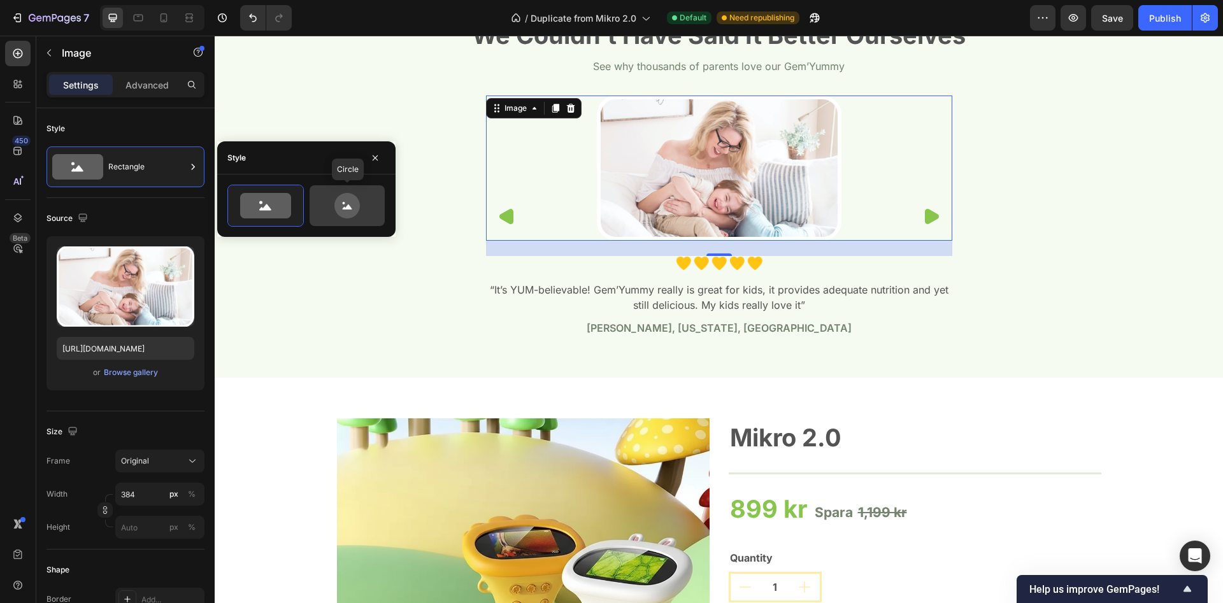
click at [356, 208] on icon at bounding box center [346, 205] width 25 height 25
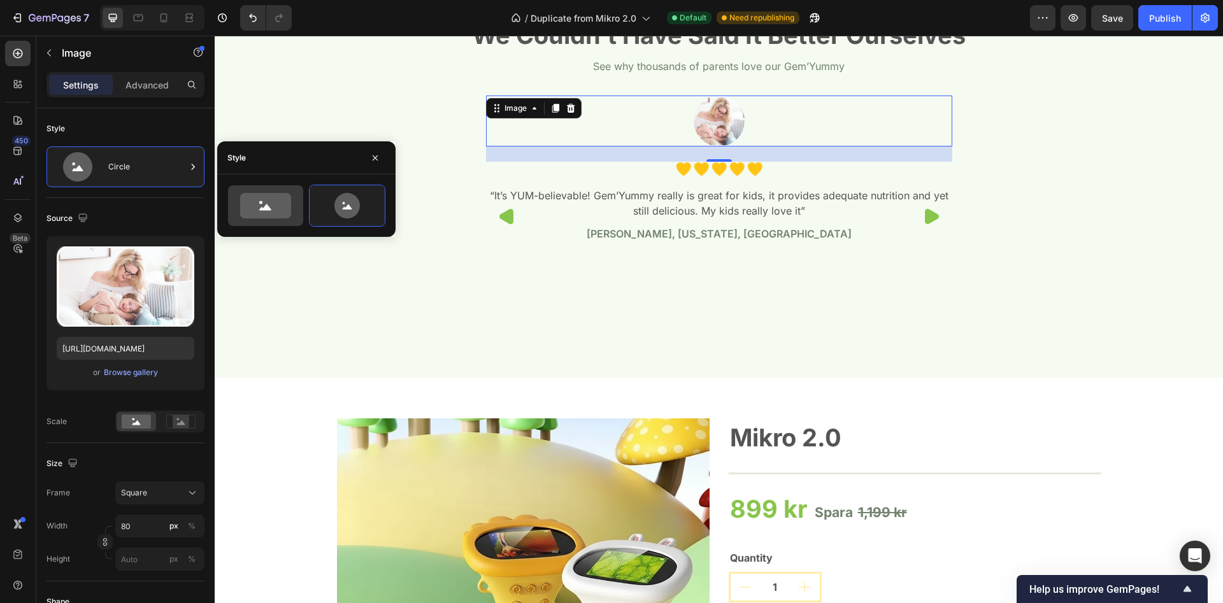
click at [267, 202] on icon at bounding box center [265, 205] width 51 height 25
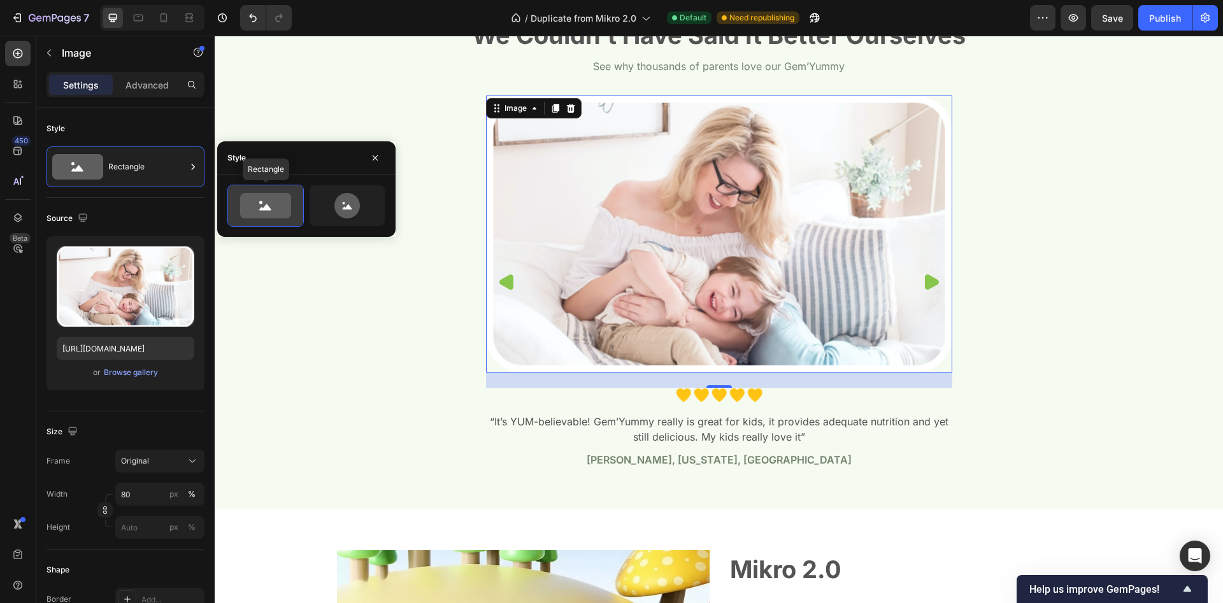
type input "100"
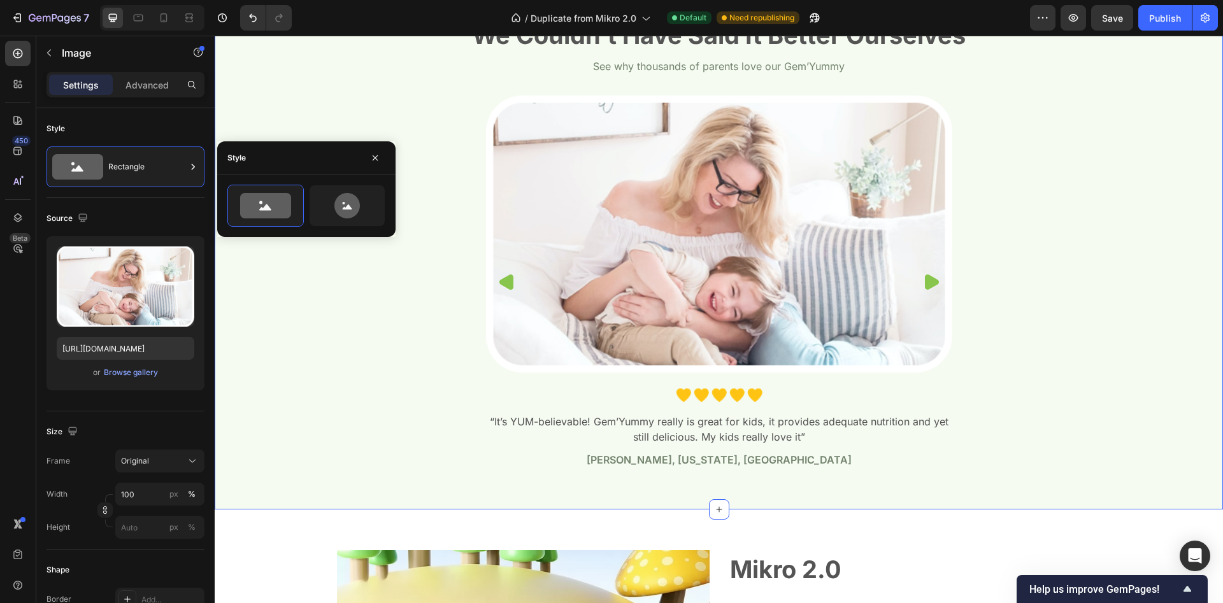
click at [1001, 229] on div "We Couldn’t Have Said It Better Ourselves Heading See why thousands of parents …" at bounding box center [718, 248] width 989 height 461
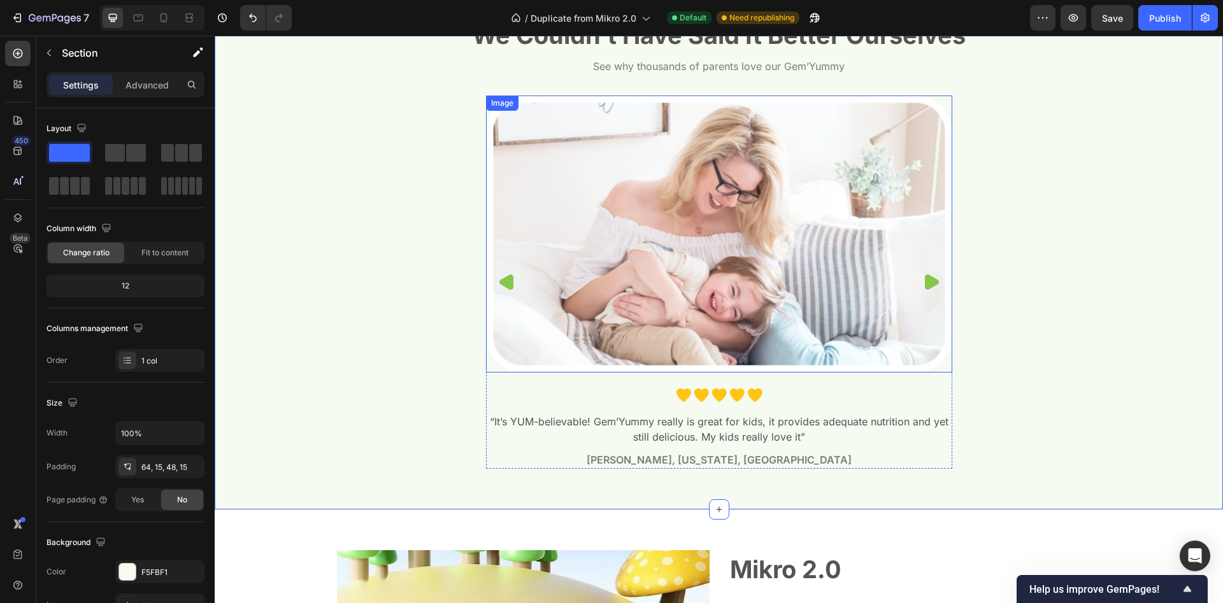
click at [504, 278] on icon "Carousel Back Arrow" at bounding box center [506, 282] width 15 height 15
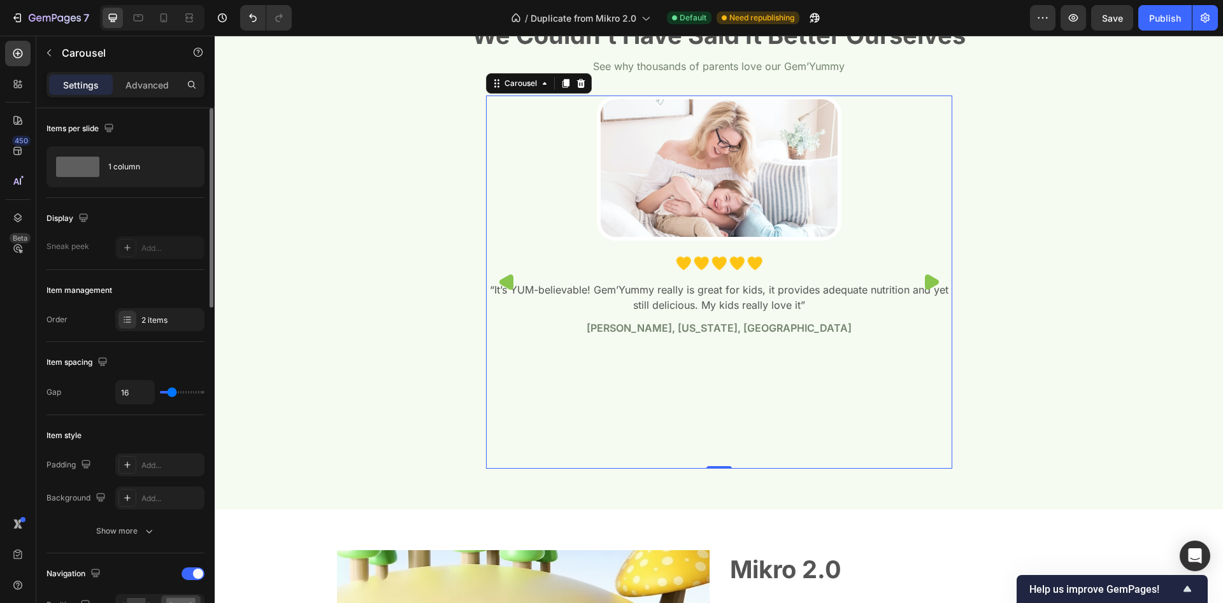
click at [110, 316] on div "Order 2 items" at bounding box center [125, 319] width 158 height 23
click at [116, 318] on div "2 items" at bounding box center [159, 319] width 89 height 23
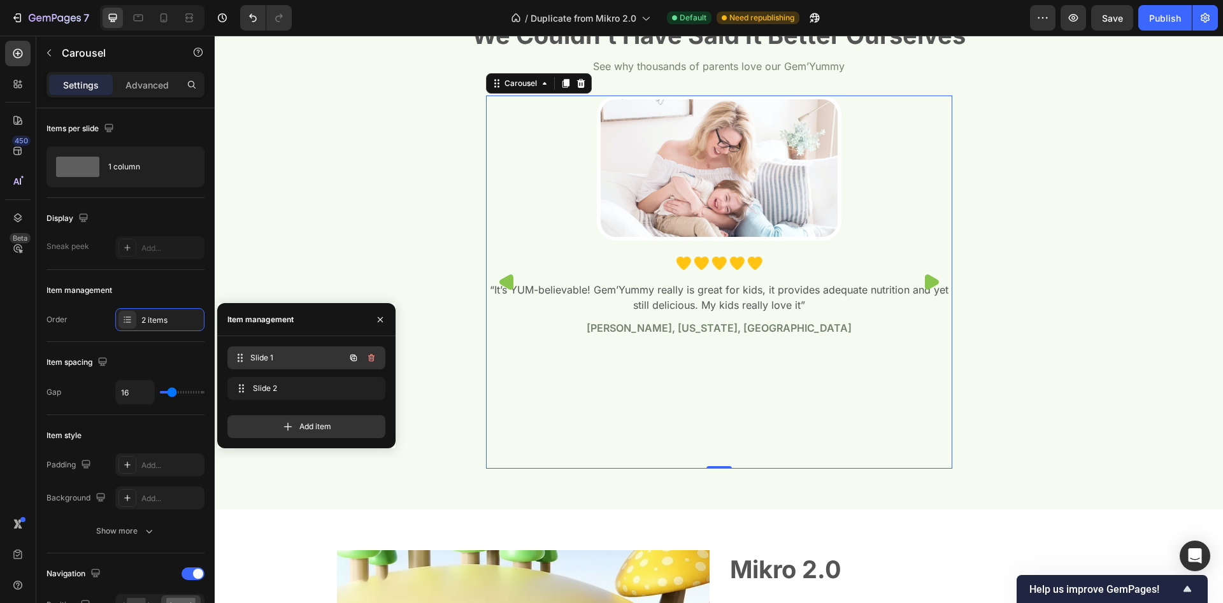
click at [310, 354] on span "Slide 1" at bounding box center [297, 357] width 94 height 11
click at [368, 380] on div at bounding box center [363, 388] width 36 height 23
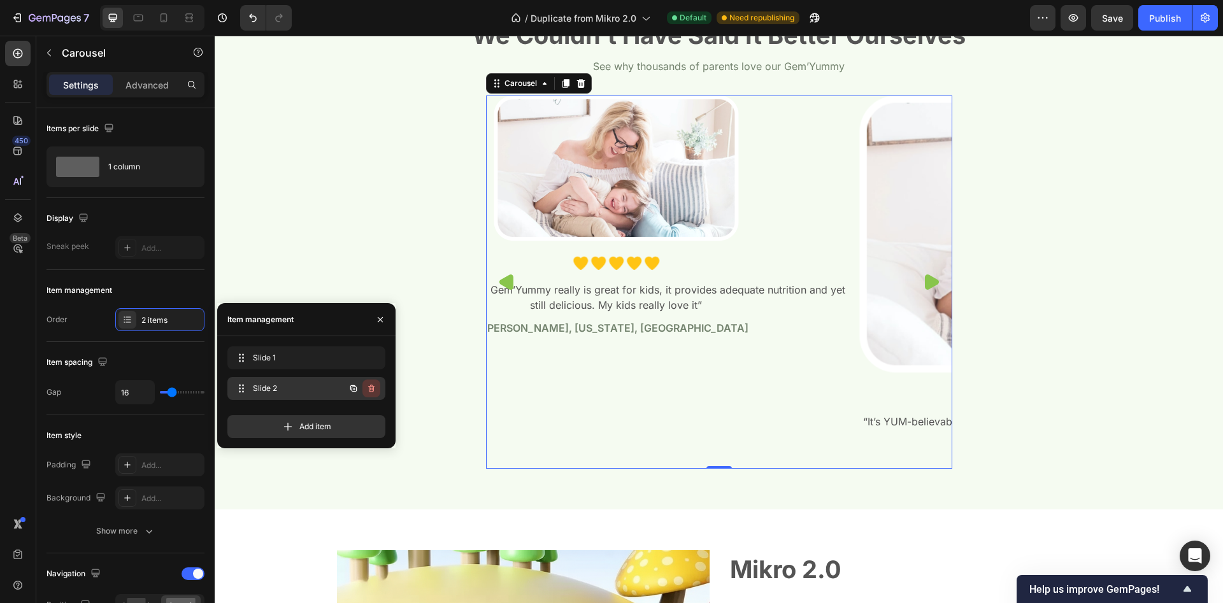
click at [368, 390] on icon "button" at bounding box center [371, 388] width 10 height 10
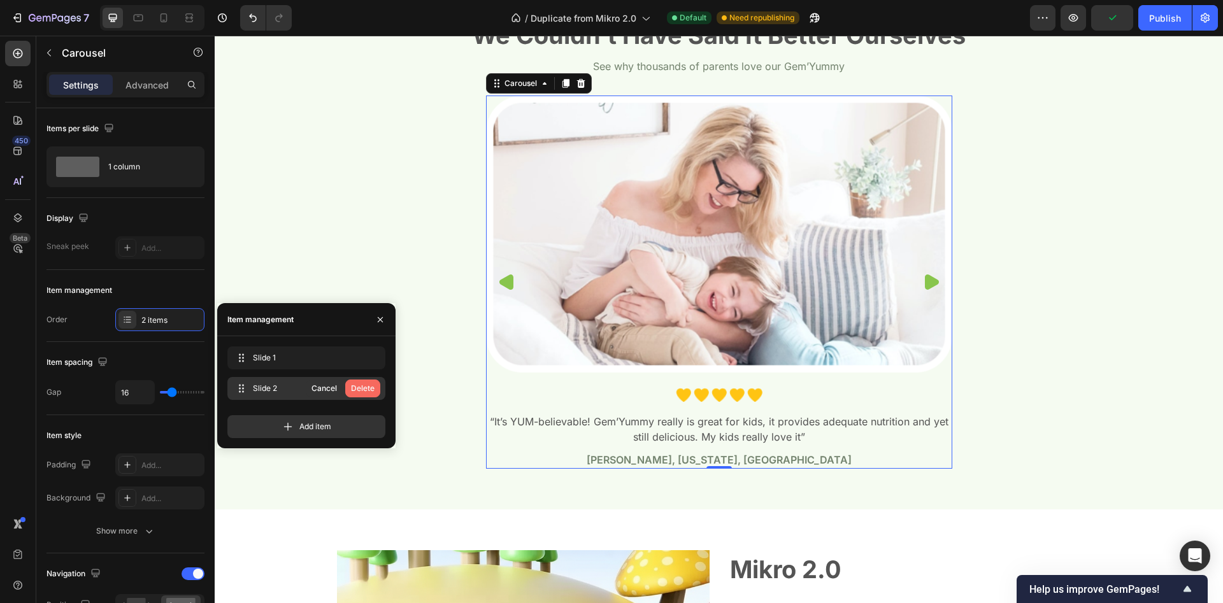
click at [357, 390] on div "Delete" at bounding box center [363, 388] width 24 height 11
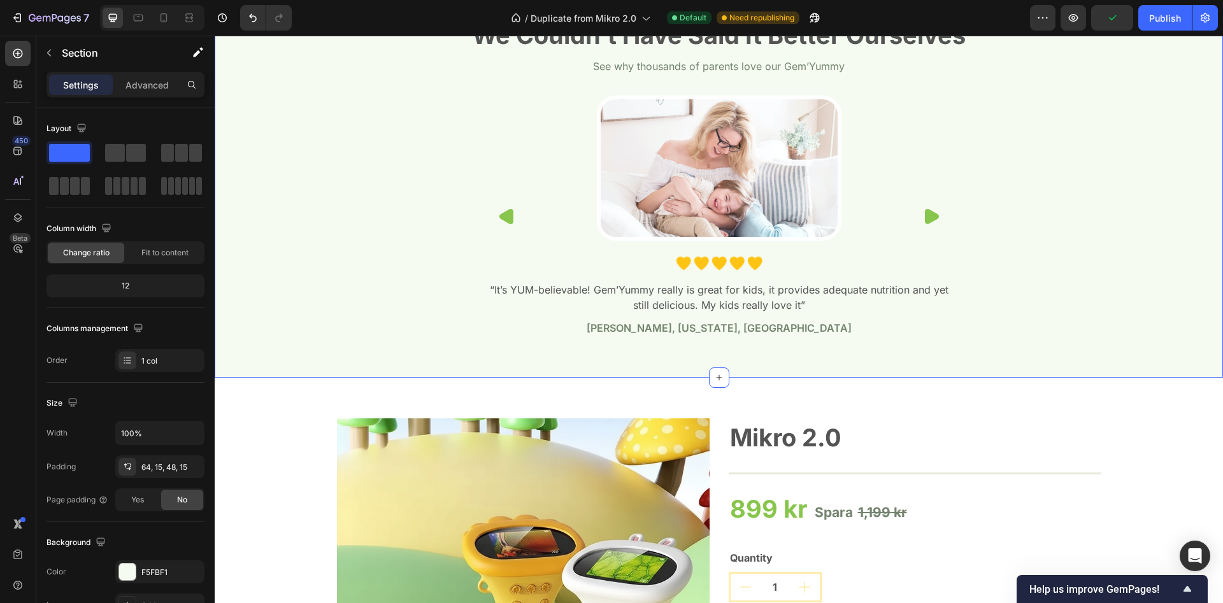
click at [348, 226] on div "We Couldn’t Have Said It Better Ourselves Heading See why thousands of parents …" at bounding box center [718, 182] width 989 height 329
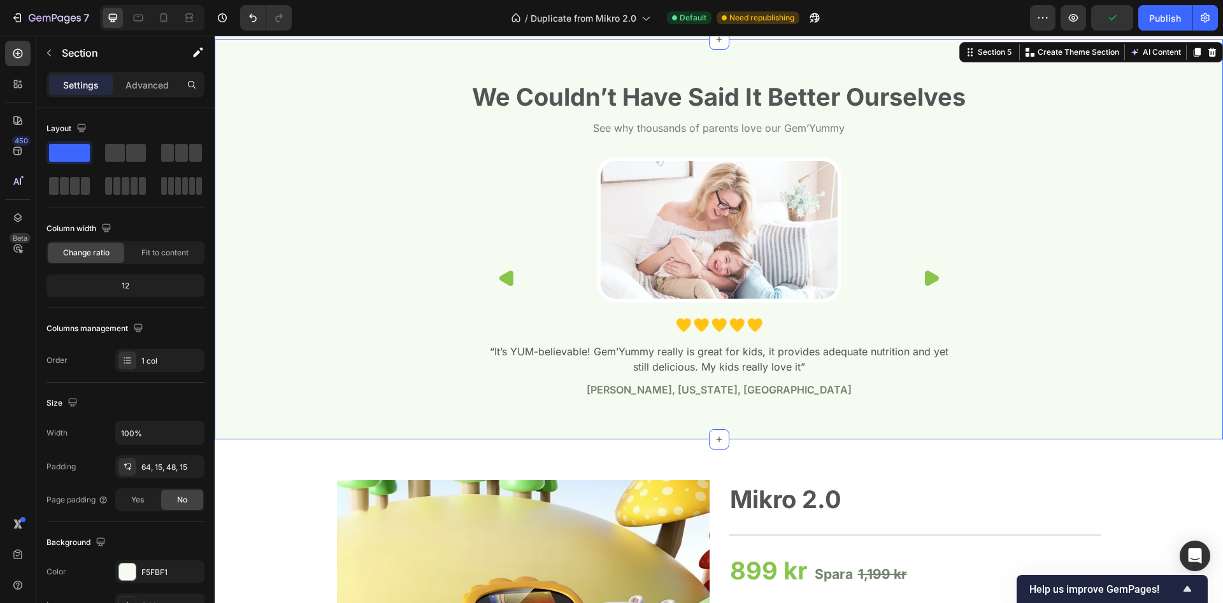
scroll to position [1421, 0]
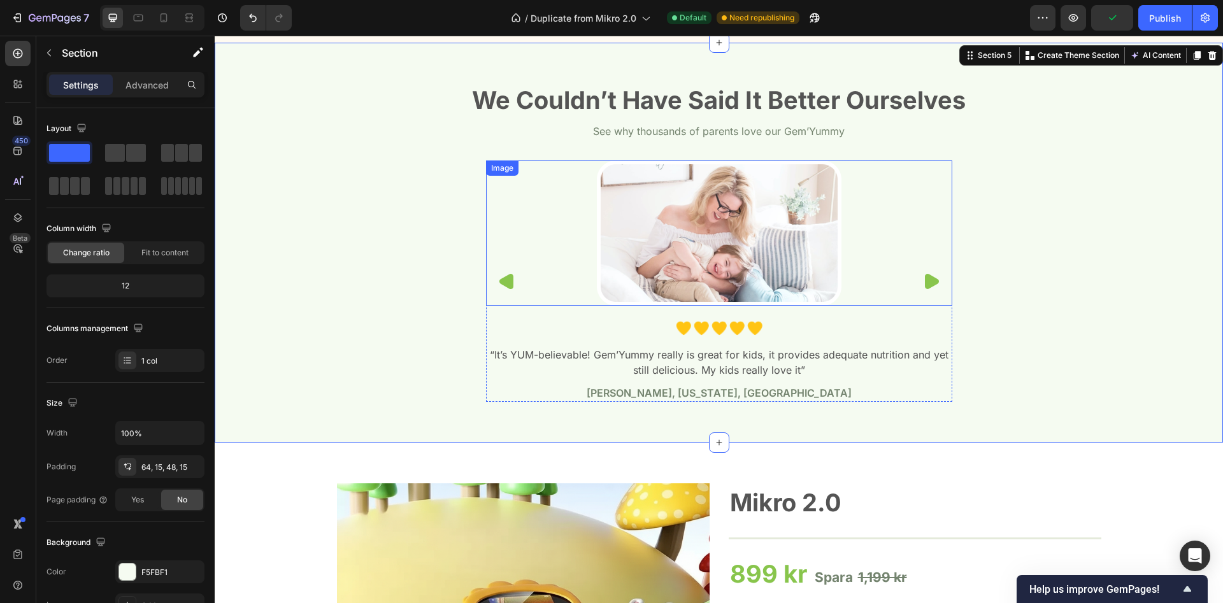
click at [703, 229] on img at bounding box center [719, 233] width 245 height 145
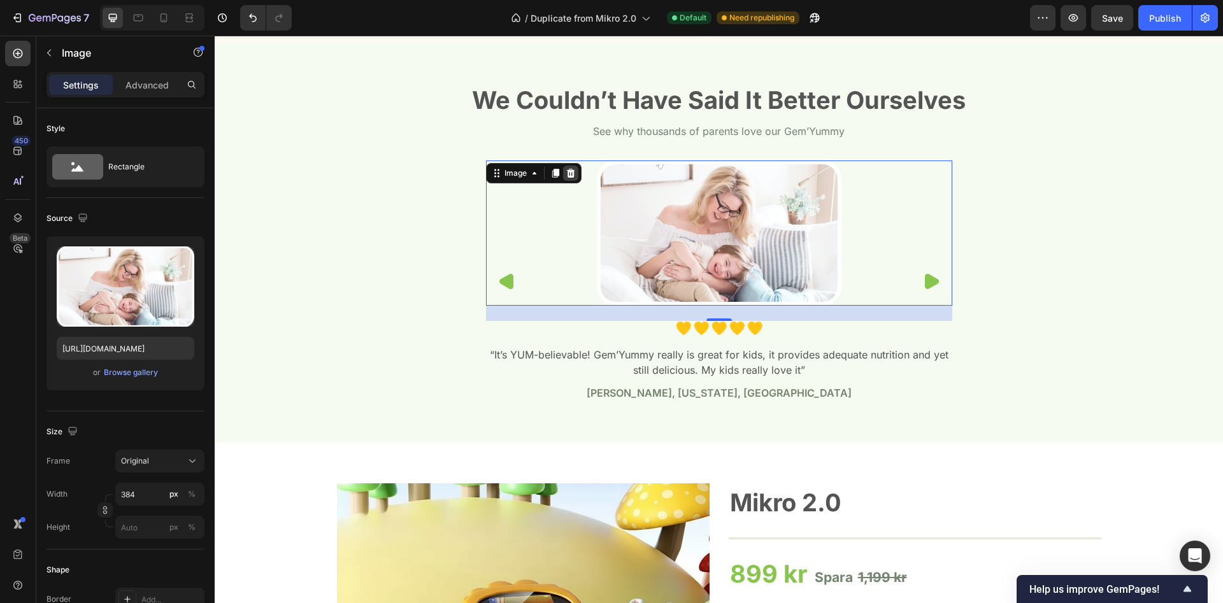
click at [570, 172] on icon at bounding box center [570, 173] width 8 height 9
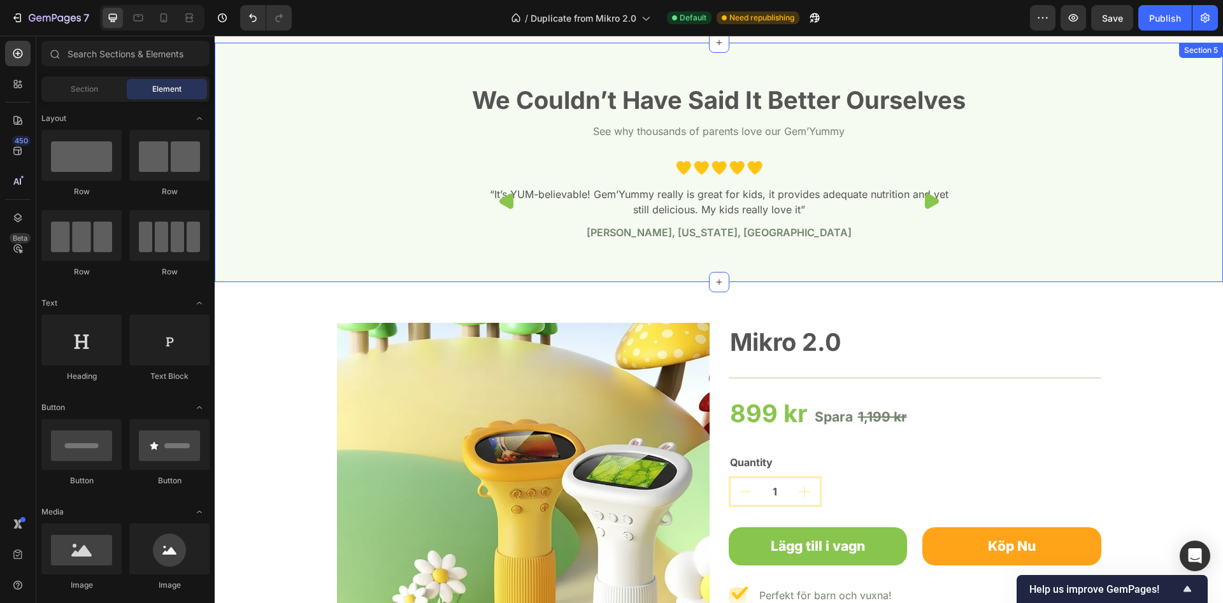
click at [601, 151] on div "We Couldn’t Have Said It Better Ourselves Heading See why thousands of parents …" at bounding box center [718, 167] width 989 height 168
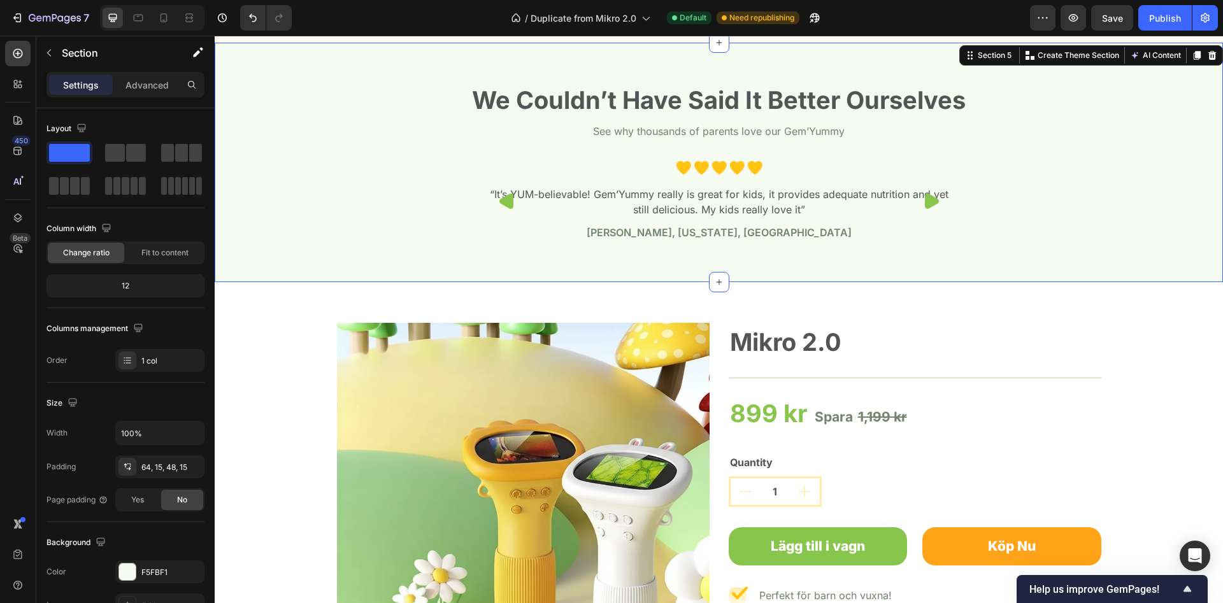
click at [603, 159] on div "We Couldn’t Have Said It Better Ourselves Heading See why thousands of parents …" at bounding box center [718, 167] width 989 height 168
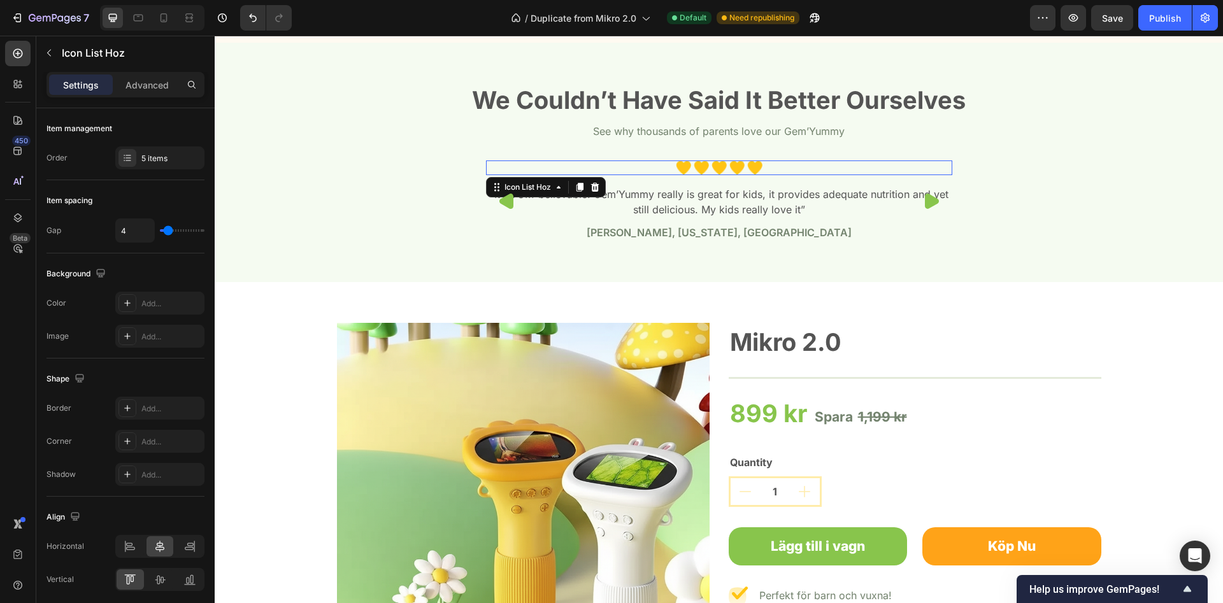
click at [603, 163] on div "Image Image Image Image Image" at bounding box center [719, 168] width 466 height 15
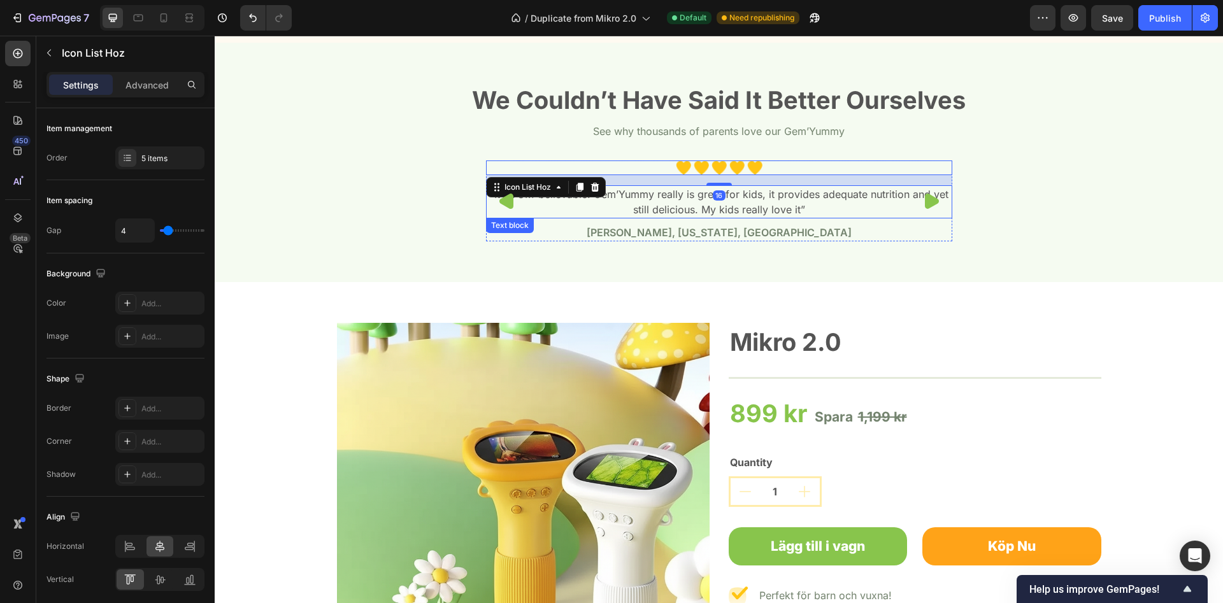
click at [687, 203] on p "“It’s YUM-believable! Gem’Yummy really is great for kids, it provides adequate …" at bounding box center [719, 202] width 464 height 31
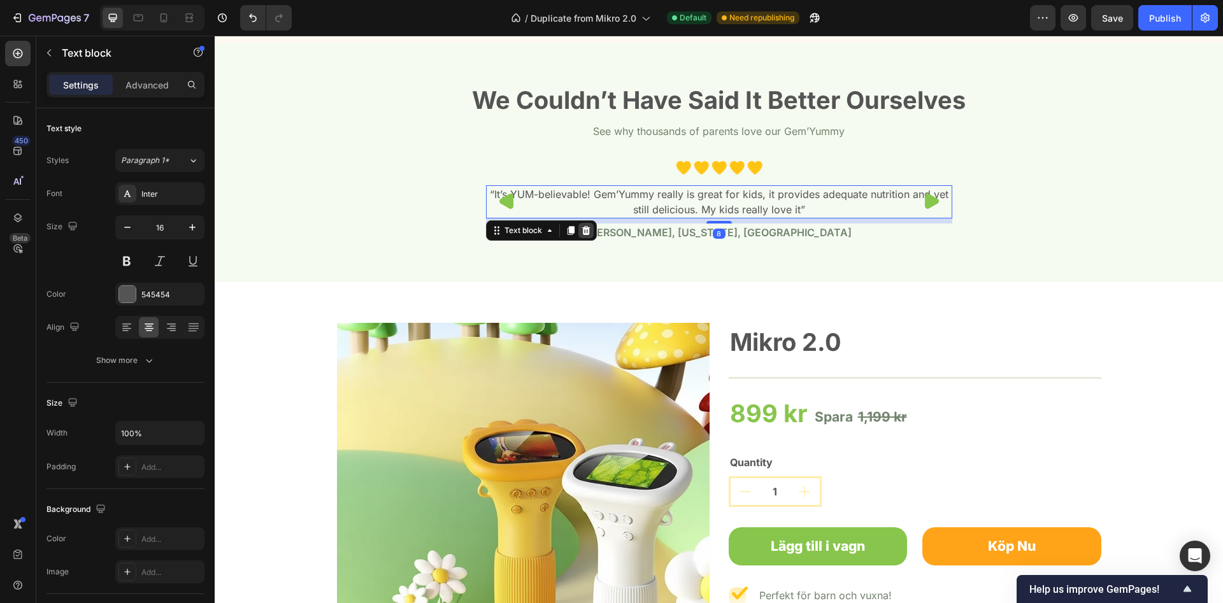
click at [589, 228] on icon at bounding box center [586, 230] width 8 height 9
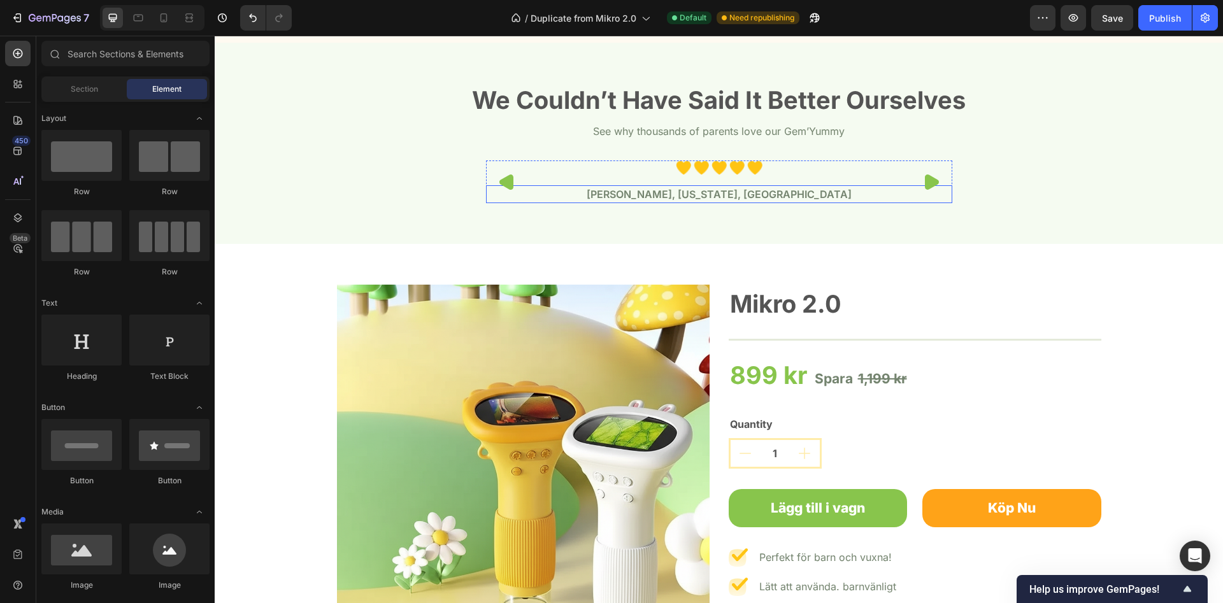
click at [689, 196] on p "[PERSON_NAME], [US_STATE], [GEOGRAPHIC_DATA]" at bounding box center [719, 194] width 464 height 15
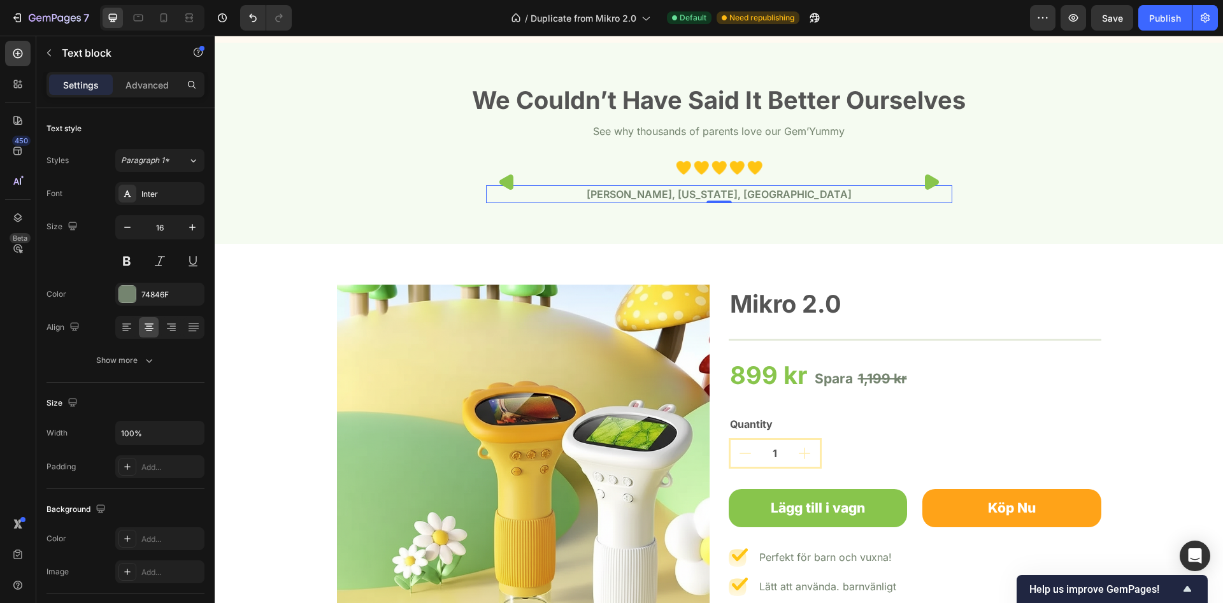
click at [668, 194] on p "[PERSON_NAME], [US_STATE], [GEOGRAPHIC_DATA]" at bounding box center [719, 194] width 464 height 15
click at [711, 204] on div "We Couldn’t Have Said It Better Ourselves Heading See why thousands of parents …" at bounding box center [718, 148] width 989 height 130
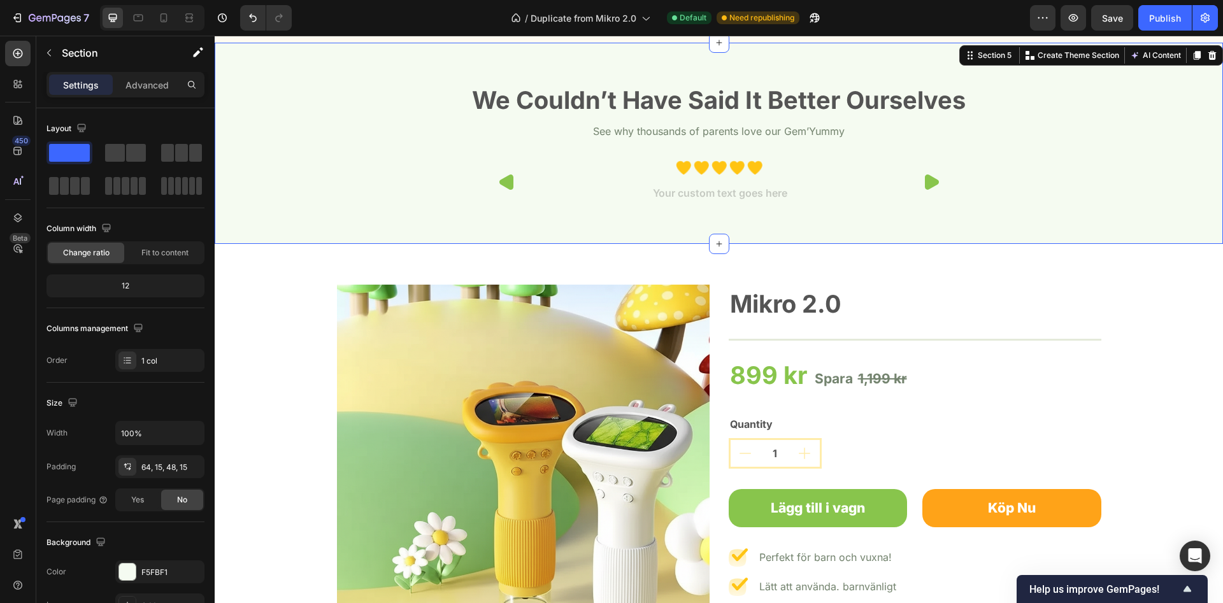
click at [740, 196] on div "Rich Text Editor. Editing area: main" at bounding box center [719, 194] width 466 height 18
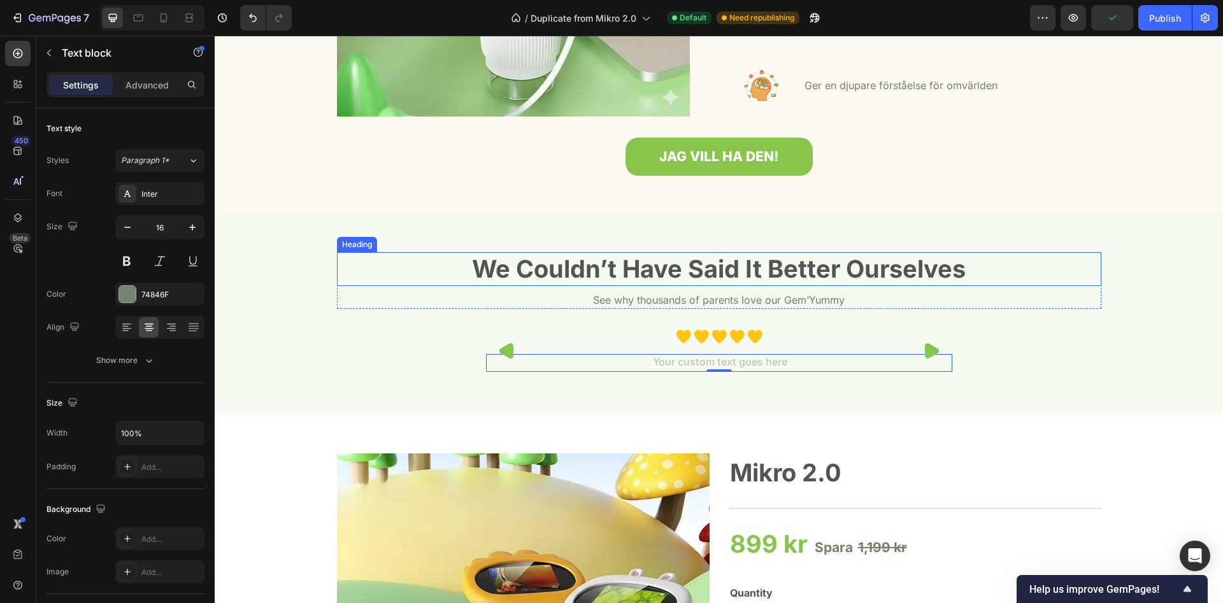
scroll to position [1226, 0]
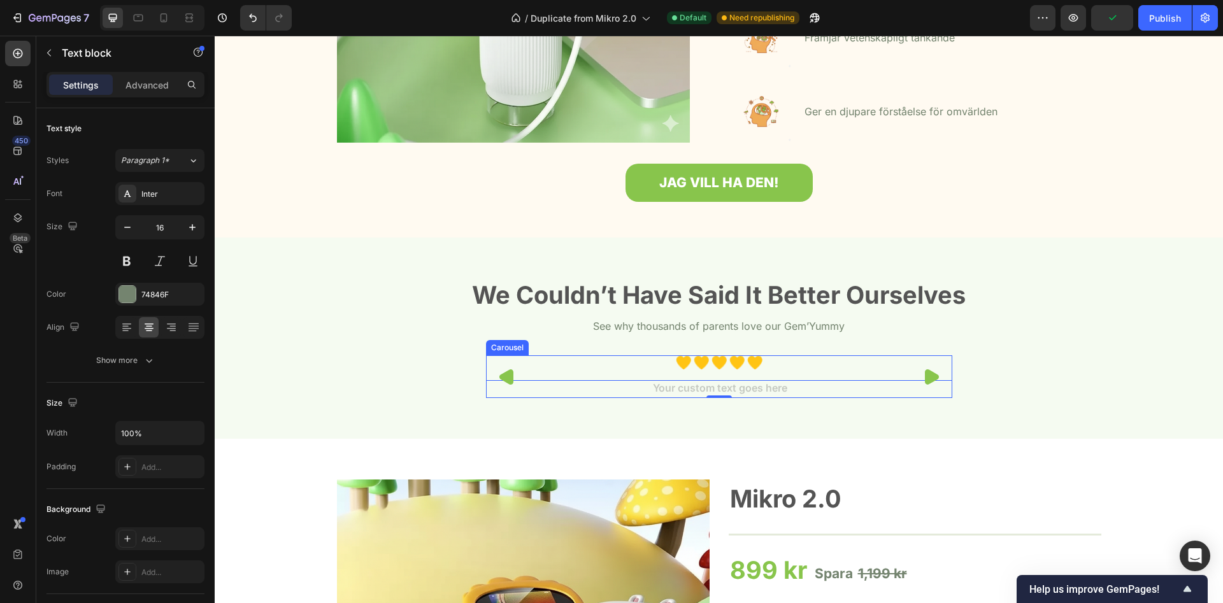
click at [706, 368] on img at bounding box center [701, 362] width 15 height 15
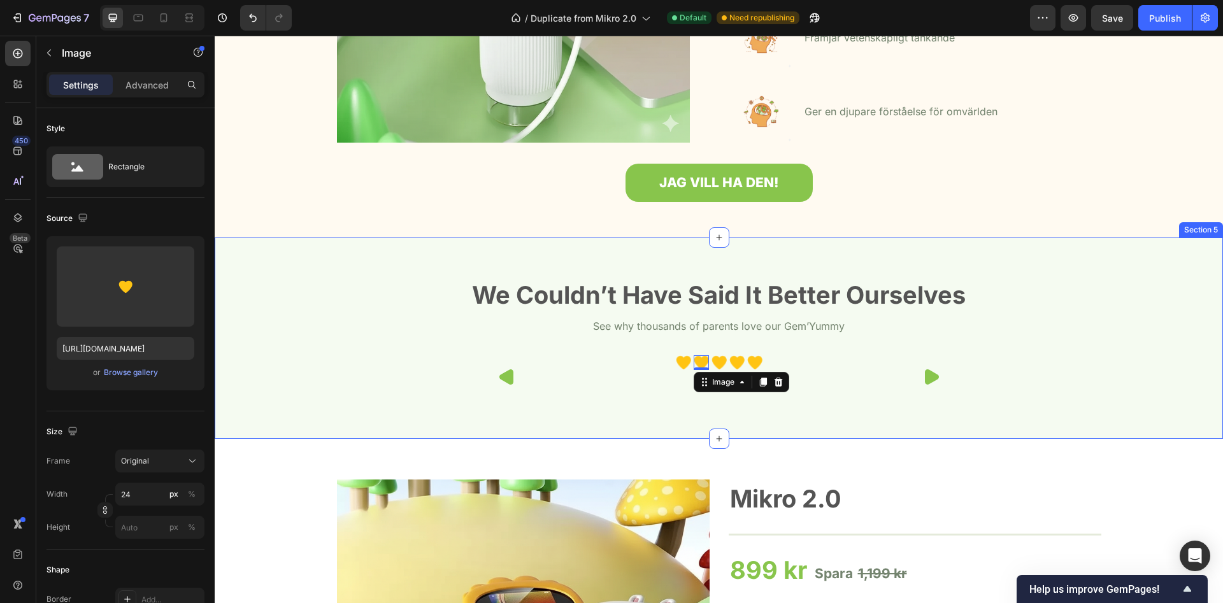
click at [748, 341] on div "We Couldn’t Have Said It Better Ourselves Heading See why thousands of parents …" at bounding box center [718, 343] width 989 height 130
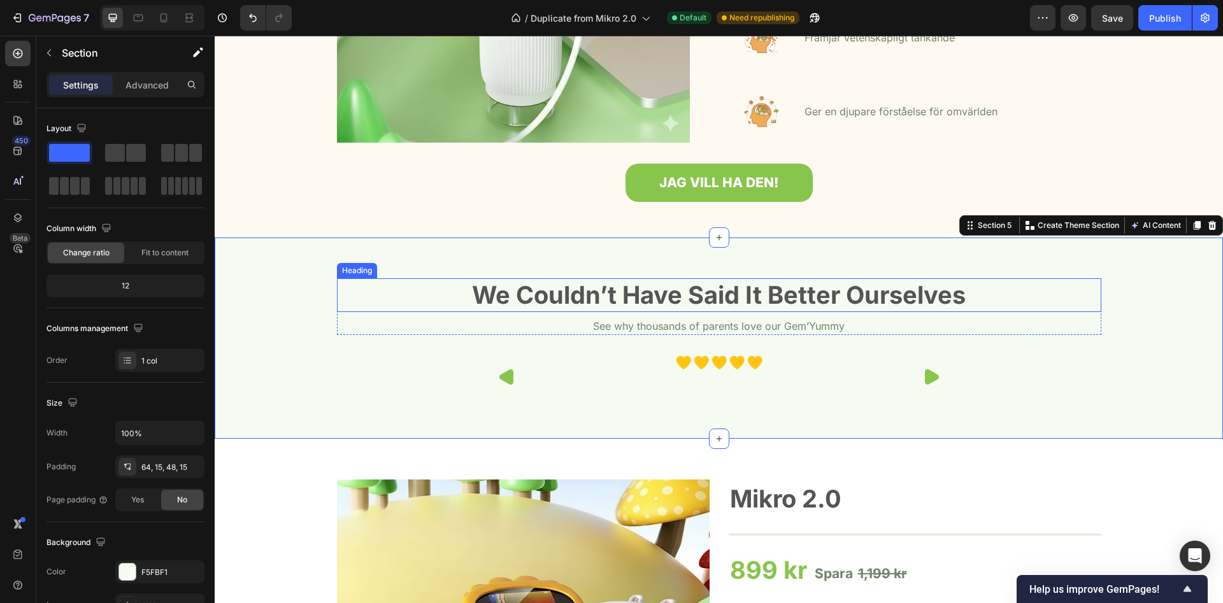
click at [739, 299] on p "We Couldn’t Have Said It Better Ourselves" at bounding box center [719, 295] width 762 height 31
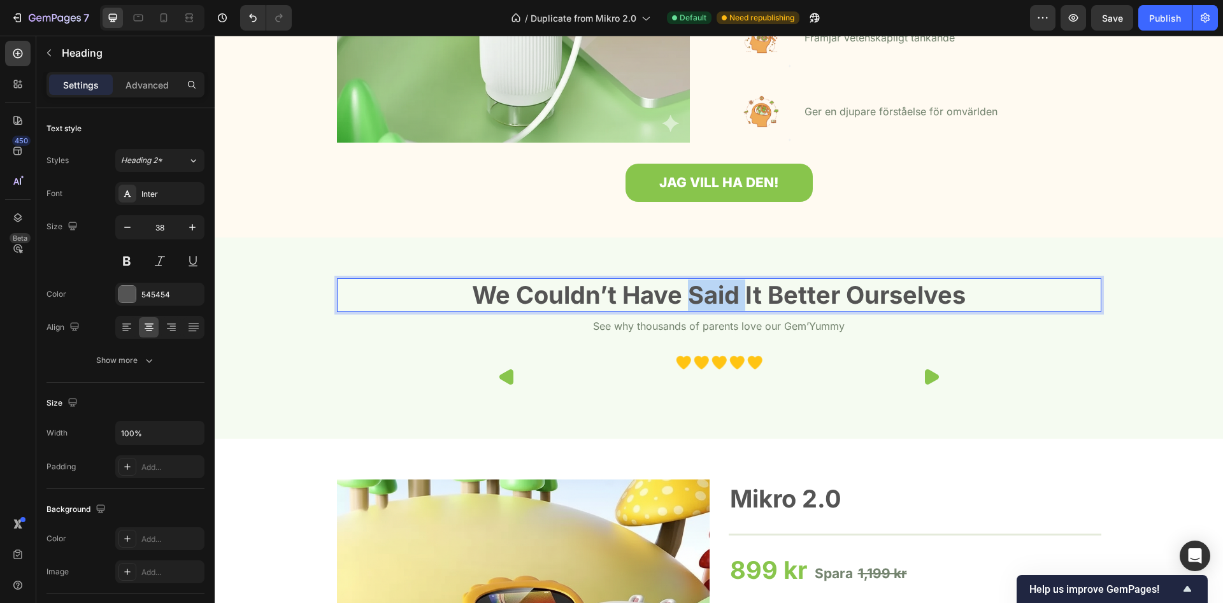
click at [739, 299] on p "We Couldn’t Have Said It Better Ourselves" at bounding box center [719, 295] width 762 height 31
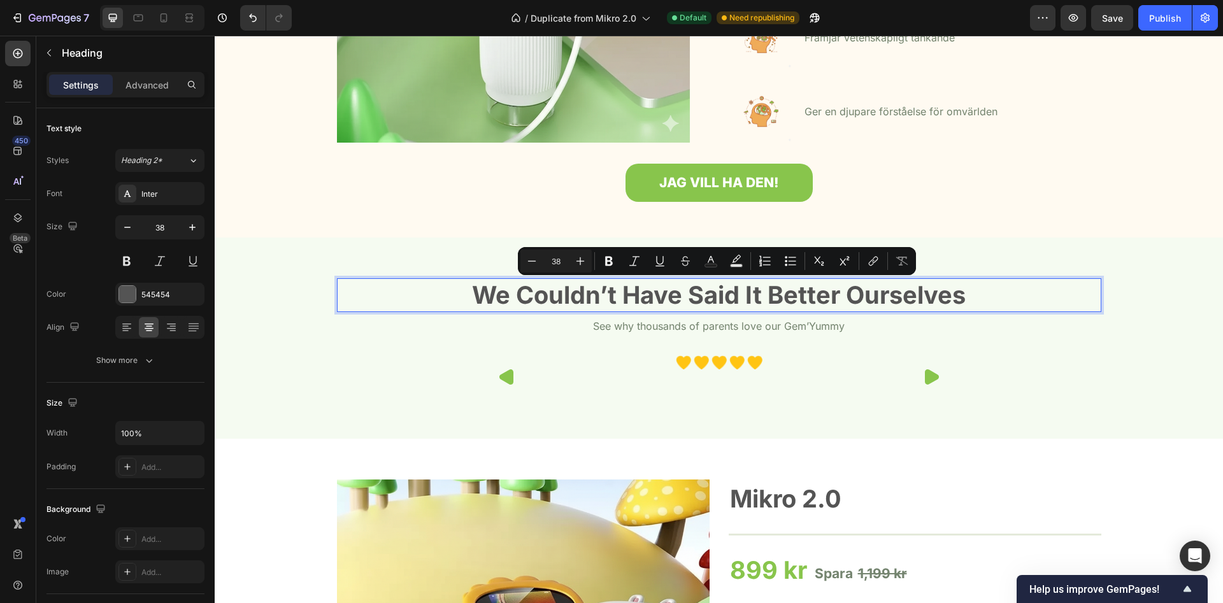
click at [739, 299] on p "We Couldn’t Have Said It Better Ourselves" at bounding box center [719, 295] width 762 height 31
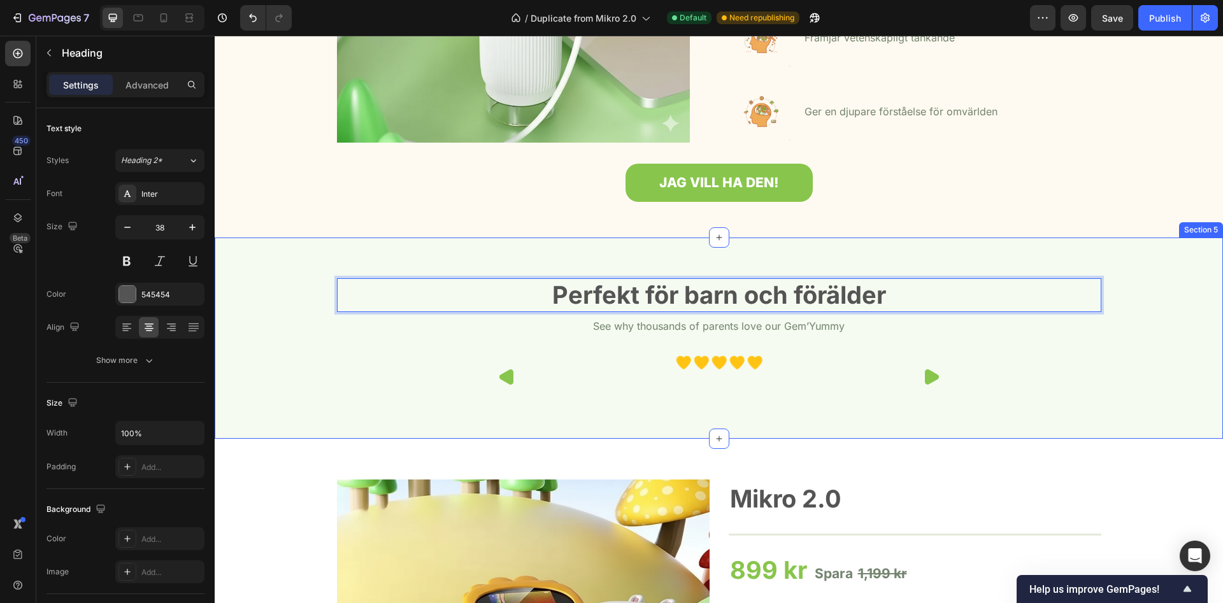
click at [573, 259] on div "Perfekt för barn och förälder Heading 8 See why thousands of parents love our G…" at bounding box center [719, 338] width 1008 height 201
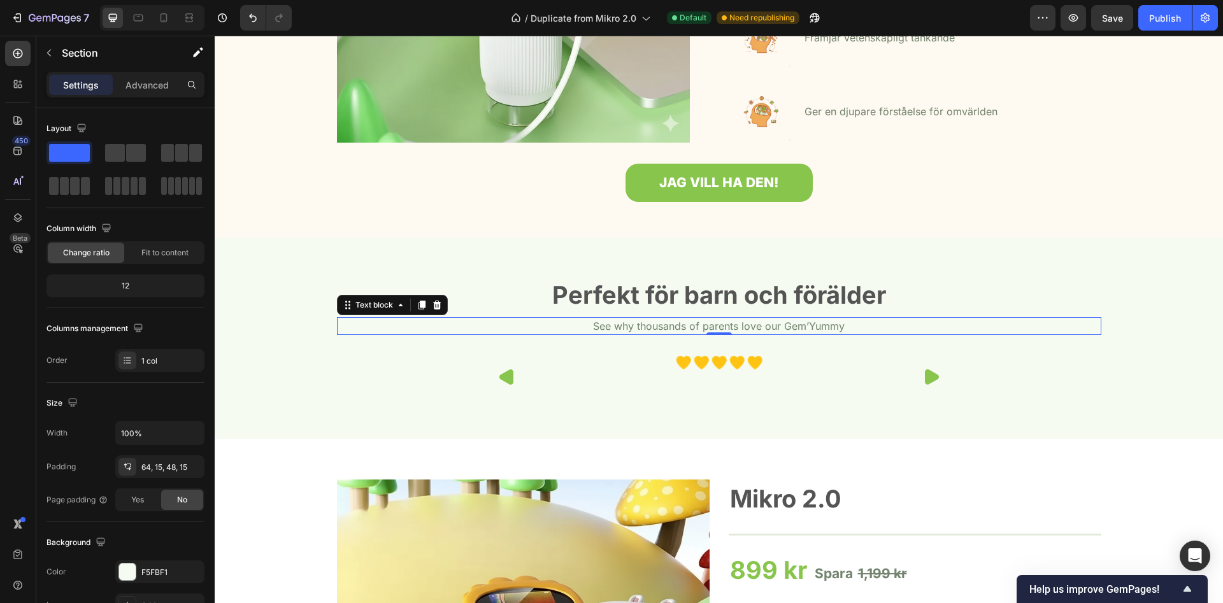
click at [719, 331] on div "See why thousands of parents love our Gem’Yummy Text block 0" at bounding box center [719, 326] width 764 height 18
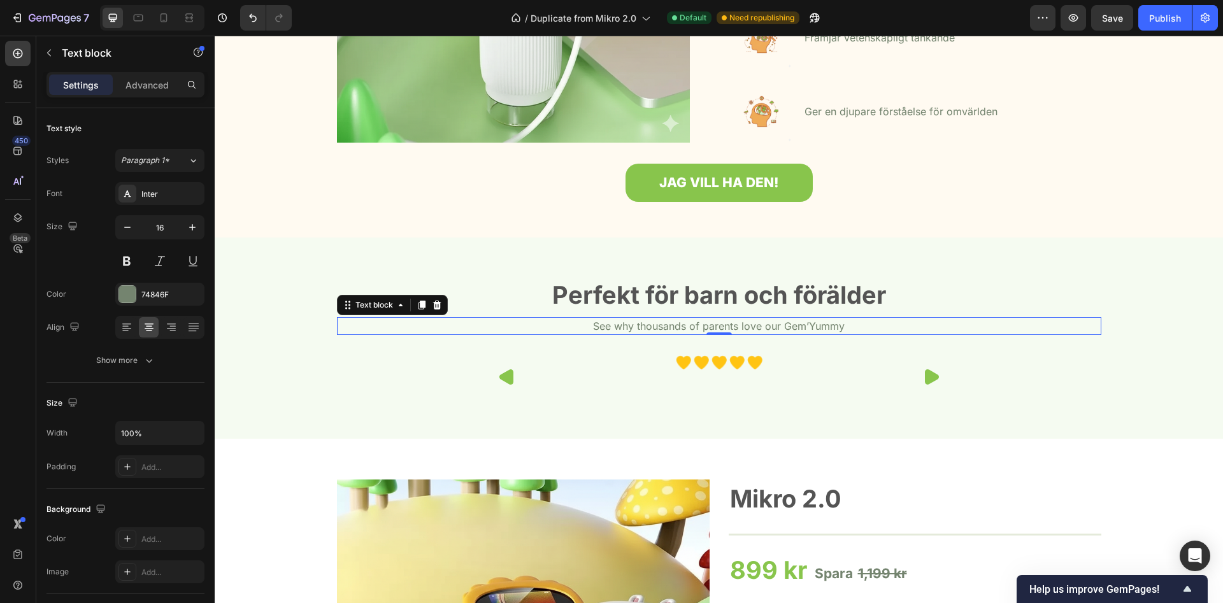
click at [719, 331] on div "0" at bounding box center [719, 335] width 13 height 10
click at [723, 325] on p "See why thousands of parents love our Gem’Yummy" at bounding box center [719, 325] width 762 height 15
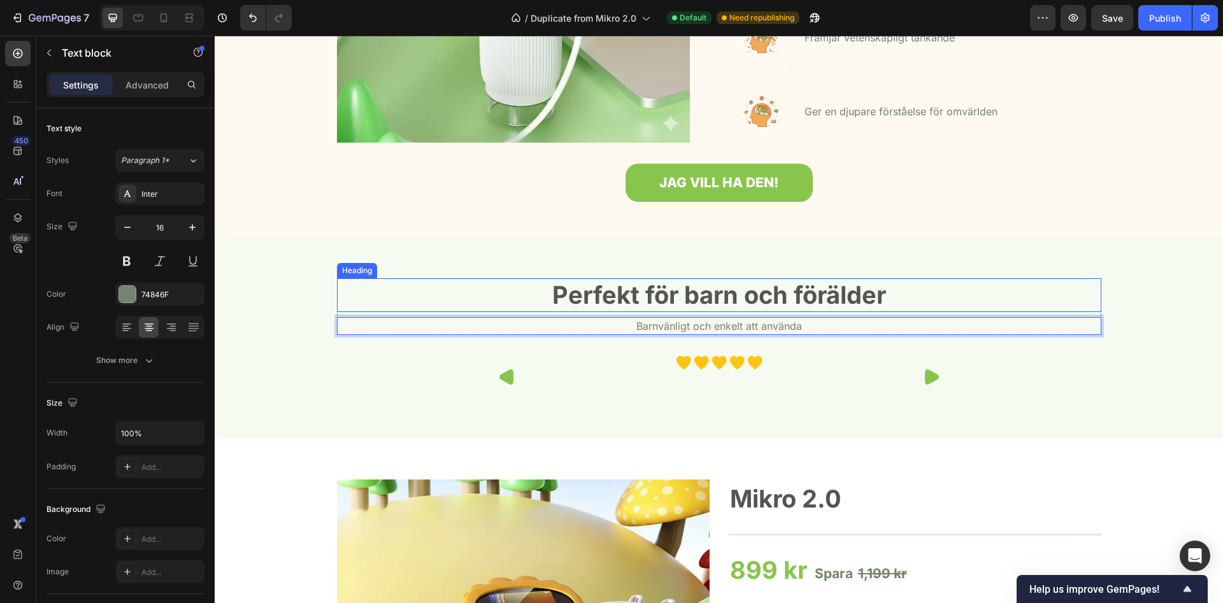
click at [512, 296] on p "Perfekt för barn och förälder" at bounding box center [719, 295] width 762 height 31
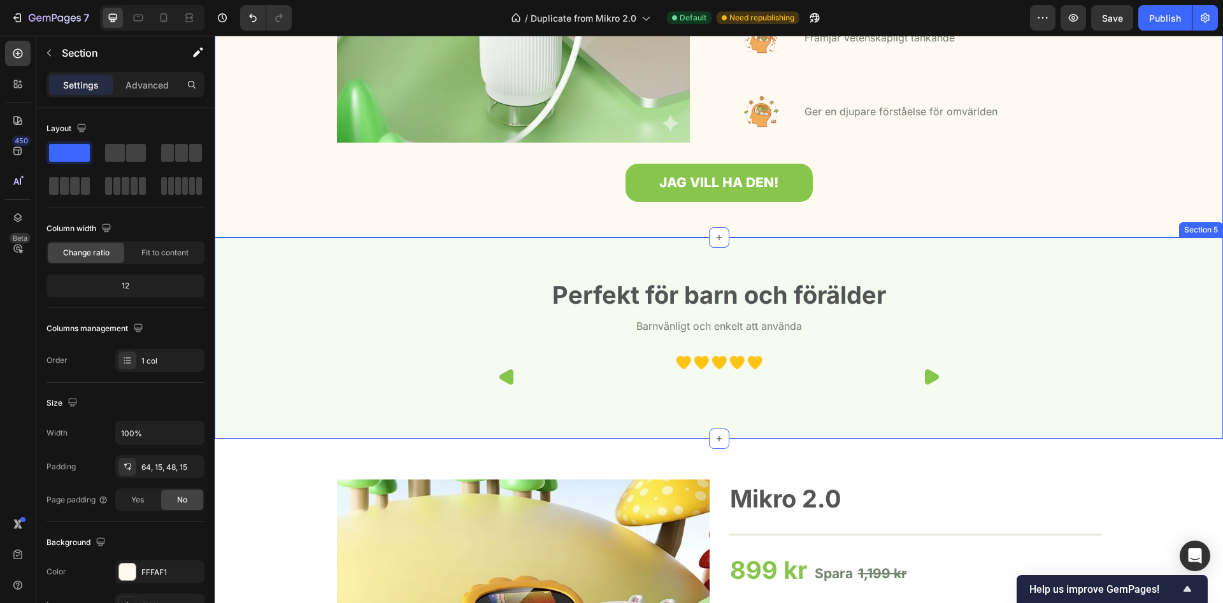
click at [720, 345] on div "Perfekt för barn och förälder Heading Barnvänligt och enkelt att använda Text b…" at bounding box center [718, 343] width 989 height 130
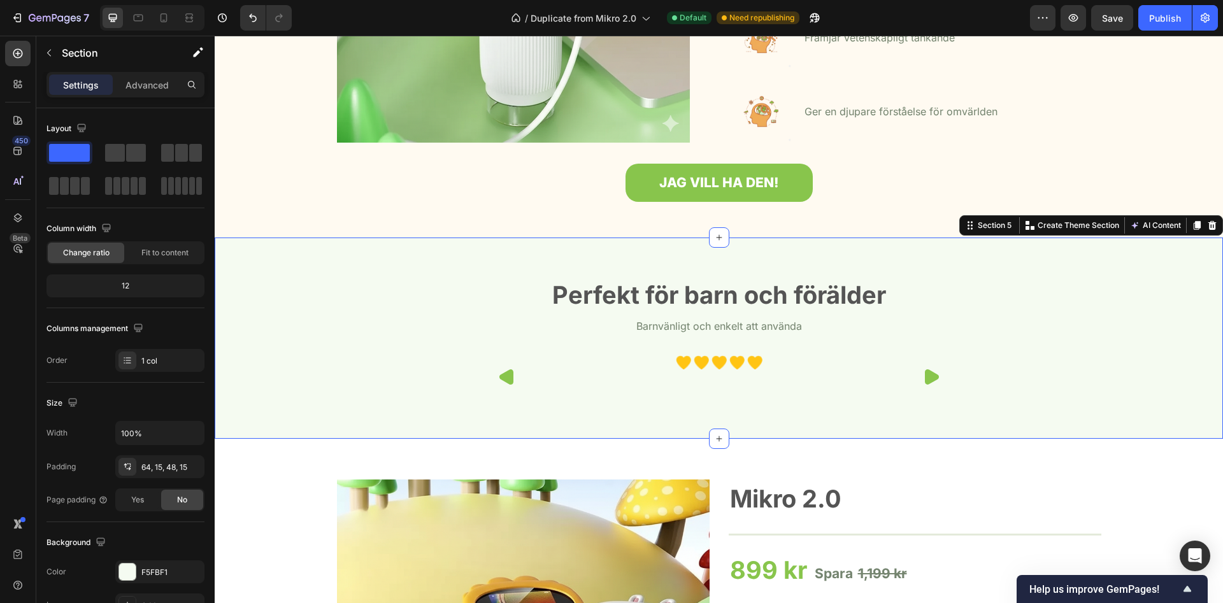
click at [710, 343] on div "Perfekt för barn och förälder Heading Barnvänligt och enkelt att använda Text b…" at bounding box center [718, 343] width 989 height 130
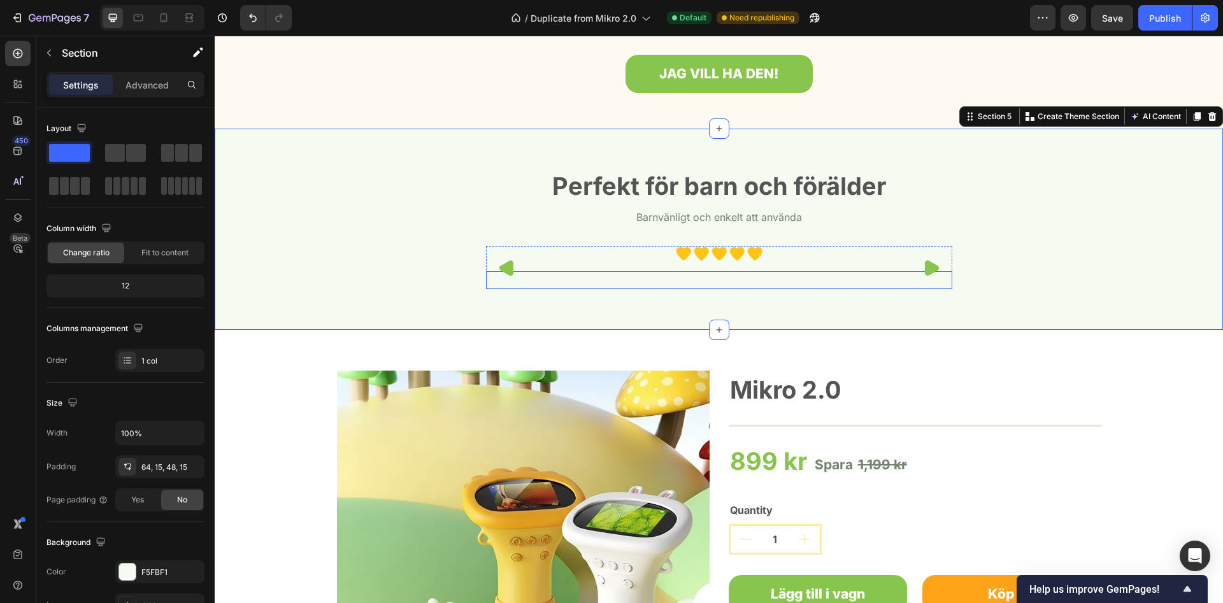
scroll to position [1356, 0]
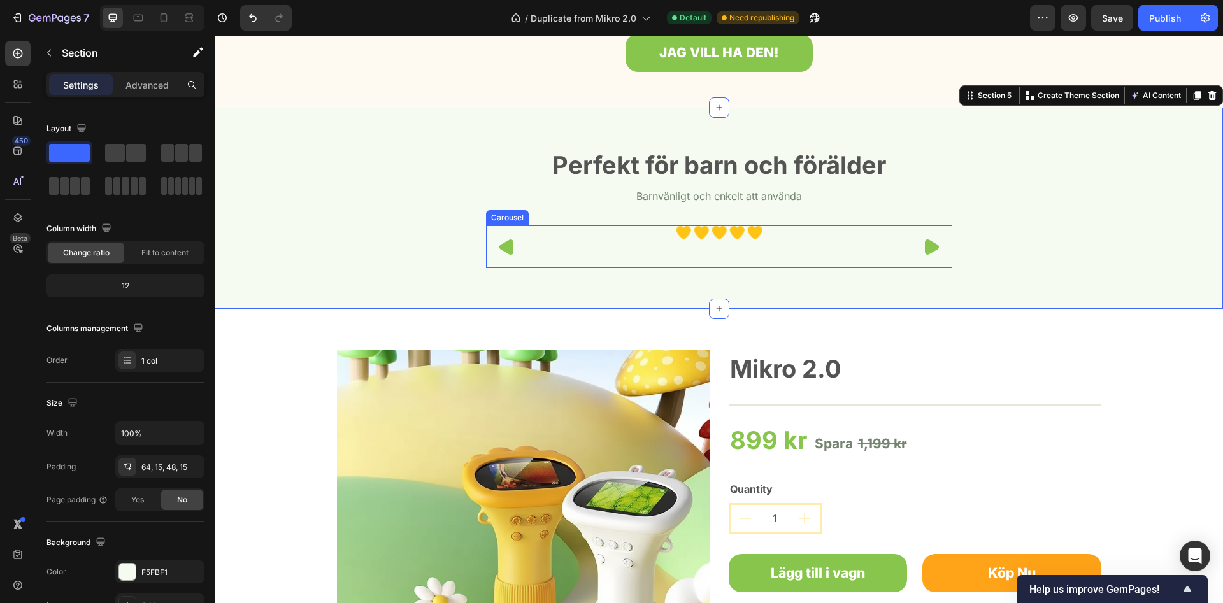
click at [920, 249] on div "Image Image Image Image Image Icon List Hoz Text block" at bounding box center [719, 246] width 466 height 43
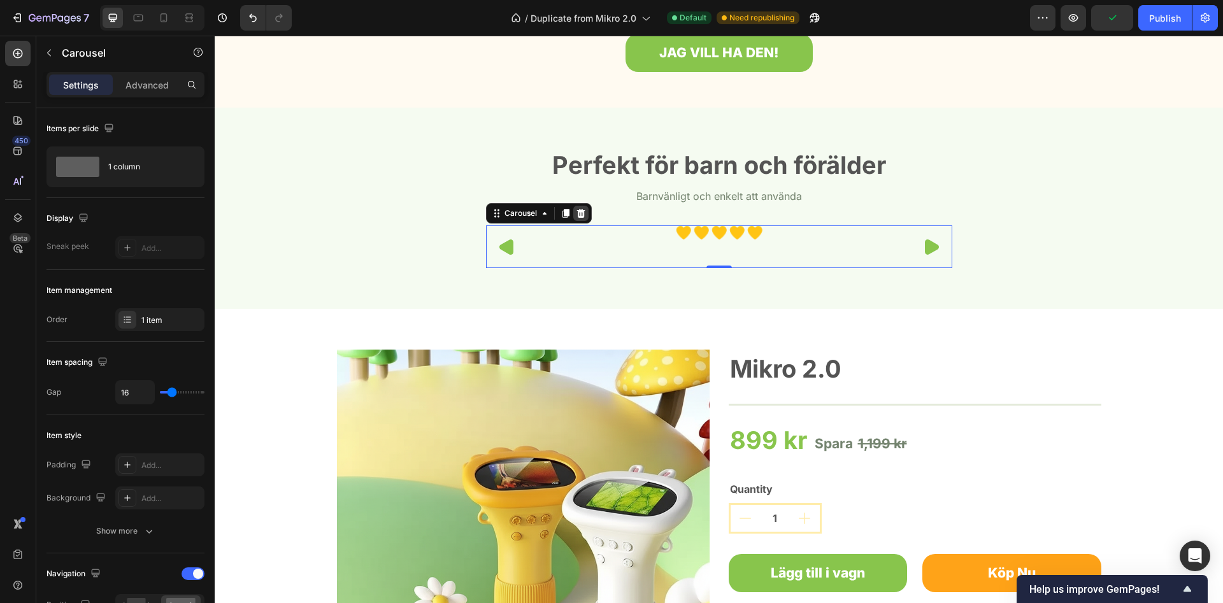
click at [579, 215] on icon at bounding box center [580, 213] width 8 height 9
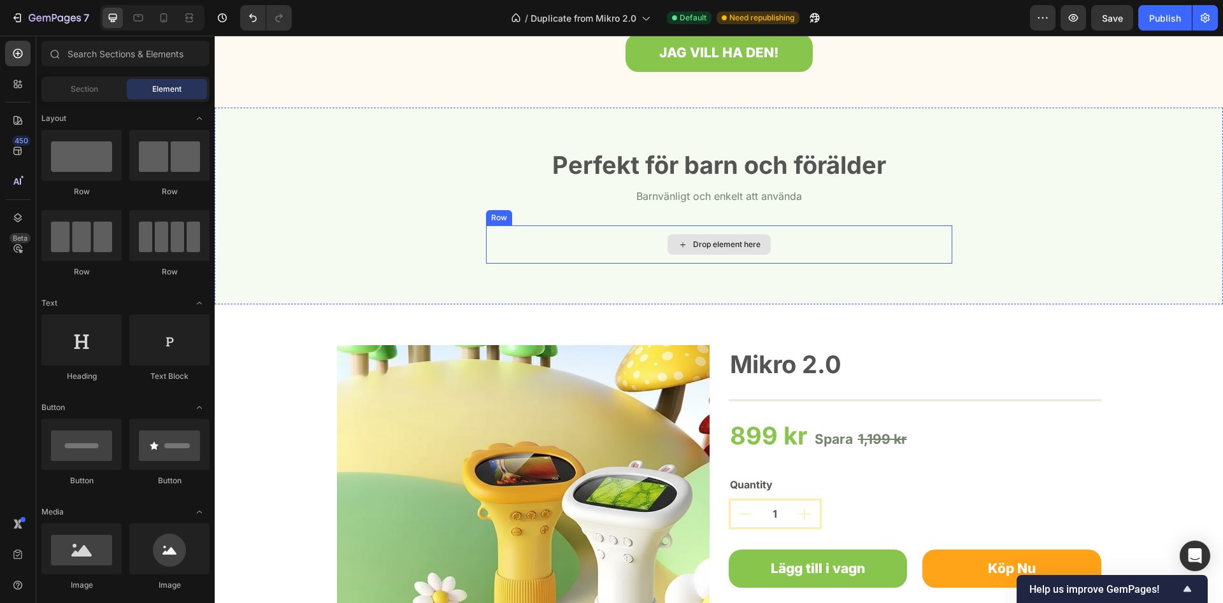
click at [694, 243] on div "Drop element here" at bounding box center [727, 244] width 68 height 10
click at [682, 241] on icon at bounding box center [683, 244] width 10 height 11
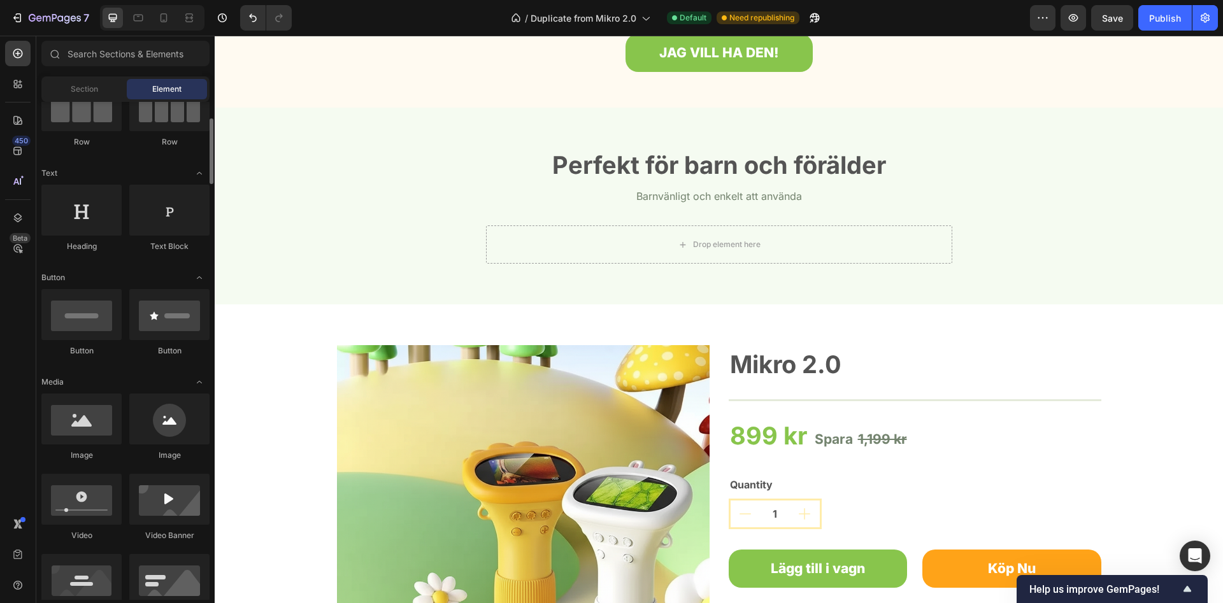
scroll to position [195, 0]
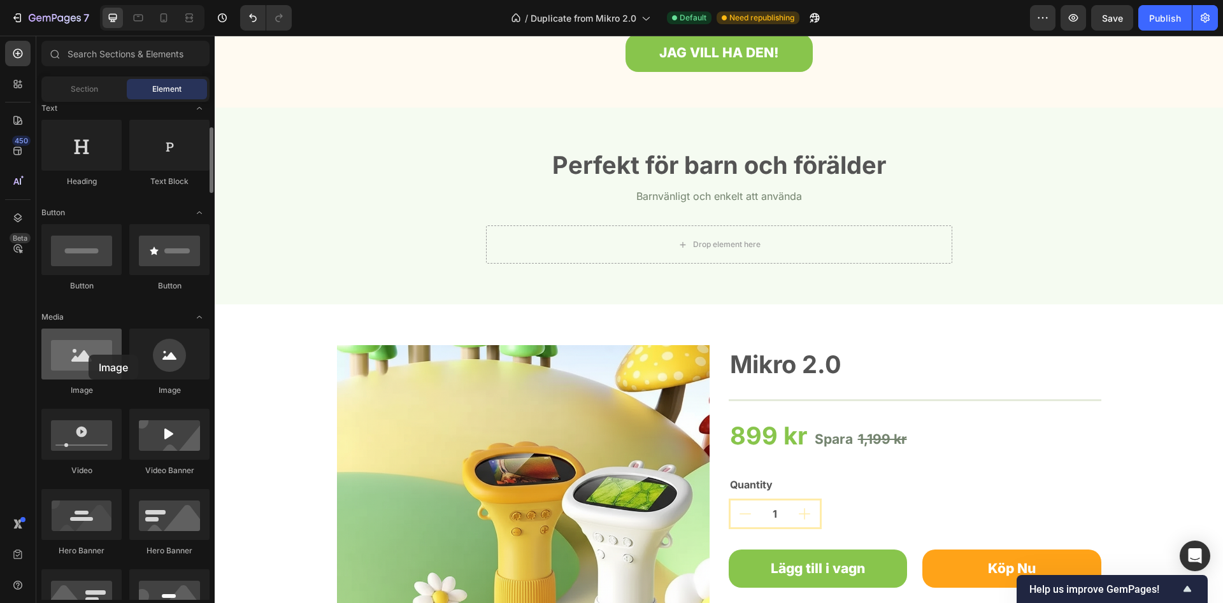
click at [89, 355] on div at bounding box center [81, 354] width 80 height 51
click at [681, 253] on div "Drop element here" at bounding box center [719, 244] width 103 height 20
click at [85, 366] on div at bounding box center [81, 354] width 80 height 51
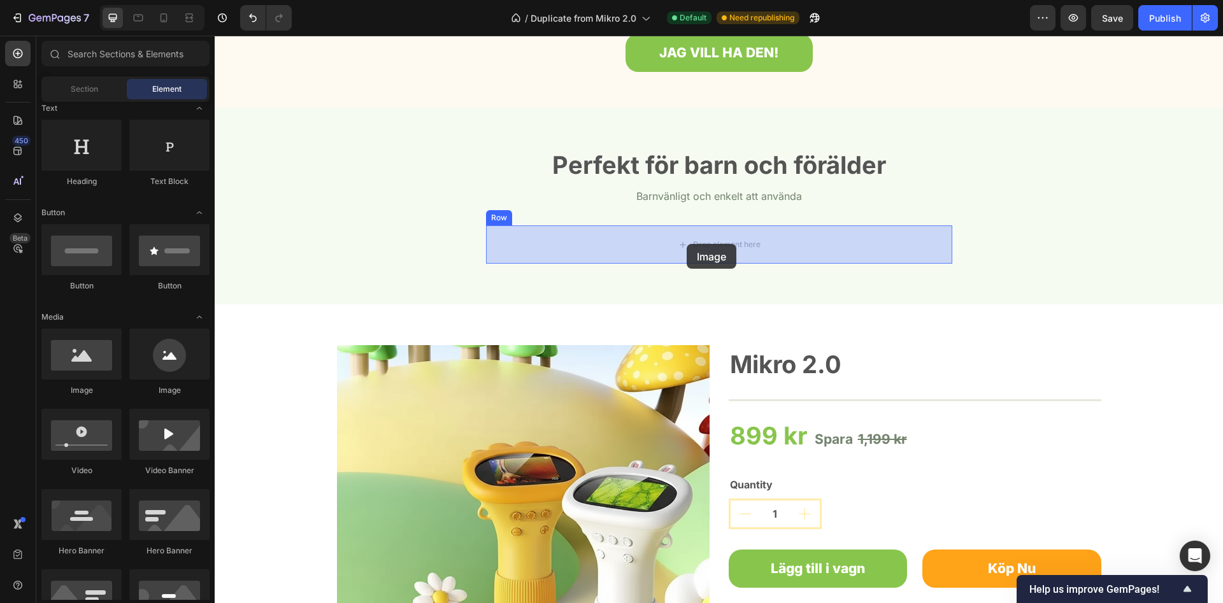
drag, startPoint x: 302, startPoint y: 391, endPoint x: 687, endPoint y: 244, distance: 411.9
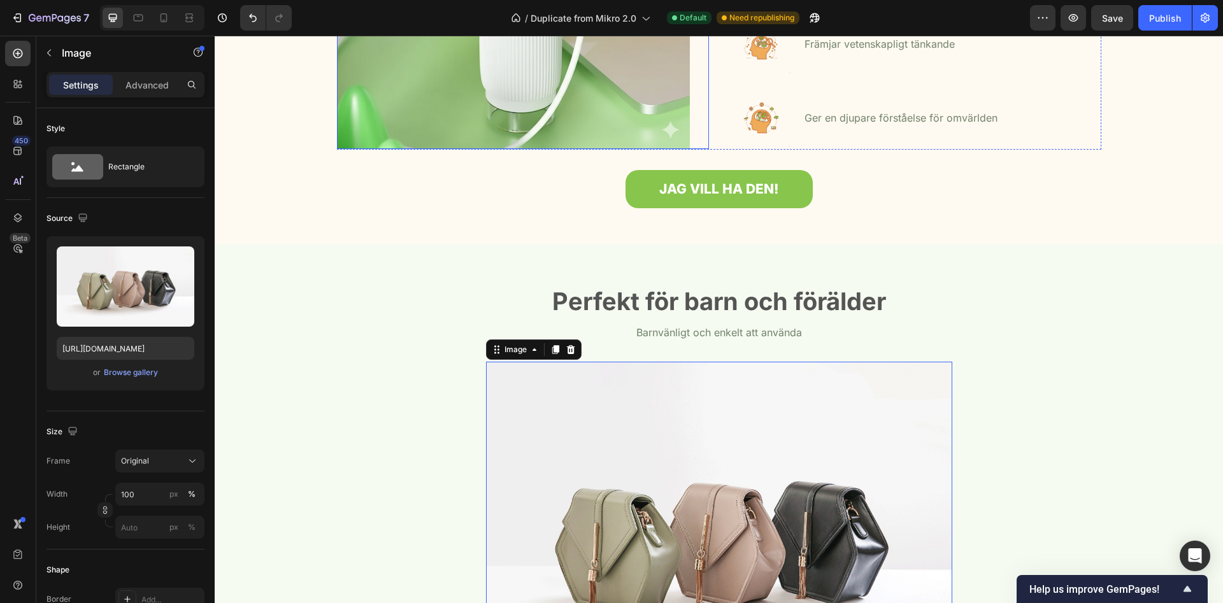
scroll to position [1226, 0]
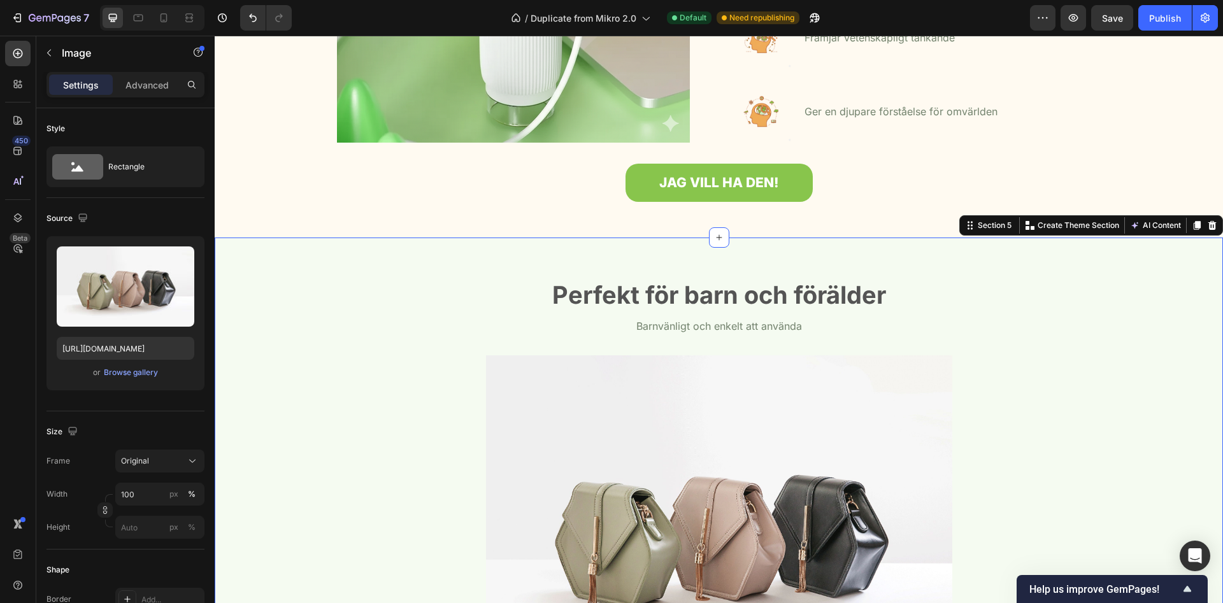
click at [527, 253] on div "Perfekt för barn och förälder Heading Barnvänligt och enkelt att använda Text b…" at bounding box center [719, 492] width 1008 height 508
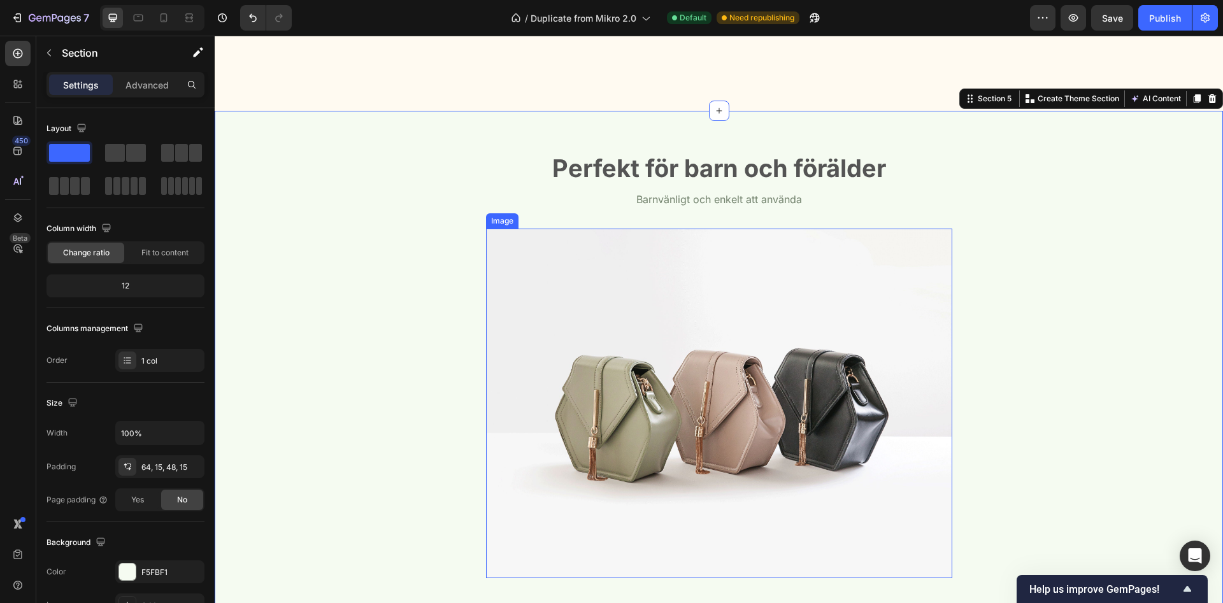
scroll to position [1486, 0]
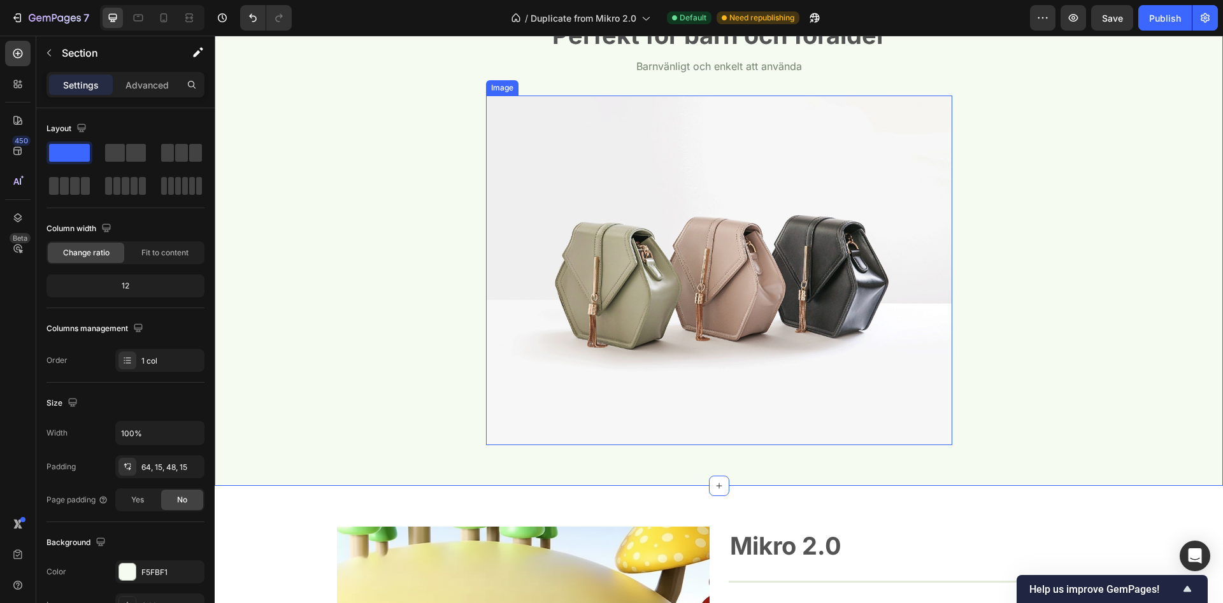
click at [739, 322] on img at bounding box center [719, 271] width 466 height 350
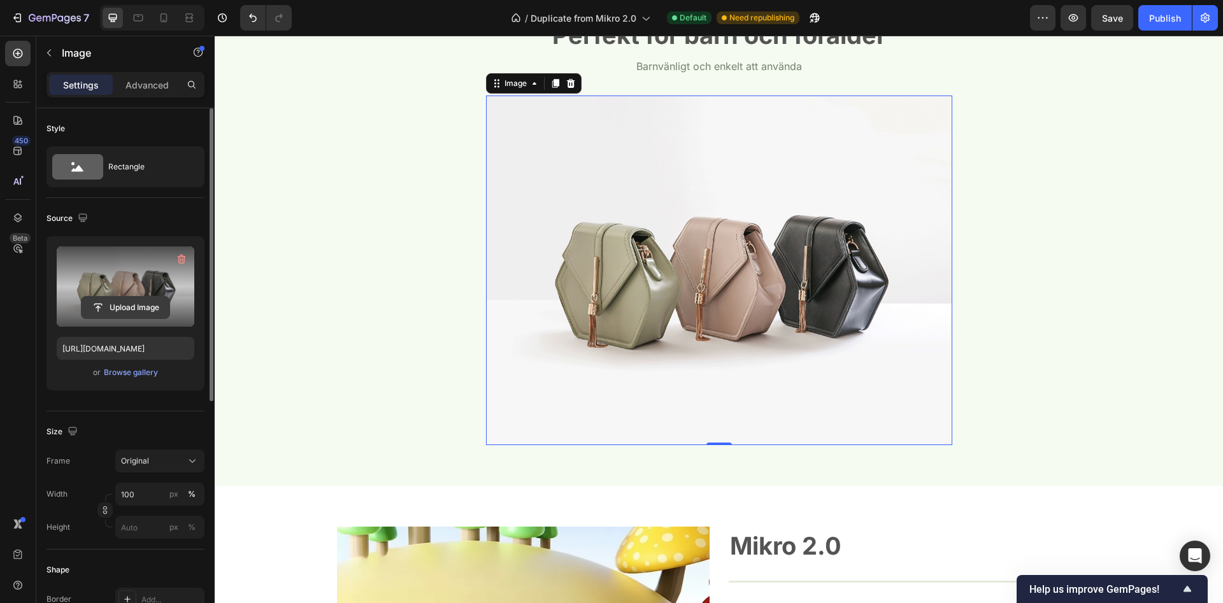
click at [137, 303] on input "file" at bounding box center [126, 308] width 88 height 22
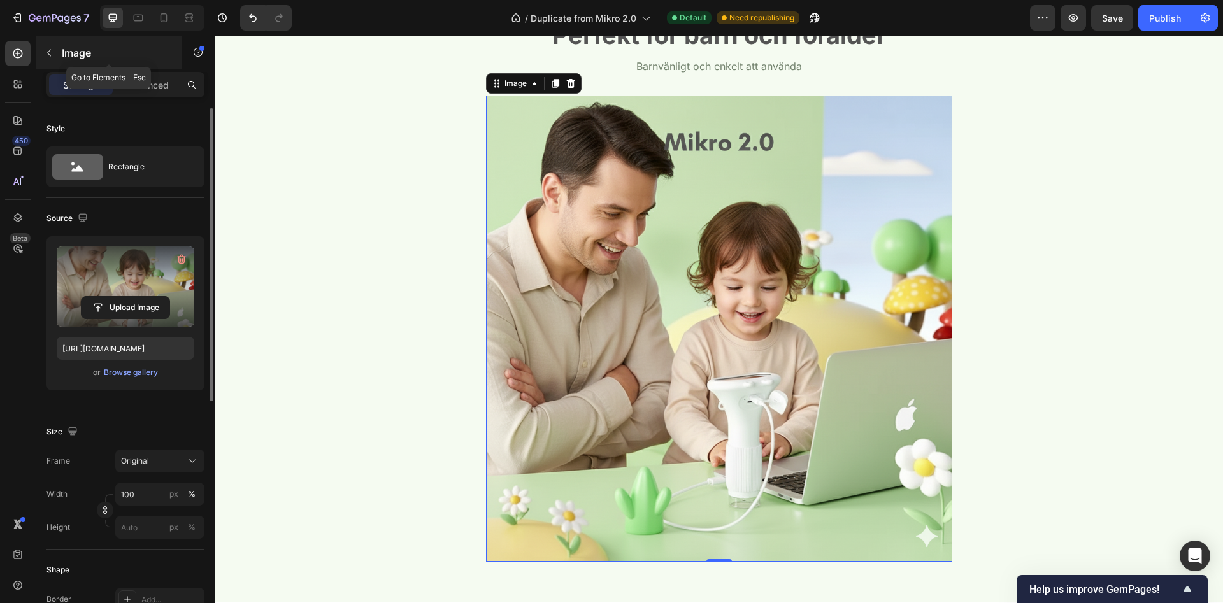
type input "[URL][DOMAIN_NAME]"
click at [362, 137] on div "Perfekt för barn och förälder Heading Barnvänligt och enkelt att använda Text b…" at bounding box center [718, 295] width 989 height 554
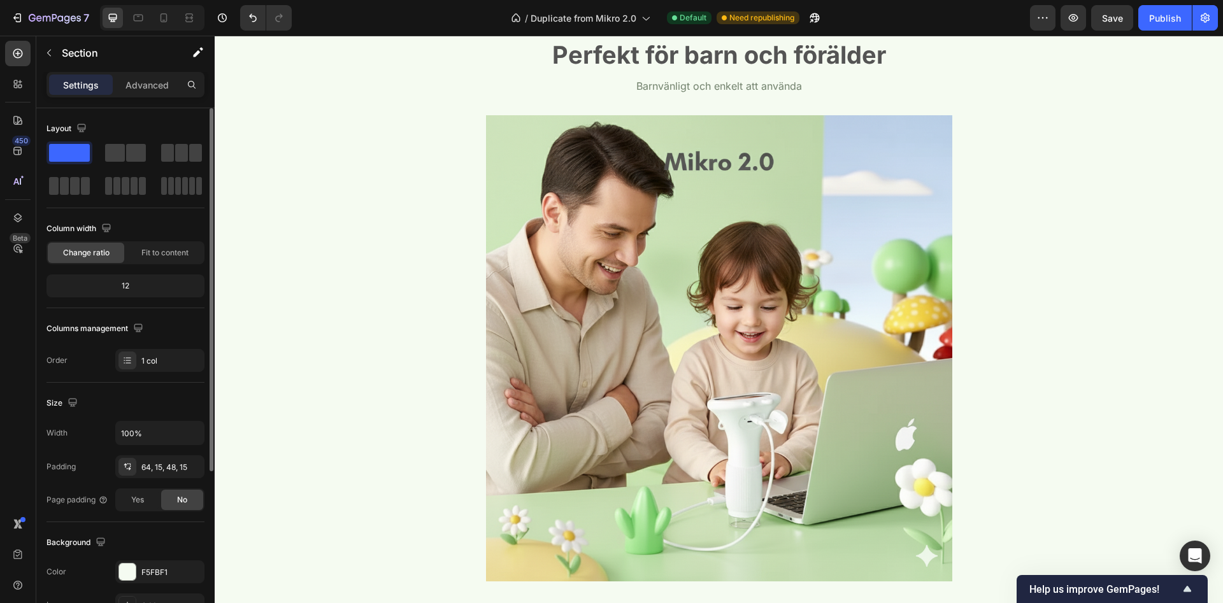
scroll to position [1531, 0]
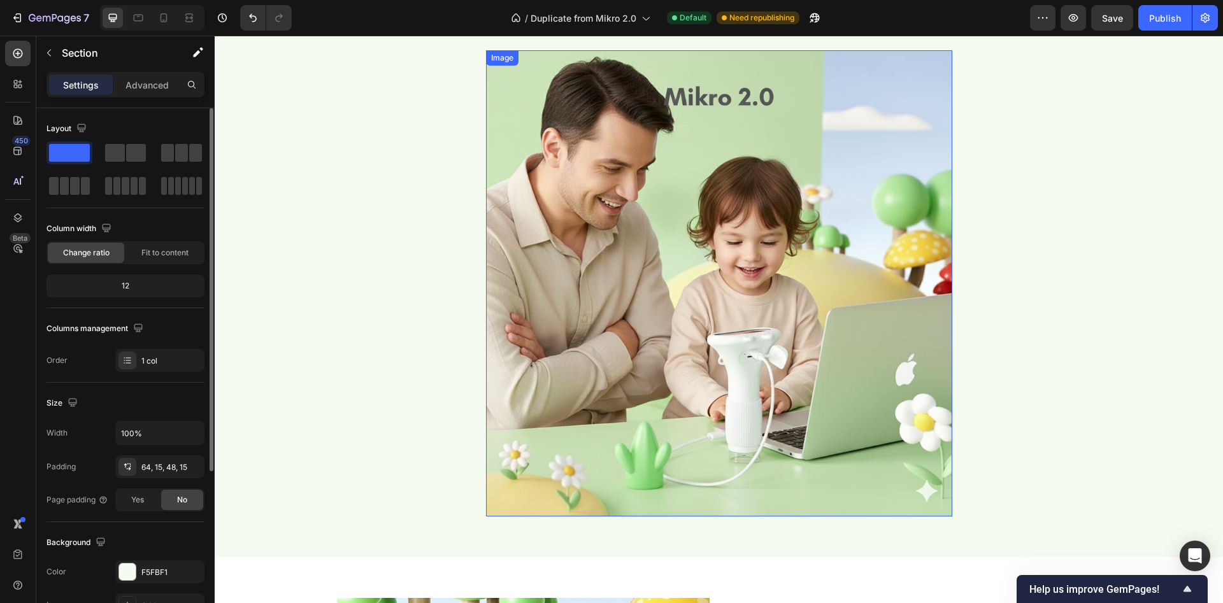
click at [630, 315] on img at bounding box center [719, 283] width 466 height 466
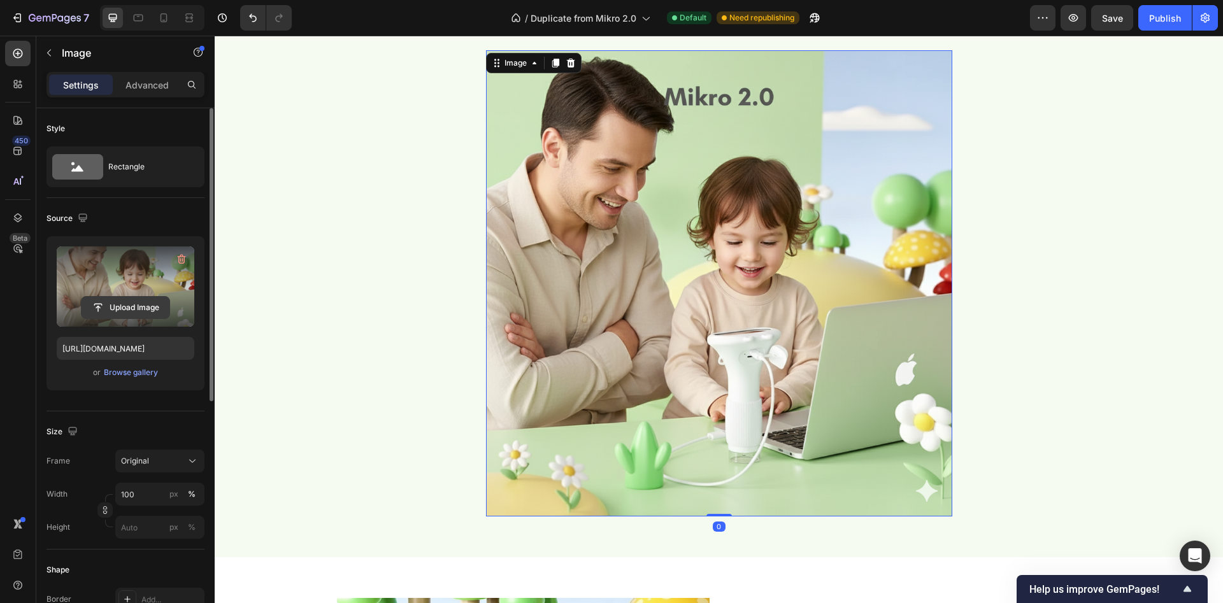
click at [111, 308] on input "file" at bounding box center [126, 308] width 88 height 22
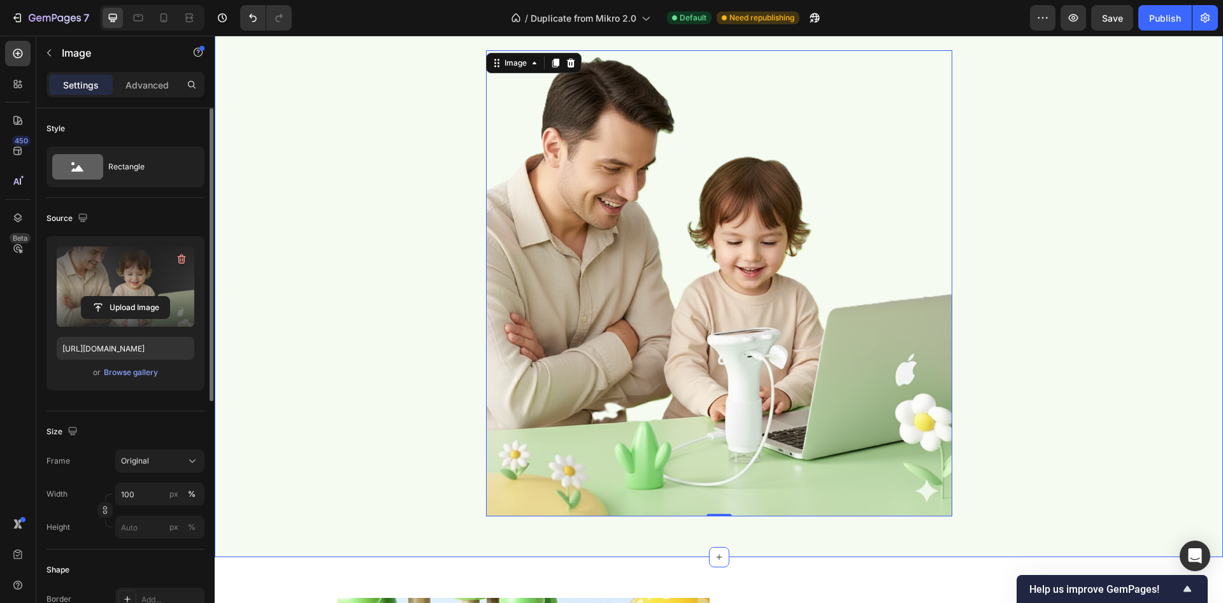
type input "[URL][DOMAIN_NAME]"
click at [317, 182] on div "Perfekt för barn och förälder Heading Barnvänligt och enkelt att använda Text b…" at bounding box center [718, 250] width 989 height 554
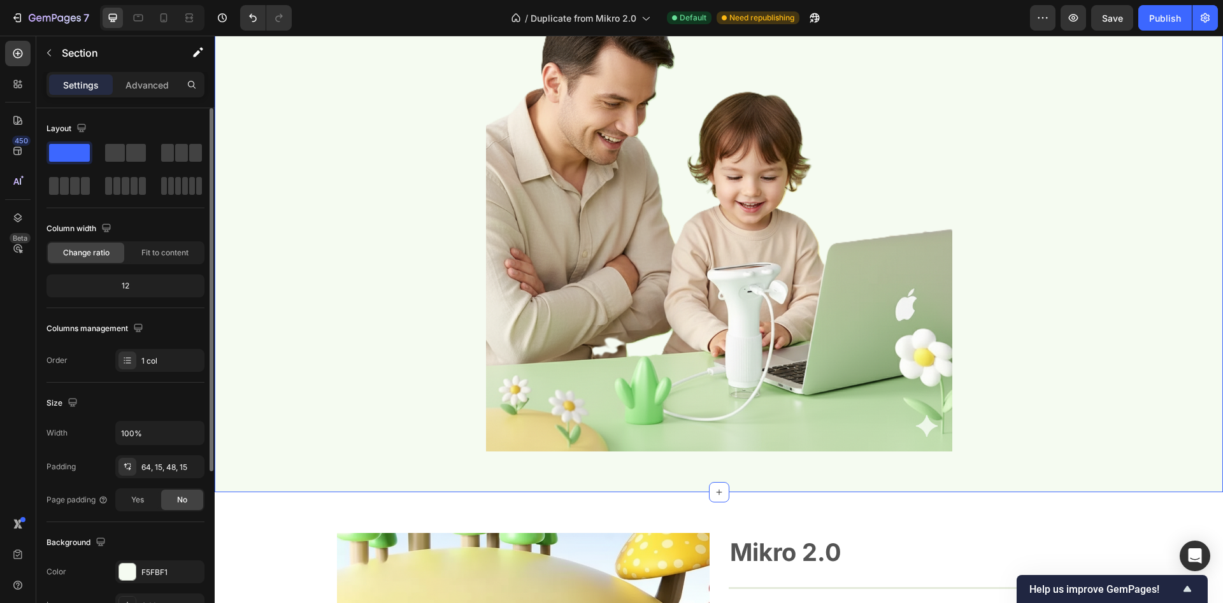
click at [1089, 279] on div "Perfekt för barn och förälder Heading Barnvänligt och enkelt att använda Text b…" at bounding box center [718, 185] width 989 height 554
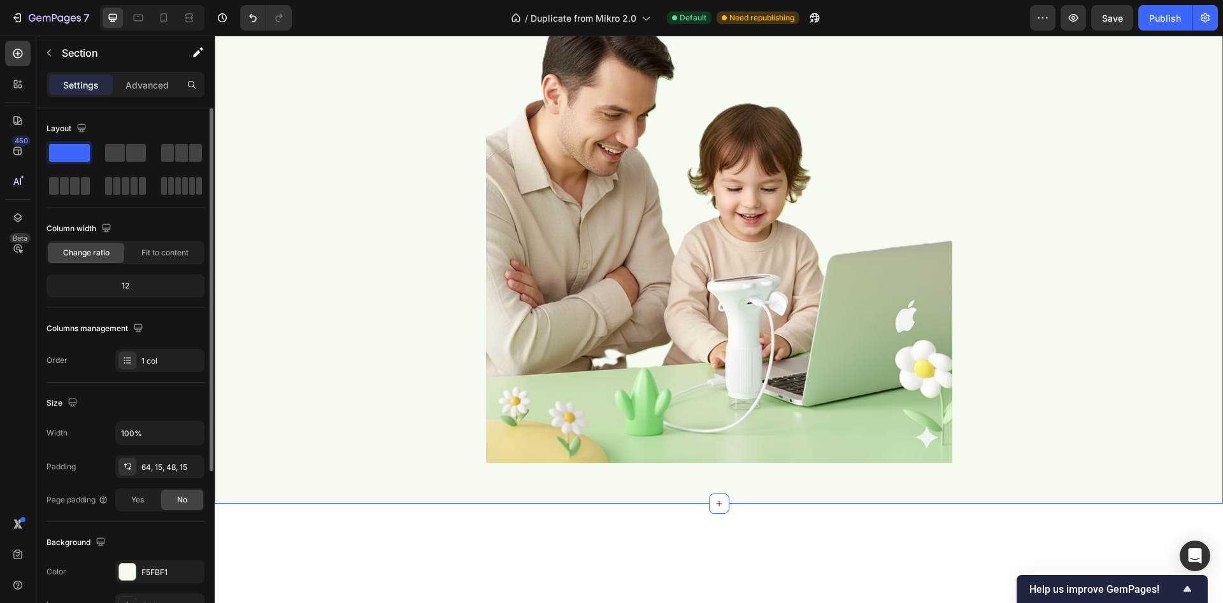
scroll to position [1206, 0]
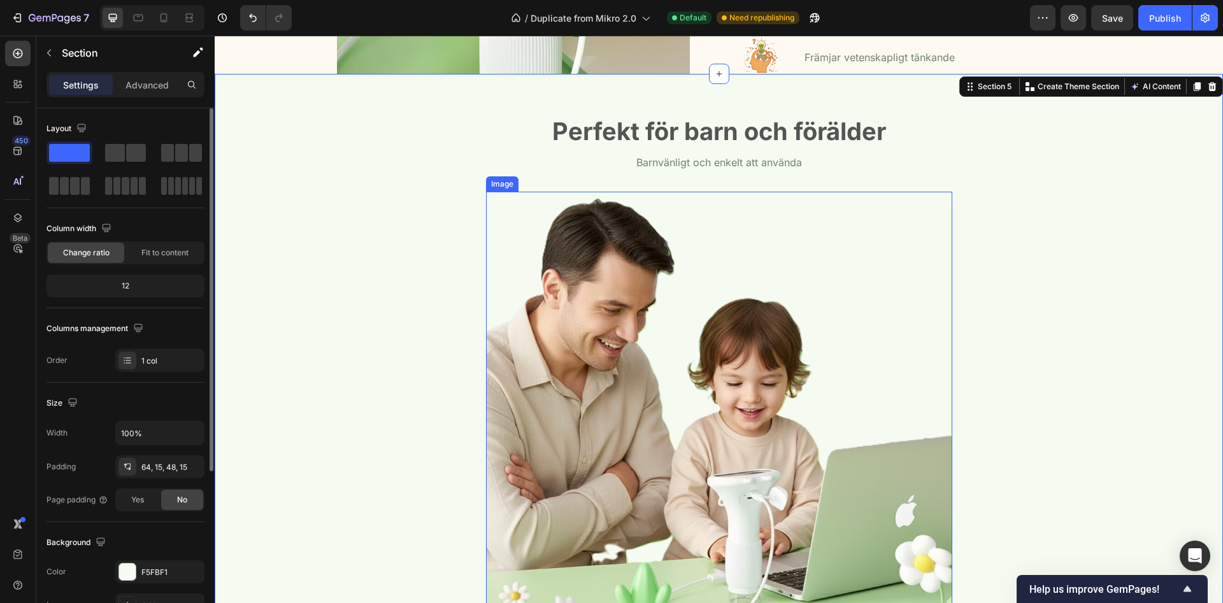
click at [1009, 208] on div "Perfekt för barn och förälder Heading Barnvänligt och enkelt att använda Text b…" at bounding box center [718, 392] width 989 height 554
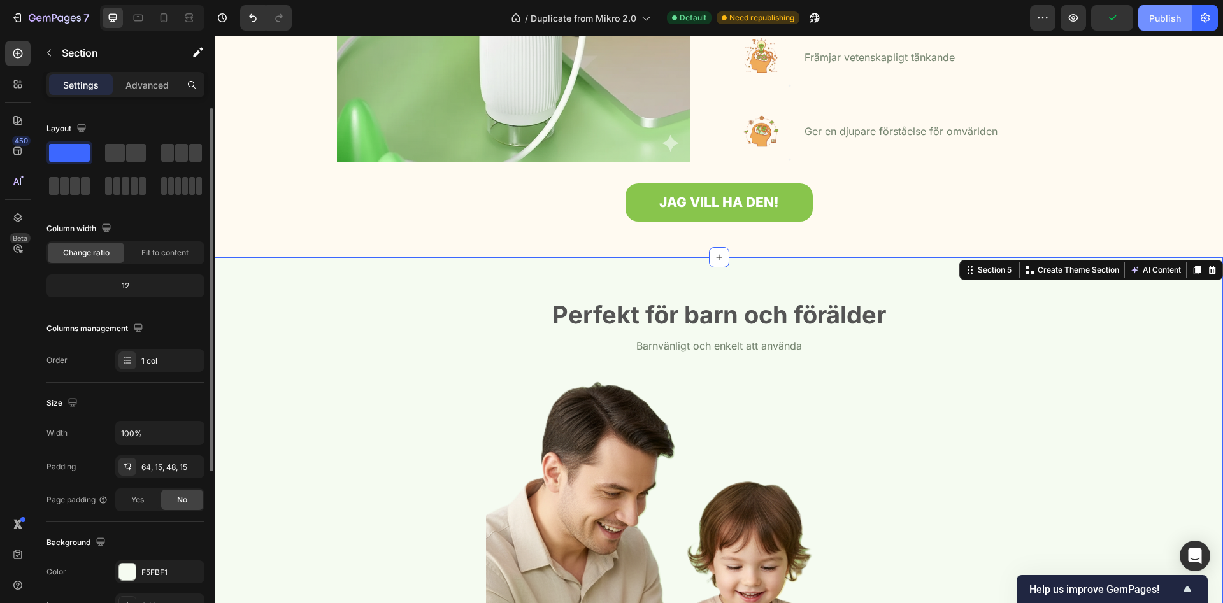
click at [1151, 11] on div "Publish" at bounding box center [1165, 17] width 32 height 13
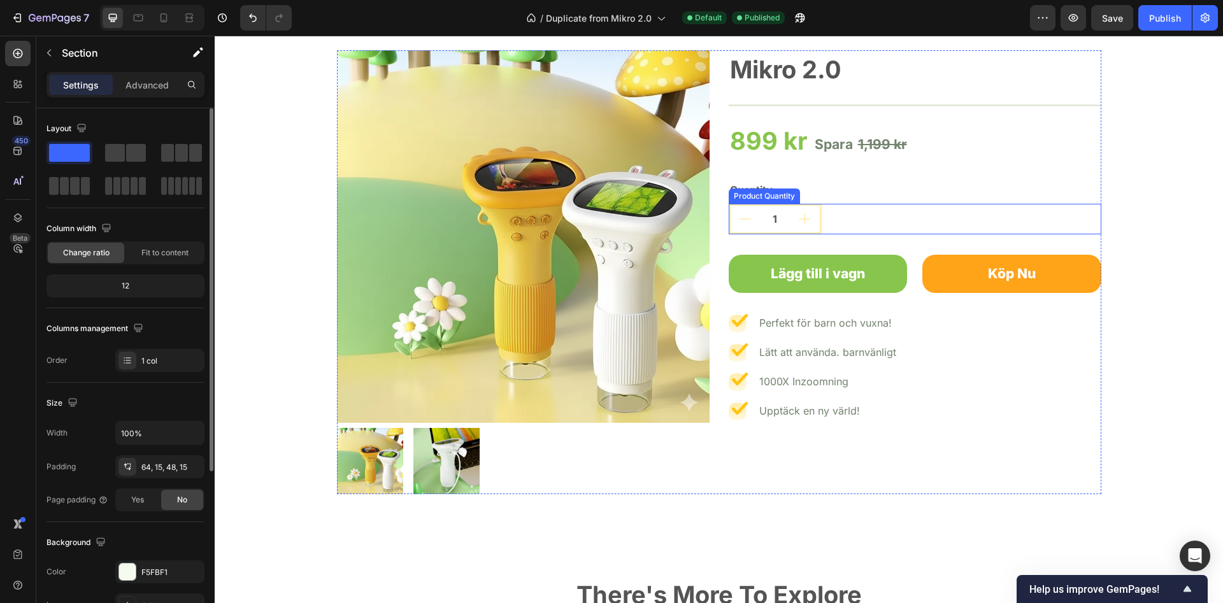
scroll to position [2014, 0]
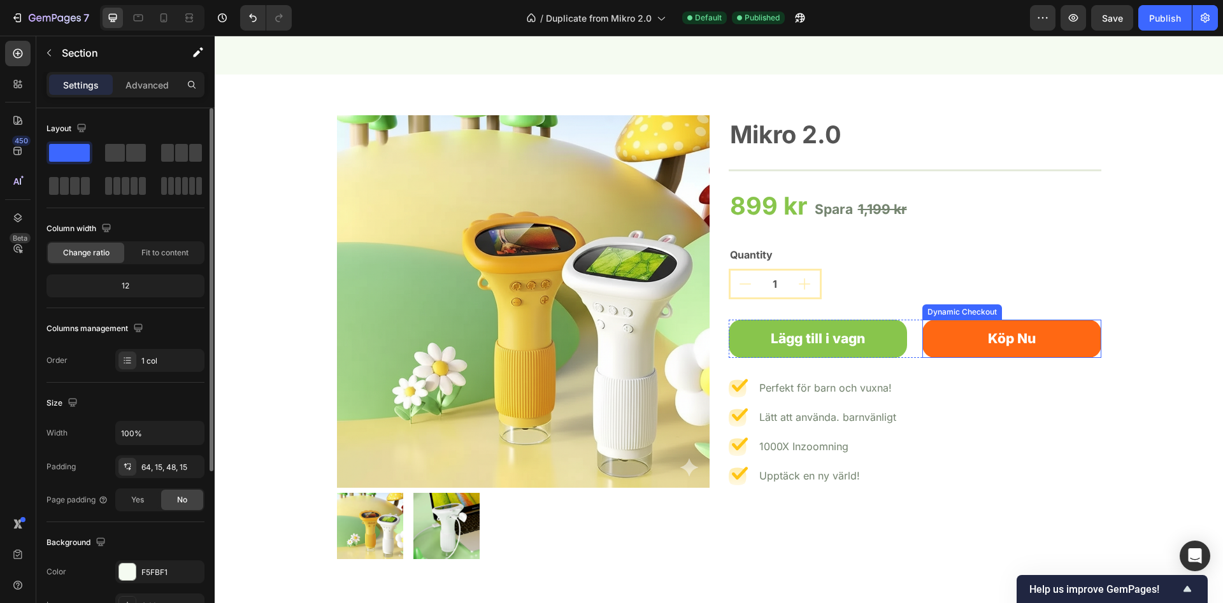
click at [1054, 342] on button "Köp Nu" at bounding box center [1011, 339] width 179 height 38
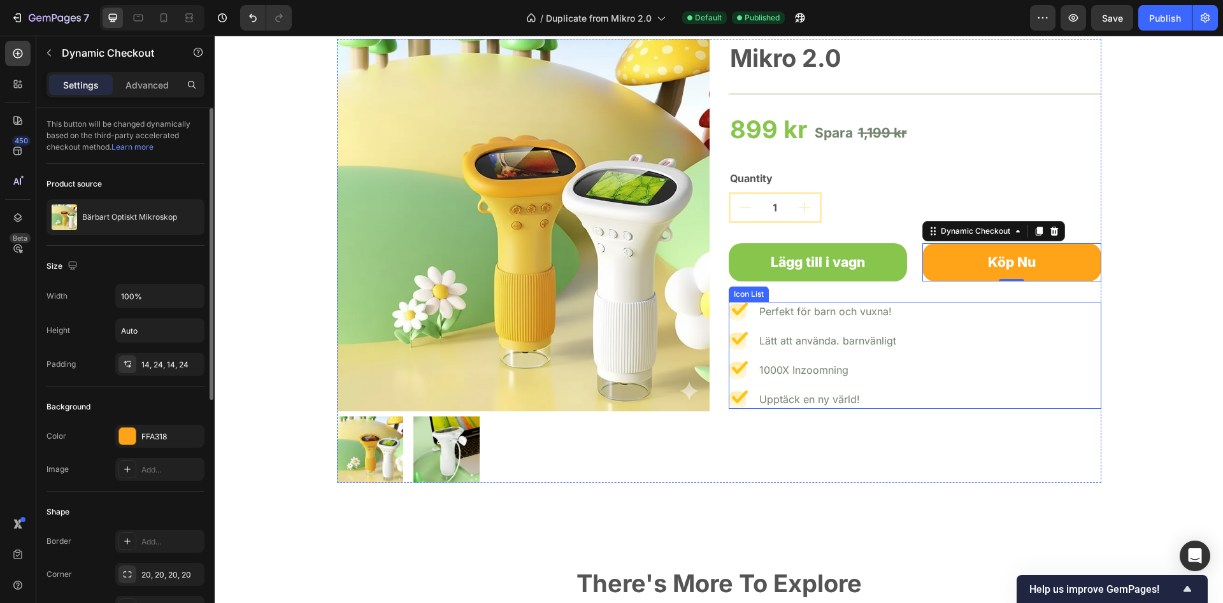
scroll to position [1559, 0]
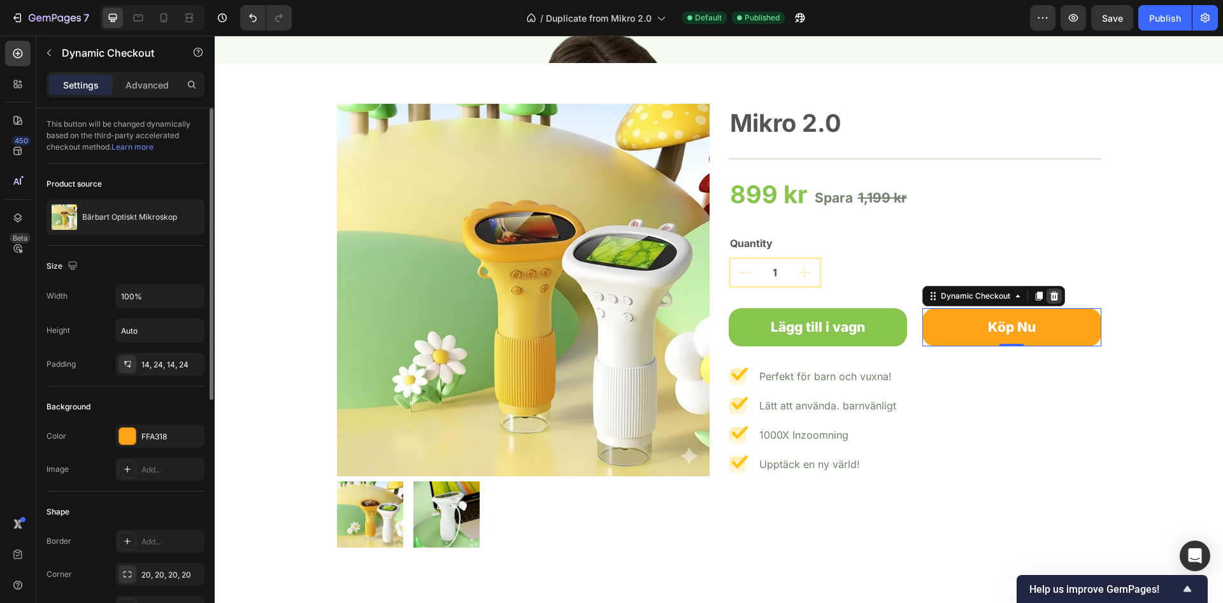
click at [1059, 297] on div at bounding box center [1054, 296] width 15 height 15
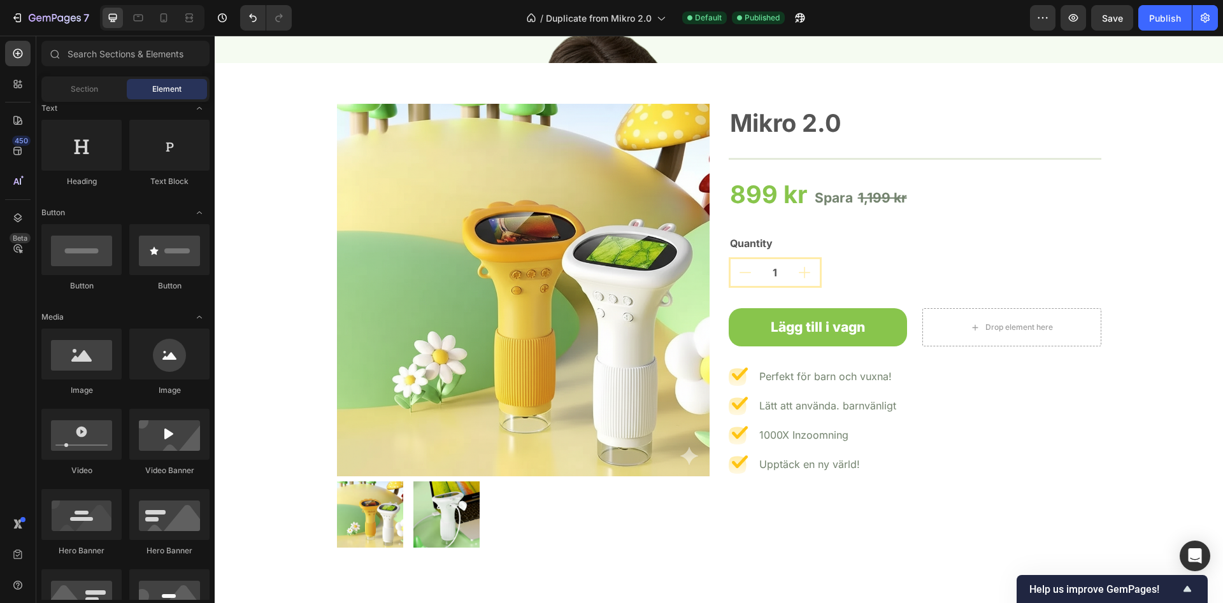
scroll to position [195, 0]
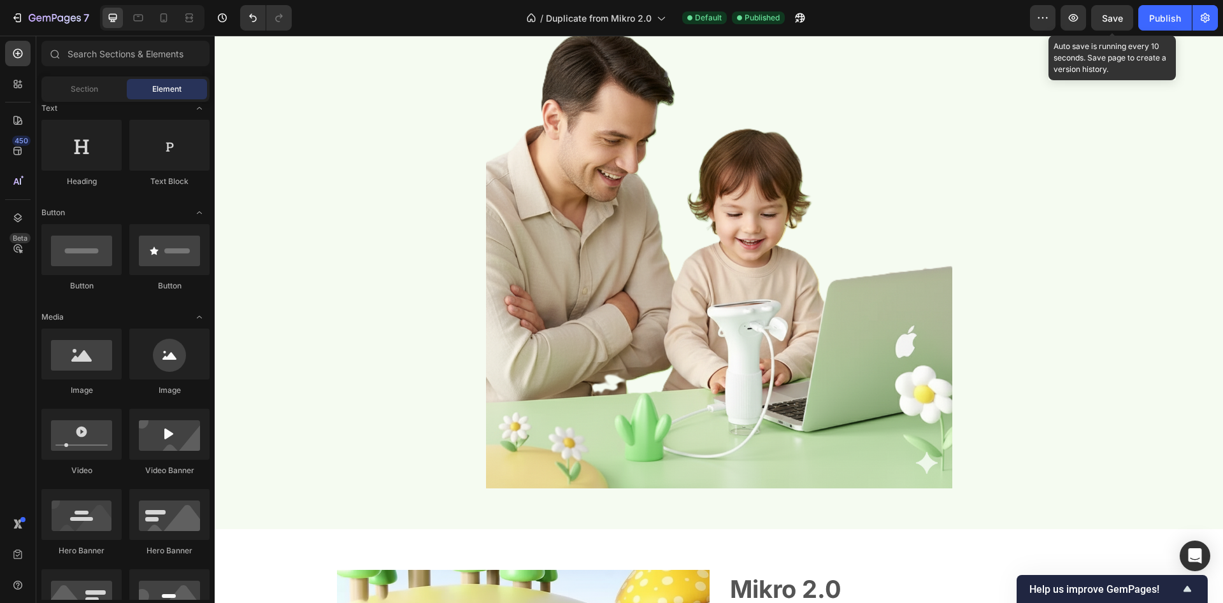
click at [1117, 20] on span "Save" at bounding box center [1112, 18] width 21 height 11
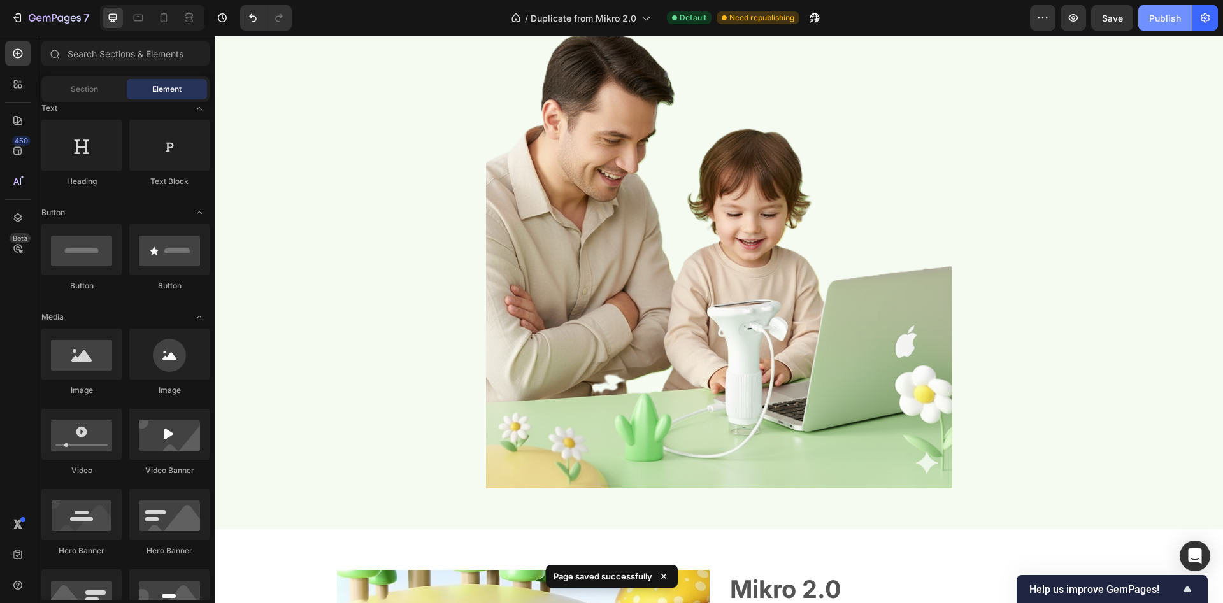
click at [1159, 23] on div "Publish" at bounding box center [1165, 17] width 32 height 13
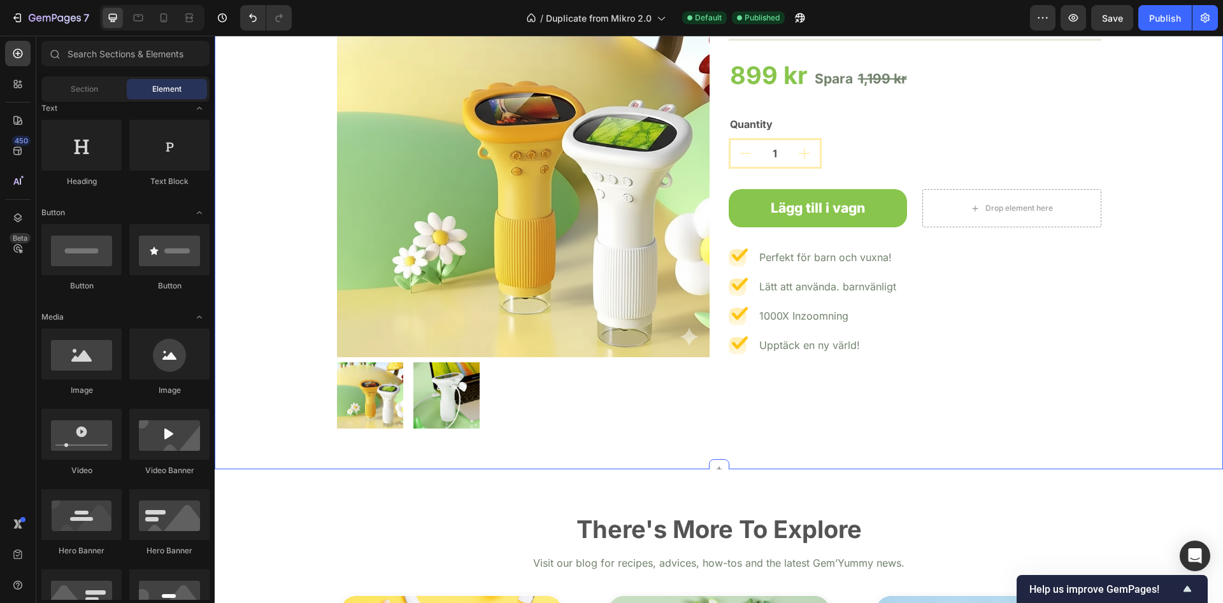
scroll to position [1494, 0]
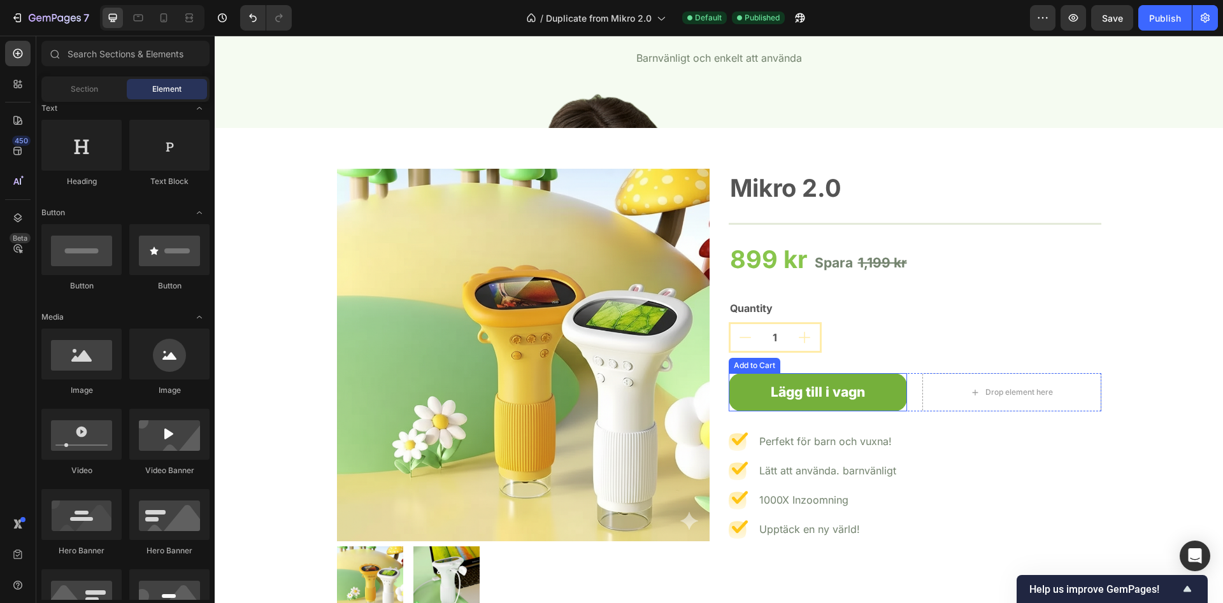
click at [752, 389] on button "Lägg till i vagn" at bounding box center [818, 392] width 179 height 38
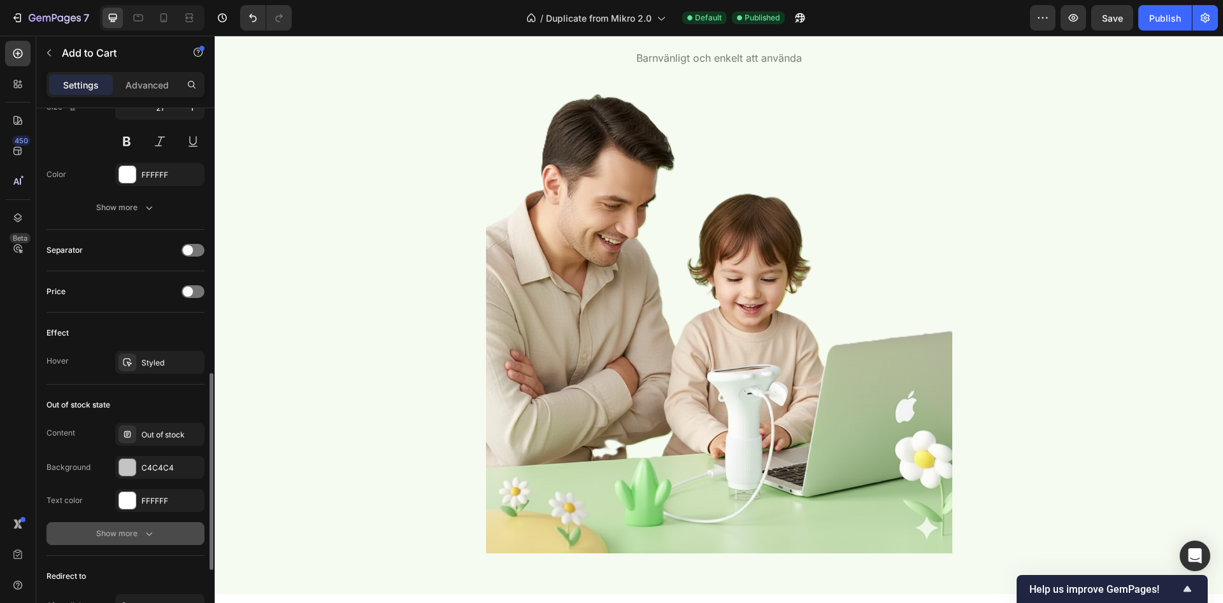
scroll to position [900, 0]
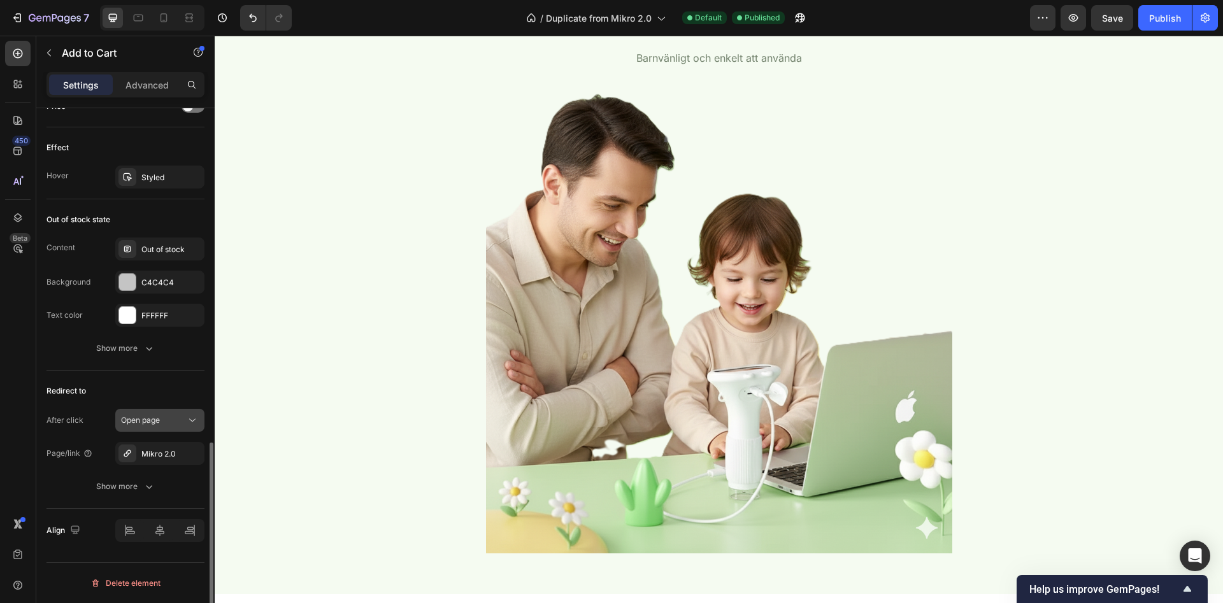
click at [164, 420] on div "Open page" at bounding box center [153, 420] width 65 height 11
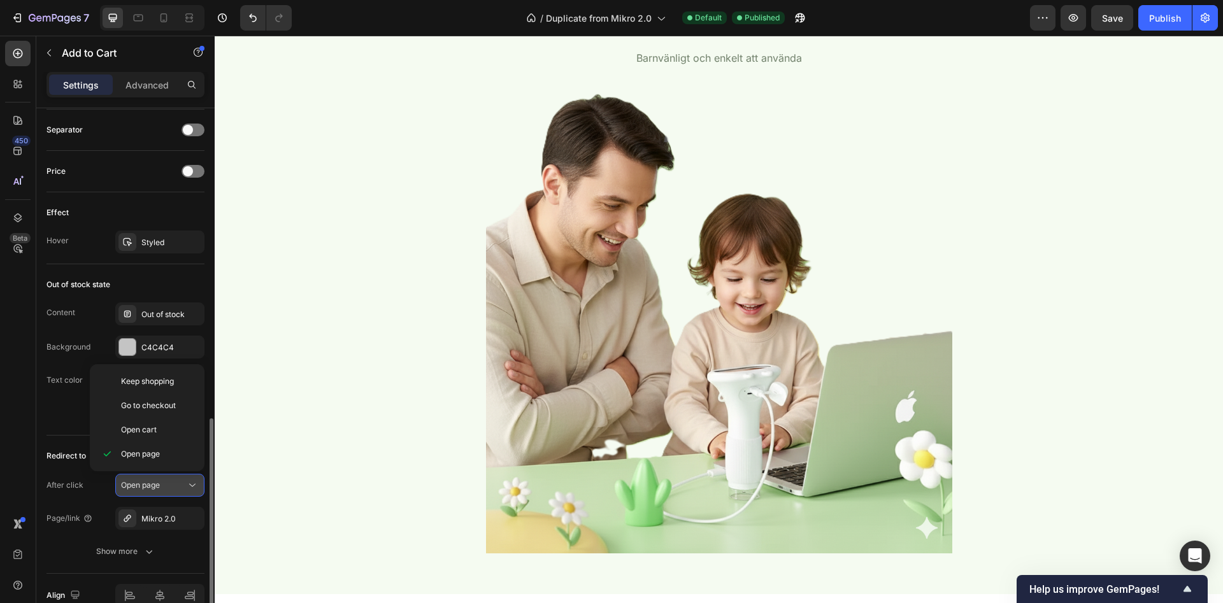
click at [164, 420] on div "Open cart" at bounding box center [147, 430] width 104 height 24
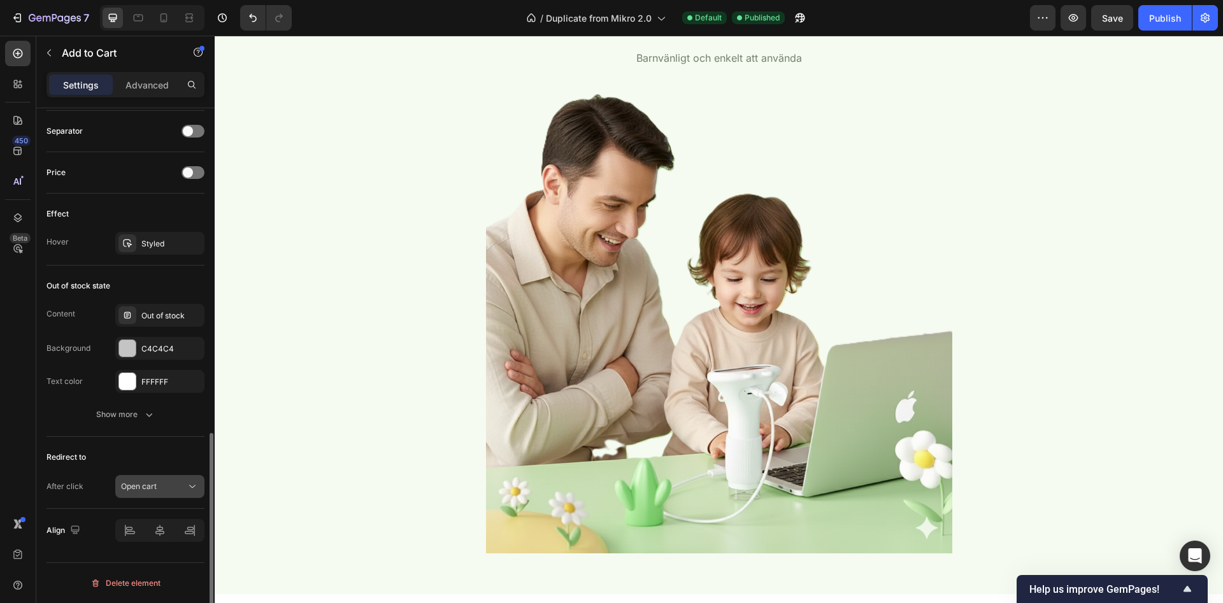
scroll to position [834, 0]
click at [165, 482] on div "Open cart" at bounding box center [153, 486] width 65 height 11
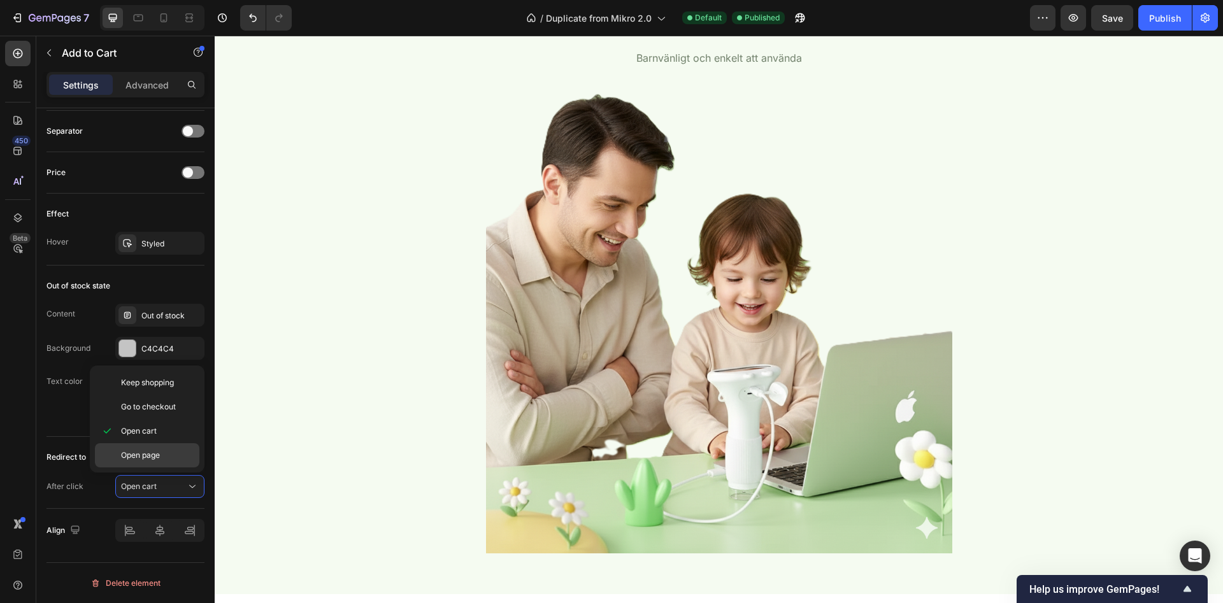
click at [151, 461] on div "Open page" at bounding box center [147, 455] width 104 height 24
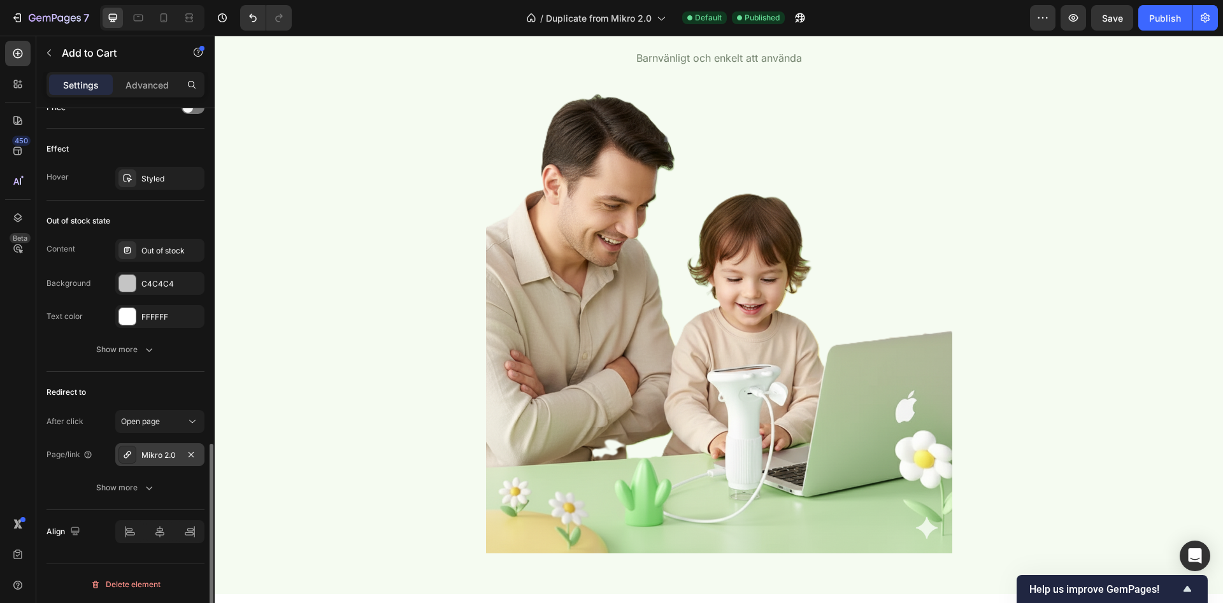
scroll to position [900, 0]
click at [157, 453] on div "Mikro 2.0" at bounding box center [159, 453] width 37 height 11
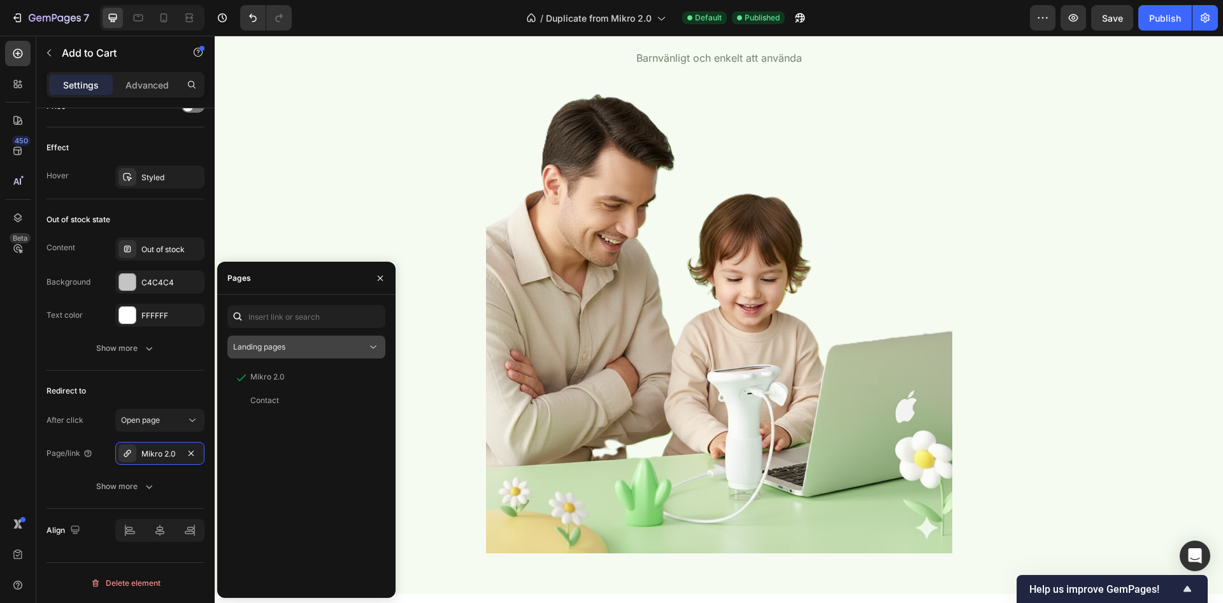
click at [287, 350] on div "Landing pages" at bounding box center [300, 346] width 134 height 11
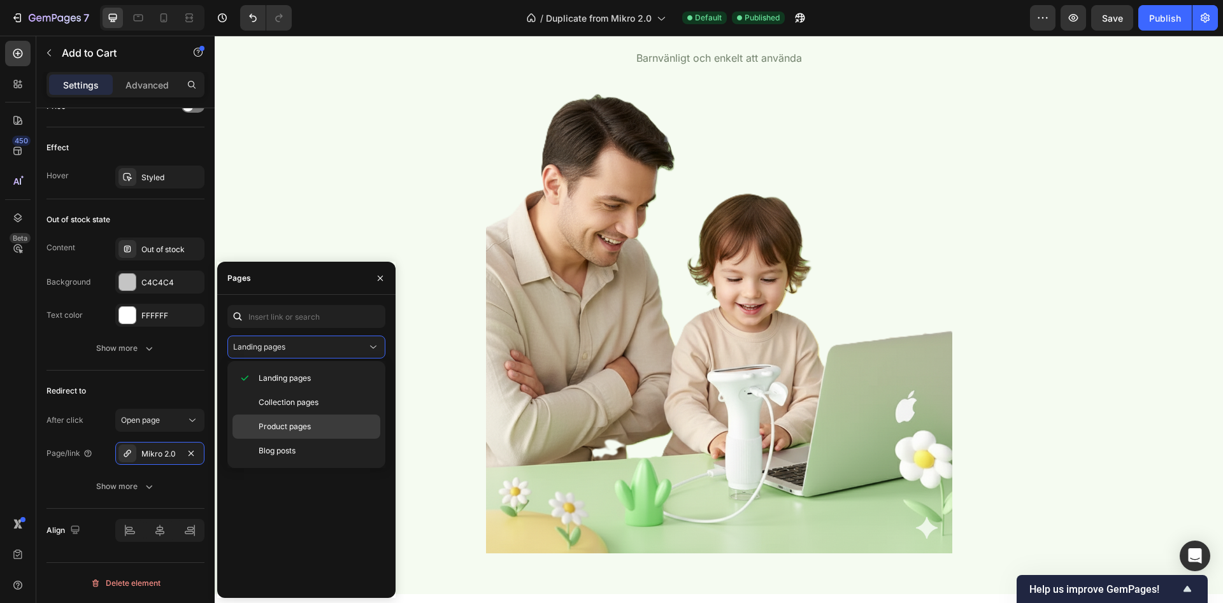
click at [290, 426] on span "Product pages" at bounding box center [285, 426] width 52 height 11
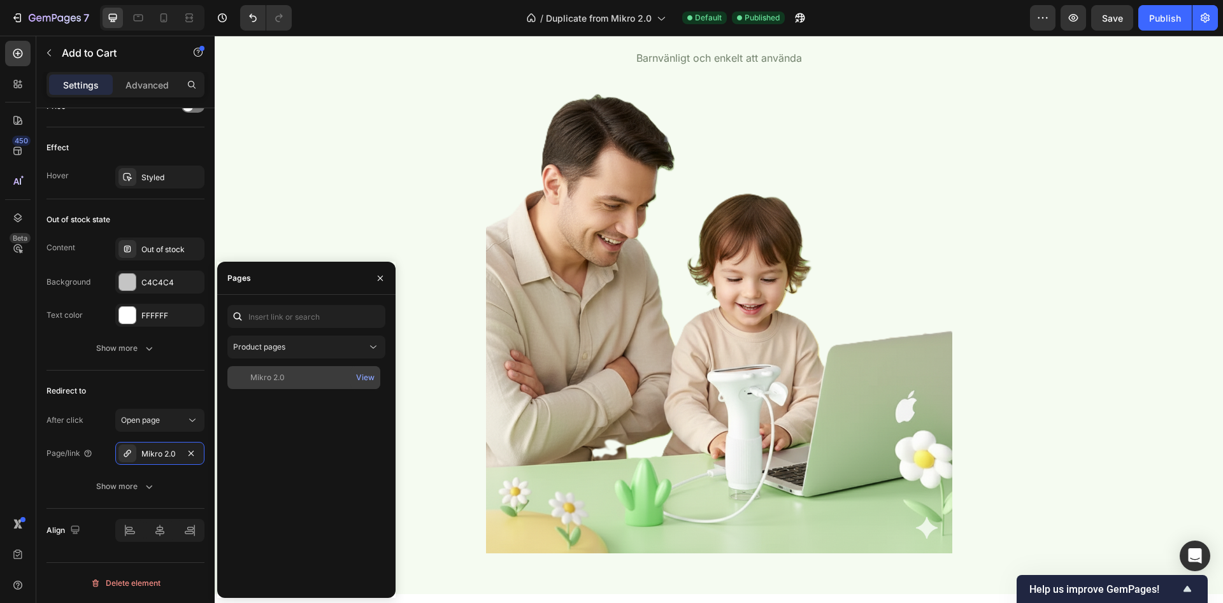
click at [284, 375] on div "Mikro 2.0" at bounding box center [267, 377] width 34 height 11
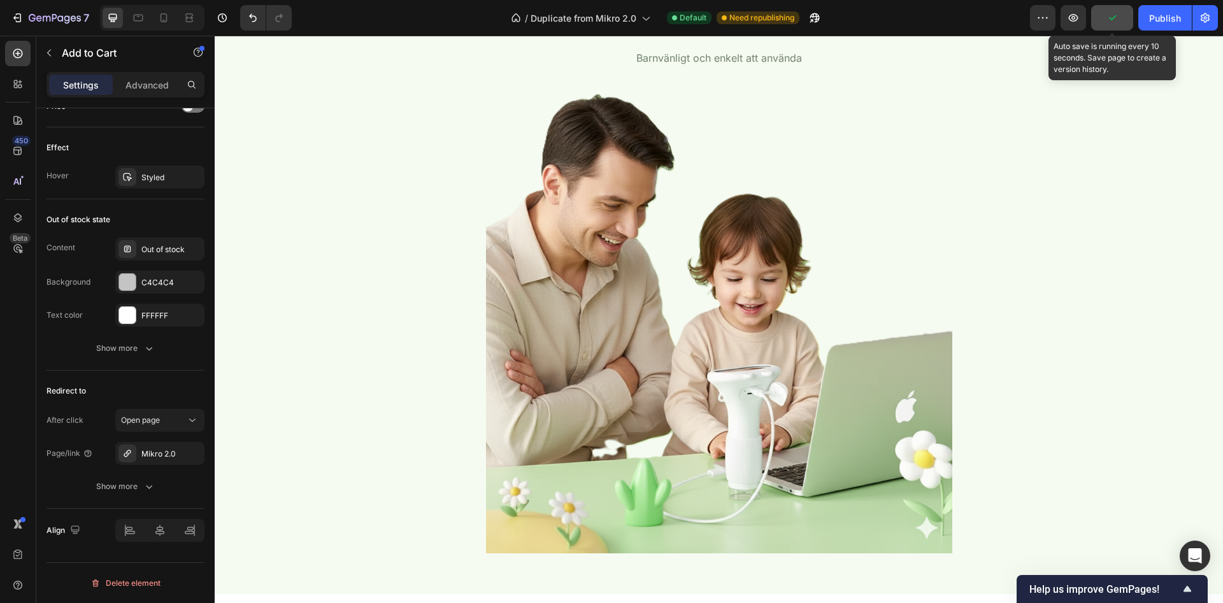
click at [1124, 22] on button "button" at bounding box center [1112, 17] width 42 height 25
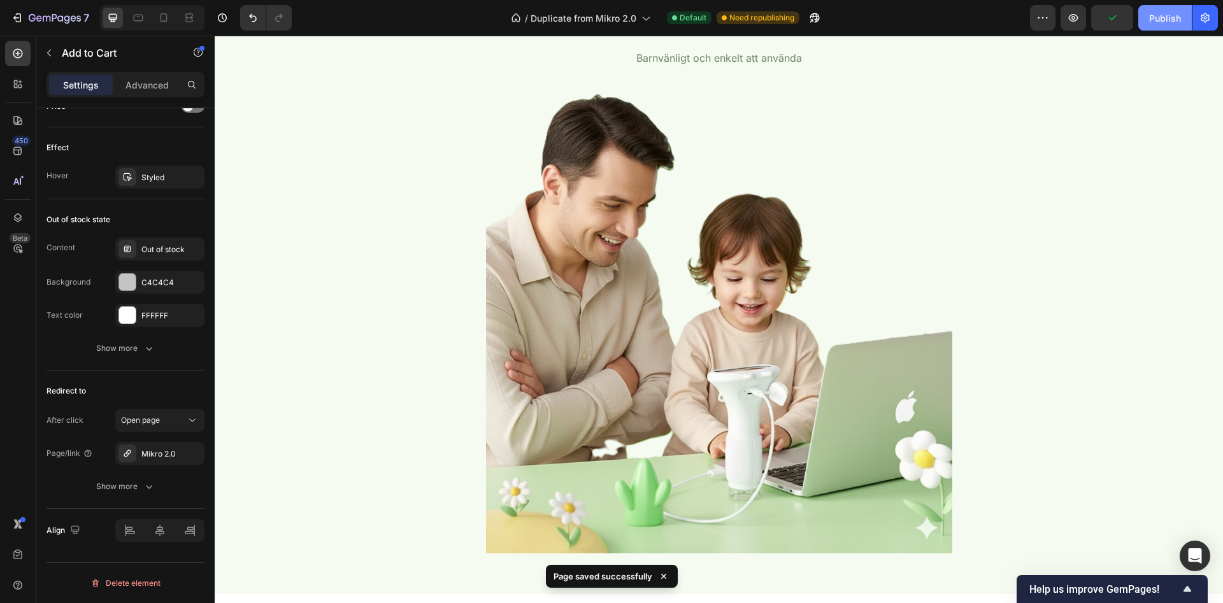
click at [1161, 17] on div "Publish" at bounding box center [1165, 17] width 32 height 13
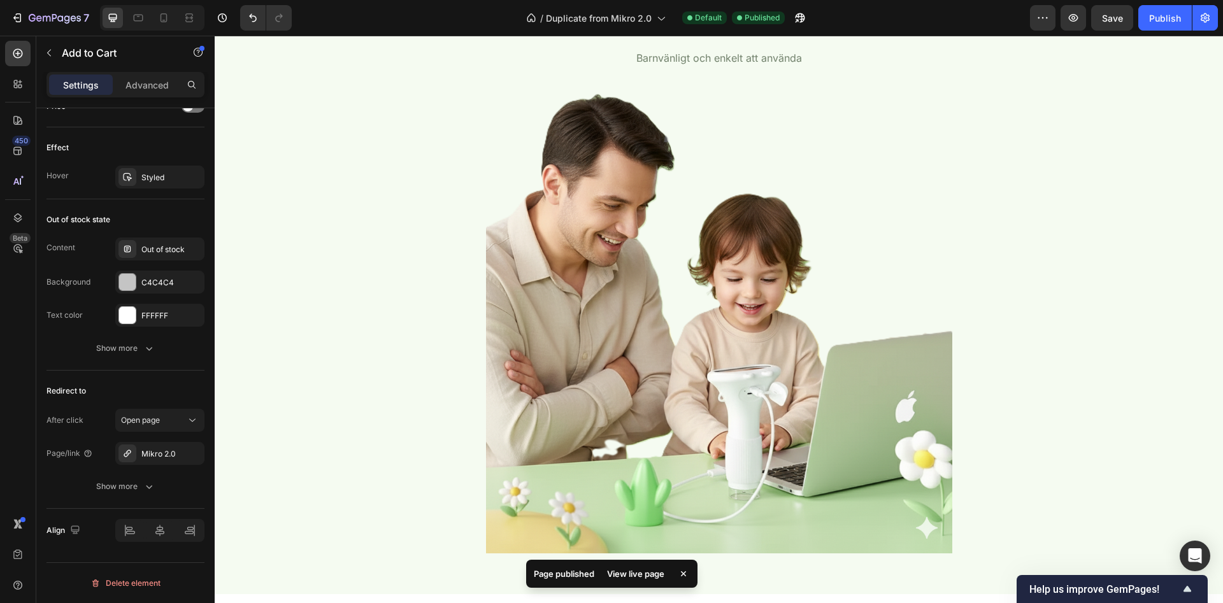
scroll to position [1299, 0]
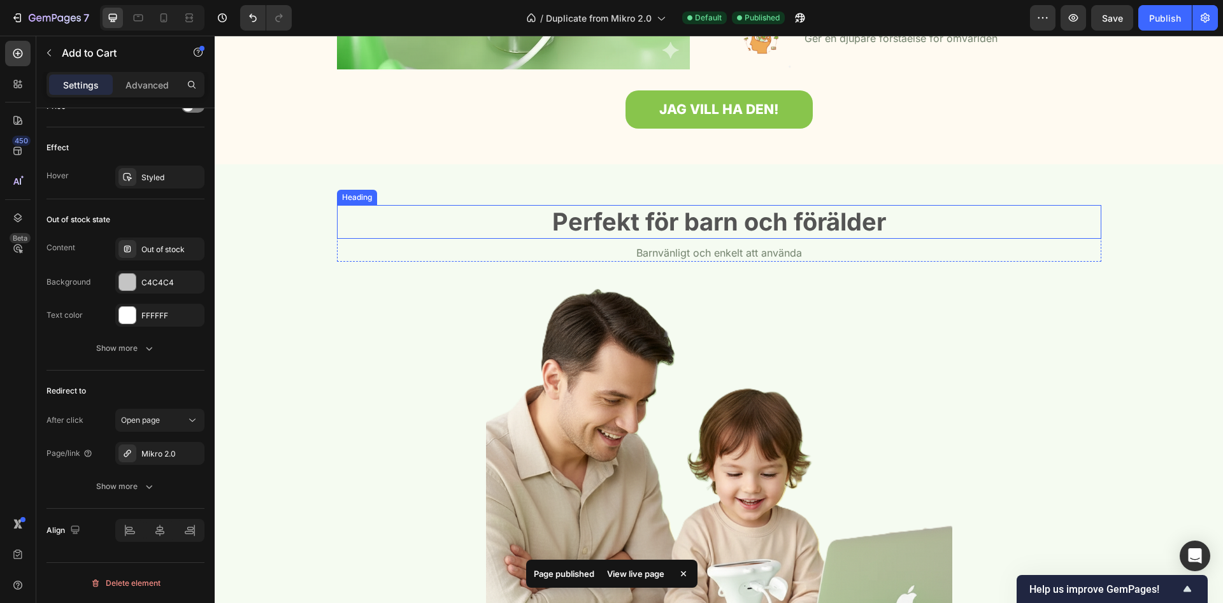
click at [711, 282] on img at bounding box center [719, 515] width 466 height 466
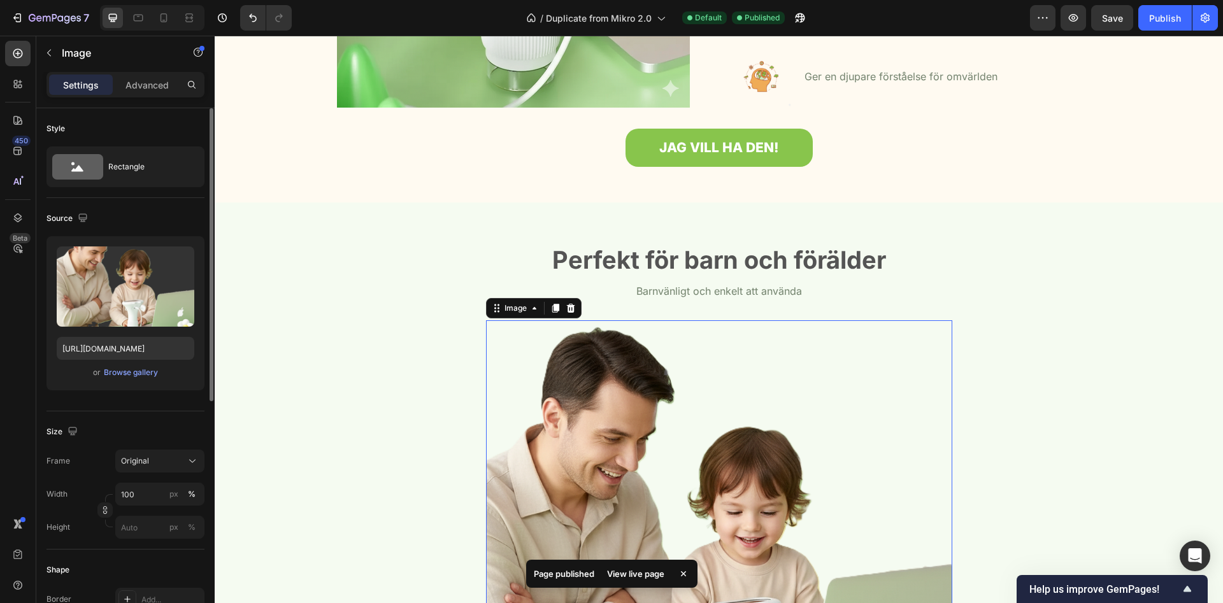
scroll to position [1104, 0]
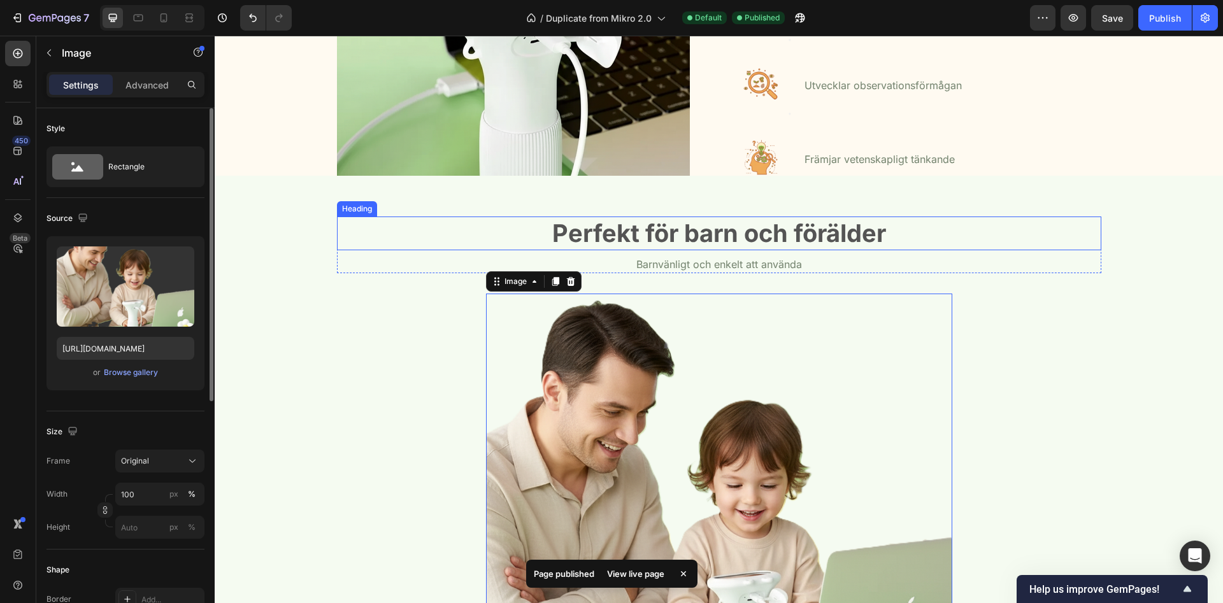
click at [703, 236] on h2 "Perfekt för barn och förälder" at bounding box center [719, 234] width 764 height 34
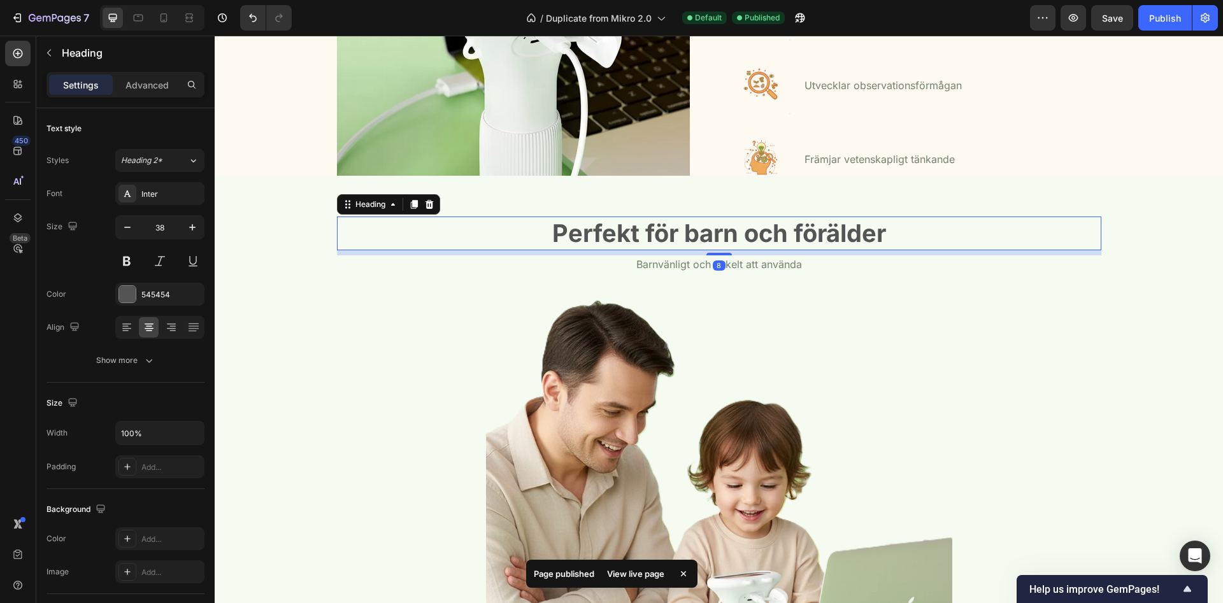
click at [548, 229] on img at bounding box center [513, 87] width 353 height 353
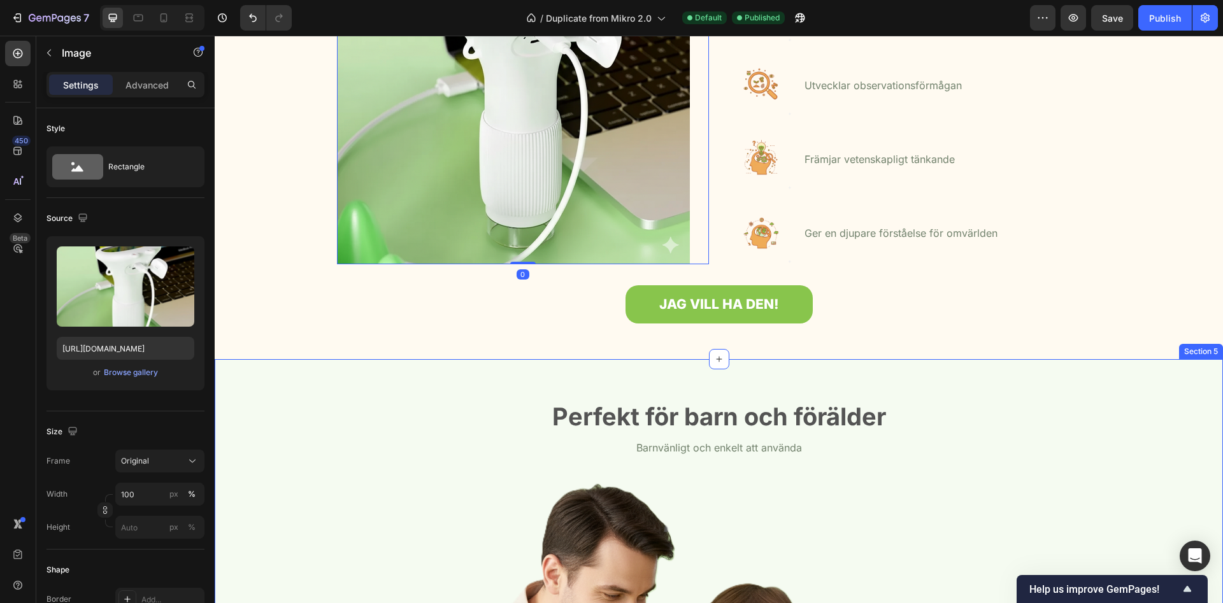
click at [617, 417] on h2 "Perfekt för barn och förälder" at bounding box center [719, 417] width 764 height 34
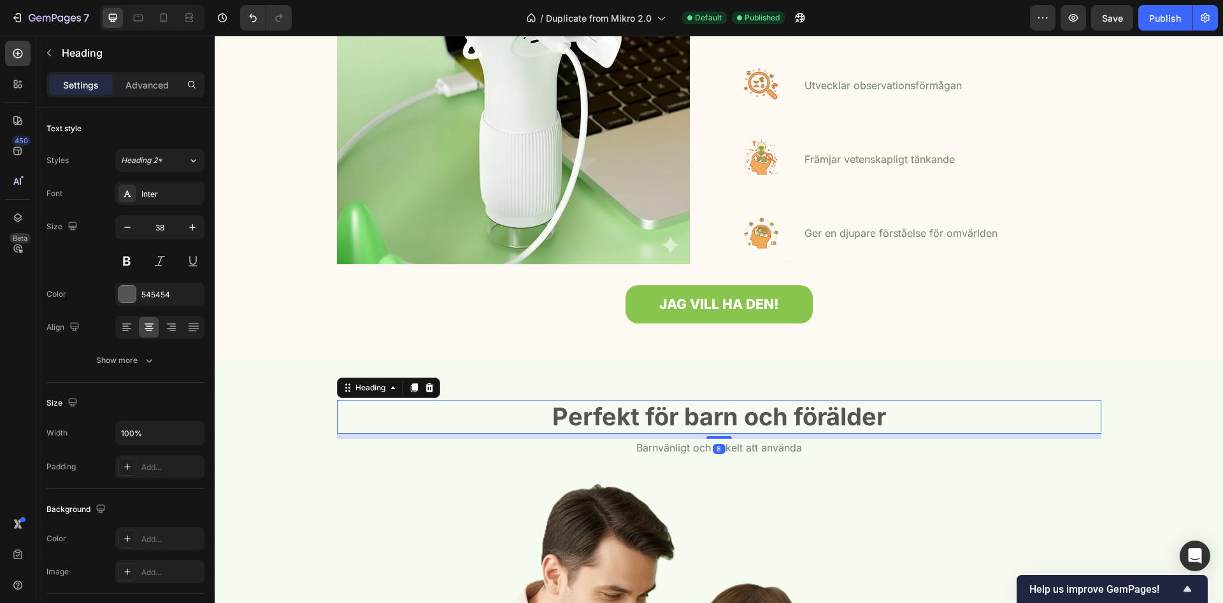
click at [556, 417] on h2 "Perfekt för barn och förälder" at bounding box center [719, 417] width 764 height 34
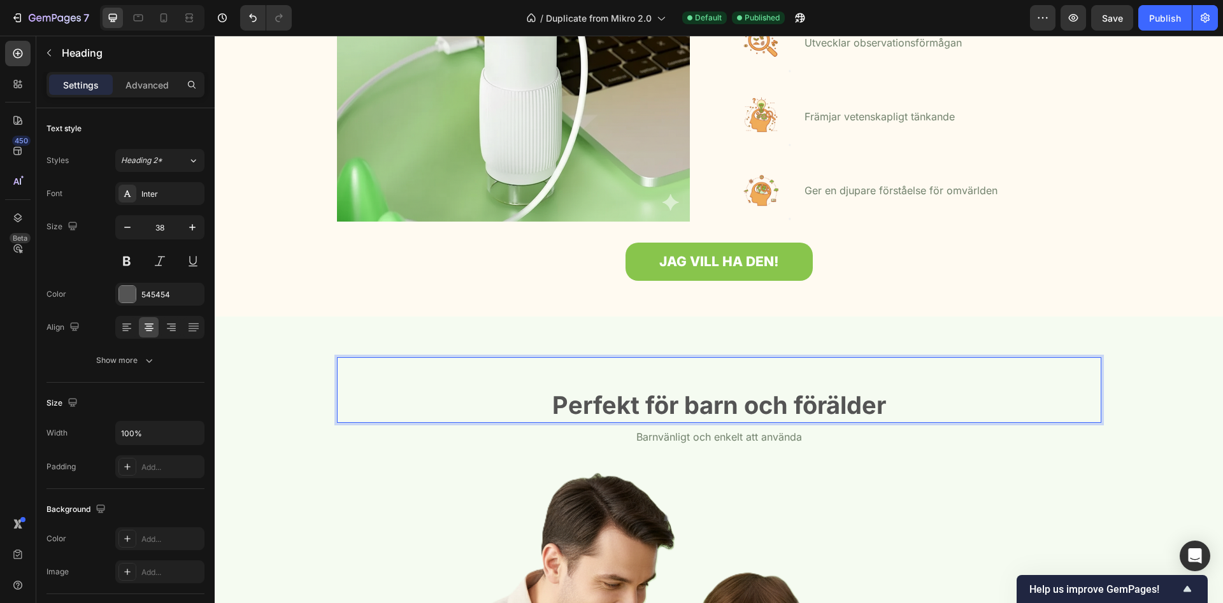
scroll to position [1169, 0]
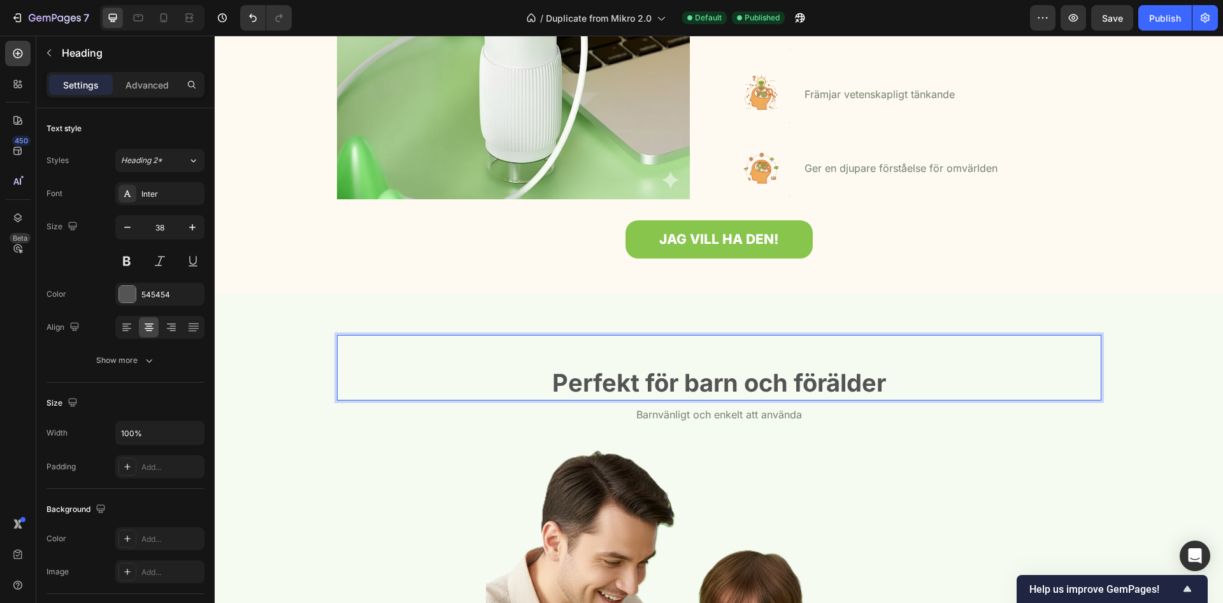
click at [659, 343] on p "Perfekt för barn och förälder" at bounding box center [719, 367] width 762 height 63
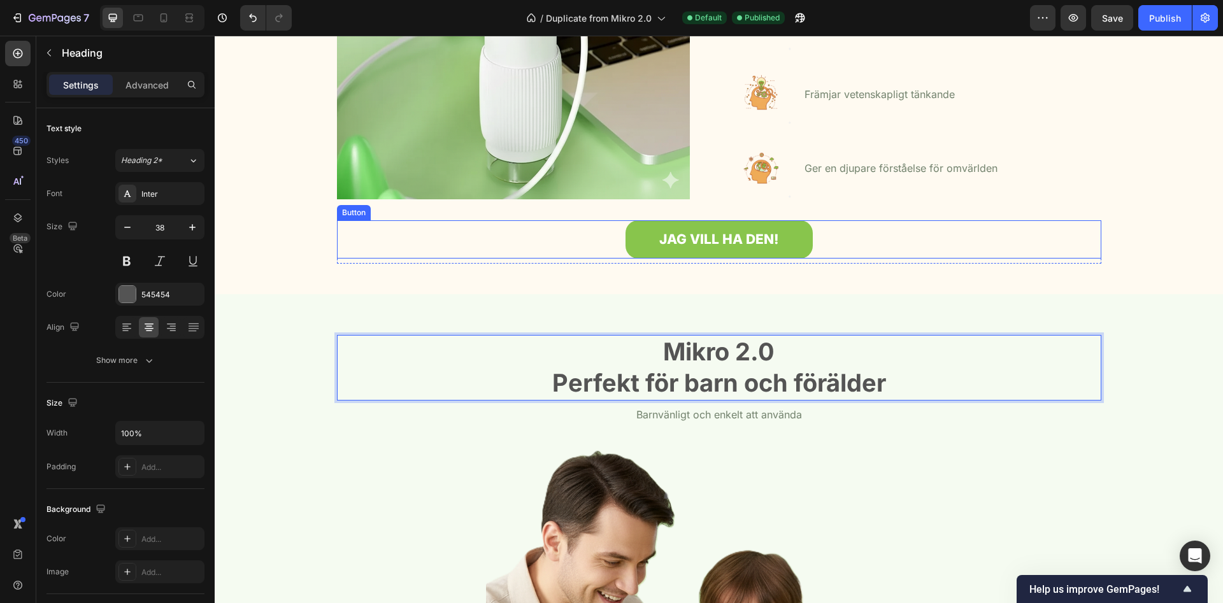
click at [930, 269] on div "Mikro 2.0 är det Perfekta valet för Barn och Vuxna Heading Row Image Vi erbjude…" at bounding box center [719, 8] width 1008 height 569
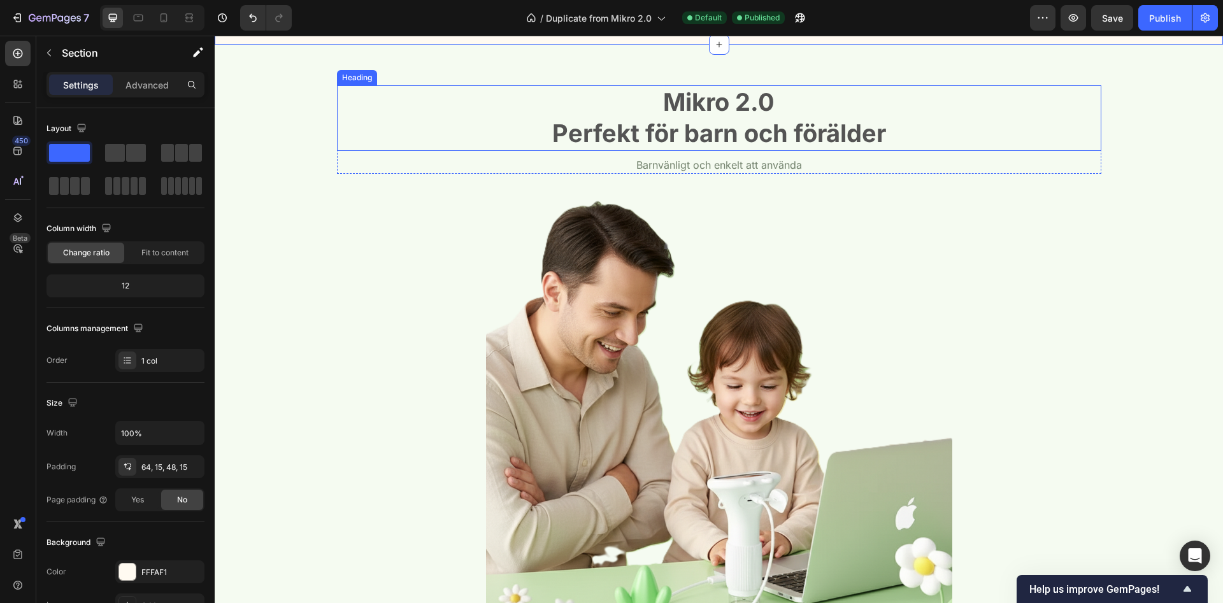
scroll to position [1429, 0]
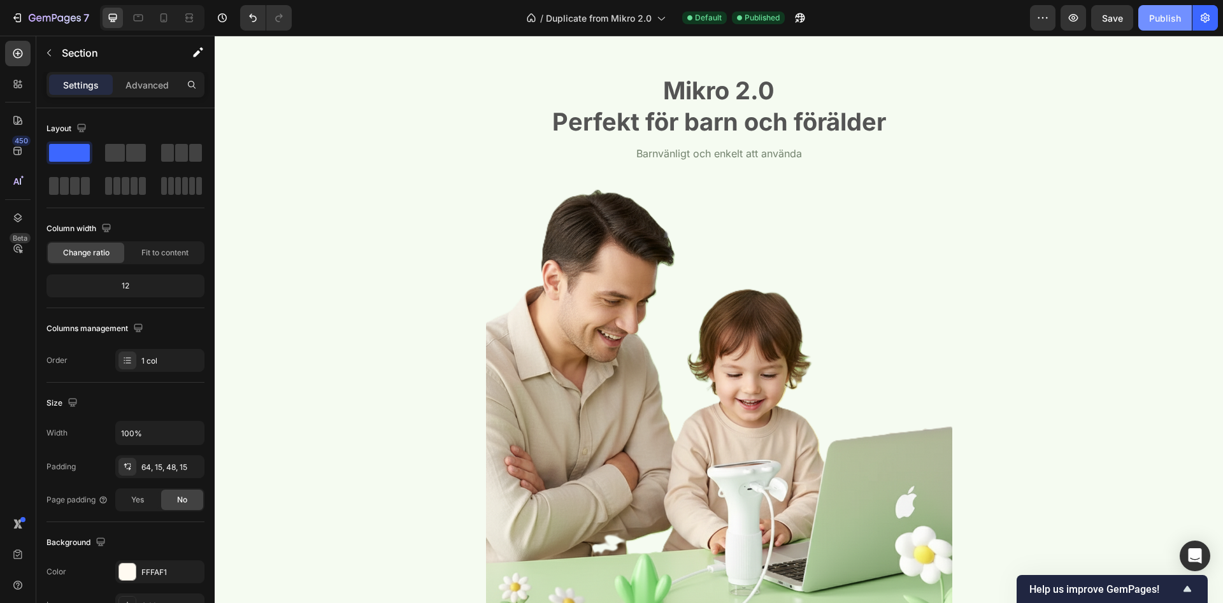
click at [1162, 18] on div "Publish" at bounding box center [1165, 17] width 32 height 13
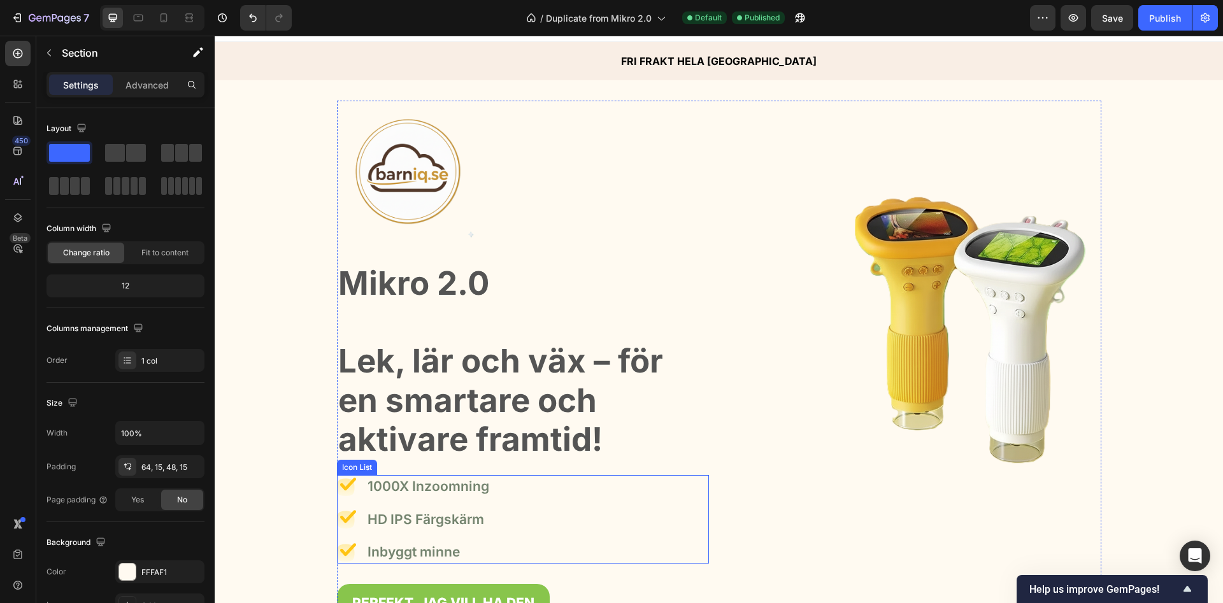
scroll to position [0, 0]
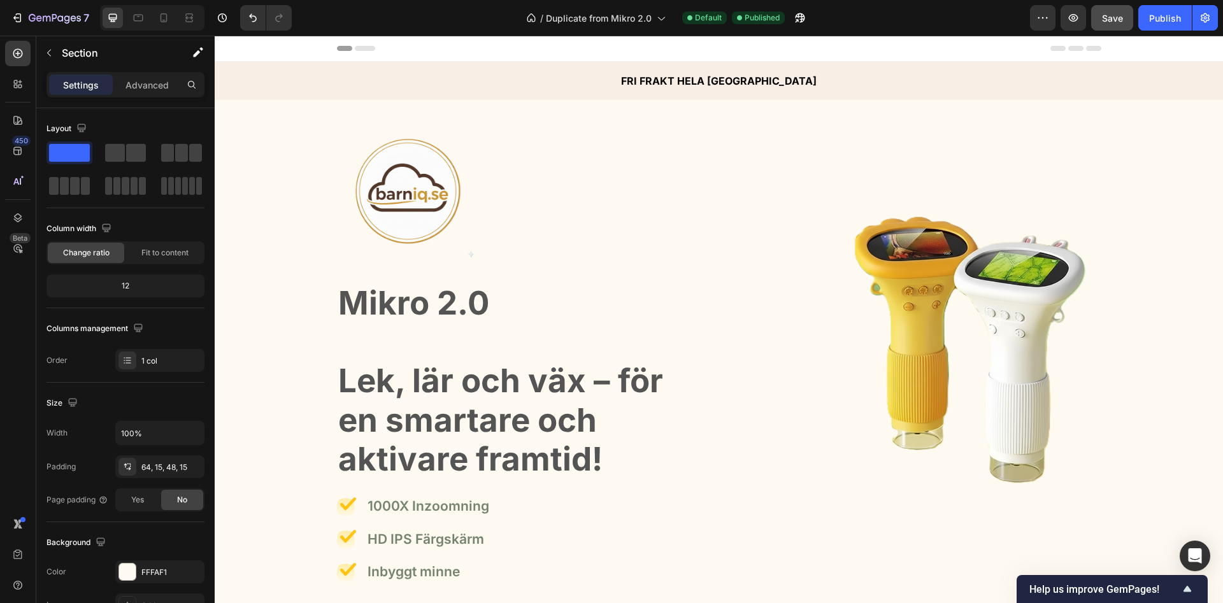
click at [1125, 22] on button "Save" at bounding box center [1112, 17] width 42 height 25
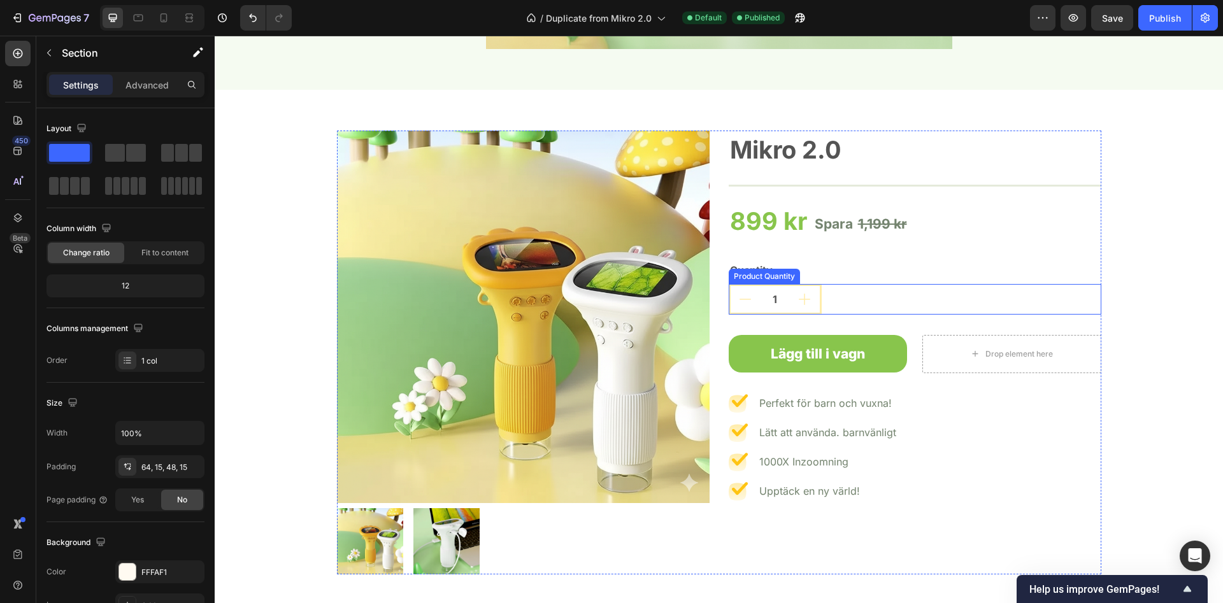
scroll to position [2014, 0]
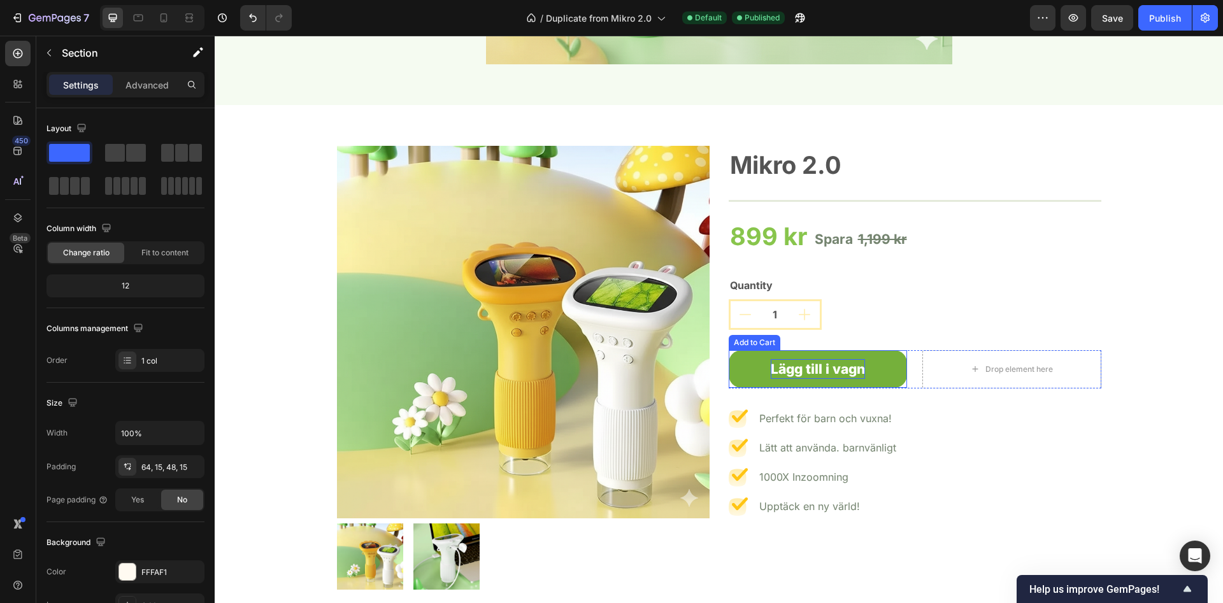
click at [818, 375] on div "Lägg till i vagn" at bounding box center [818, 369] width 94 height 20
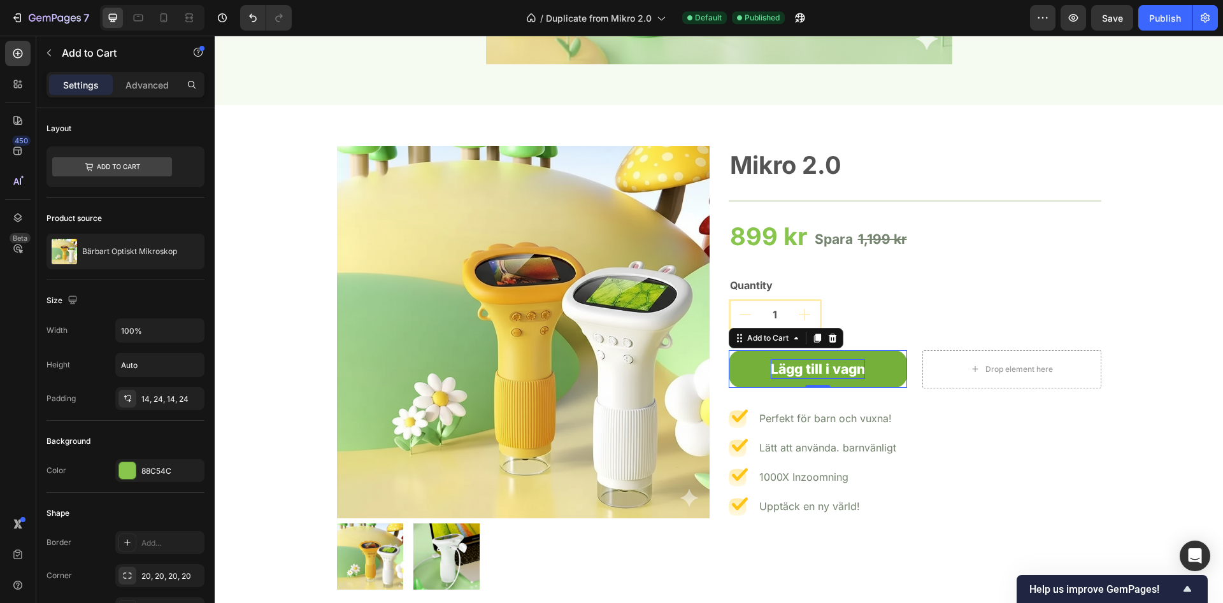
click at [798, 375] on div "Lägg till i vagn" at bounding box center [818, 369] width 94 height 20
click at [798, 375] on p "Lägg till i vagn" at bounding box center [818, 369] width 94 height 20
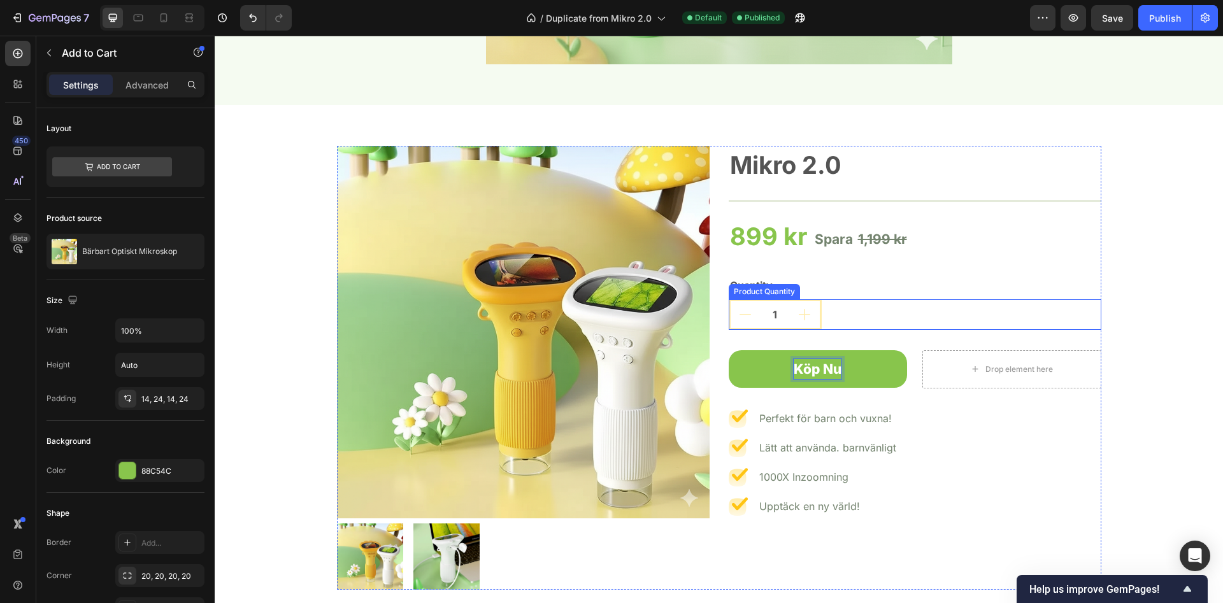
click at [1067, 304] on div "1" at bounding box center [915, 314] width 373 height 31
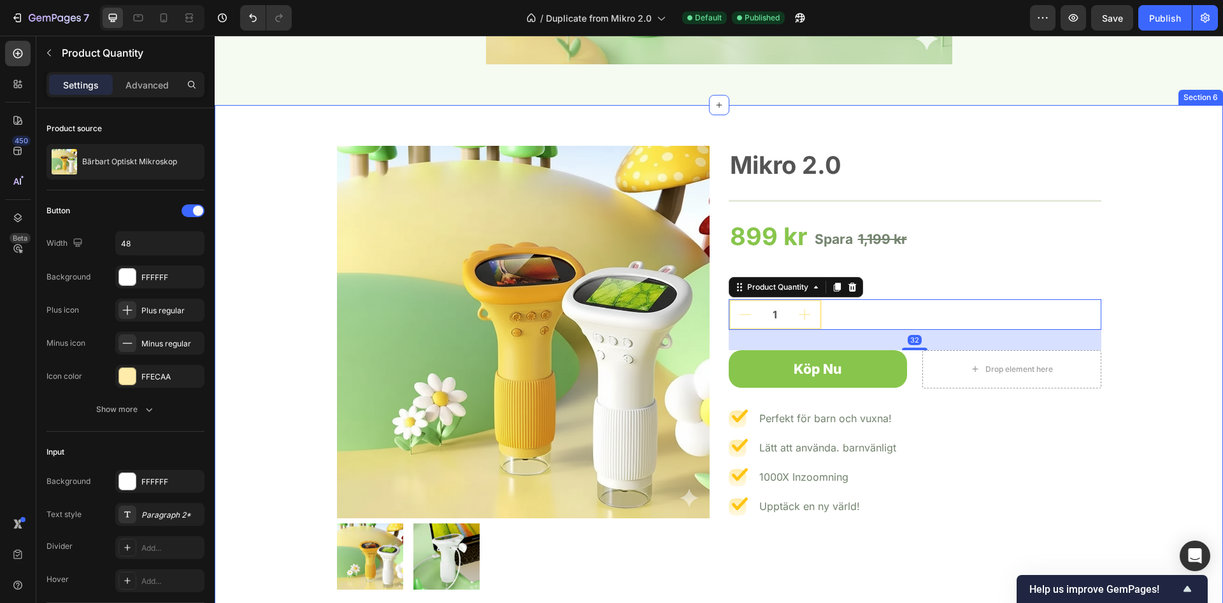
click at [1133, 270] on div "Product Images Mikro 2.0 Product Title Title Line 899 kr Product Price Product …" at bounding box center [718, 368] width 989 height 444
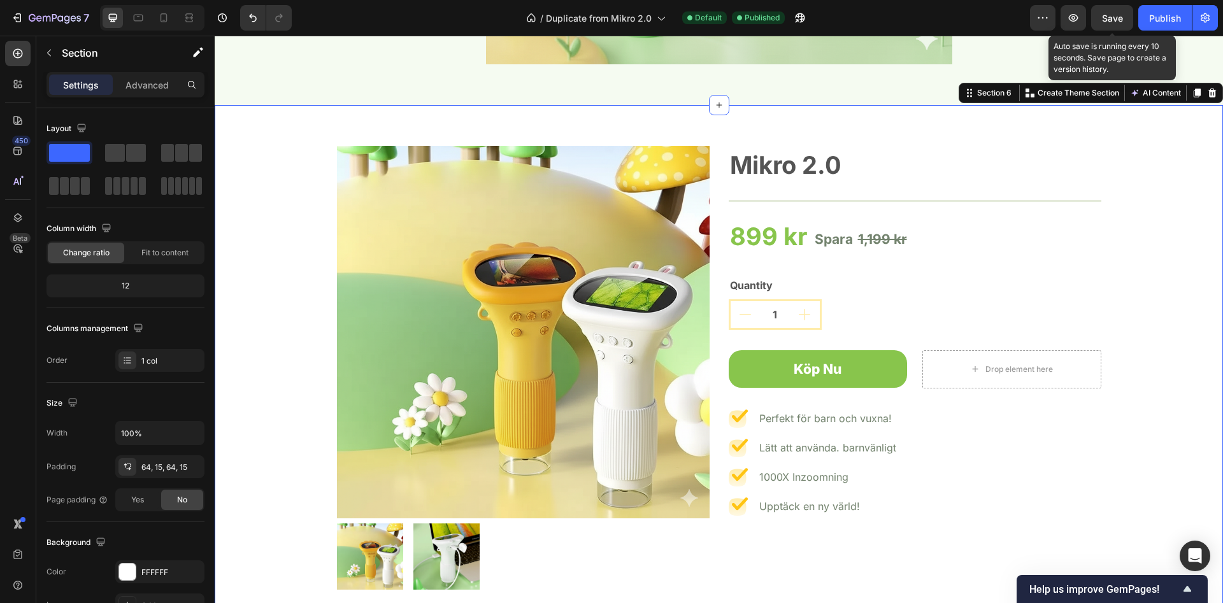
click at [1110, 20] on span "Save" at bounding box center [1112, 18] width 21 height 11
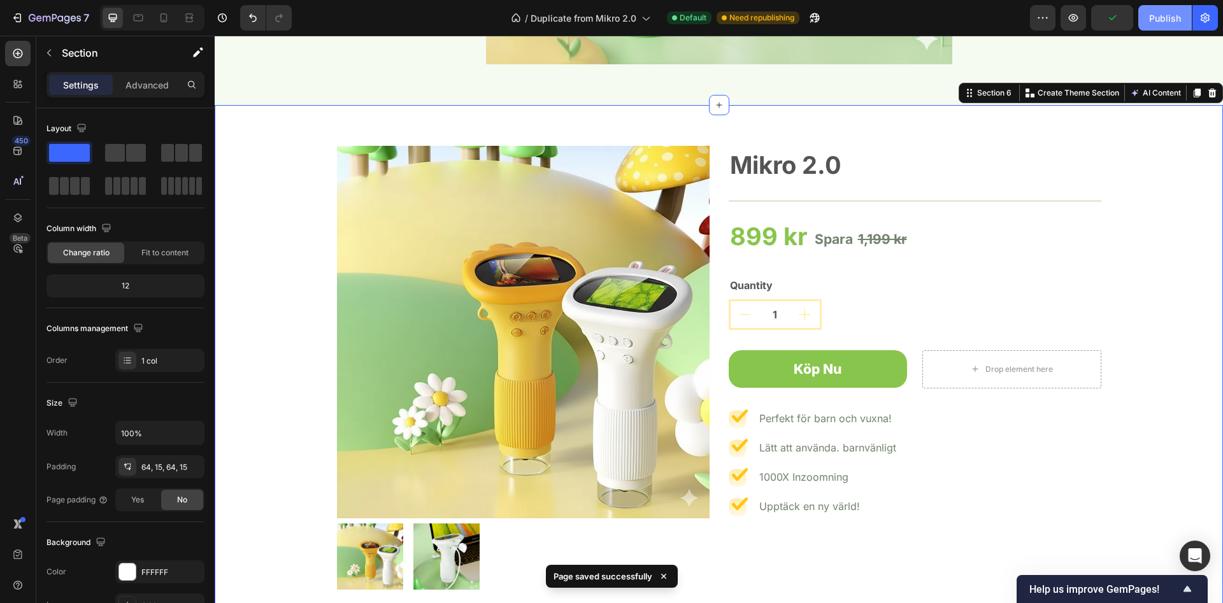
click at [1155, 14] on div "Publish" at bounding box center [1165, 17] width 32 height 13
